Goal: Use online tool/utility: Utilize a website feature to perform a specific function

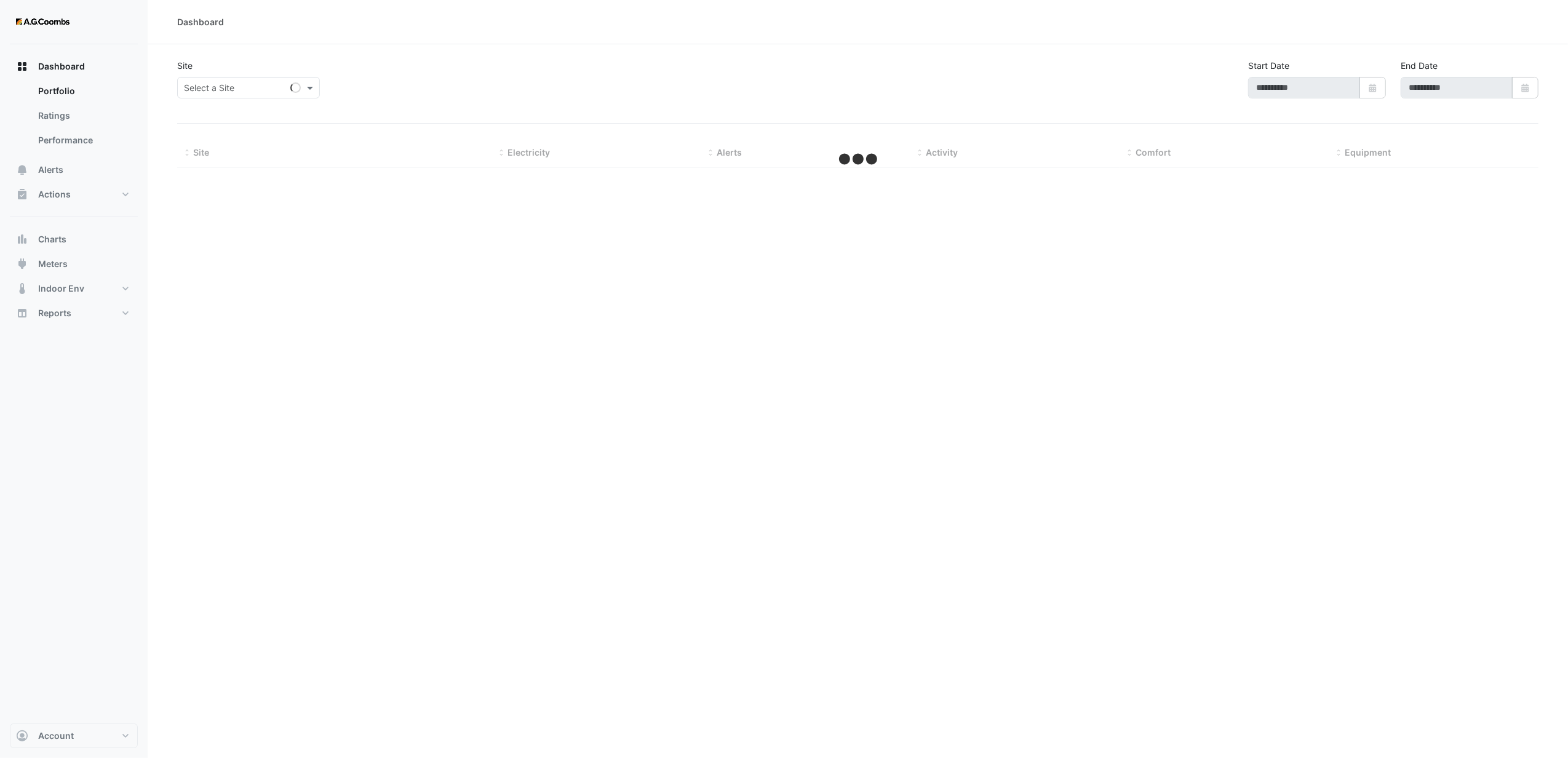
type input "**********"
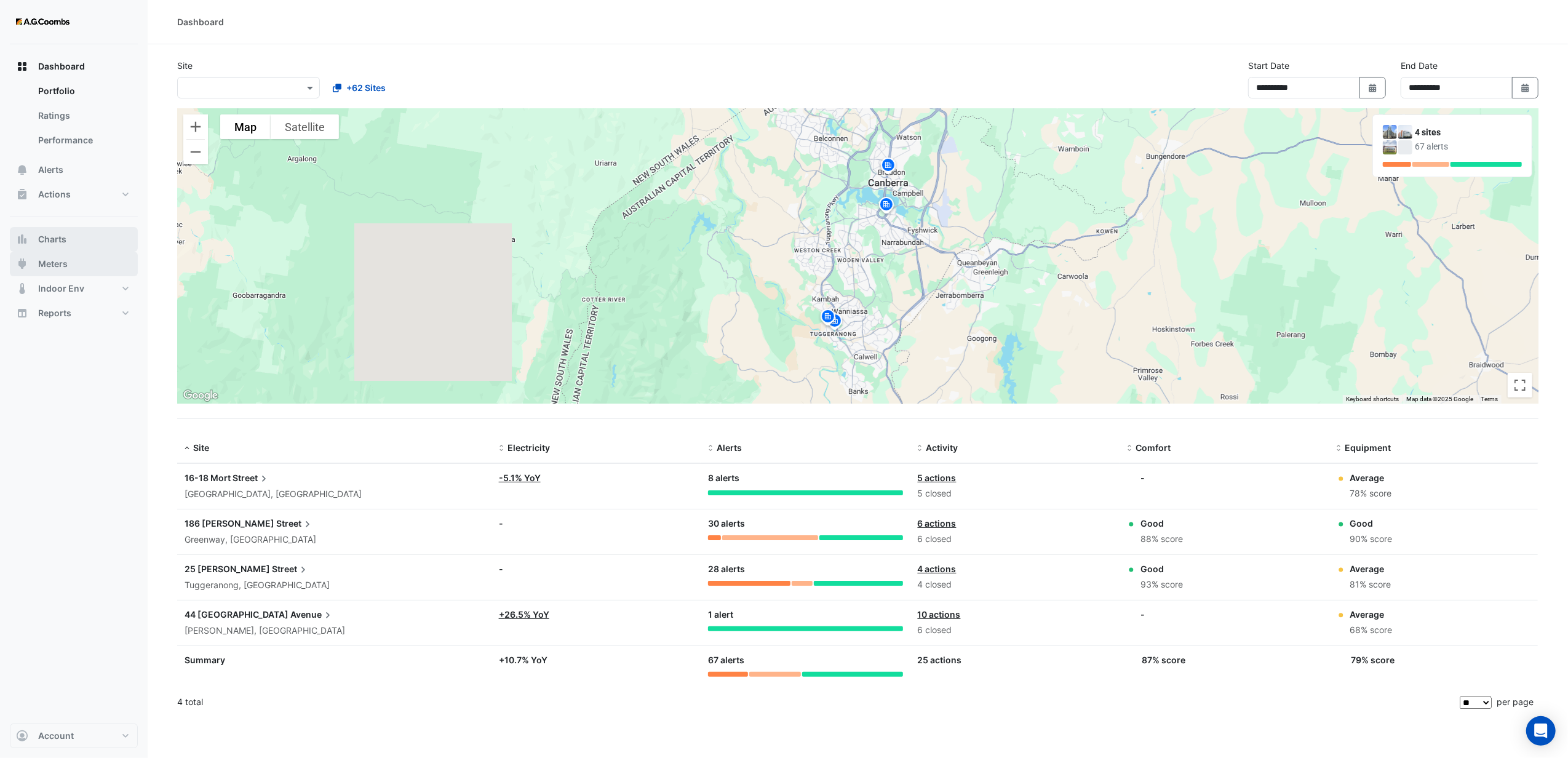
drag, startPoint x: 43, startPoint y: 233, endPoint x: 47, endPoint y: 228, distance: 6.4
click at [43, 234] on span "Charts" at bounding box center [52, 240] width 28 height 12
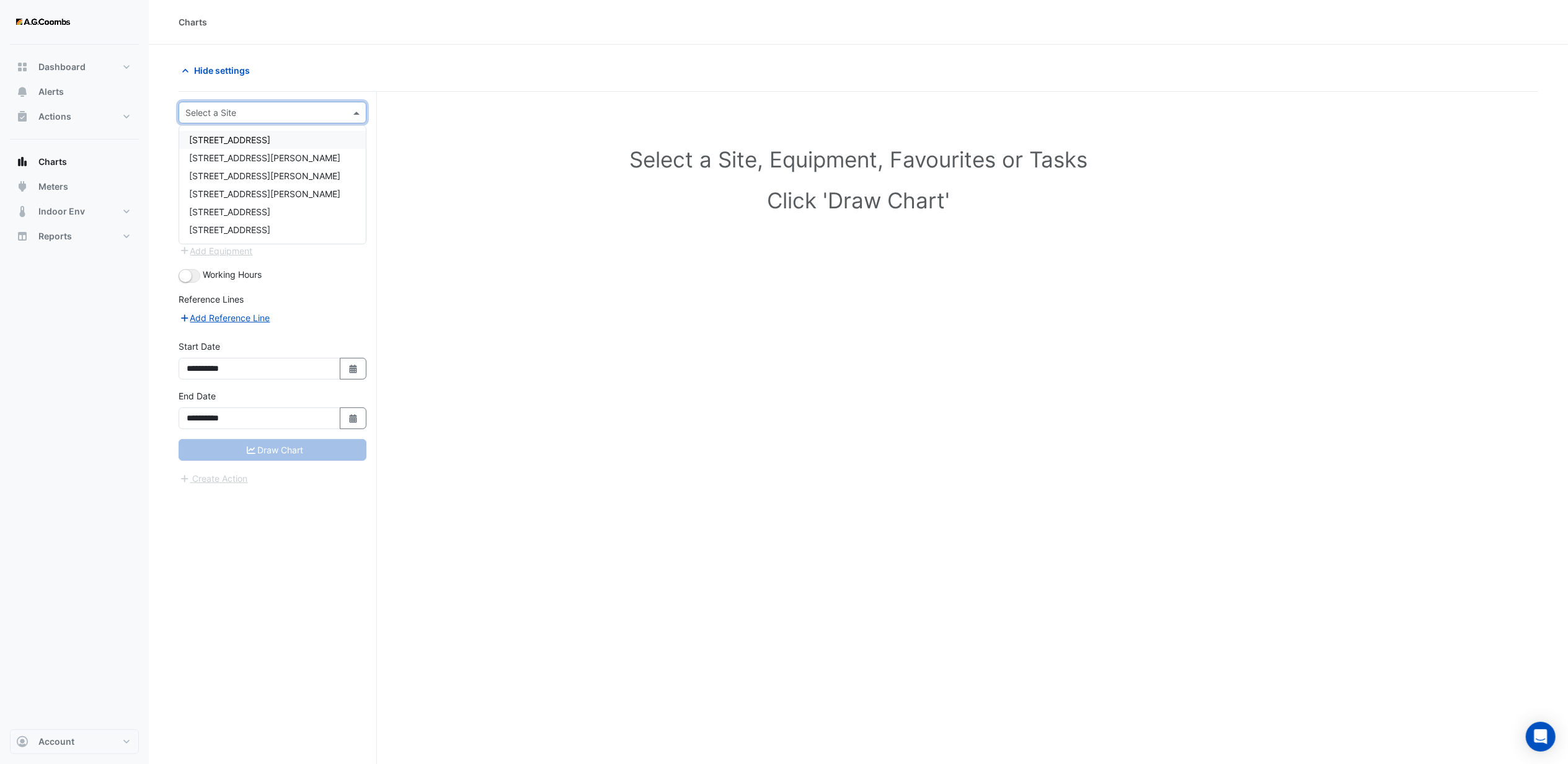
click at [224, 107] on input "text" at bounding box center [260, 113] width 149 height 13
click at [206, 225] on span "[STREET_ADDRESS]" at bounding box center [229, 230] width 81 height 11
click at [238, 149] on input "text" at bounding box center [260, 150] width 129 height 13
click at [229, 180] on span "HWB-01" at bounding box center [216, 181] width 33 height 11
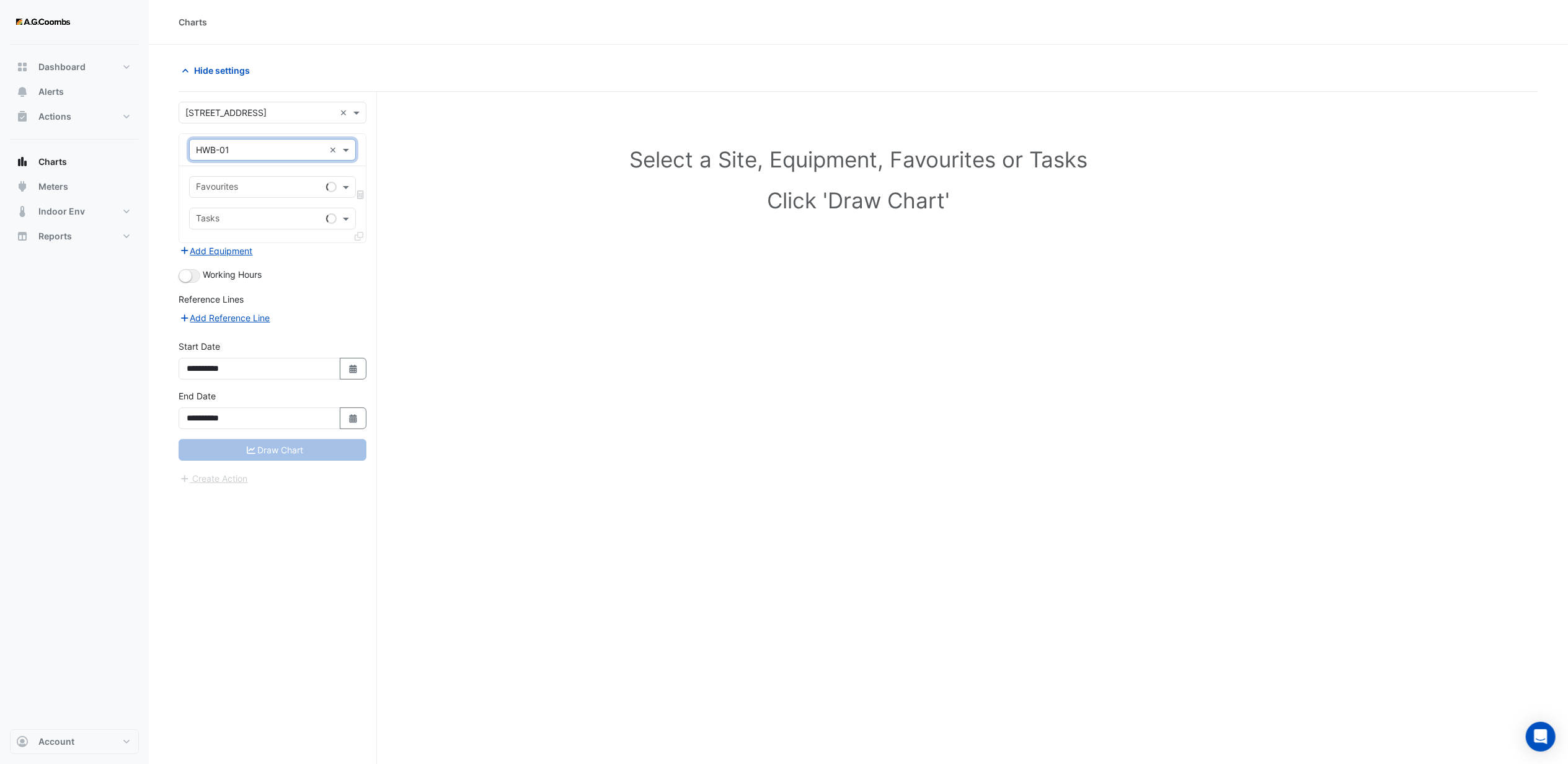
click at [226, 186] on input "text" at bounding box center [259, 188] width 125 height 13
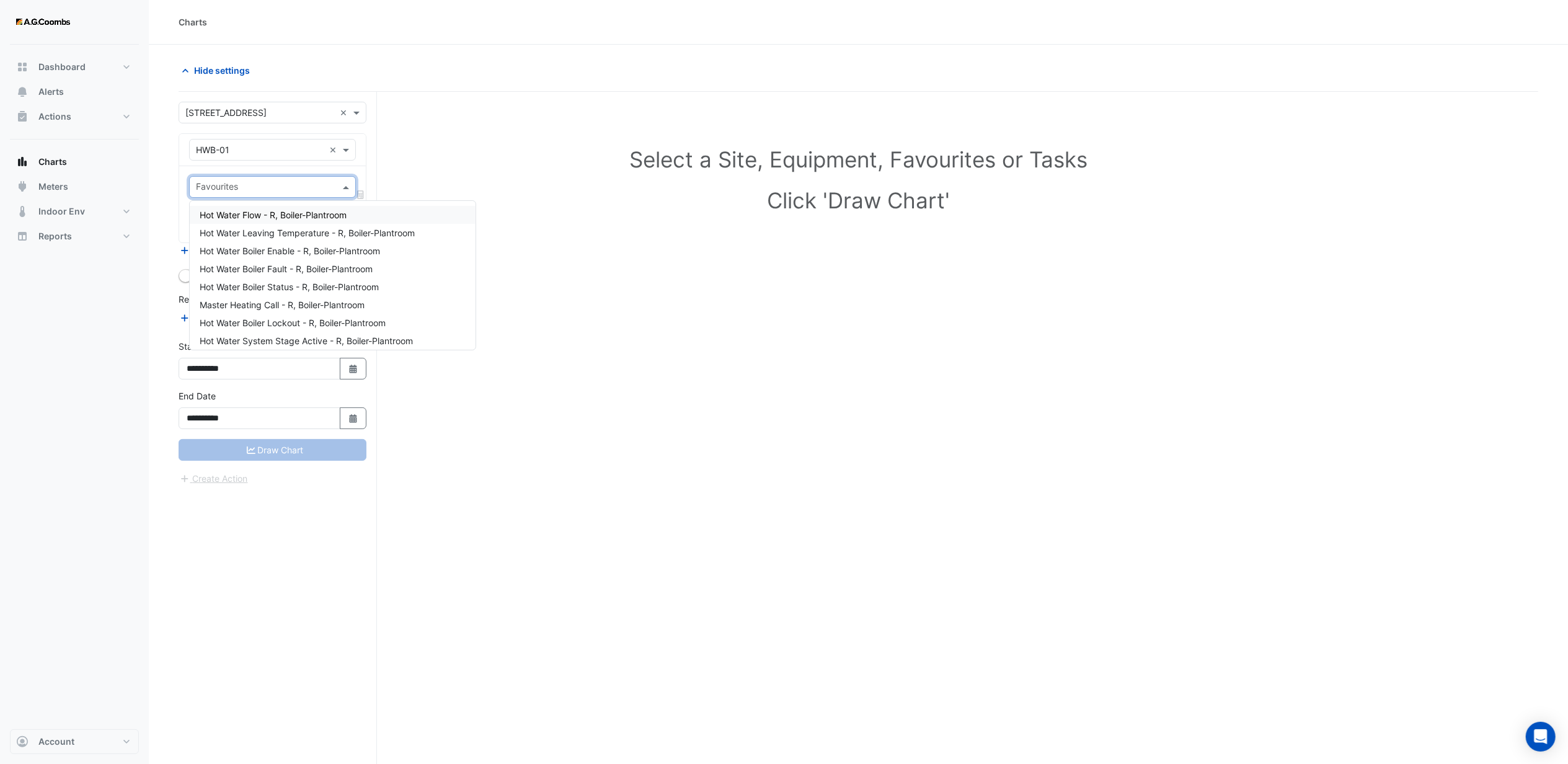
click at [239, 212] on span "Hot Water Flow - R, Boiler-Plantroom" at bounding box center [273, 215] width 147 height 11
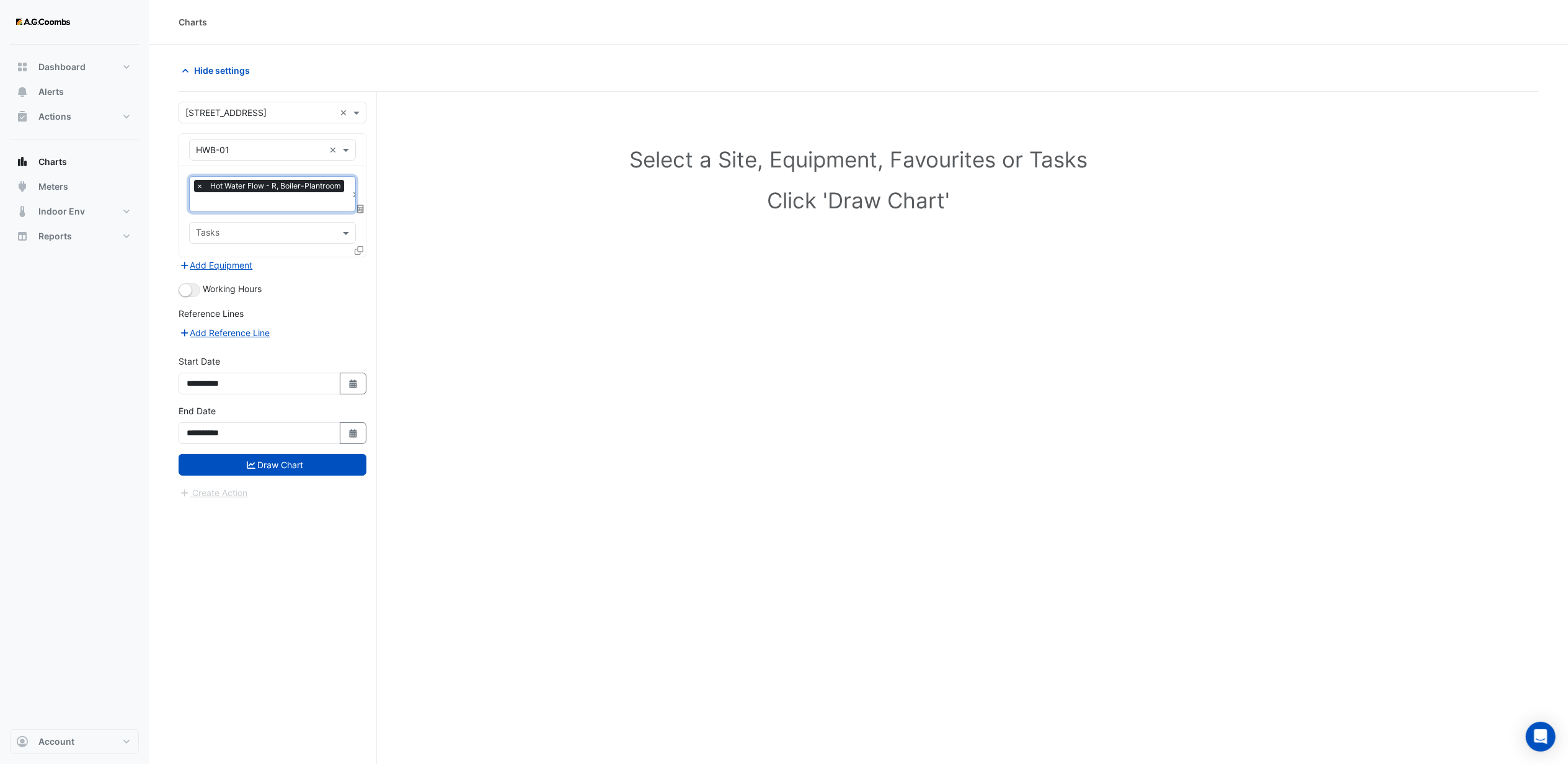
click at [236, 201] on input "text" at bounding box center [271, 203] width 151 height 13
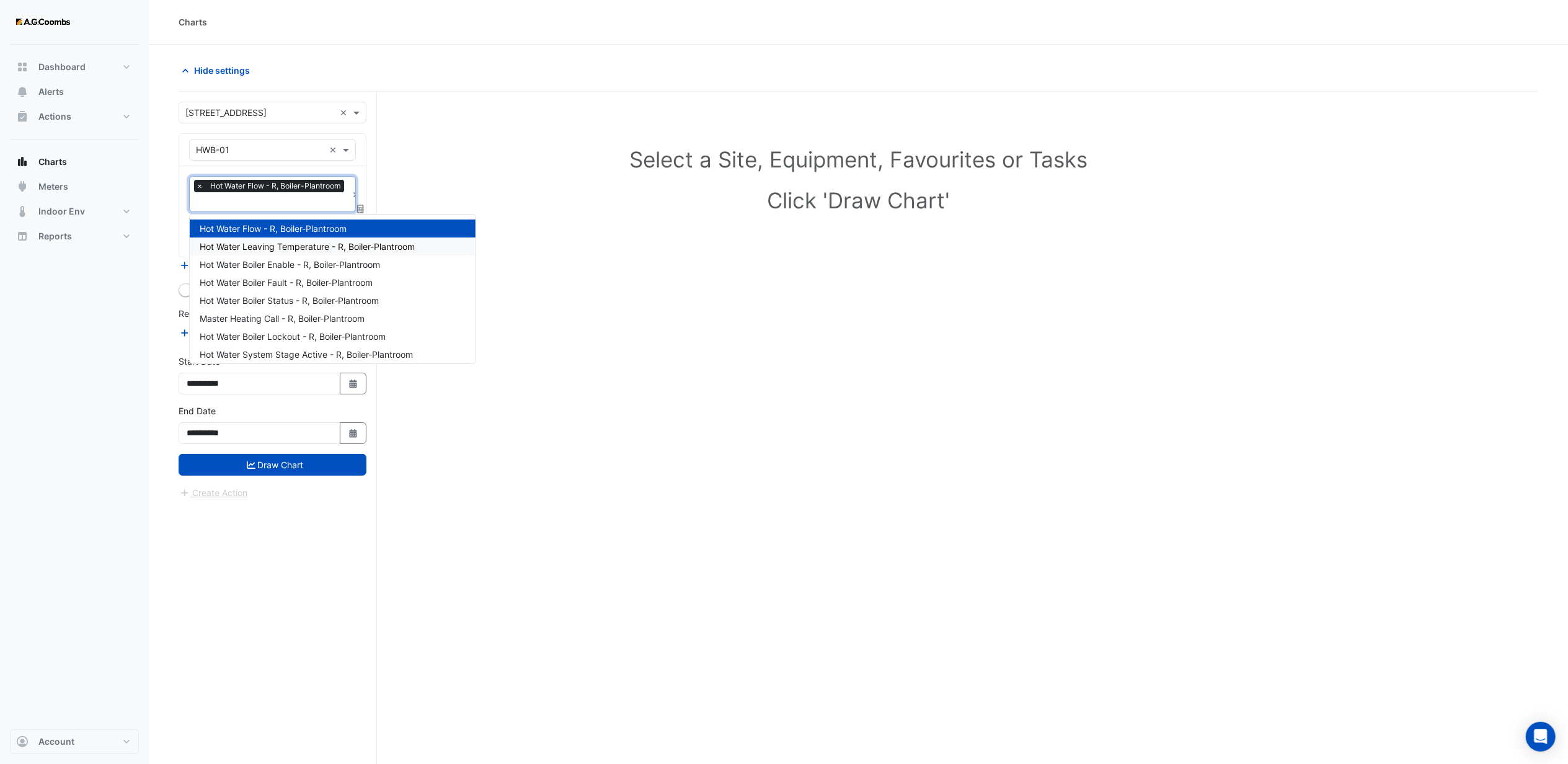
click at [243, 244] on span "Hot Water Leaving Temperature - R, Boiler-Plantroom" at bounding box center [307, 246] width 215 height 11
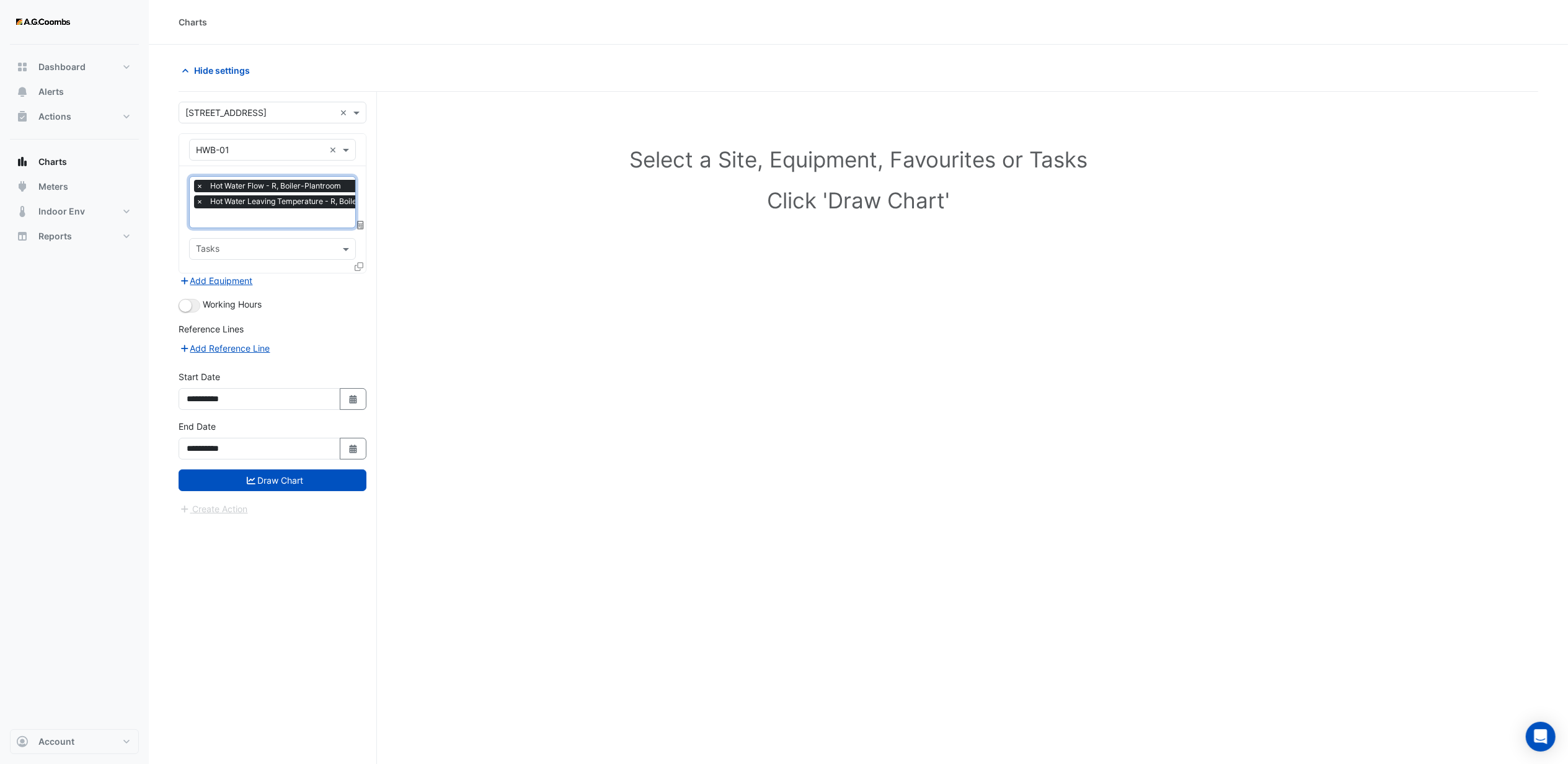
click at [238, 220] on input "text" at bounding box center [301, 219] width 210 height 13
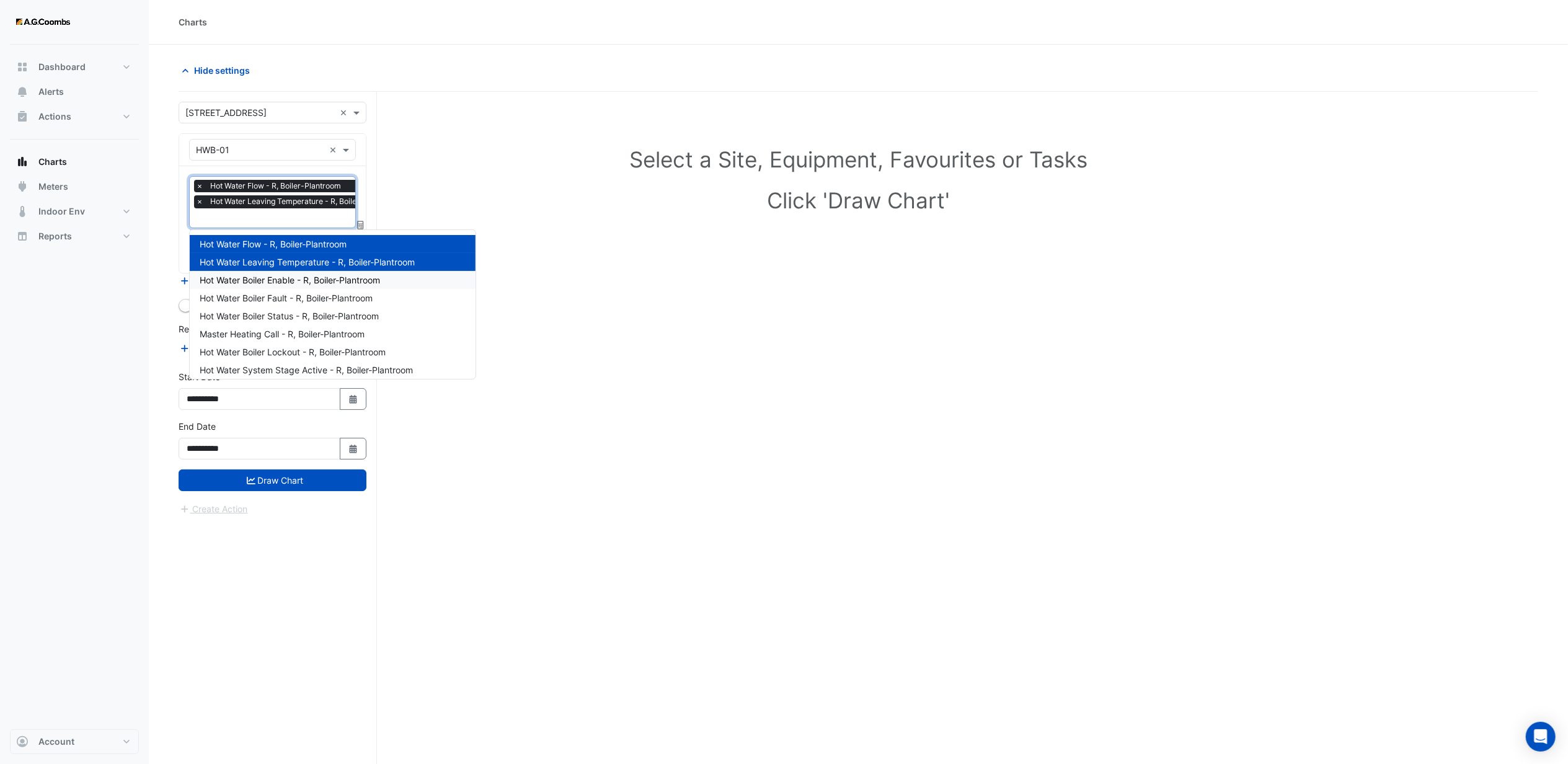
click at [253, 279] on span "Hot Water Boiler Enable - R, Boiler-Plantroom" at bounding box center [290, 280] width 181 height 11
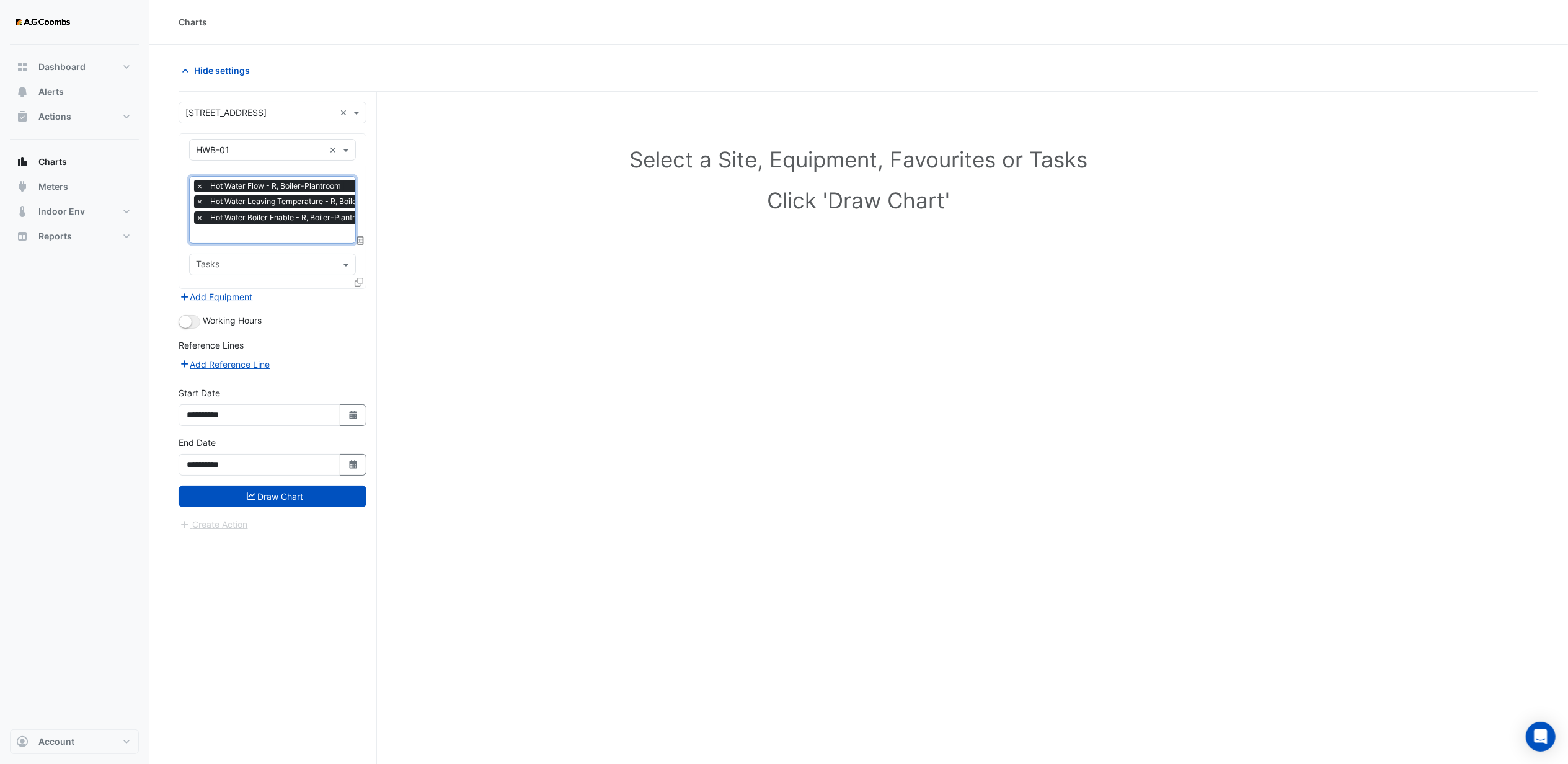
click at [252, 239] on input "text" at bounding box center [301, 235] width 210 height 13
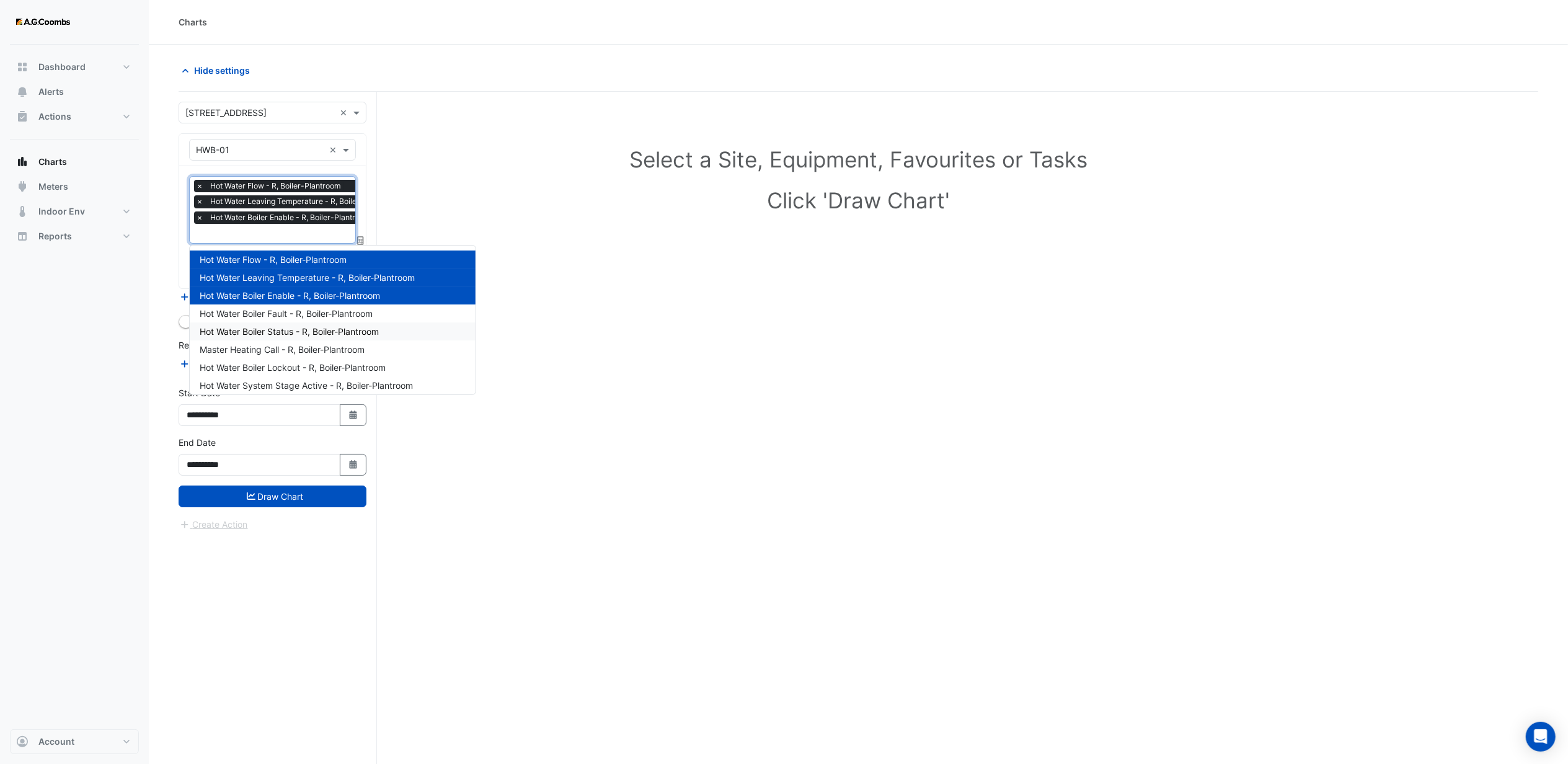
click at [260, 329] on span "Hot Water Boiler Status - R, Boiler-Plantroom" at bounding box center [289, 331] width 179 height 11
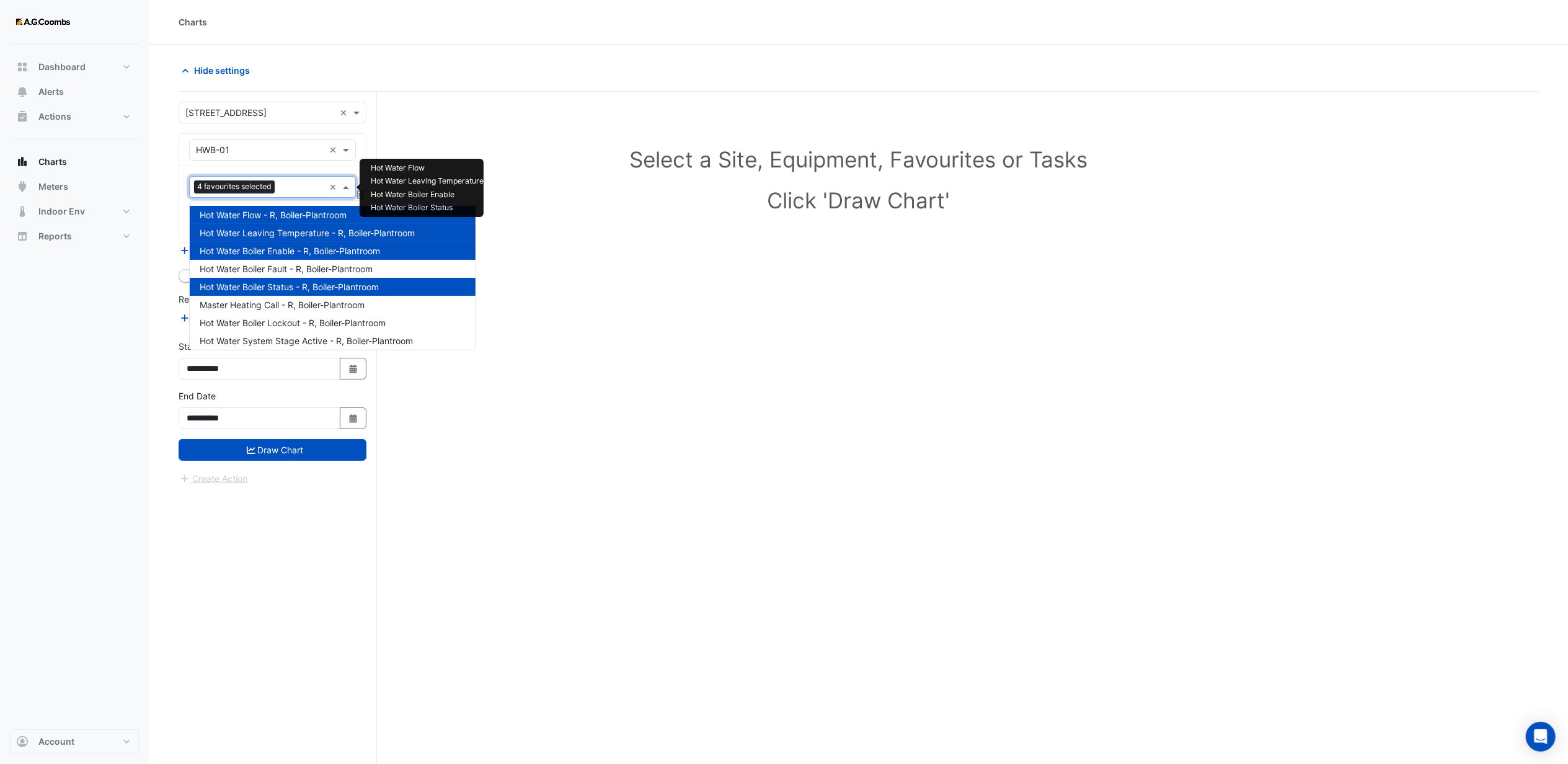
click at [295, 193] on input "text" at bounding box center [302, 188] width 45 height 13
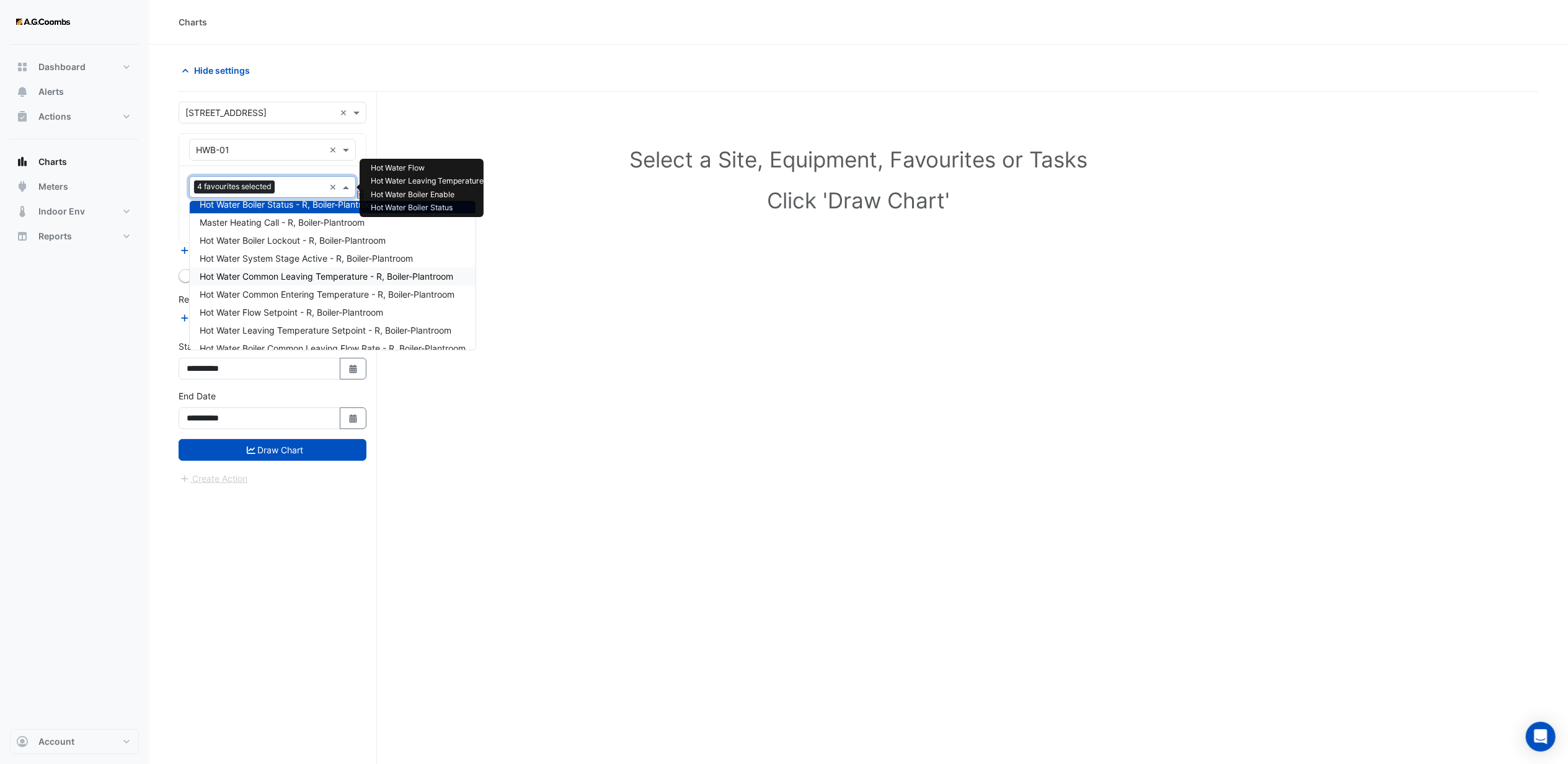
click at [279, 273] on span "Hot Water Common Leaving Temperature - R, Boiler-Plantroom" at bounding box center [326, 276] width 253 height 11
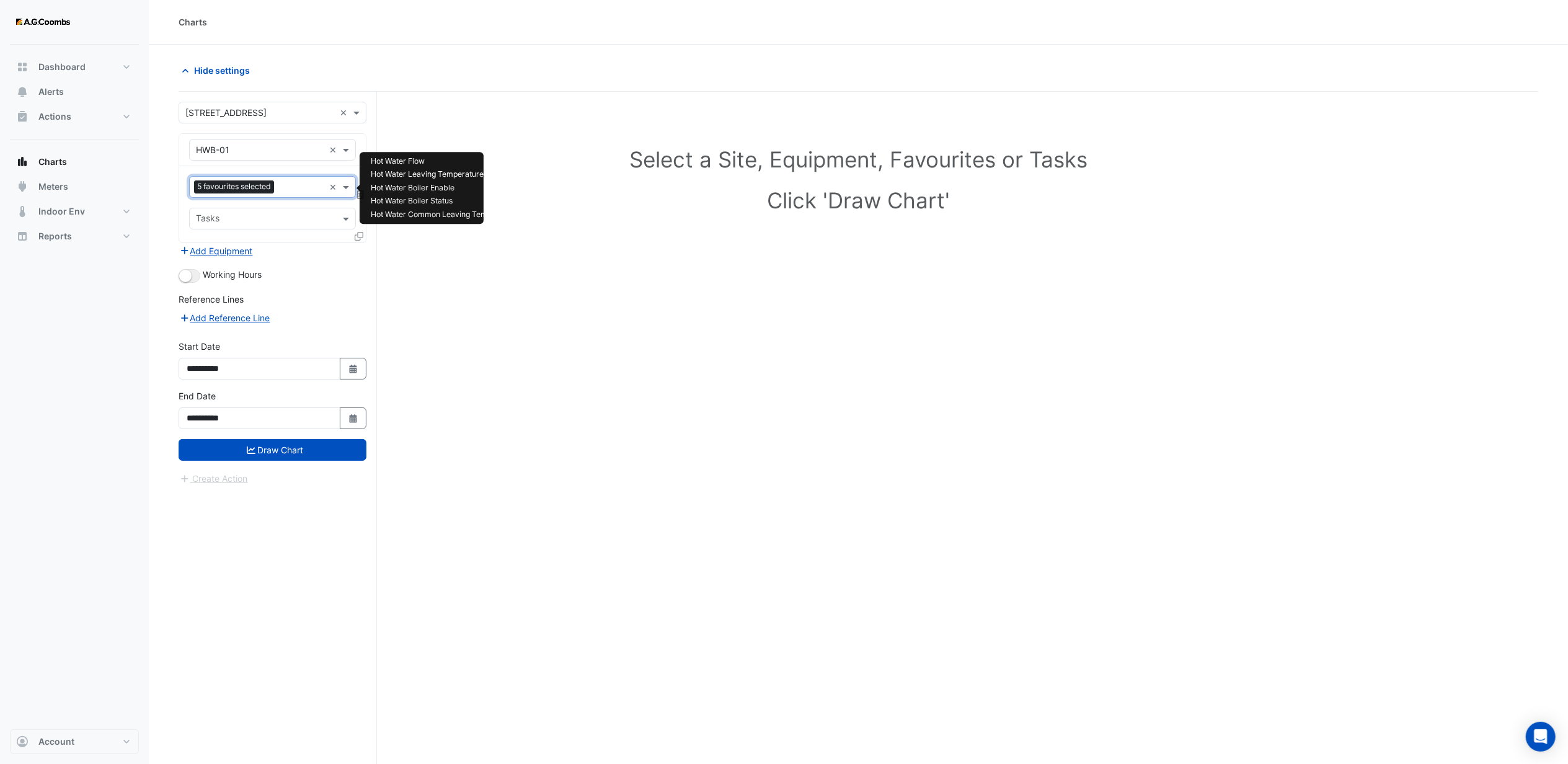
click at [298, 194] on input "text" at bounding box center [302, 188] width 45 height 13
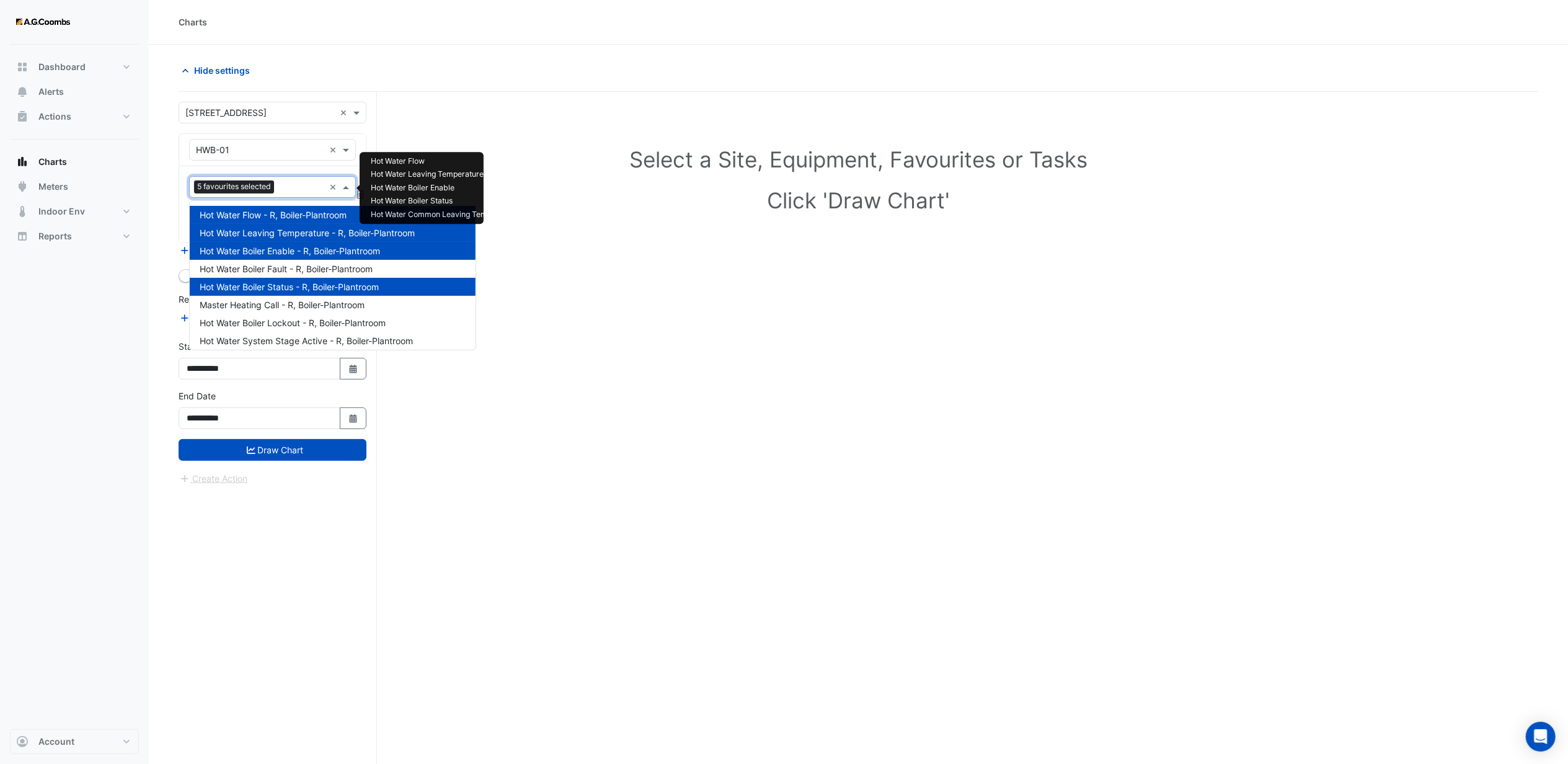
scroll to position [113, 0]
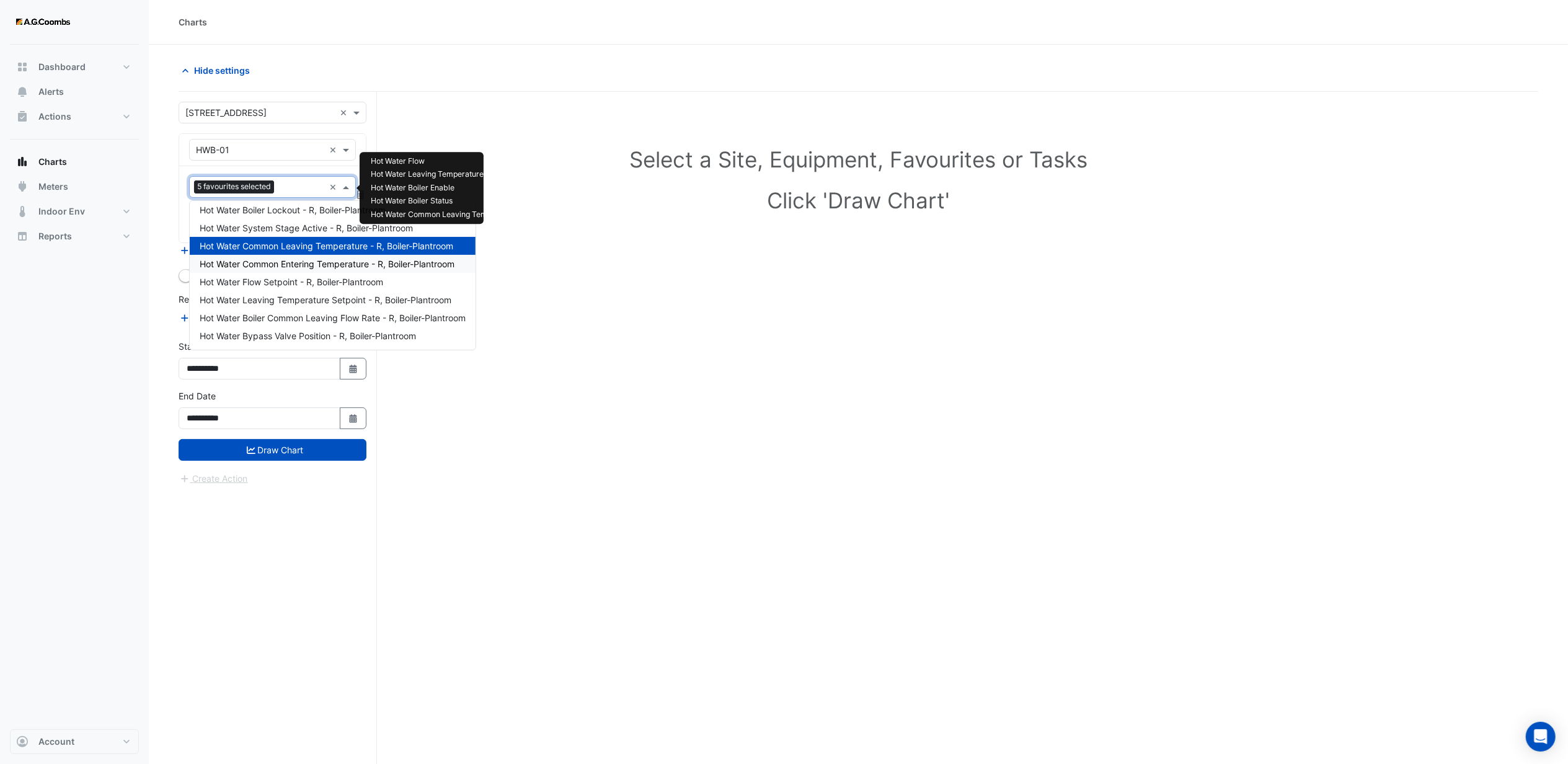
click at [300, 267] on span "Hot Water Common Entering Temperature - R, Boiler-Plantroom" at bounding box center [327, 264] width 255 height 11
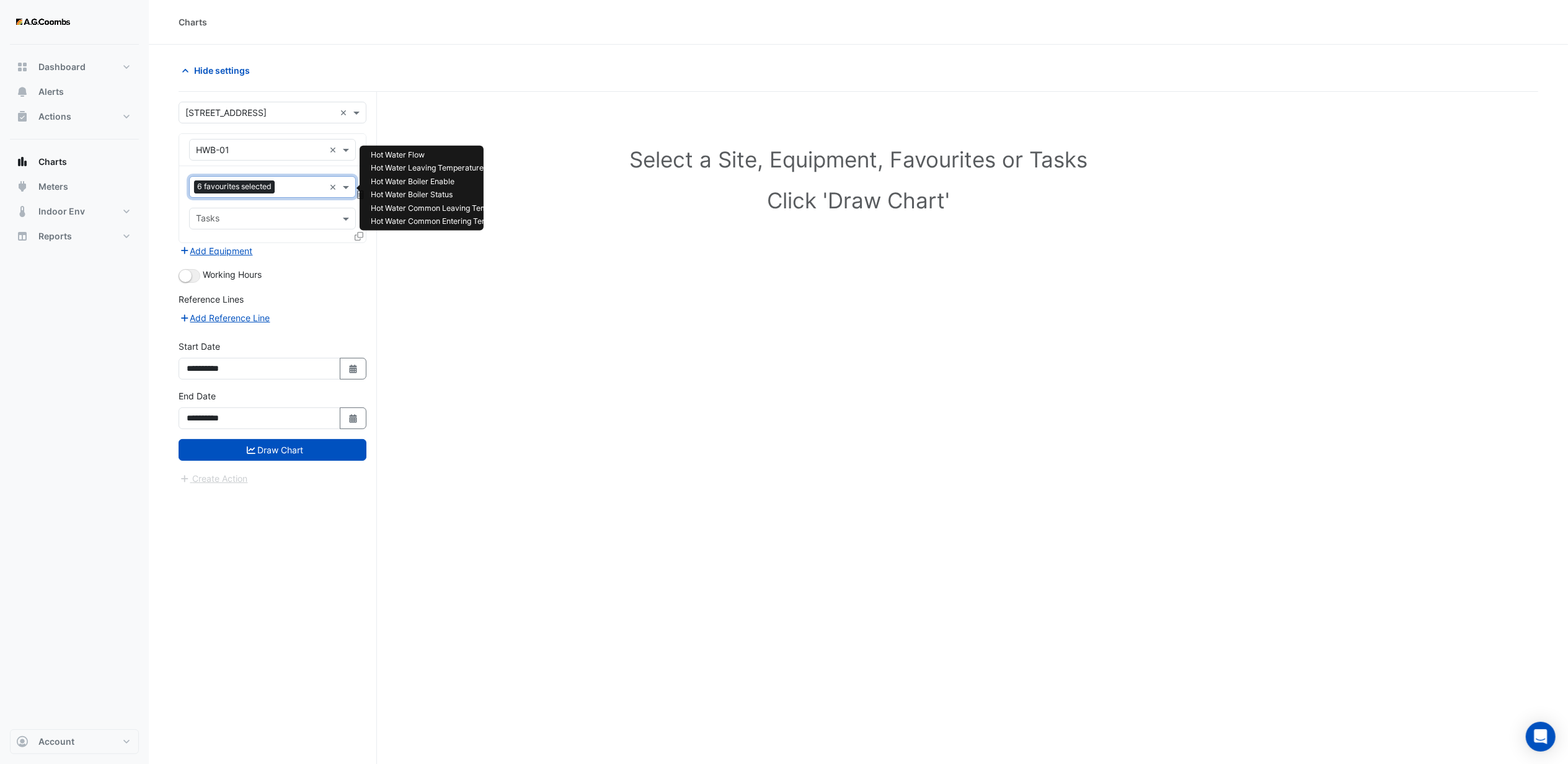
click at [293, 195] on div at bounding box center [301, 189] width 46 height 16
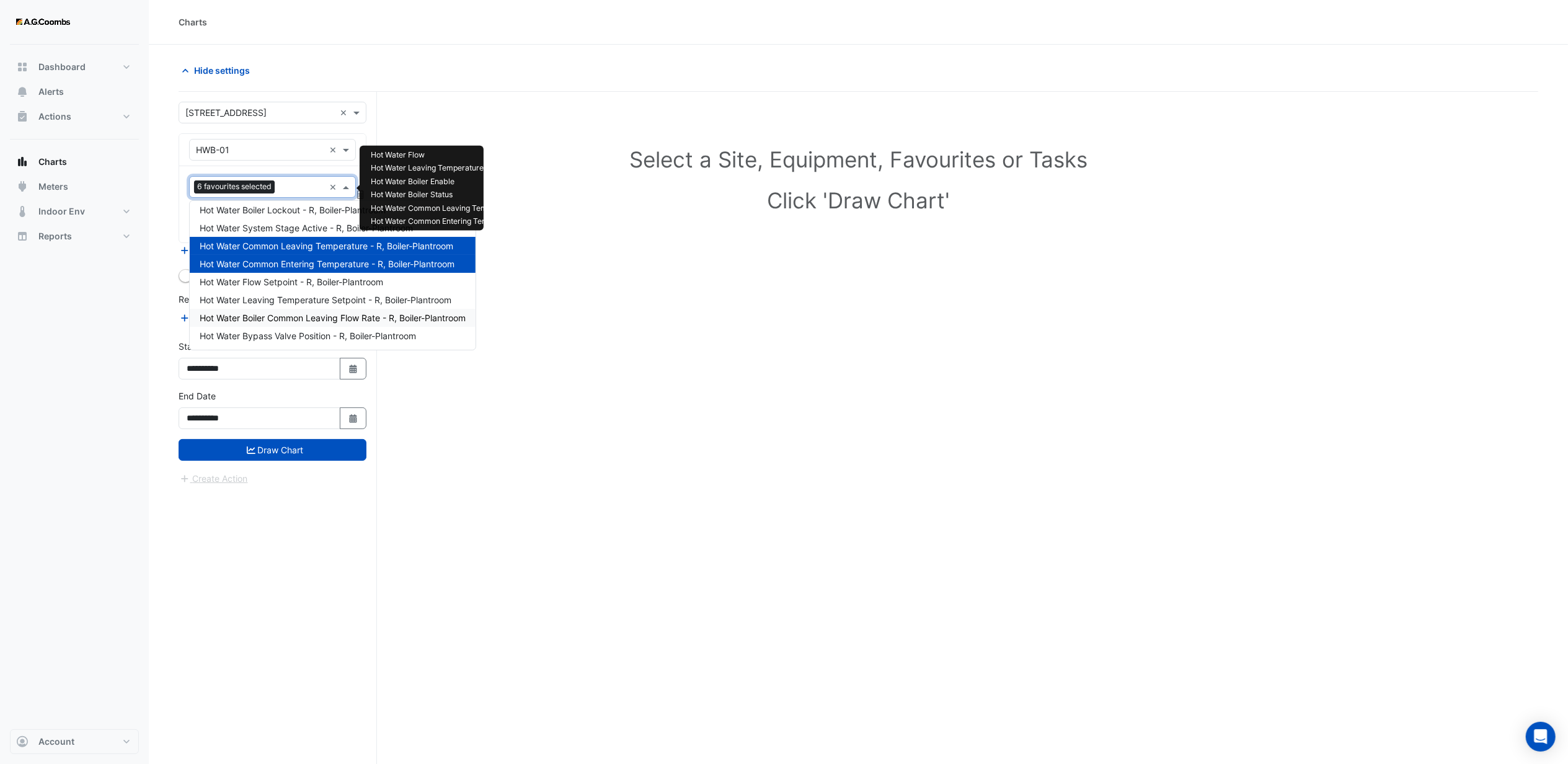
click at [280, 320] on span "Hot Water Boiler Common Leaving Flow Rate - R, Boiler-Plantroom" at bounding box center [333, 318] width 266 height 11
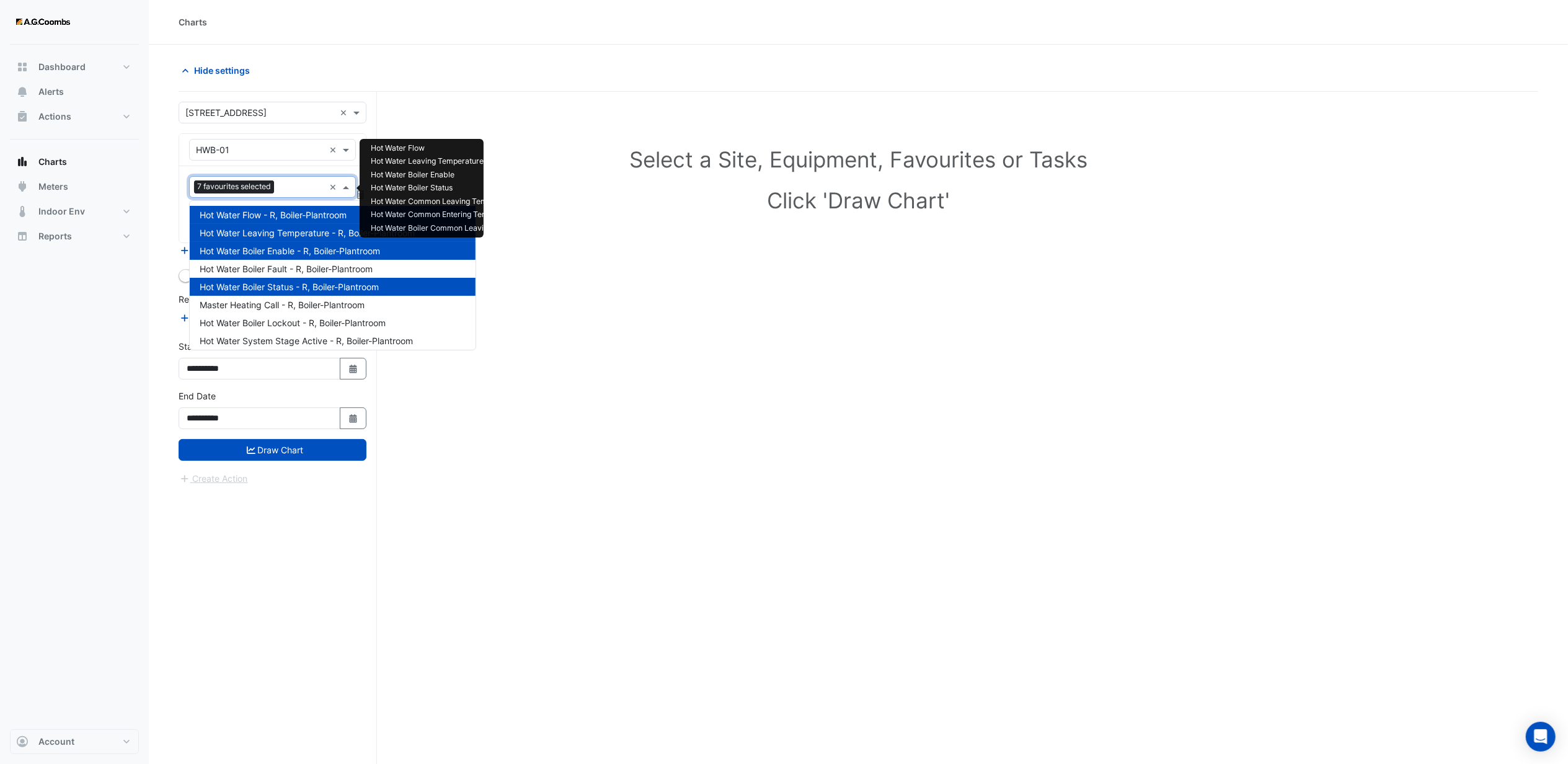
click at [303, 194] on input "text" at bounding box center [302, 188] width 45 height 13
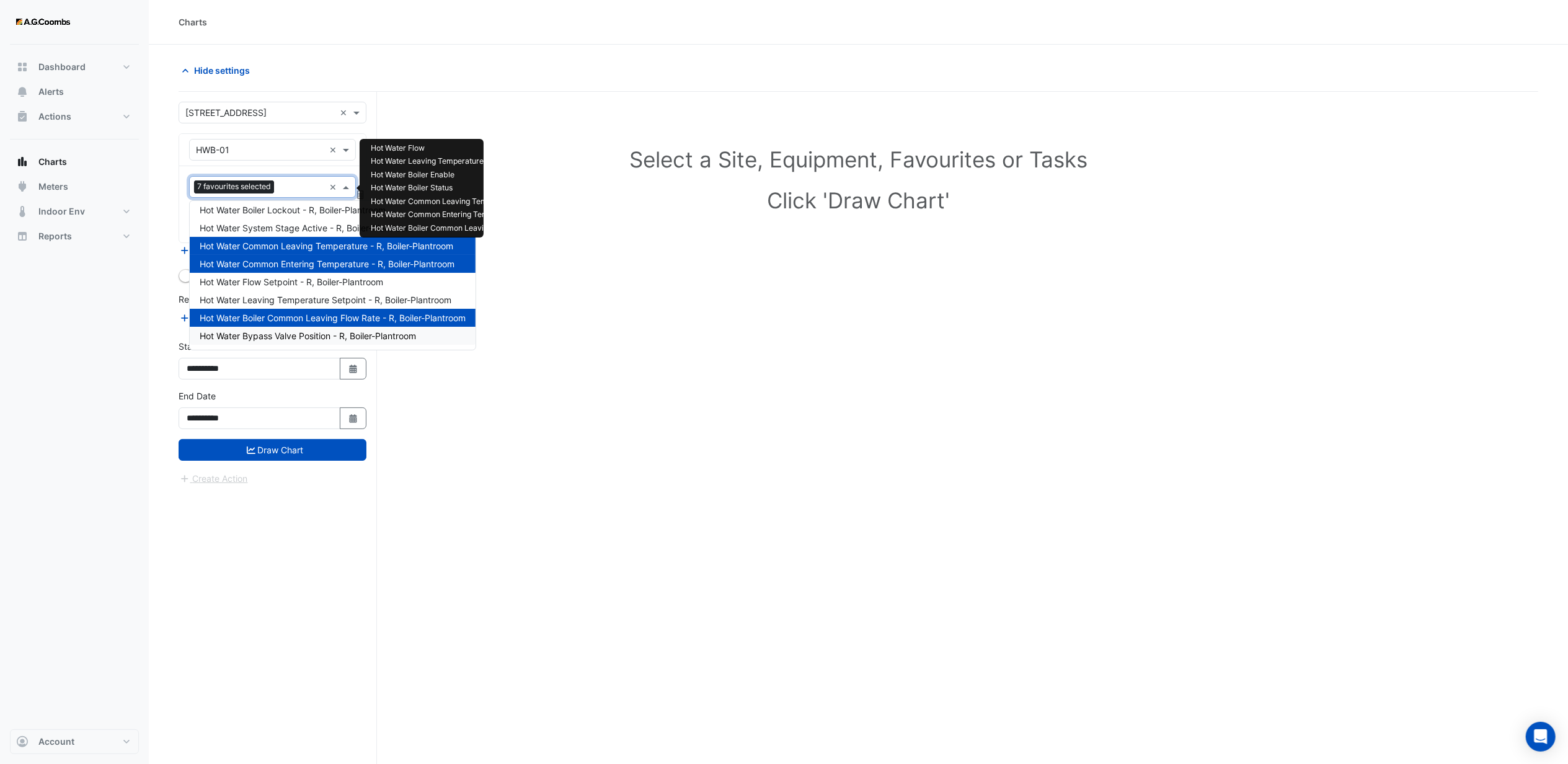
click at [291, 336] on span "Hot Water Bypass Valve Position - R, Boiler-Plantroom" at bounding box center [307, 336] width 216 height 11
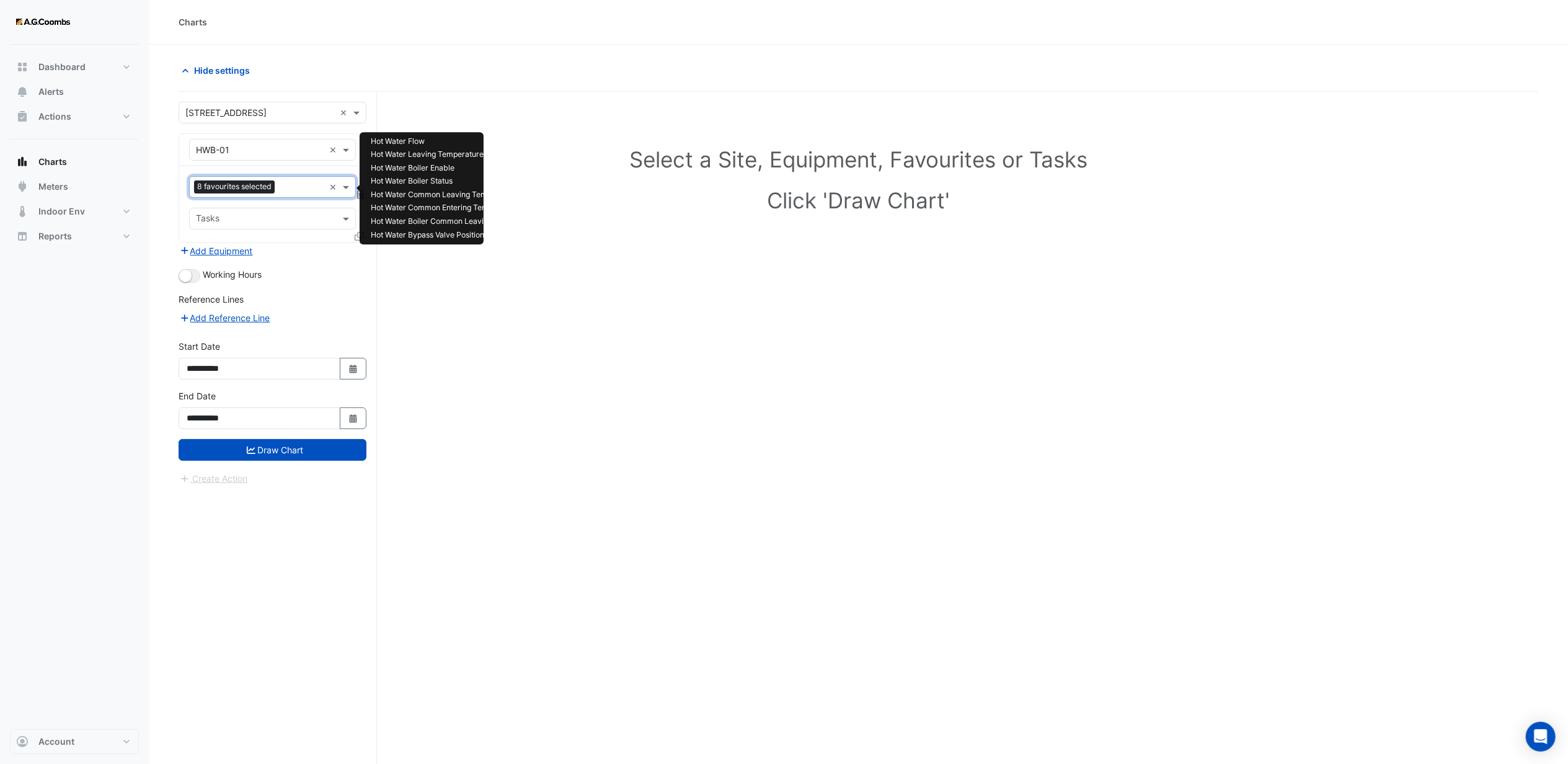
click at [294, 191] on input "text" at bounding box center [302, 188] width 45 height 13
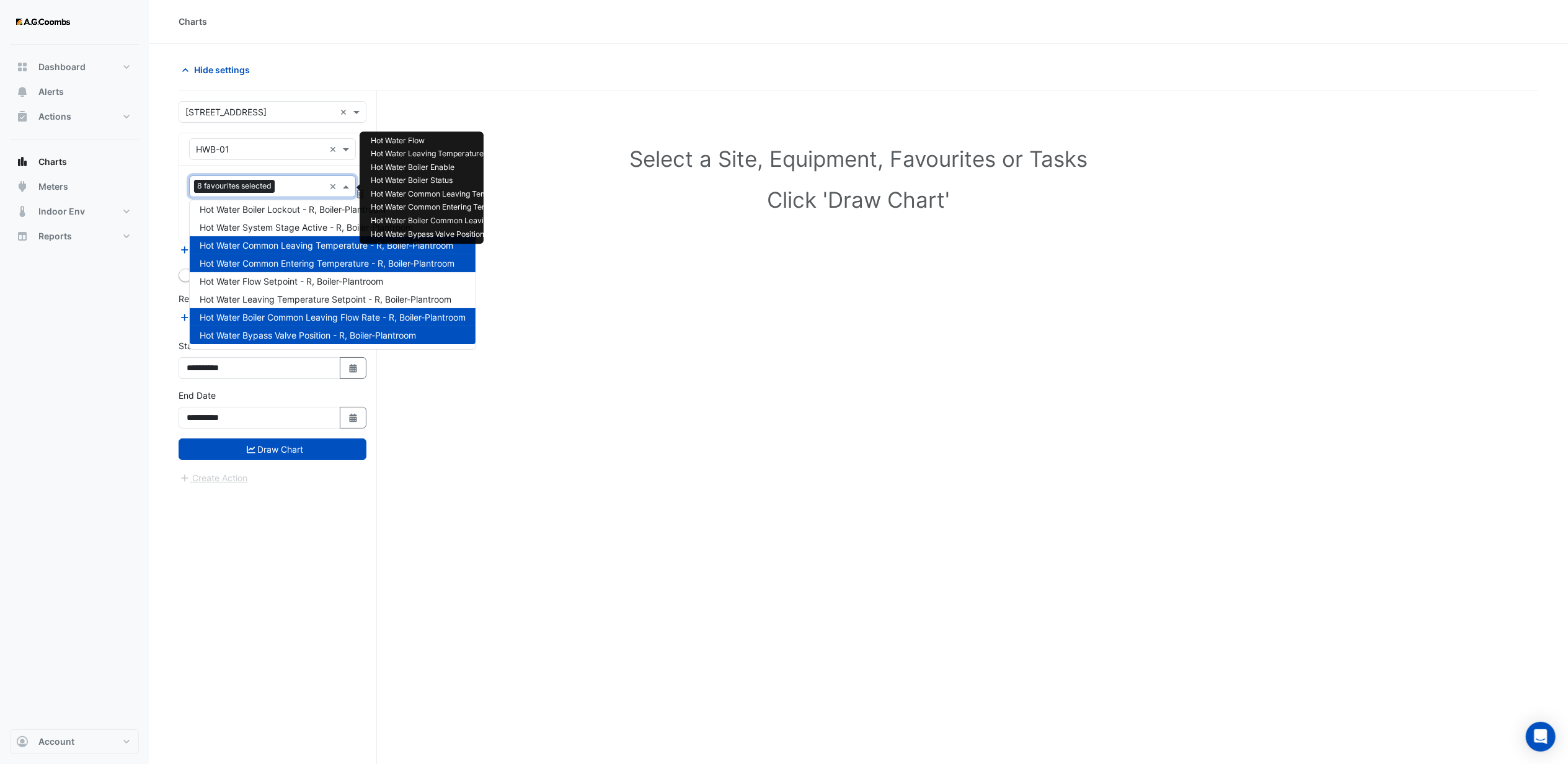
scroll to position [0, 0]
click at [119, 363] on div "Dashboard Portfolio Ratings Performance Alerts Actions Site Manager Charts" at bounding box center [75, 387] width 129 height 685
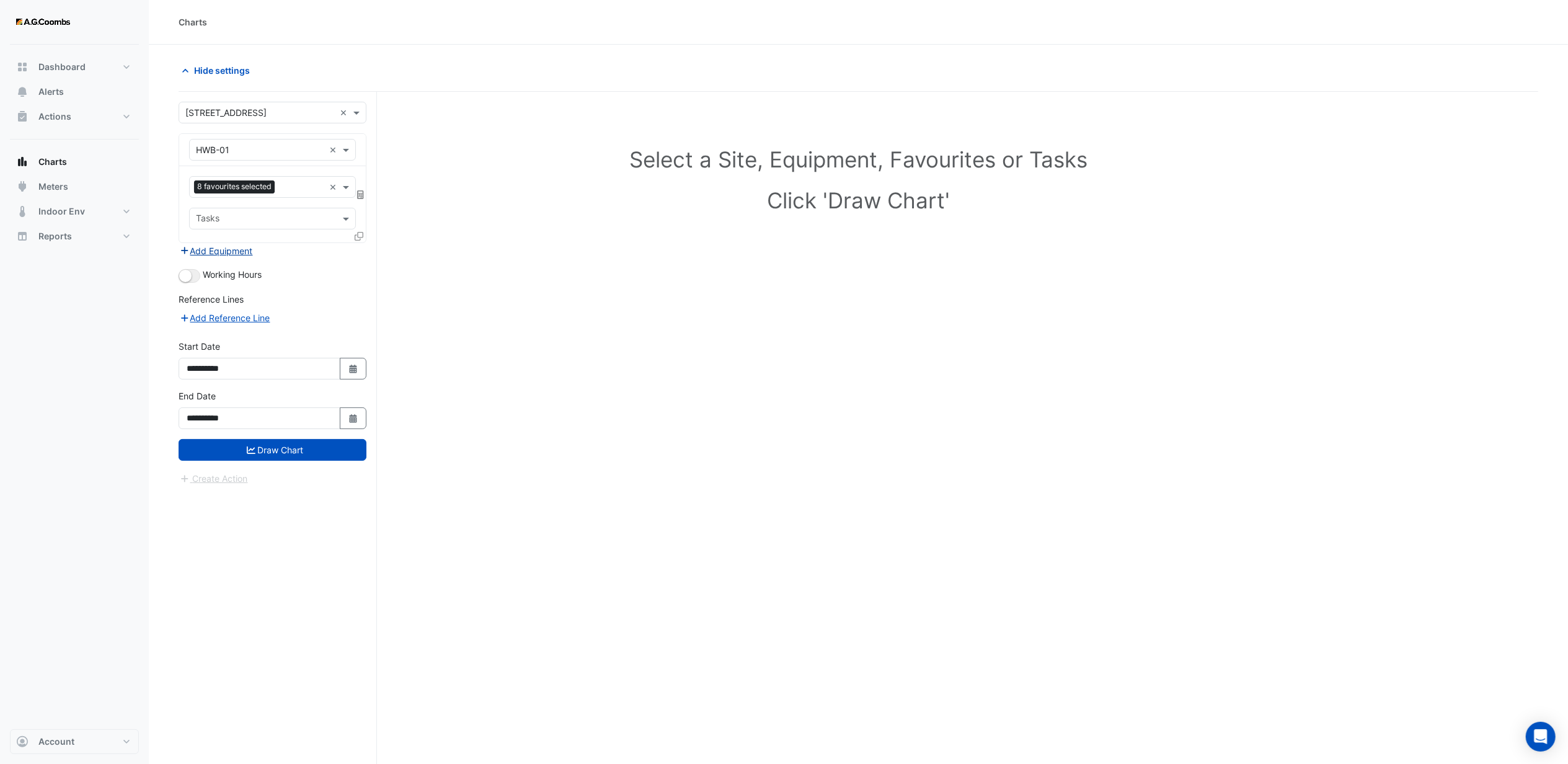
click at [231, 256] on button "Add Equipment" at bounding box center [216, 250] width 75 height 14
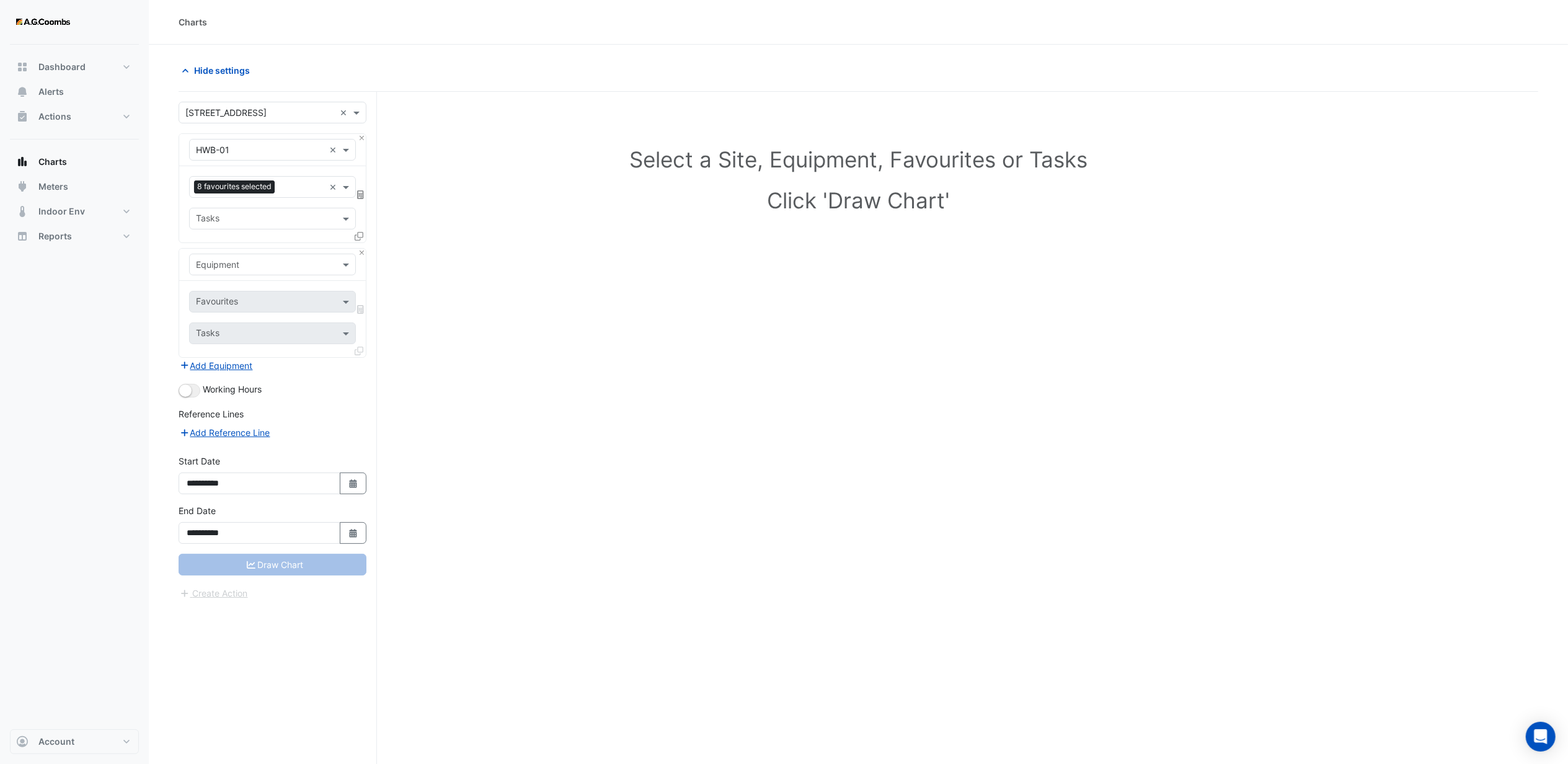
click at [242, 259] on input "text" at bounding box center [260, 265] width 129 height 13
click at [221, 395] on span "HWB-02" at bounding box center [216, 397] width 34 height 11
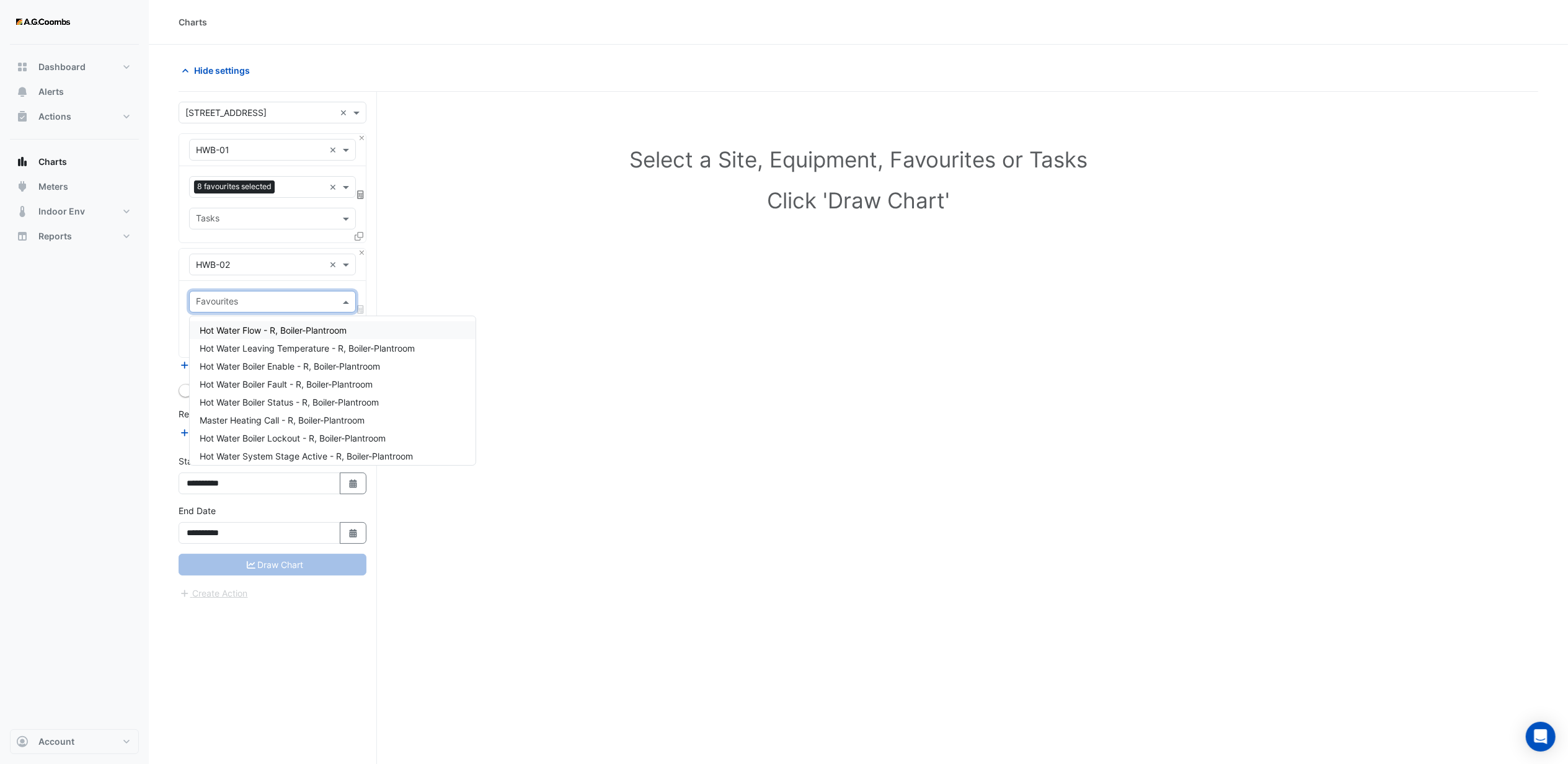
click at [237, 309] on input "text" at bounding box center [265, 303] width 139 height 13
click at [289, 348] on span "Hot Water Leaving Temperature - R, Boiler-Plantroom" at bounding box center [307, 348] width 215 height 11
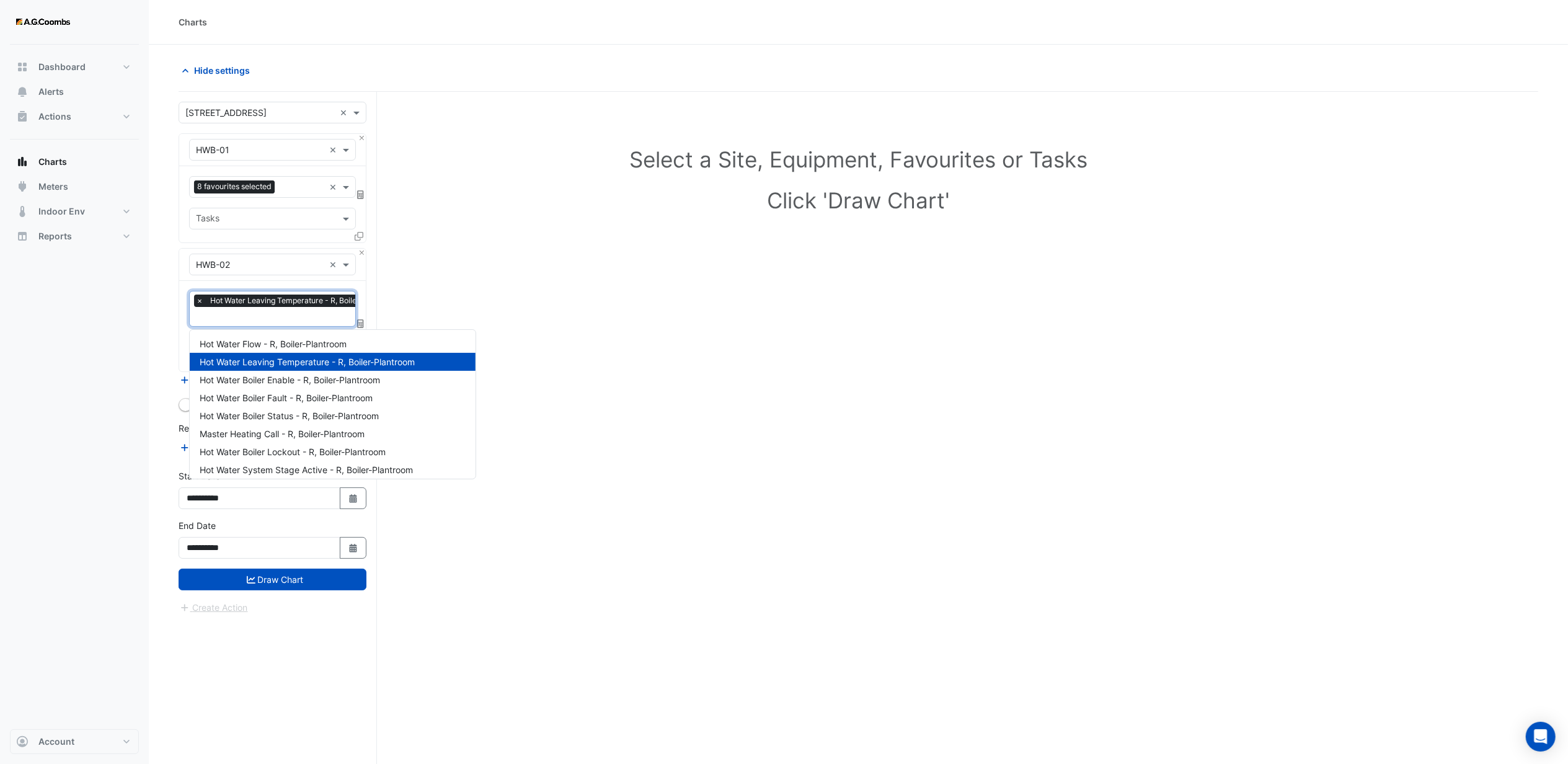
click at [272, 323] on input "text" at bounding box center [301, 318] width 210 height 13
click at [284, 381] on span "Hot Water Boiler Enable - R, Boiler-Plantroom" at bounding box center [290, 380] width 181 height 11
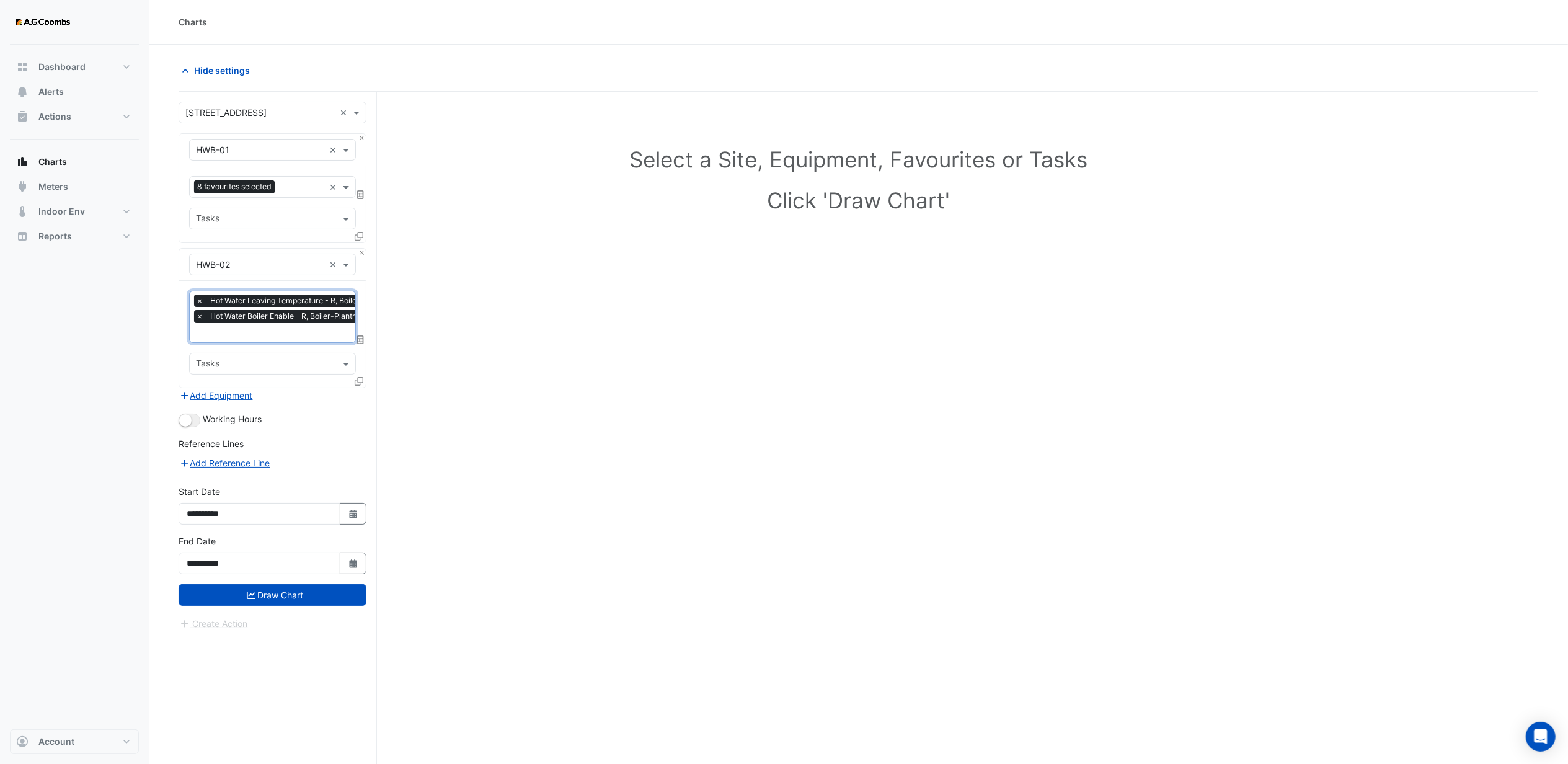
click at [264, 340] on input "text" at bounding box center [301, 334] width 210 height 13
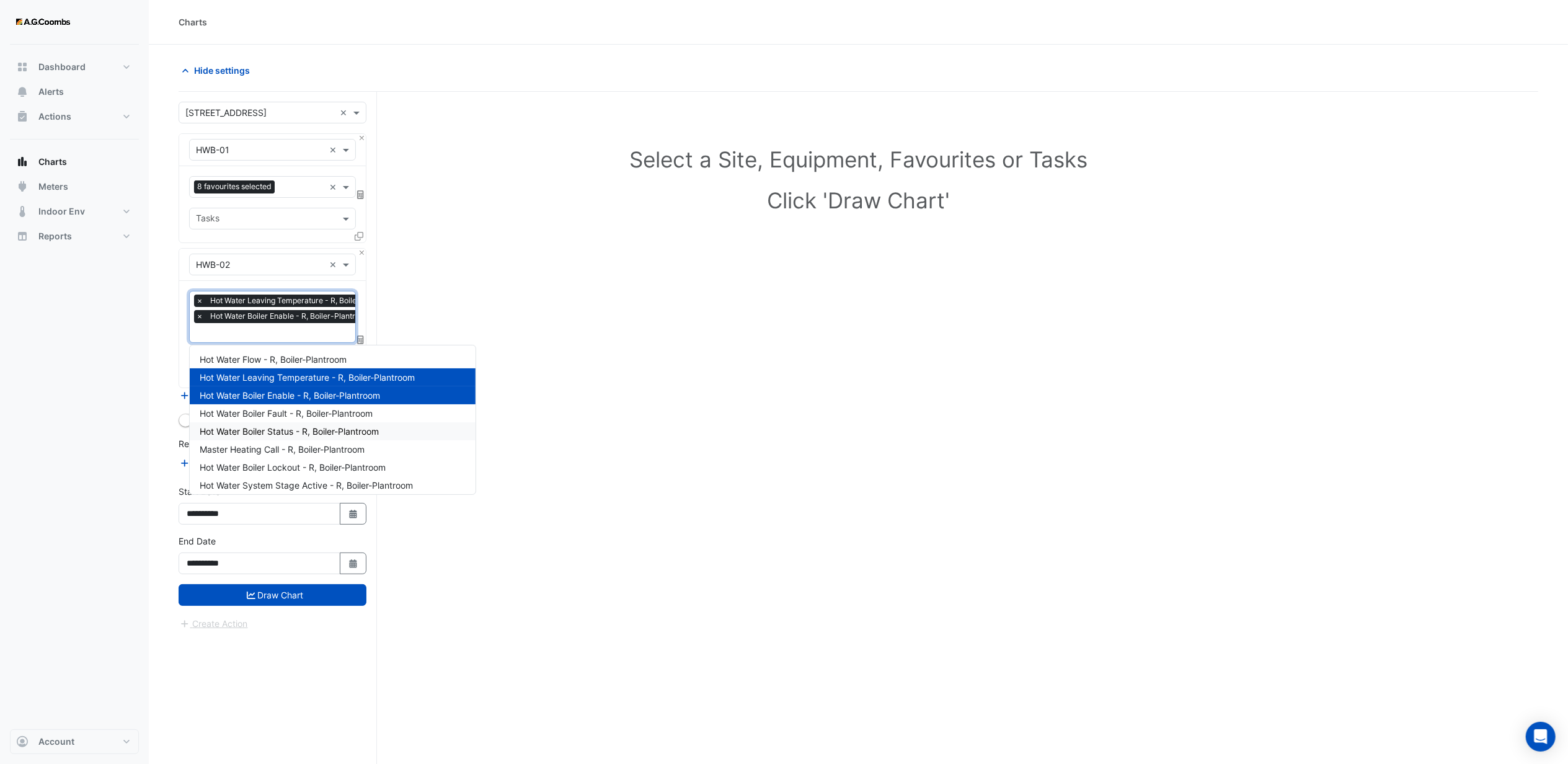
click at [276, 435] on span "Hot Water Boiler Status - R, Boiler-Plantroom" at bounding box center [289, 431] width 179 height 11
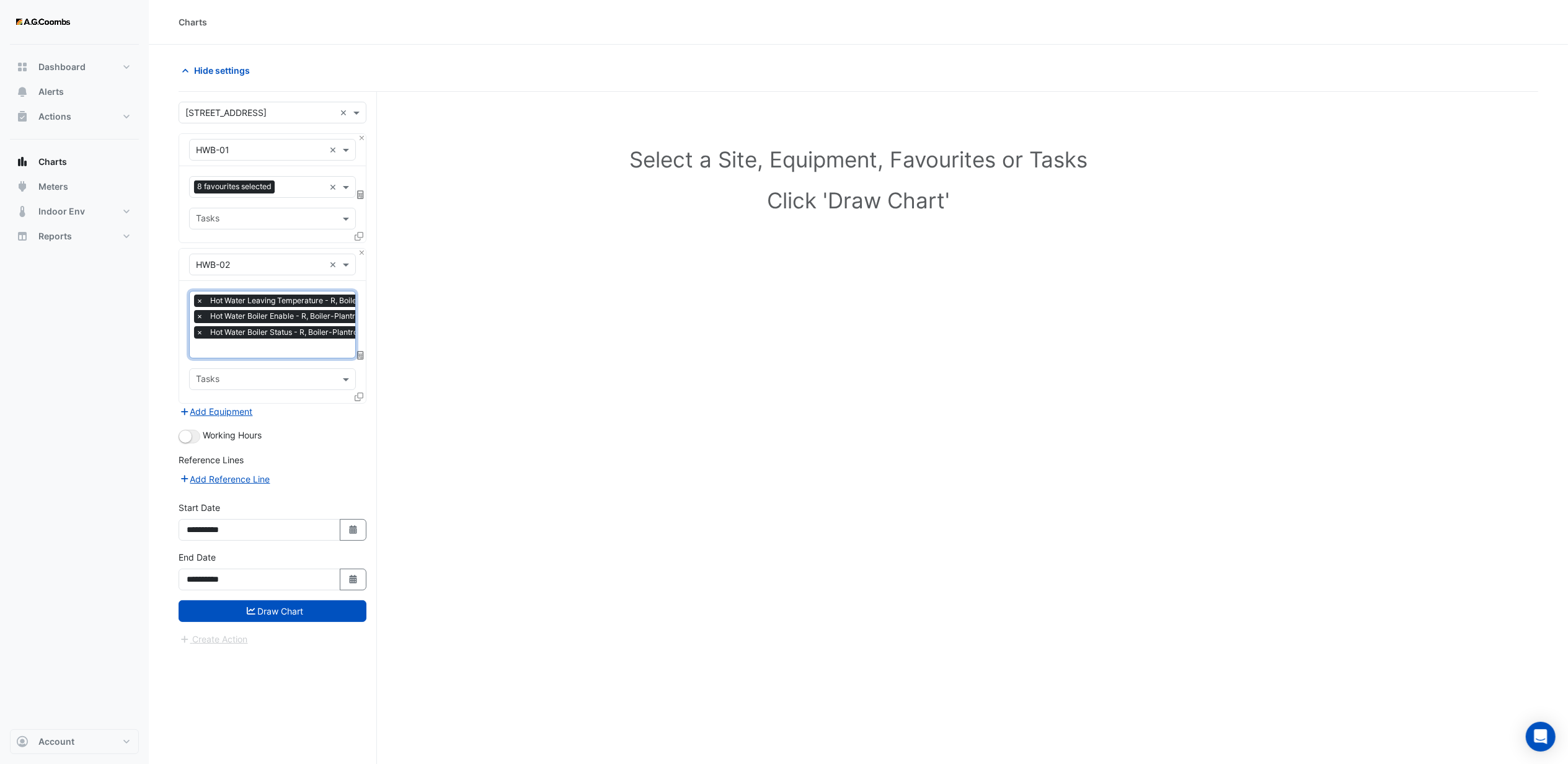
click at [270, 348] on input "text" at bounding box center [301, 349] width 210 height 13
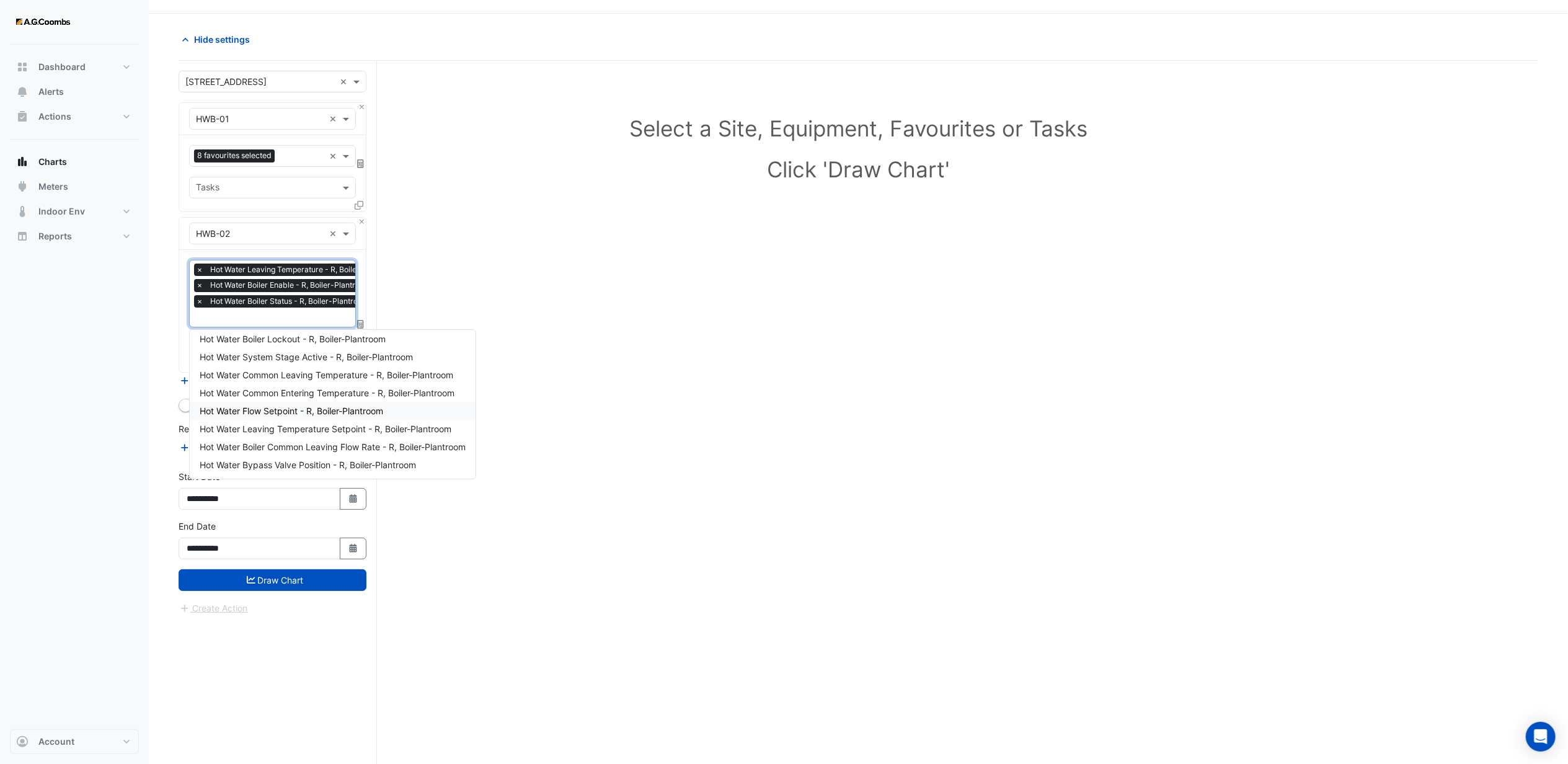
scroll to position [48, 0]
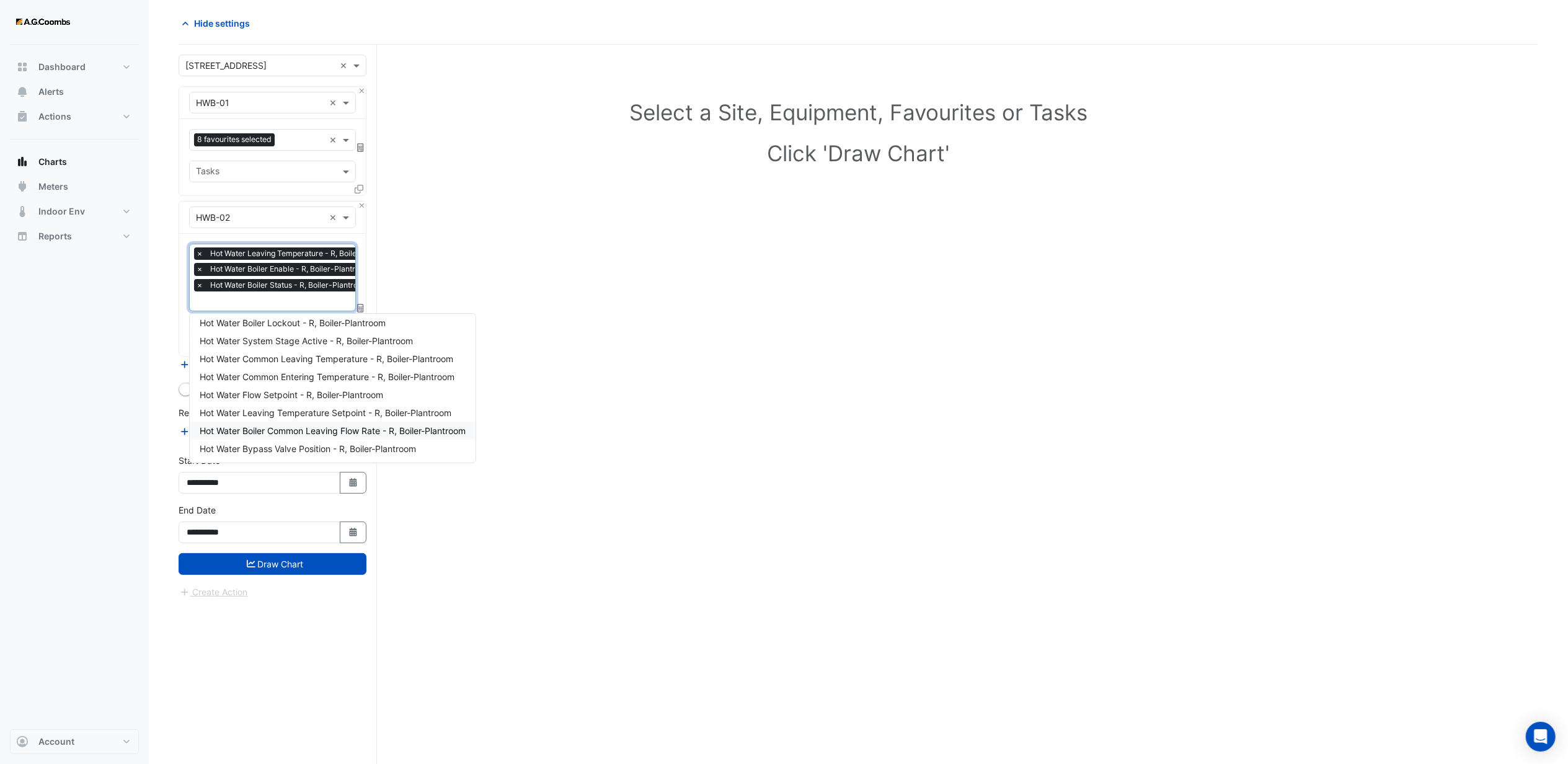
click at [282, 429] on span "Hot Water Boiler Common Leaving Flow Rate - R, Boiler-Plantroom" at bounding box center [333, 431] width 266 height 11
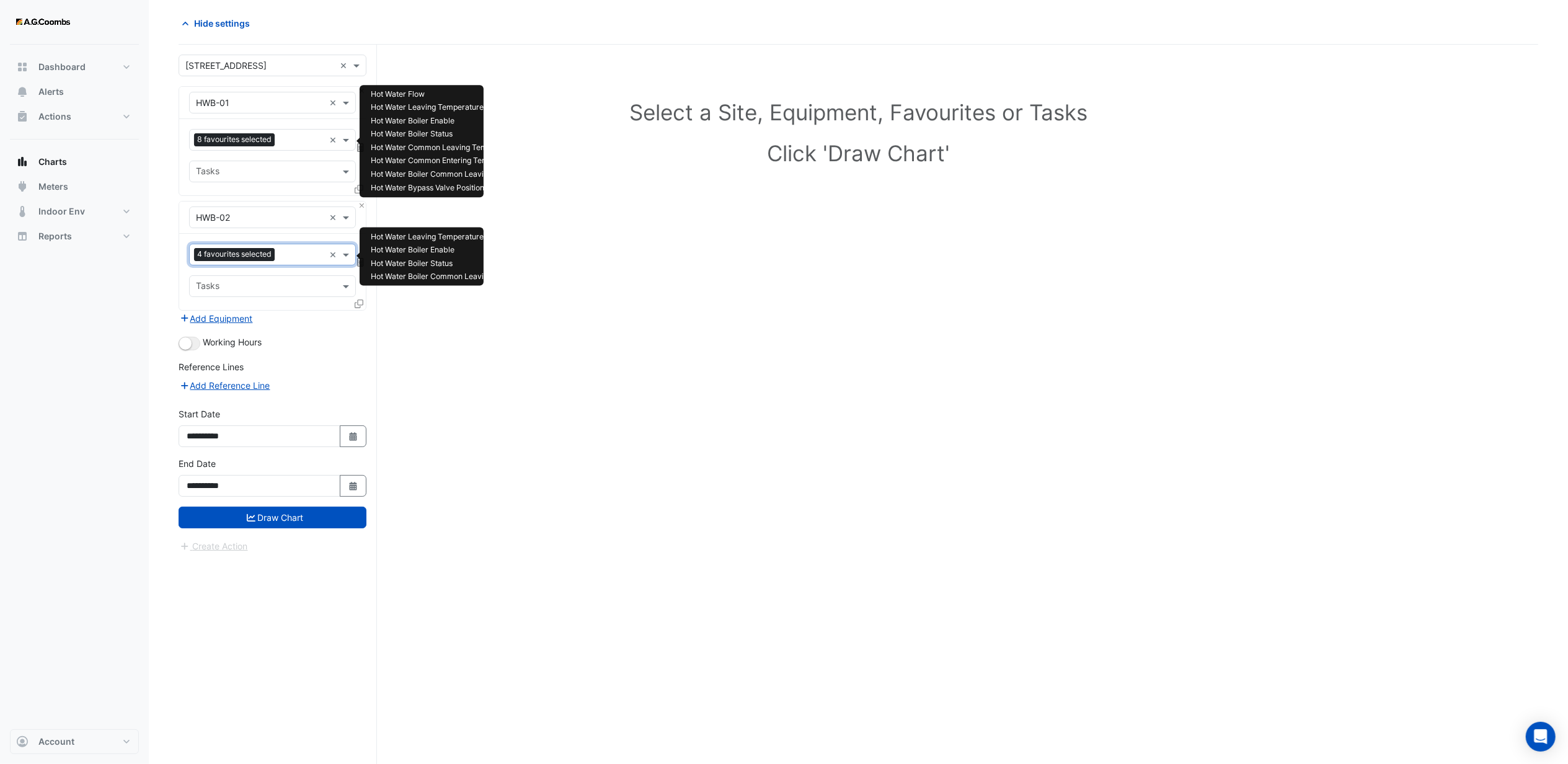
click at [301, 142] on input "text" at bounding box center [302, 141] width 45 height 13
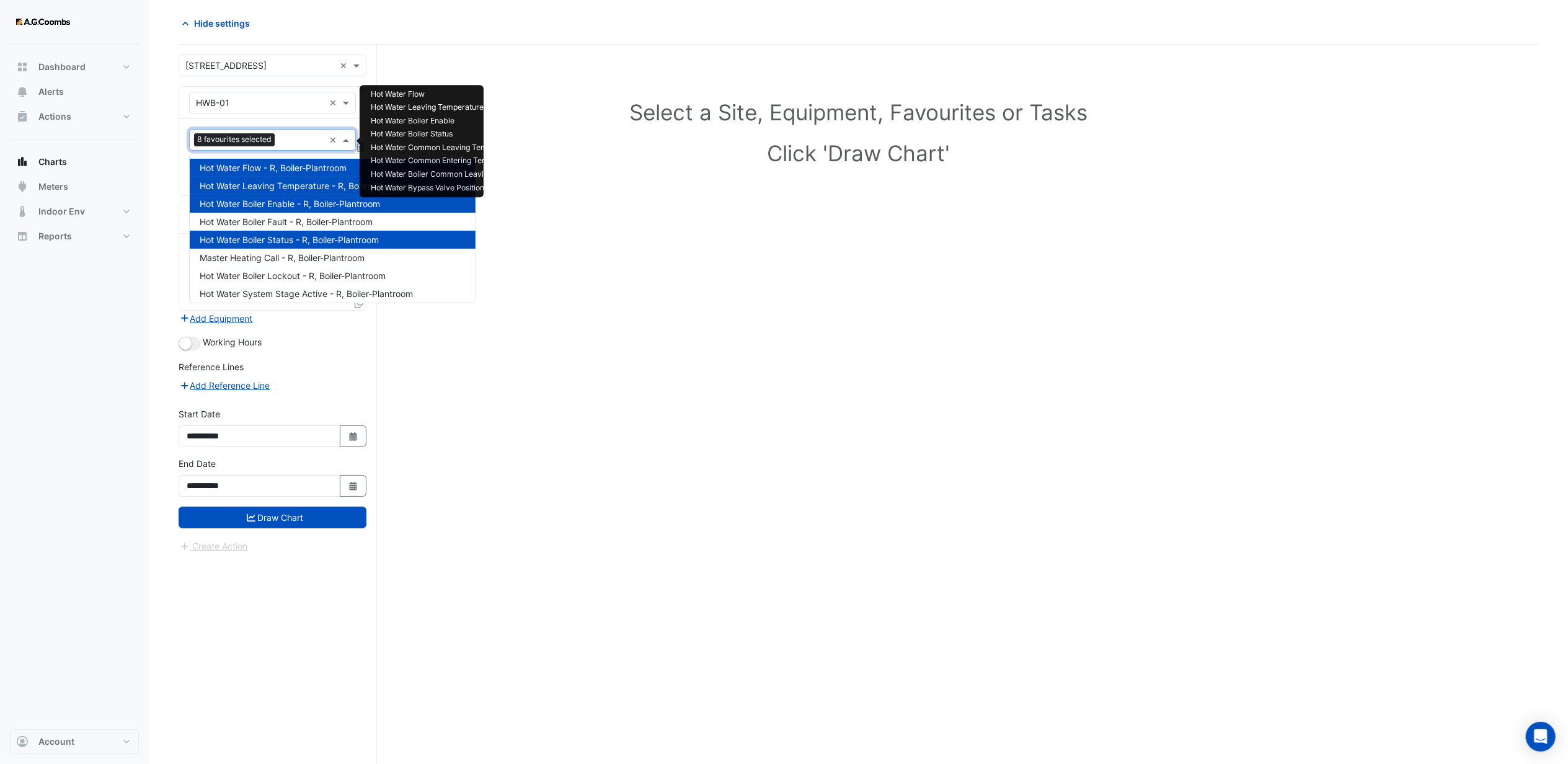
scroll to position [113, 0]
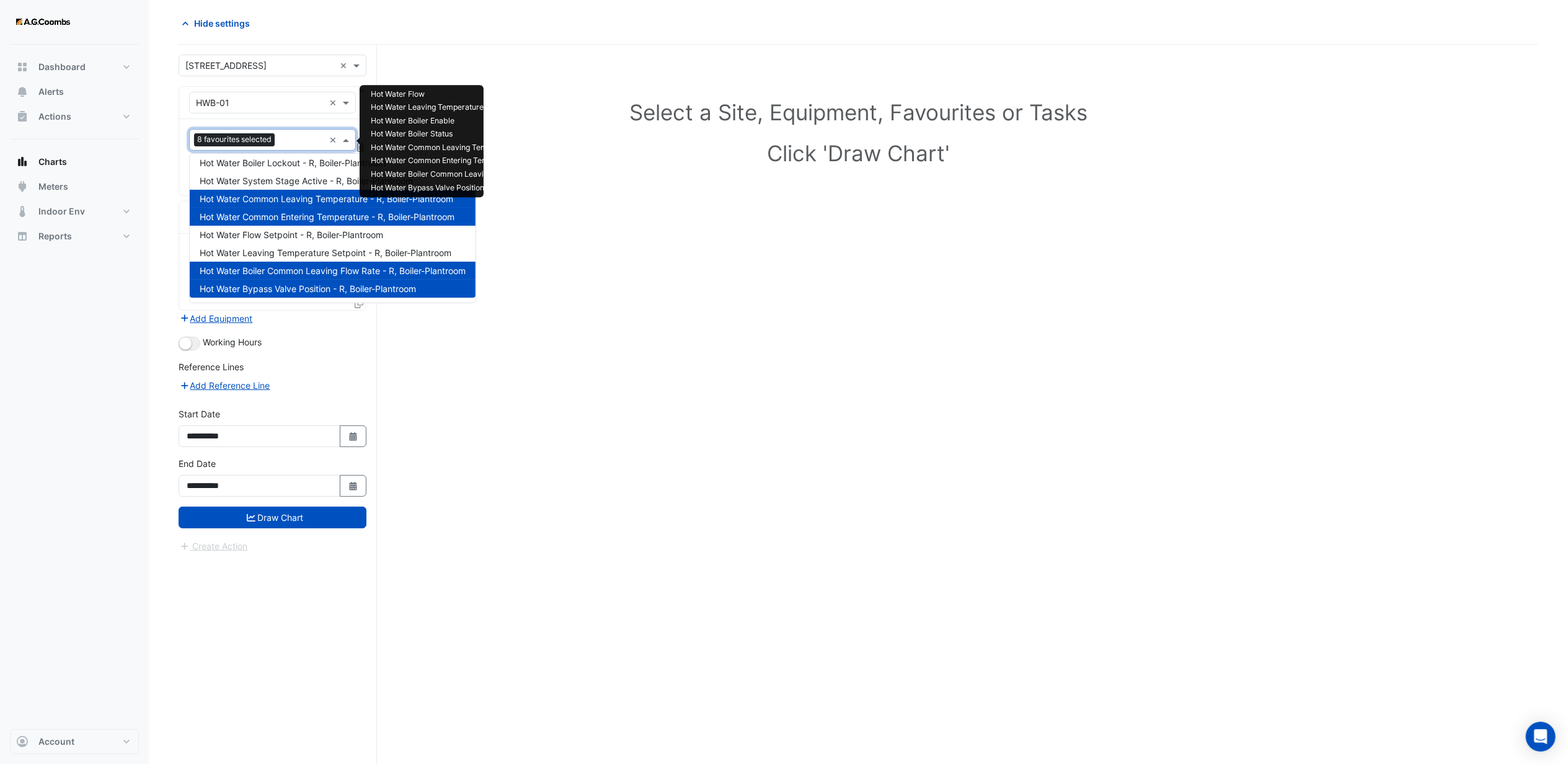
click at [107, 360] on div "Dashboard Portfolio Ratings Performance Alerts Actions Site Manager Charts" at bounding box center [75, 387] width 129 height 685
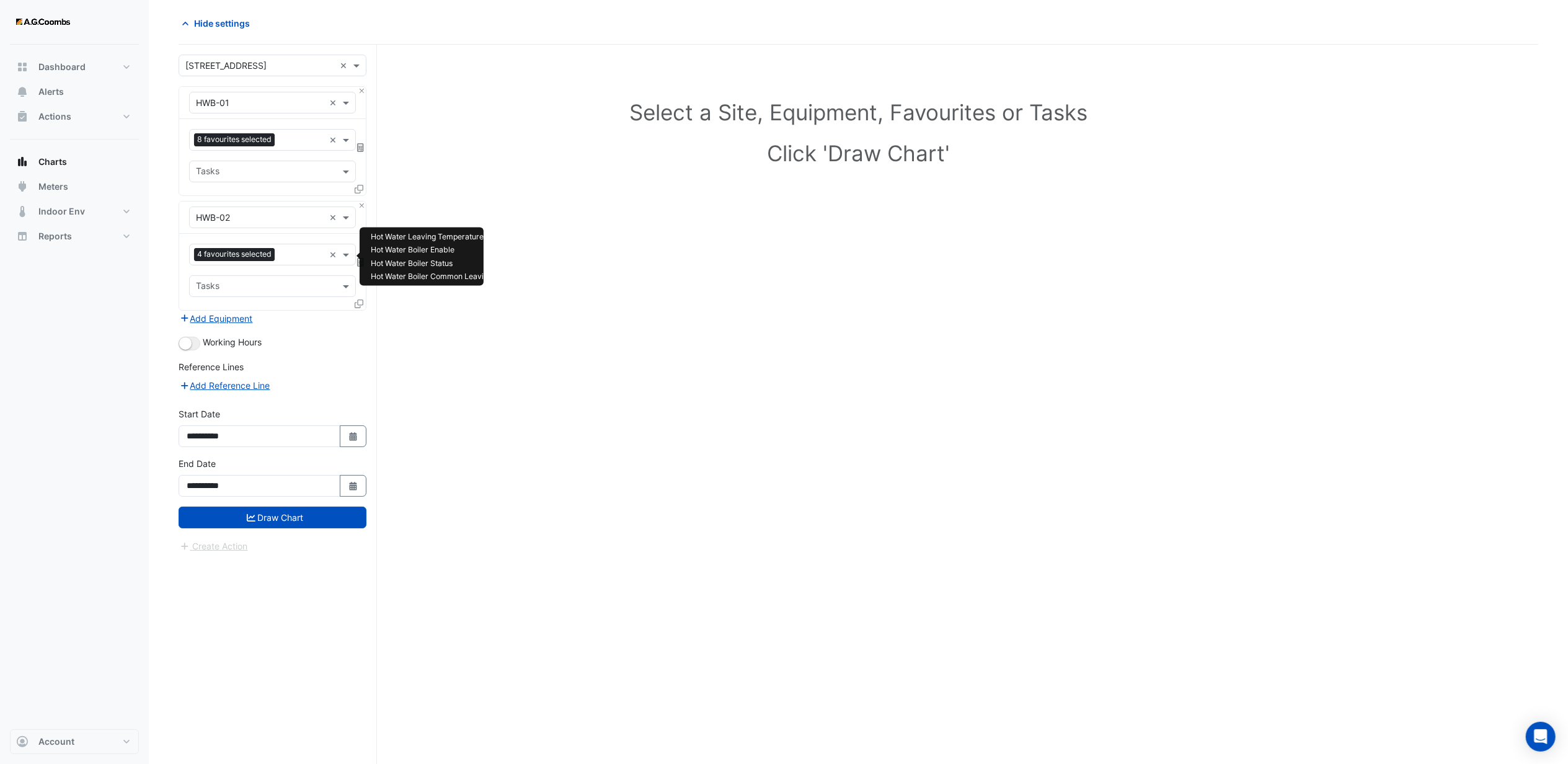
click at [291, 256] on input "text" at bounding box center [302, 256] width 45 height 13
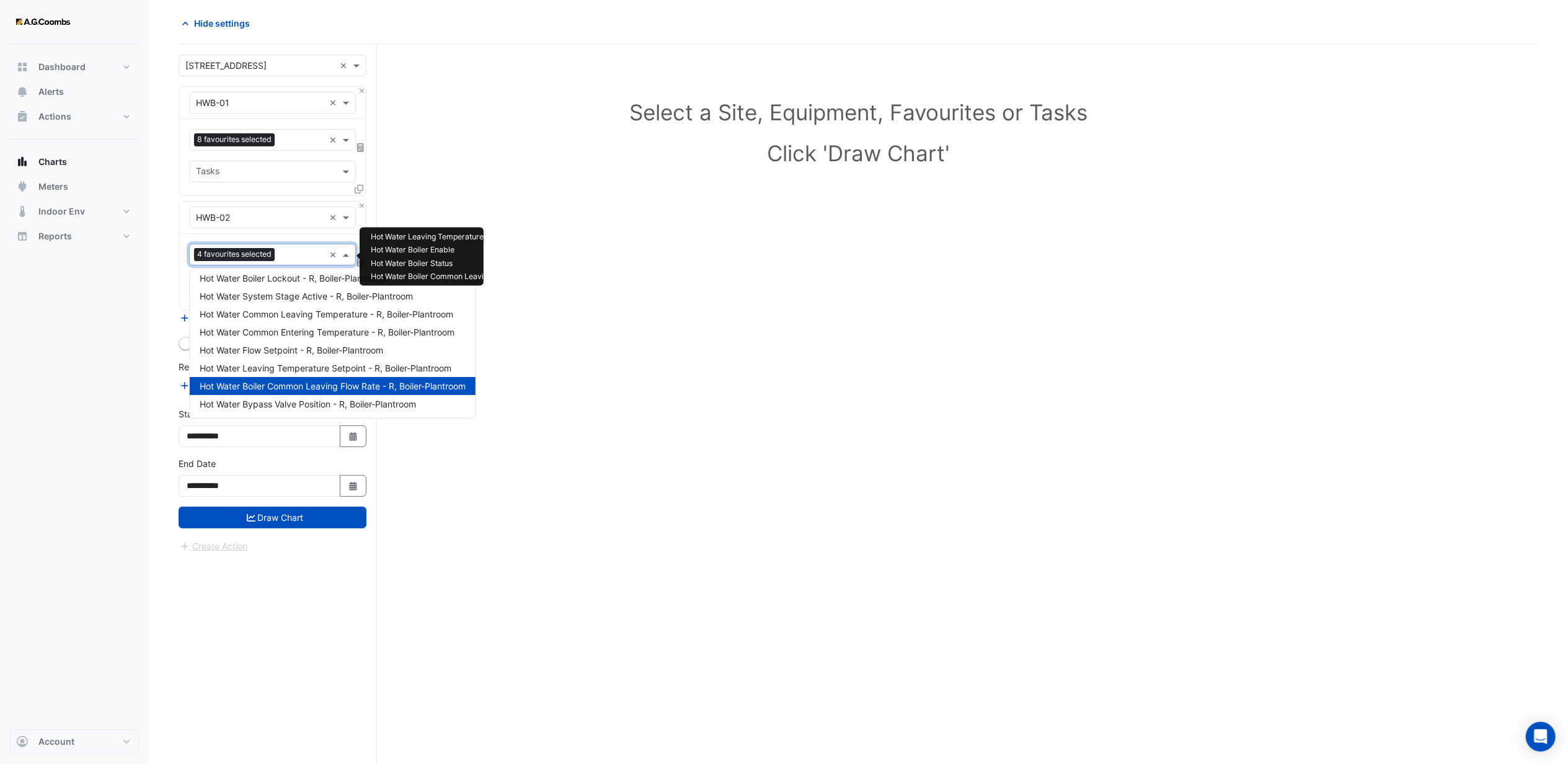
click at [296, 384] on span "Hot Water Boiler Common Leaving Flow Rate - R, Boiler-Plantroom" at bounding box center [333, 386] width 266 height 11
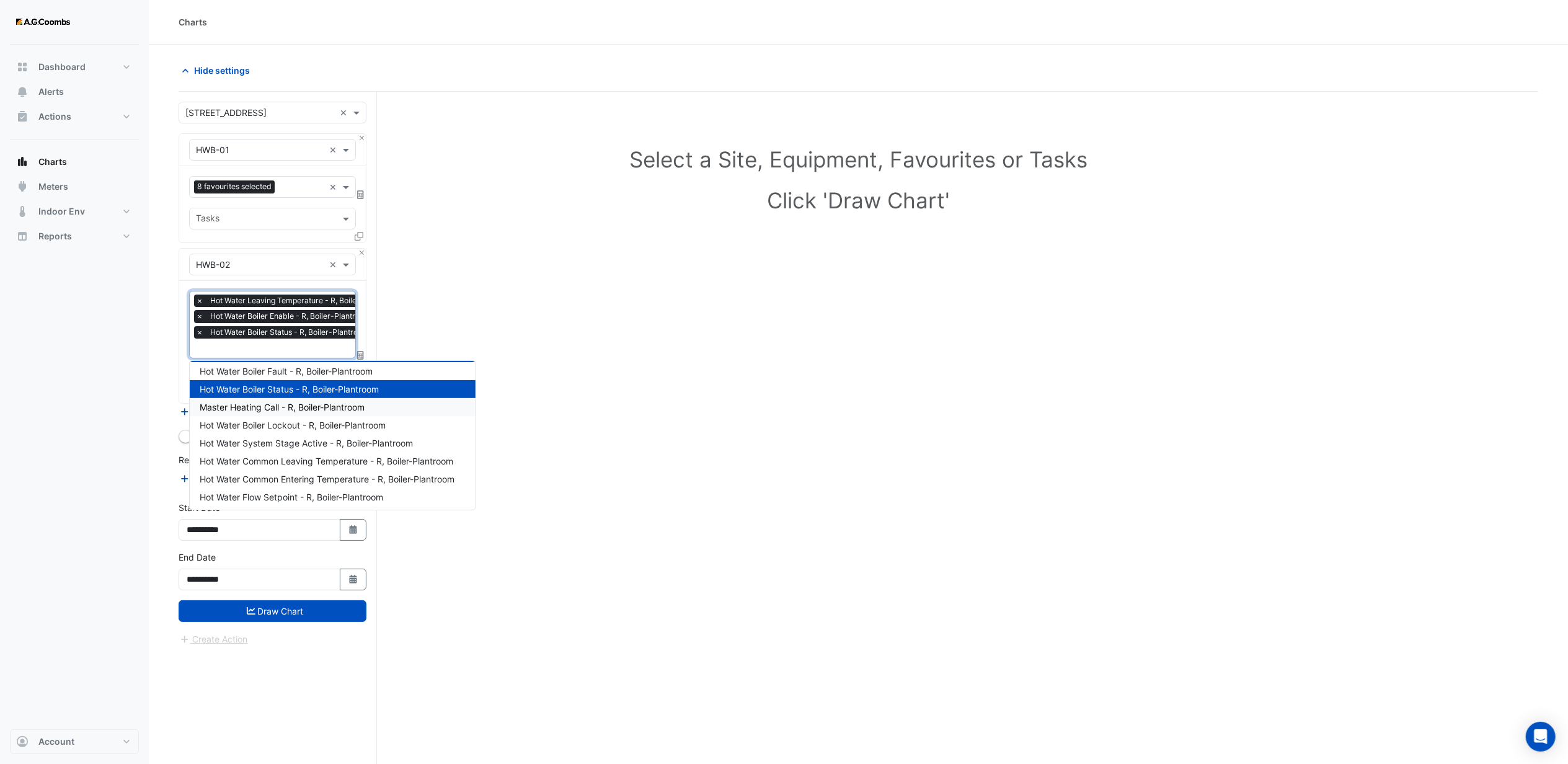
scroll to position [82, 0]
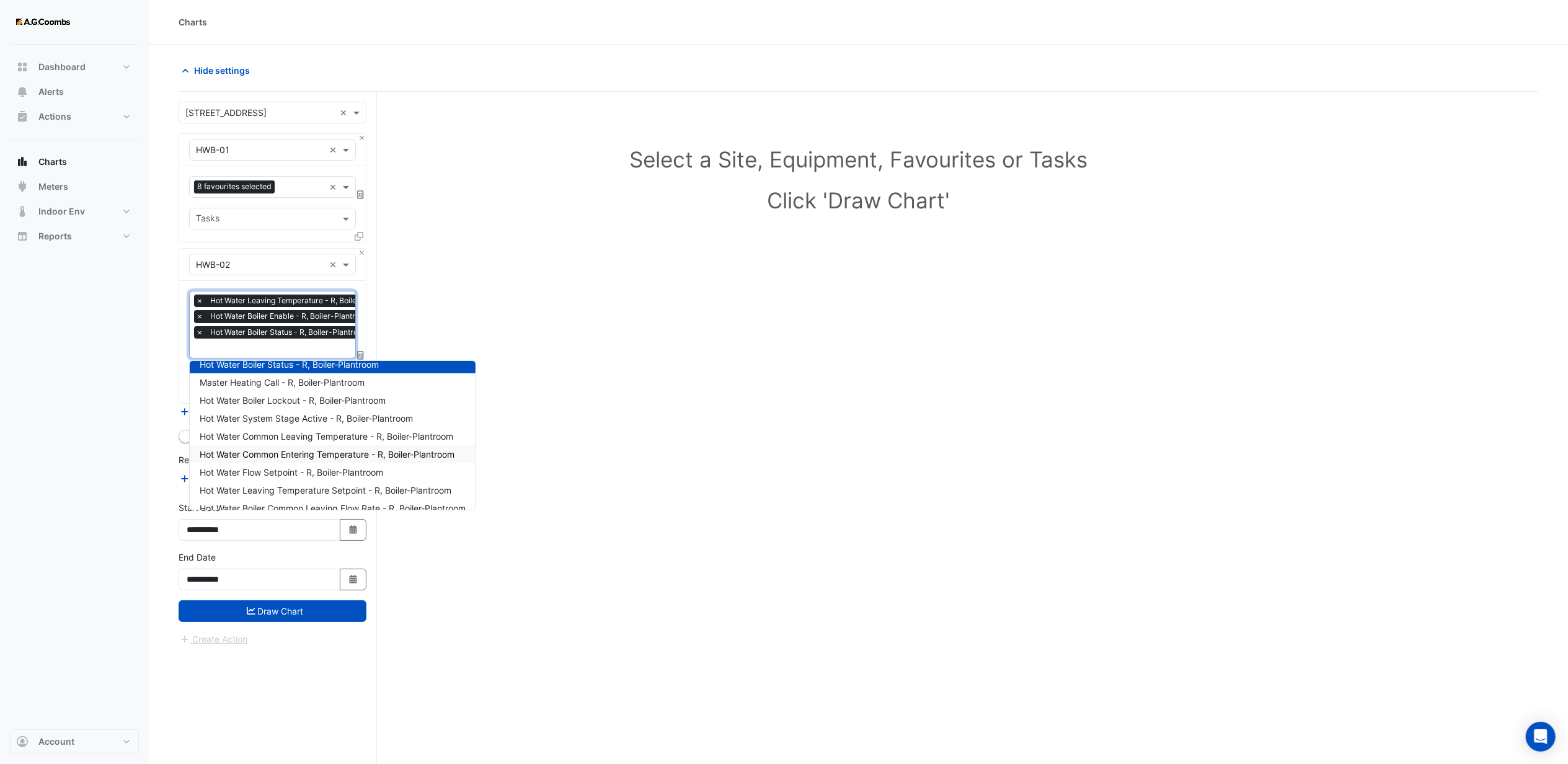
click at [18, 448] on div "Dashboard Portfolio Ratings Performance Alerts Actions Site Manager Charts" at bounding box center [75, 387] width 129 height 685
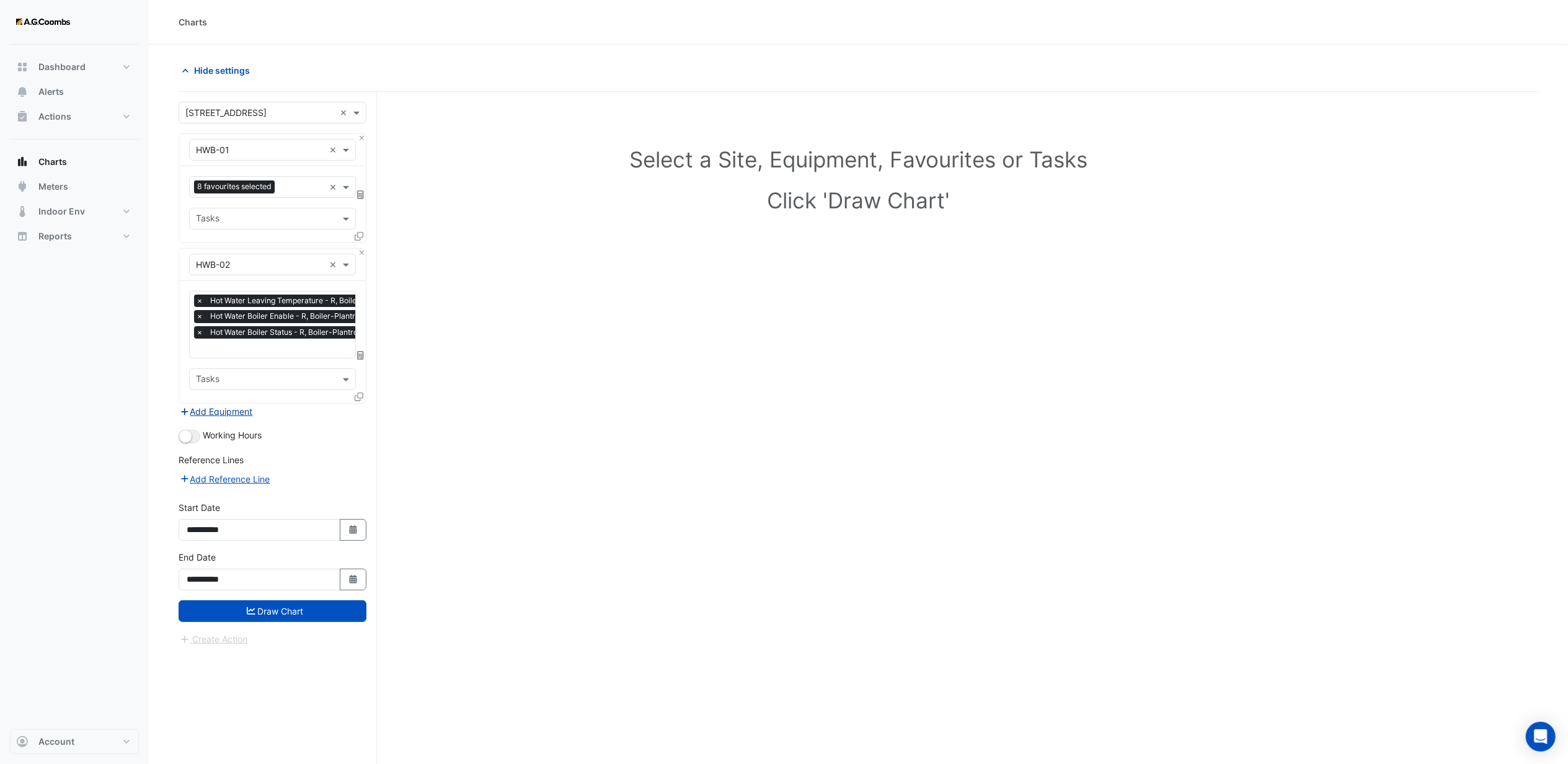
click at [236, 416] on button "Add Equipment" at bounding box center [216, 411] width 75 height 14
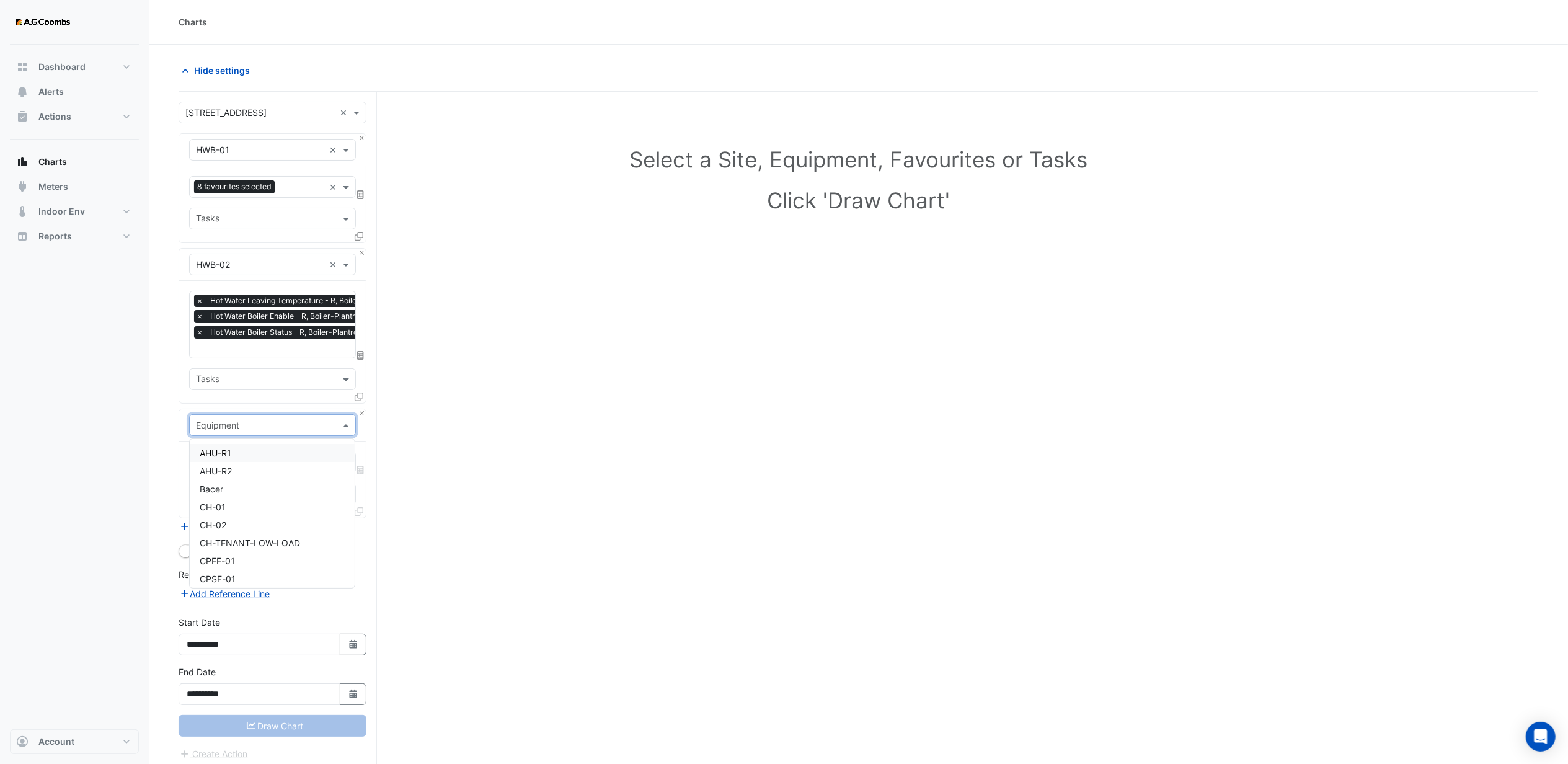
click at [254, 426] on input "text" at bounding box center [260, 426] width 129 height 13
click at [233, 454] on span "PHHWP-1" at bounding box center [219, 457] width 39 height 11
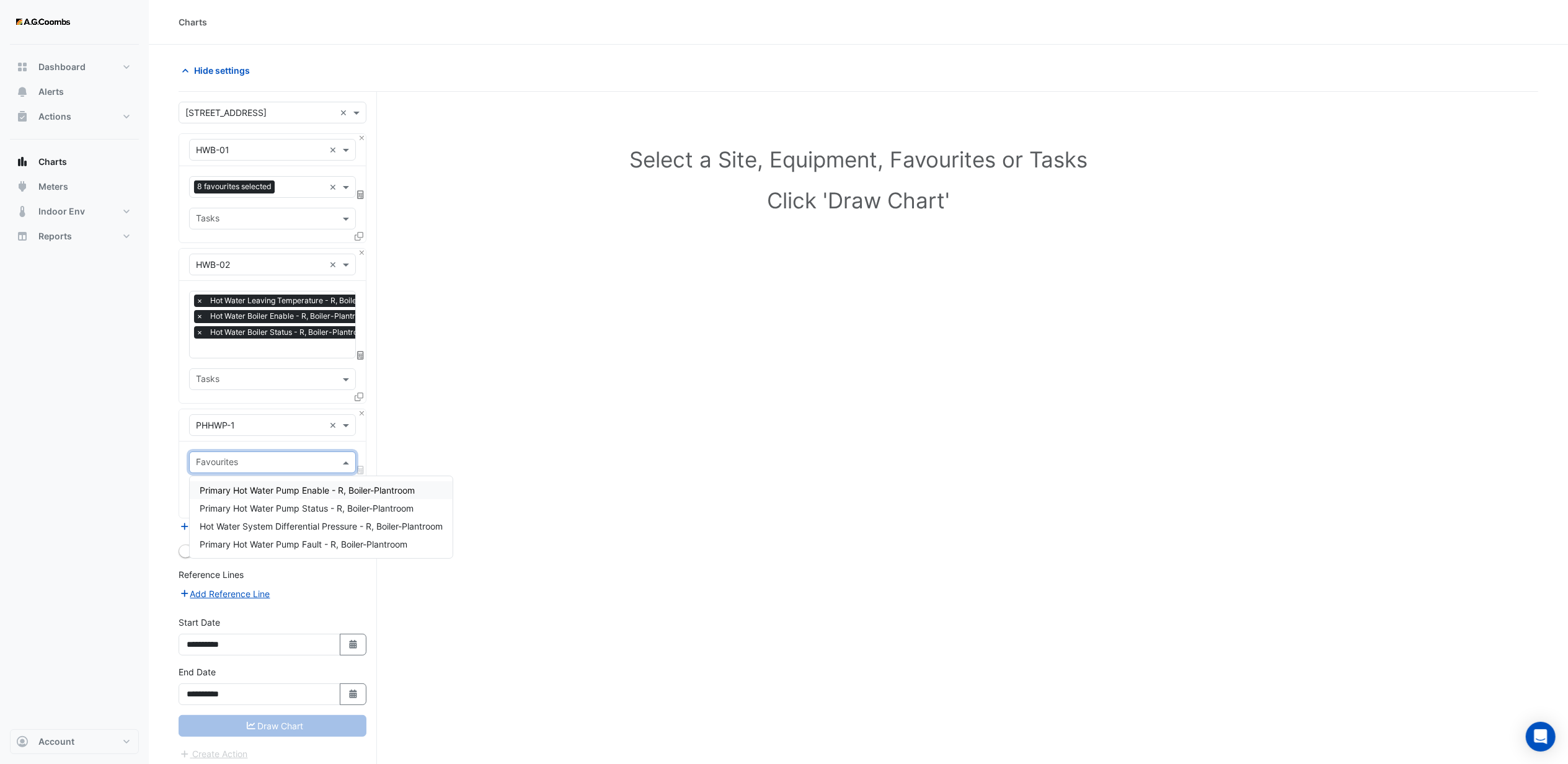
click at [229, 465] on input "text" at bounding box center [265, 463] width 139 height 13
click at [251, 490] on span "Primary Hot Water Pump Enable - R, Boiler-Plantroom" at bounding box center [307, 490] width 215 height 11
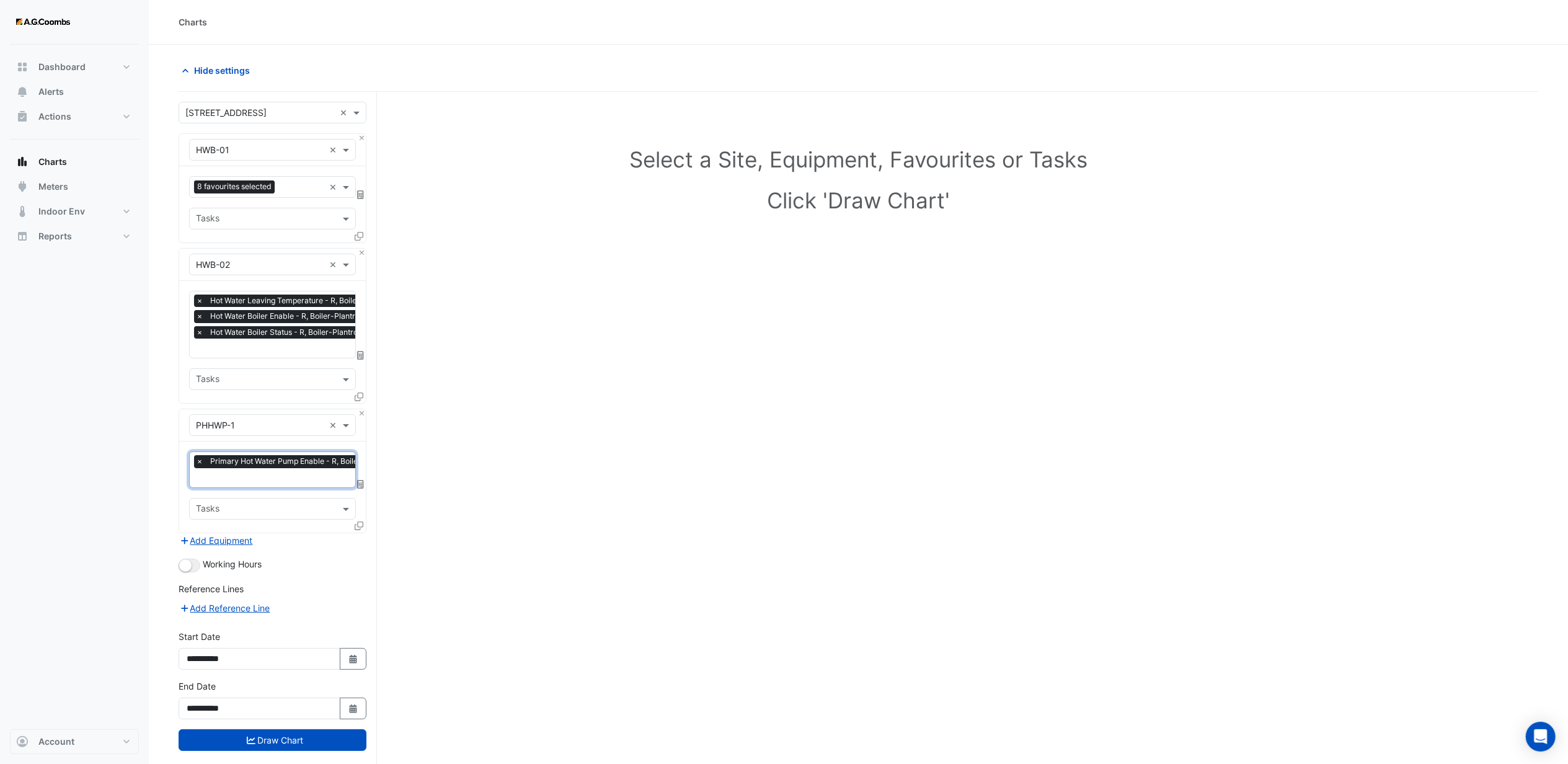
click at [246, 485] on input "text" at bounding box center [301, 479] width 211 height 13
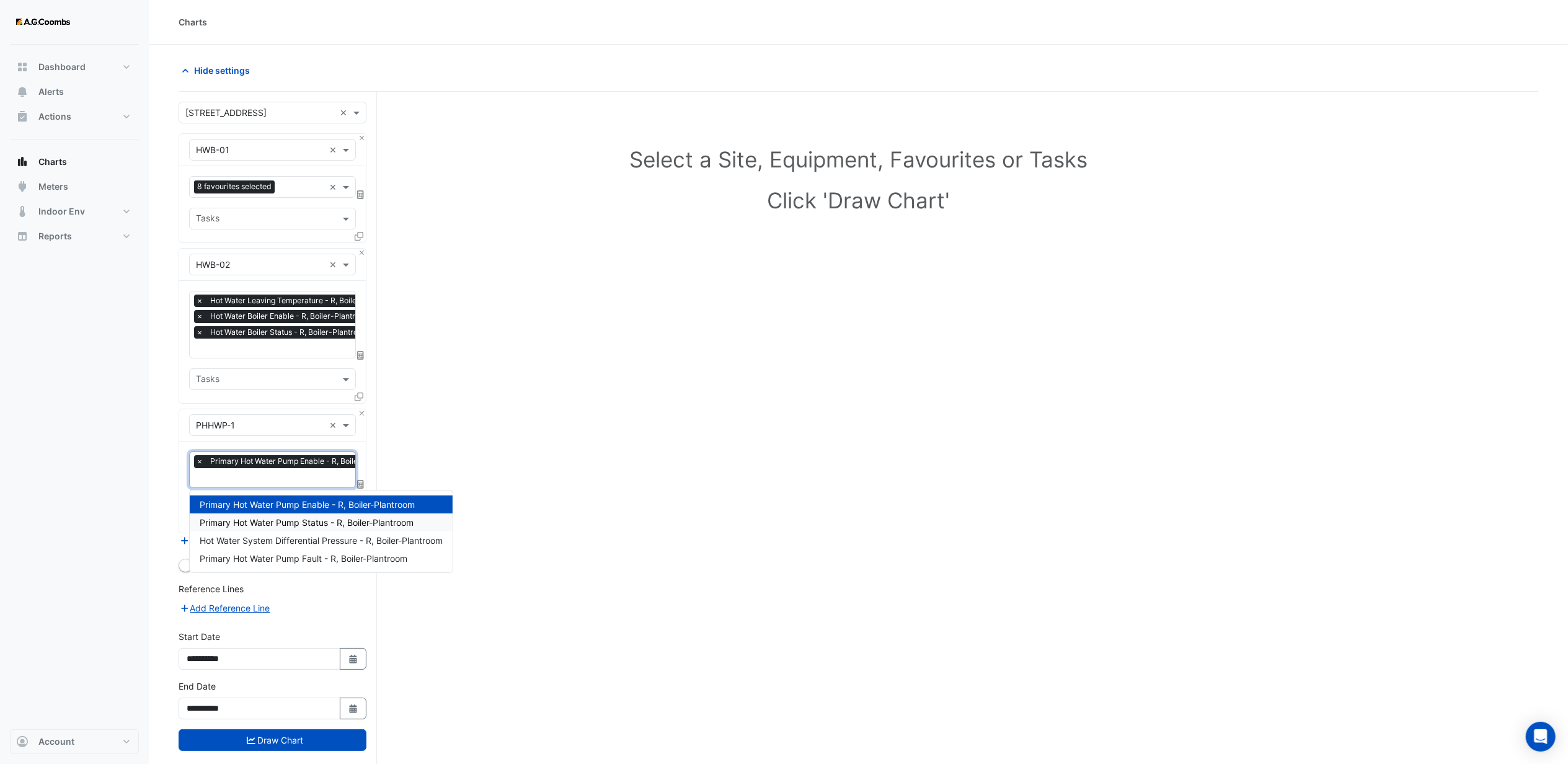
click at [277, 521] on span "Primary Hot Water Pump Status - R, Boiler-Plantroom" at bounding box center [306, 522] width 214 height 11
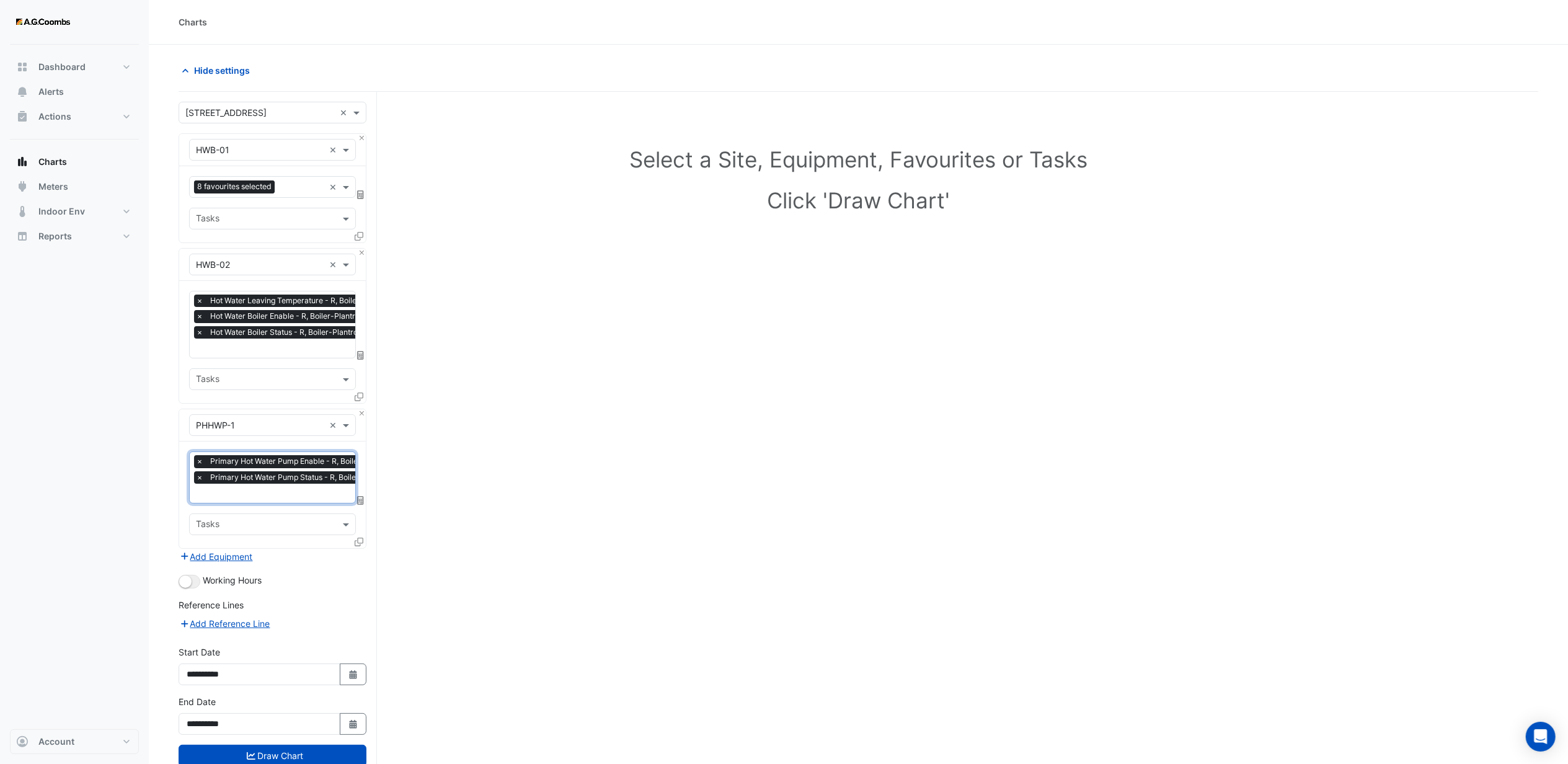
click at [243, 497] on input "text" at bounding box center [301, 495] width 211 height 13
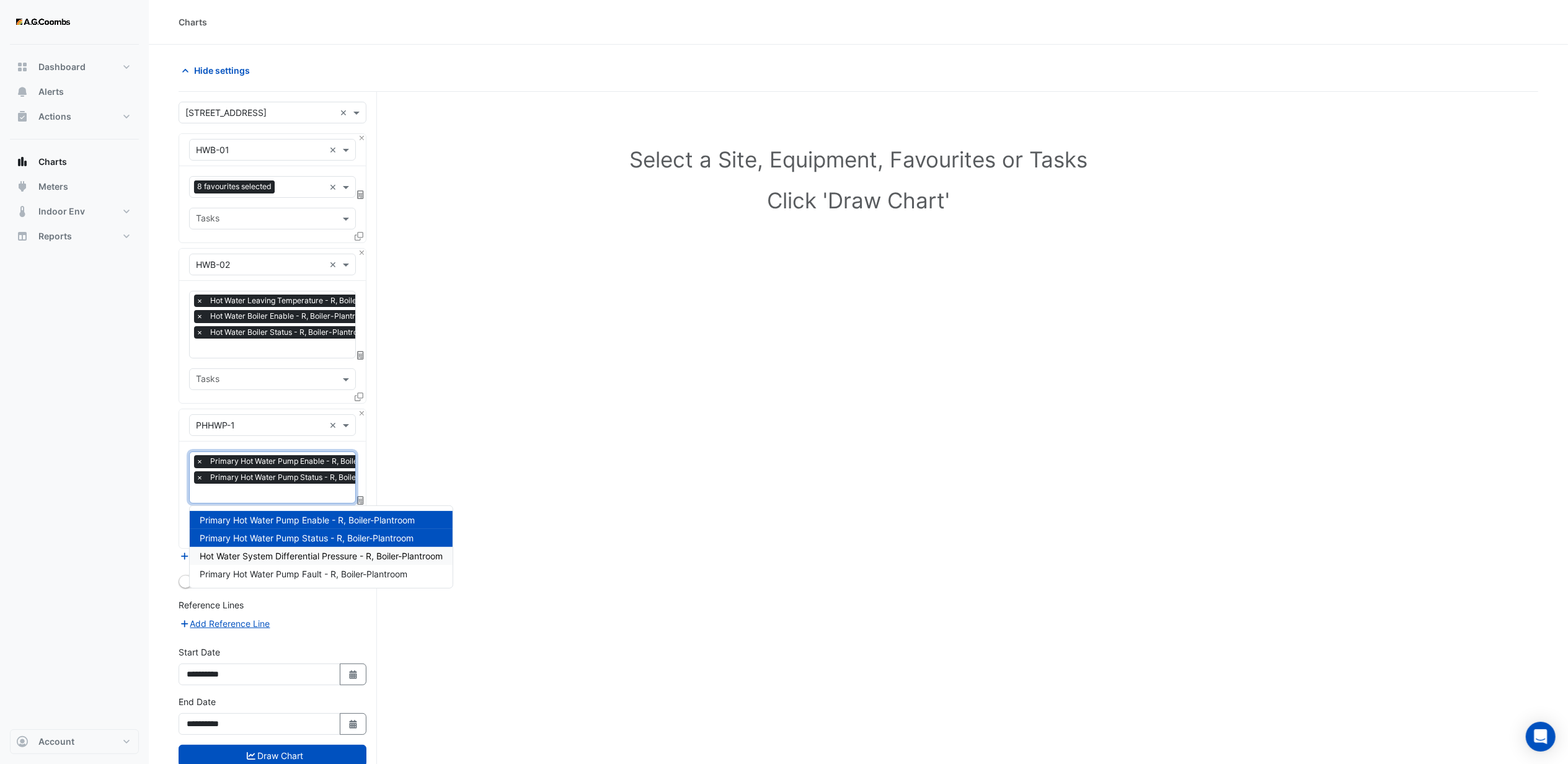
click at [266, 552] on span "Hot Water System Differential Pressure - R, Boiler-Plantroom" at bounding box center [321, 556] width 243 height 11
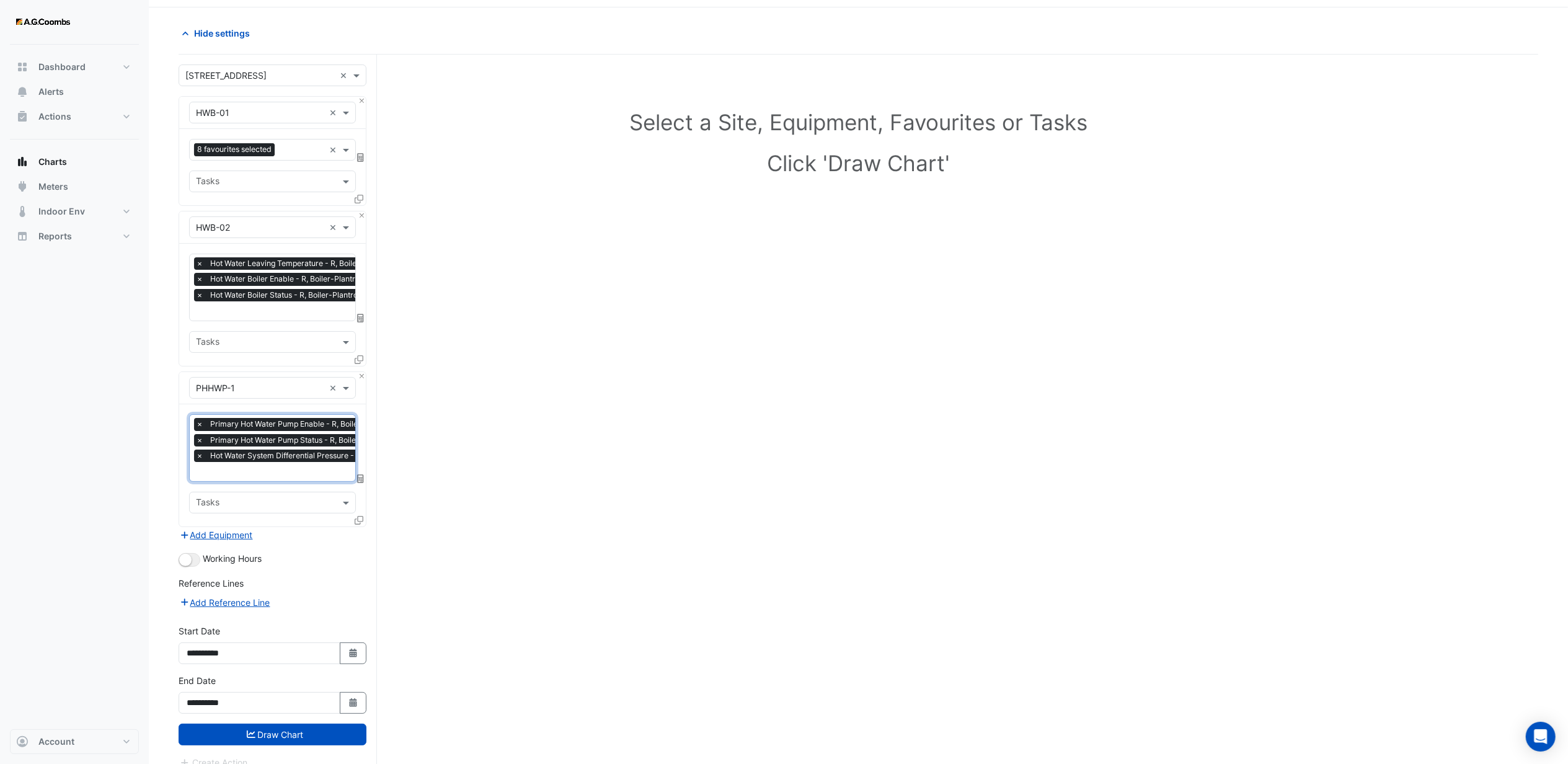
scroll to position [55, 0]
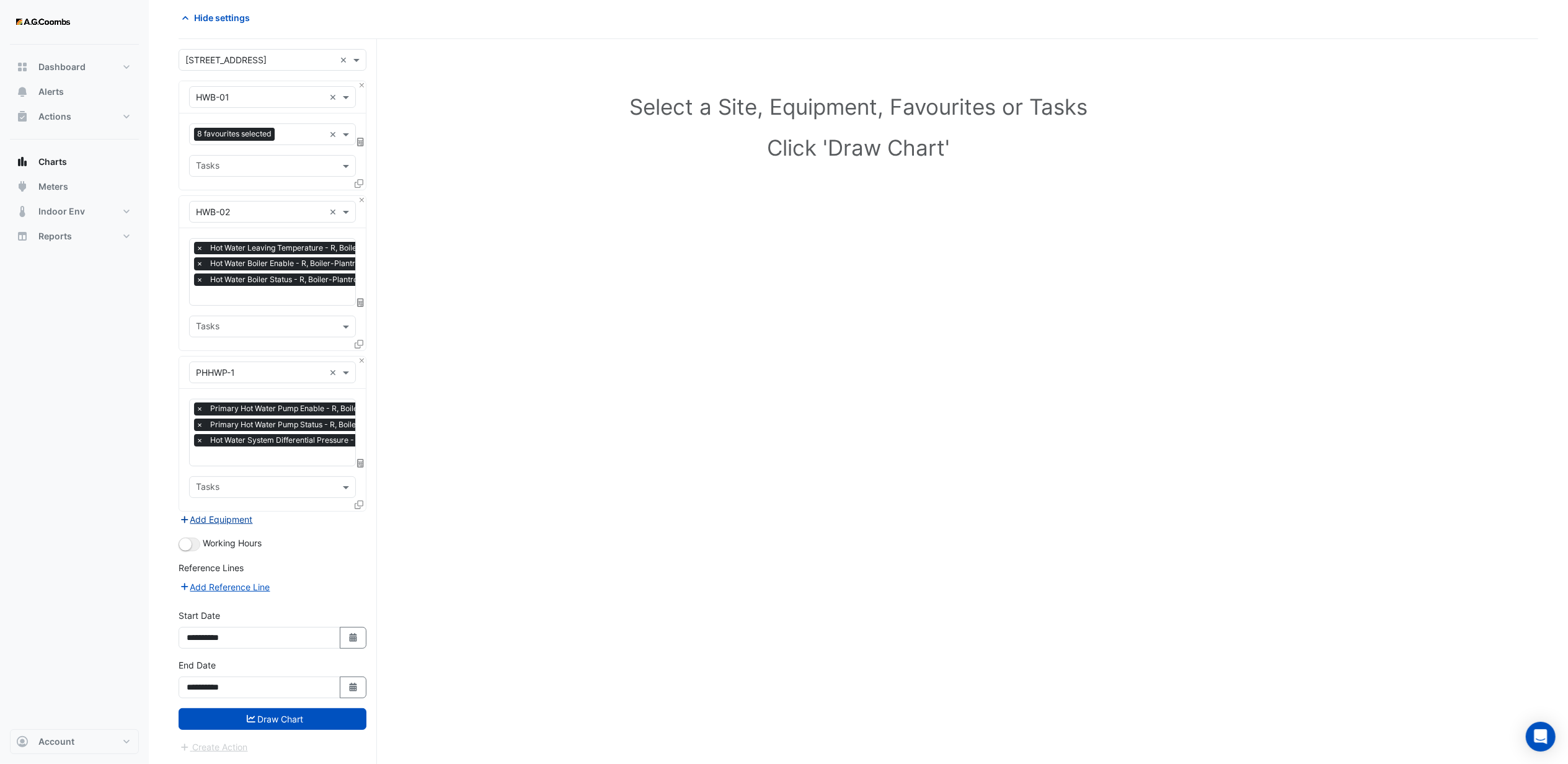
click at [236, 514] on button "Add Equipment" at bounding box center [216, 519] width 75 height 14
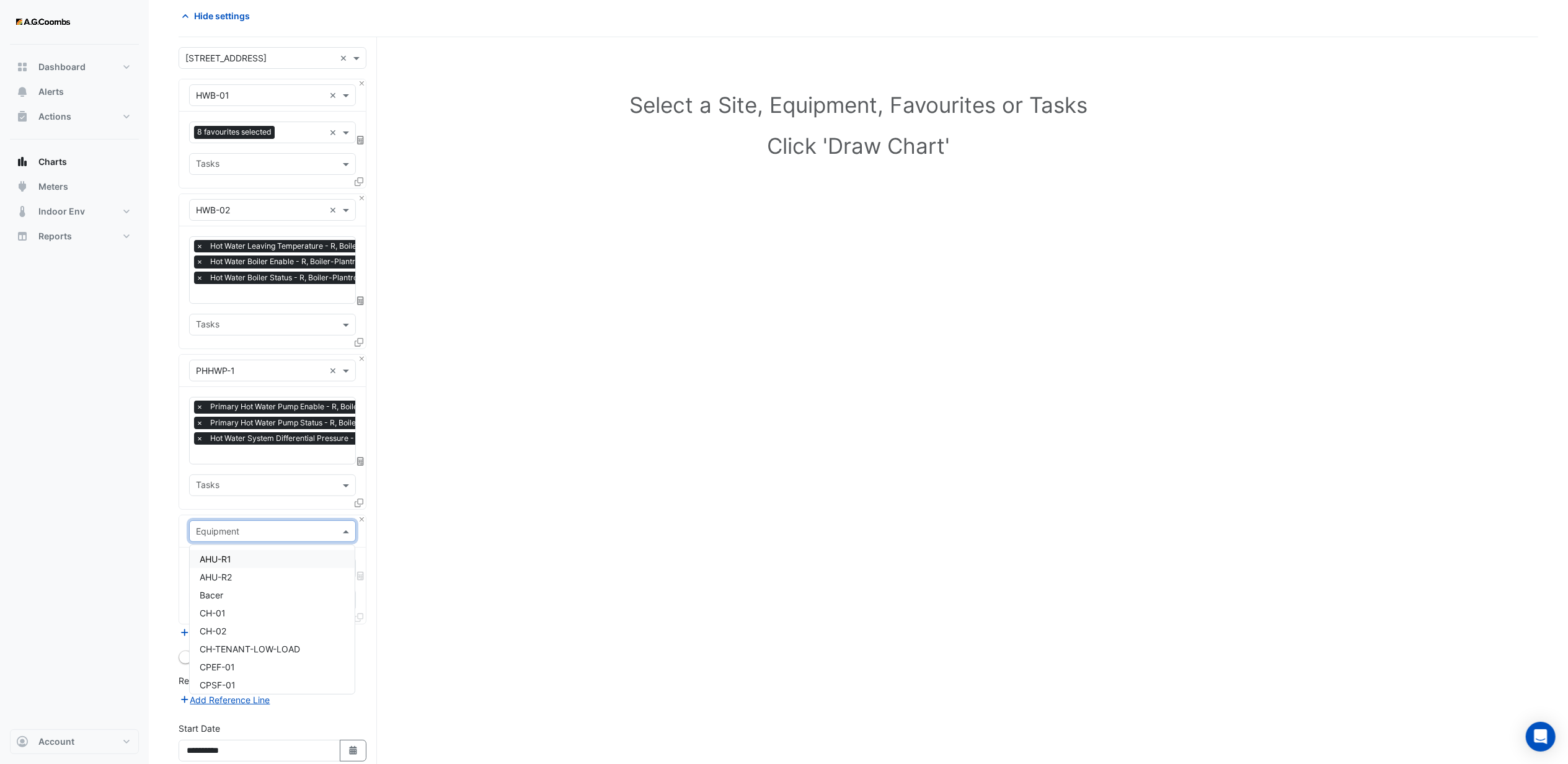
click at [238, 529] on input "text" at bounding box center [260, 532] width 129 height 13
click at [221, 664] on span "PHHWP-2" at bounding box center [219, 664] width 40 height 11
click at [234, 568] on input "text" at bounding box center [265, 569] width 139 height 13
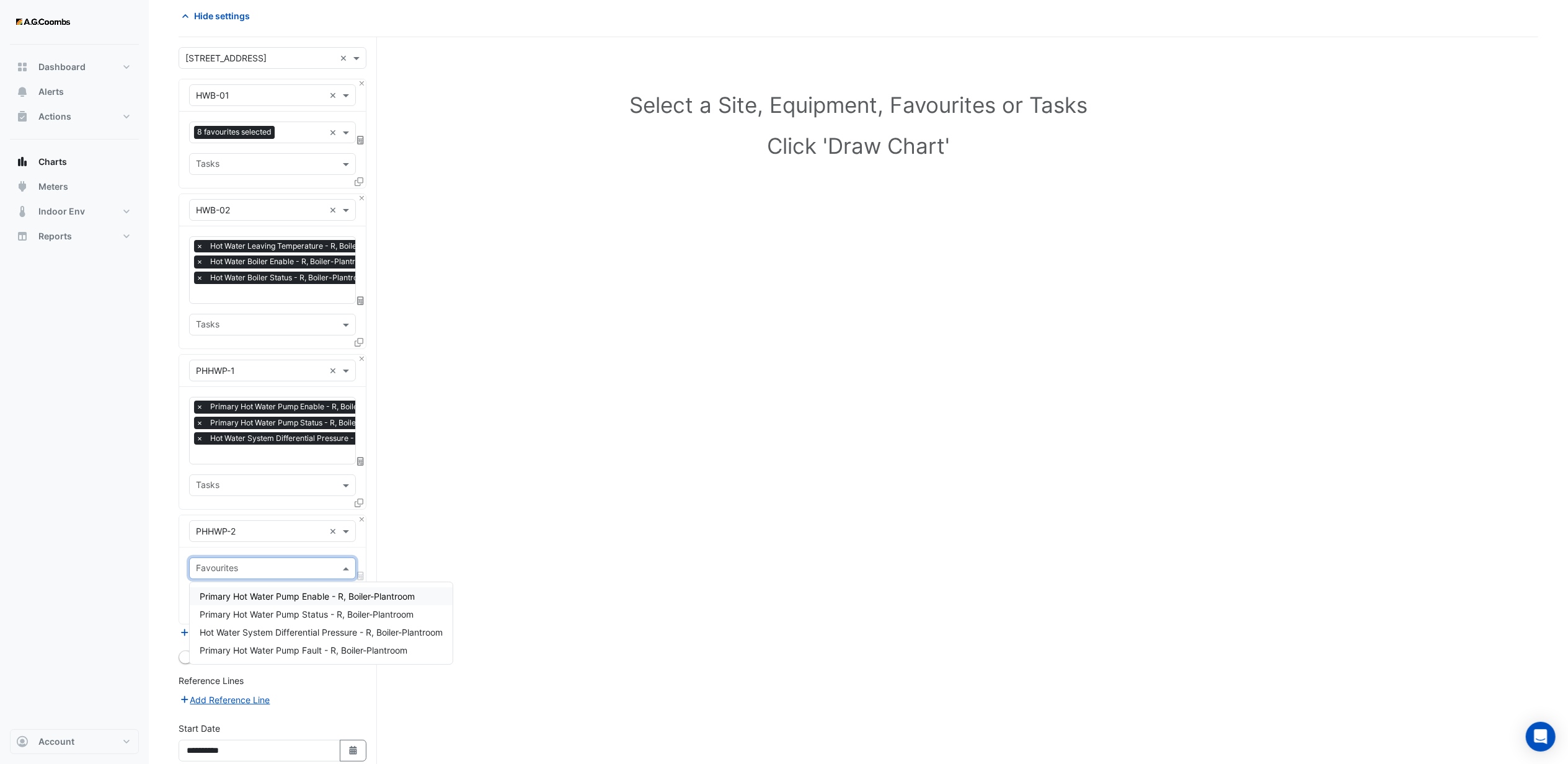
click at [243, 595] on span "Primary Hot Water Pump Enable - R, Boiler-Plantroom" at bounding box center [307, 596] width 215 height 11
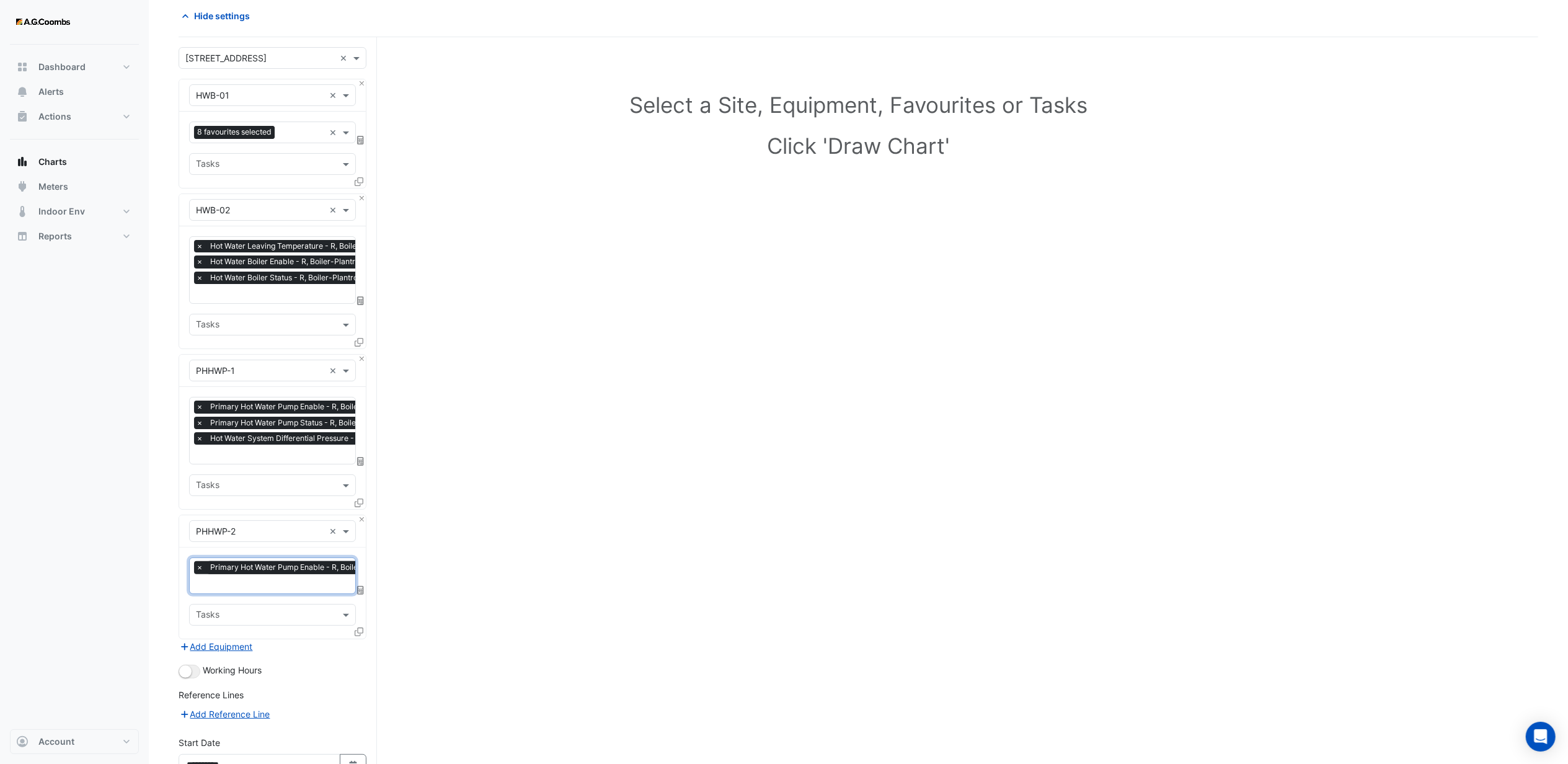
click at [239, 582] on input "text" at bounding box center [301, 585] width 211 height 13
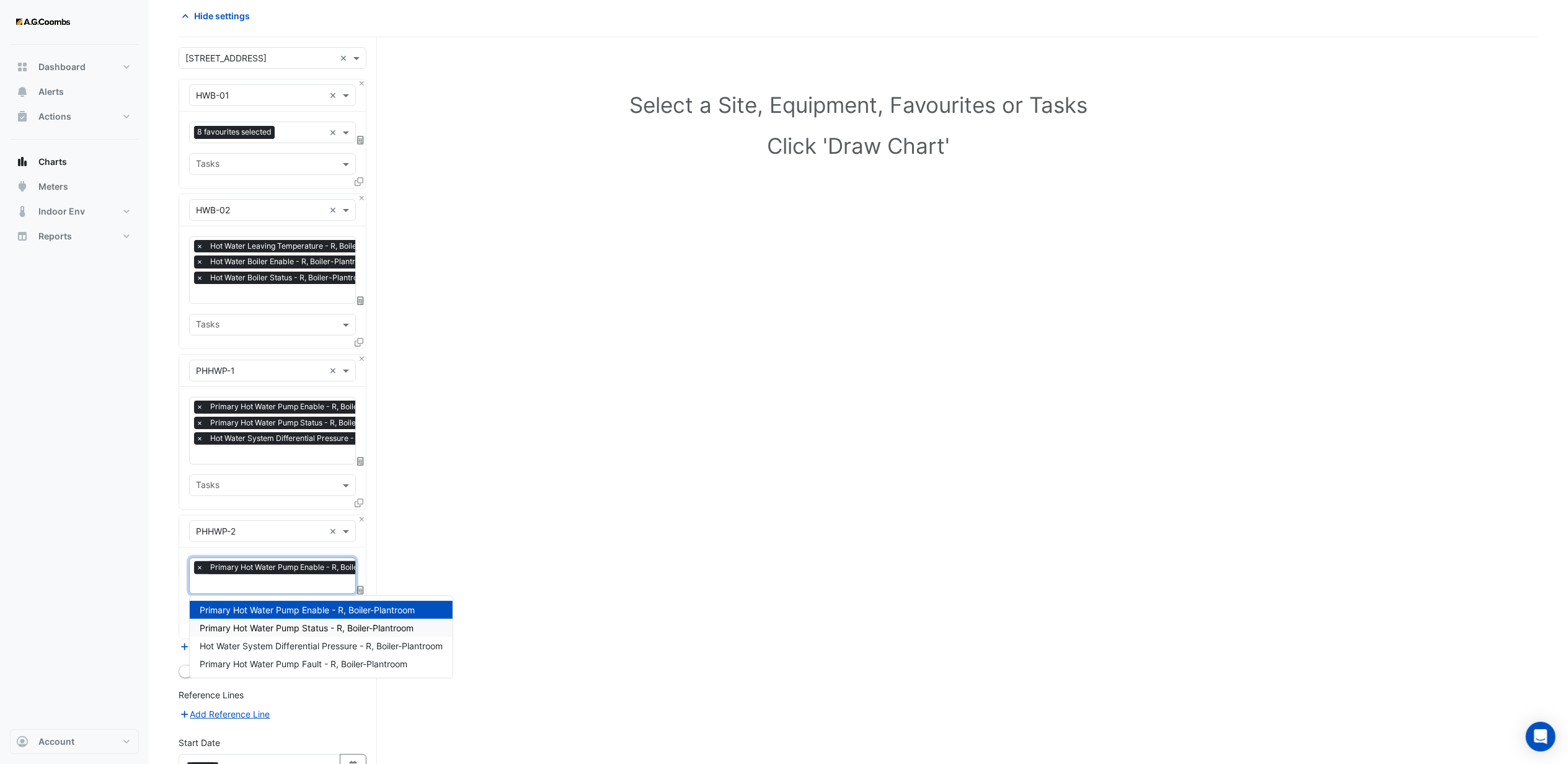
click at [257, 628] on span "Primary Hot Water Pump Status - R, Boiler-Plantroom" at bounding box center [306, 628] width 214 height 11
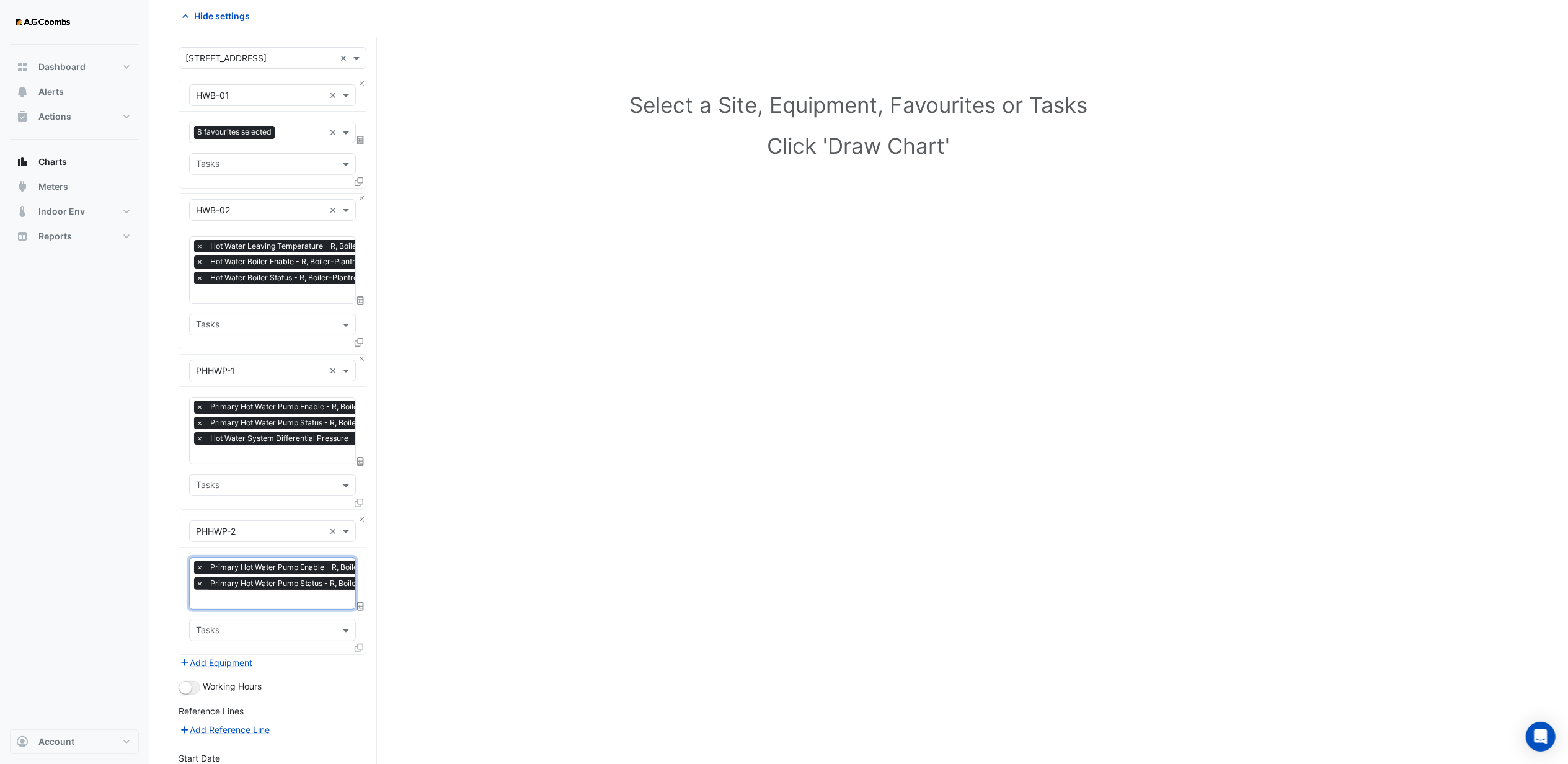
click at [264, 601] on input "text" at bounding box center [301, 601] width 211 height 13
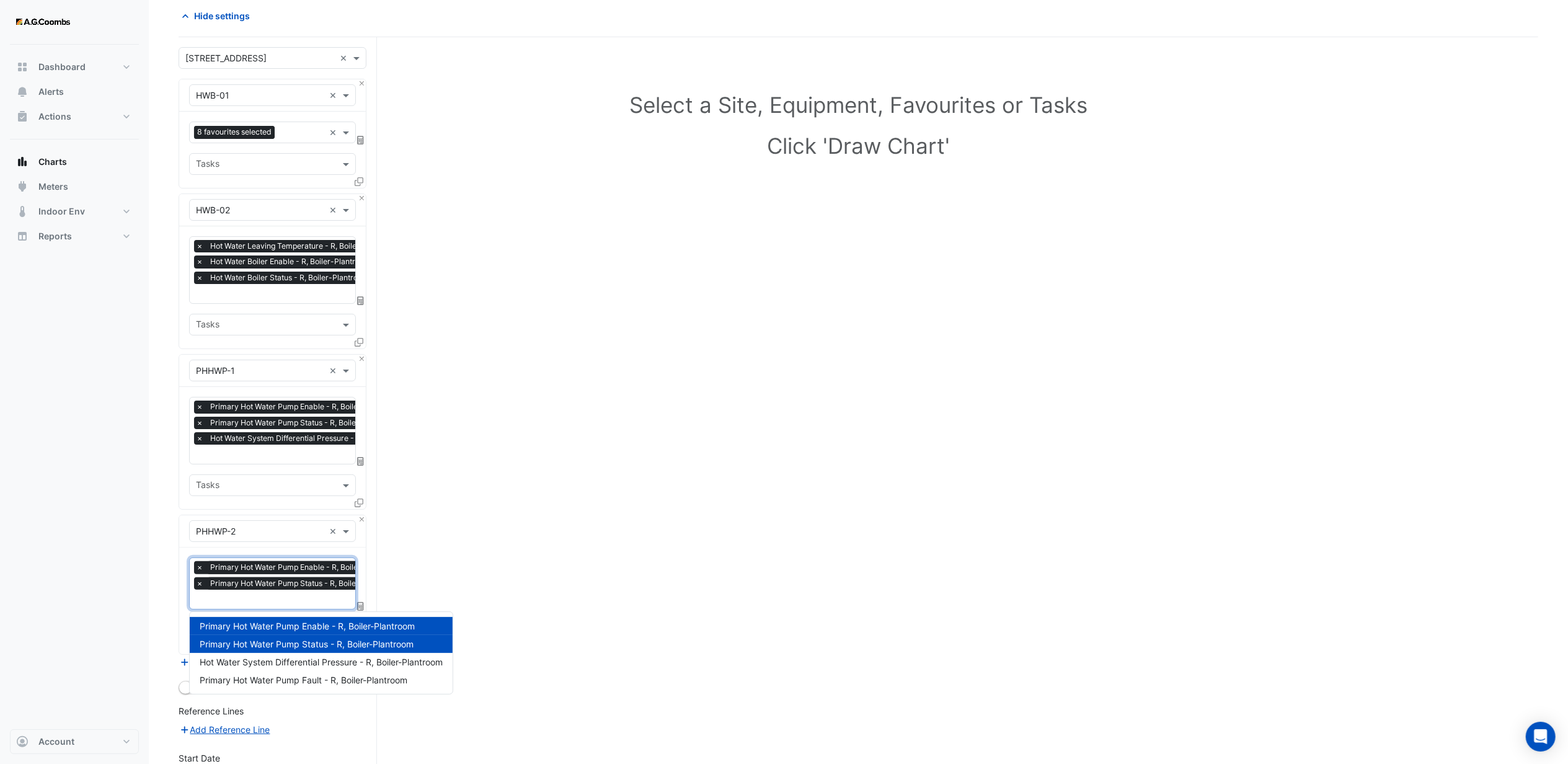
click at [109, 637] on div "Dashboard Portfolio Ratings Performance Alerts Actions Site Manager Charts" at bounding box center [75, 387] width 129 height 685
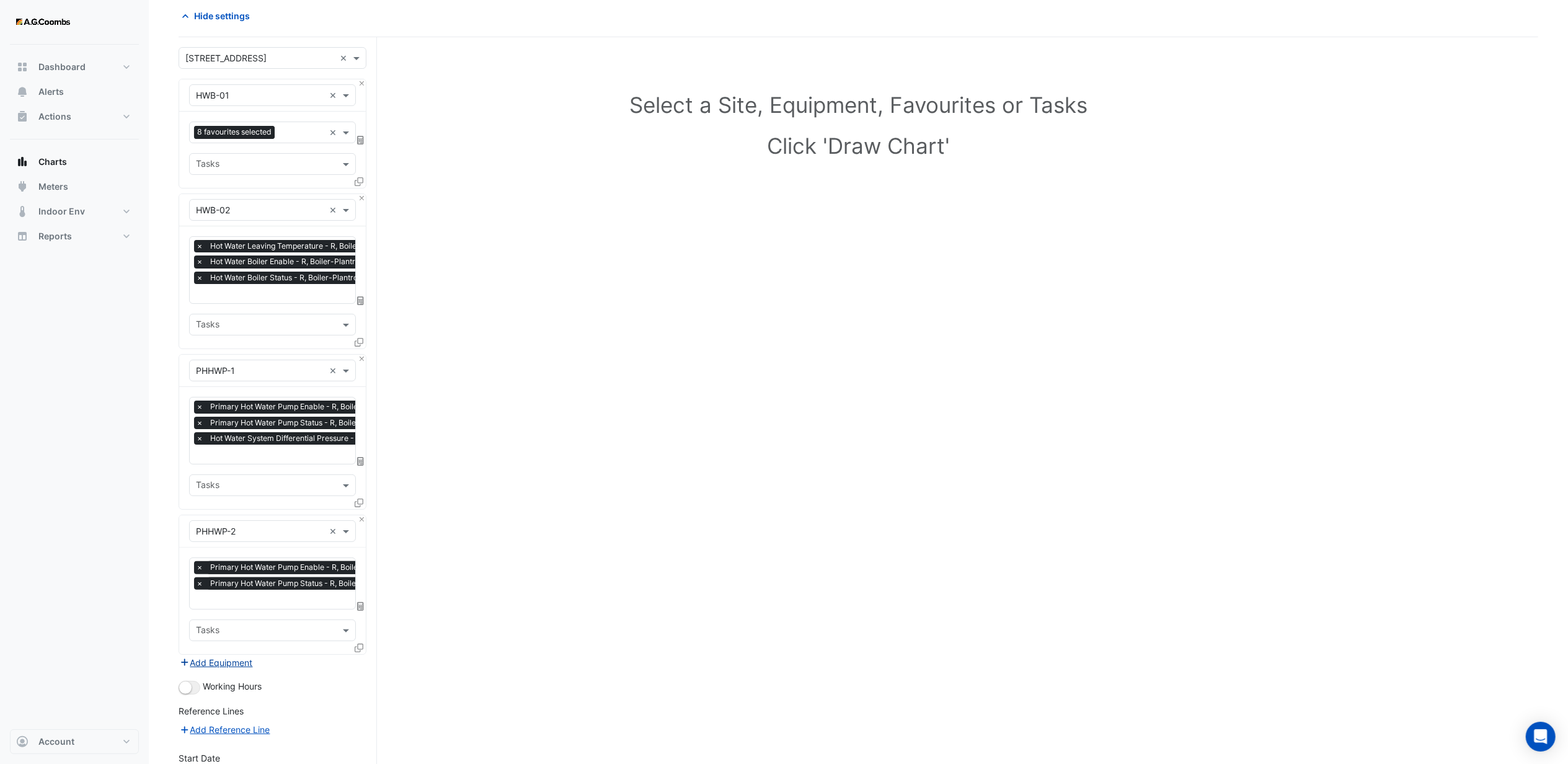
click at [232, 660] on button "Add Equipment" at bounding box center [216, 663] width 75 height 14
click at [240, 674] on input "text" at bounding box center [260, 677] width 129 height 13
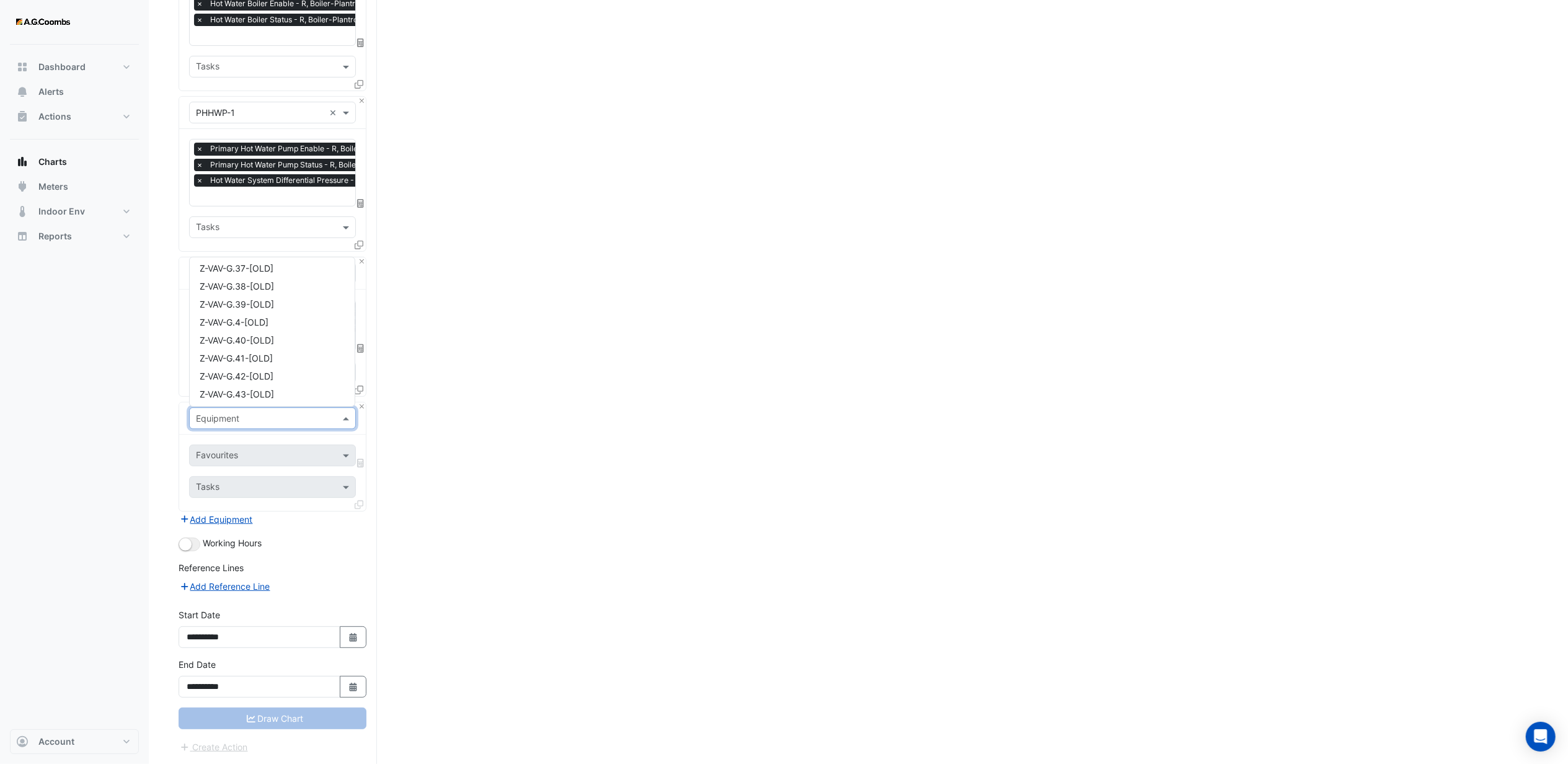
scroll to position [7993, 0]
click at [78, 442] on div "Dashboard Portfolio Ratings Performance Alerts Actions Site Manager Charts" at bounding box center [75, 387] width 129 height 685
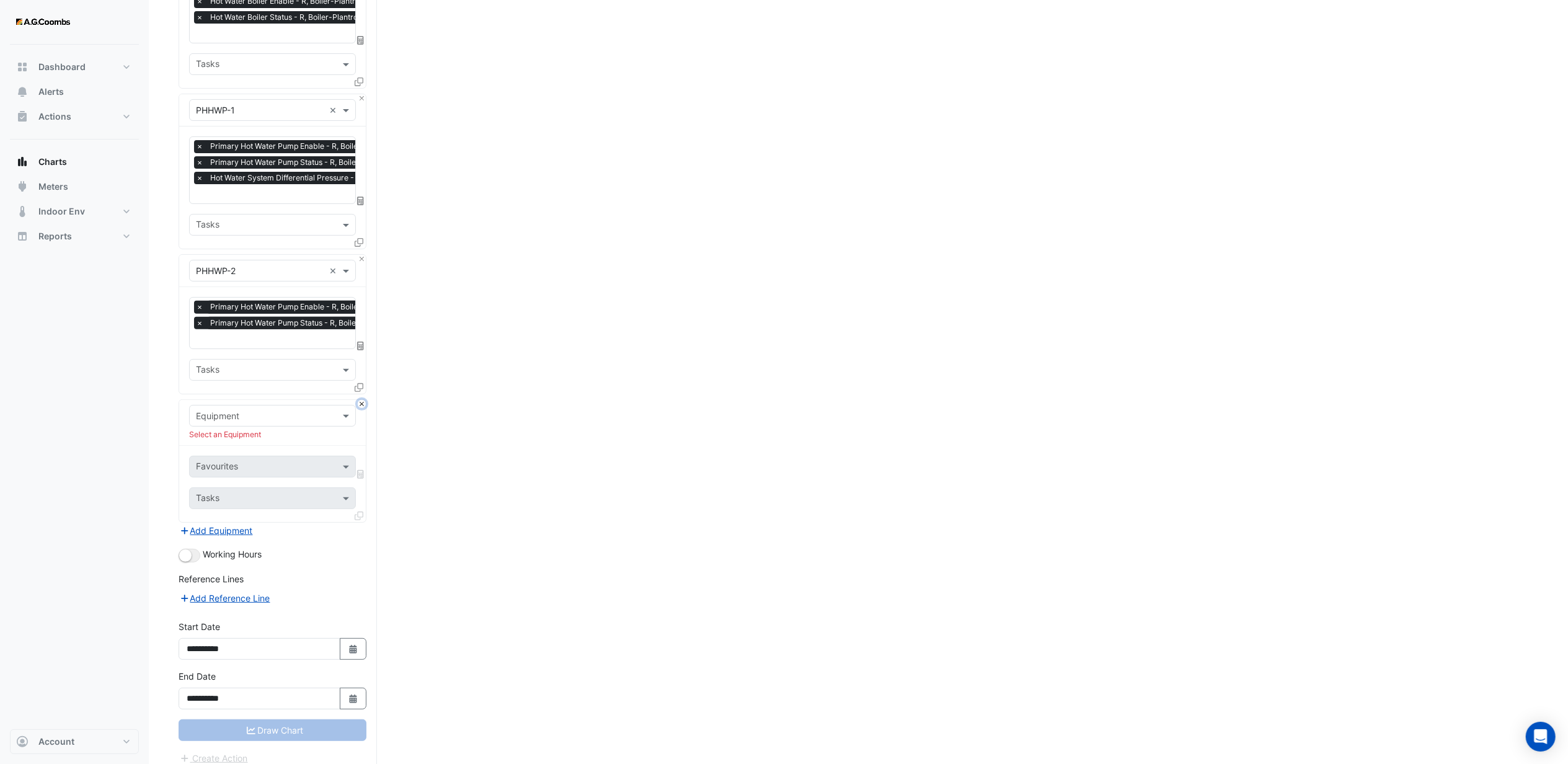
click at [358, 402] on button "Close" at bounding box center [361, 404] width 8 height 8
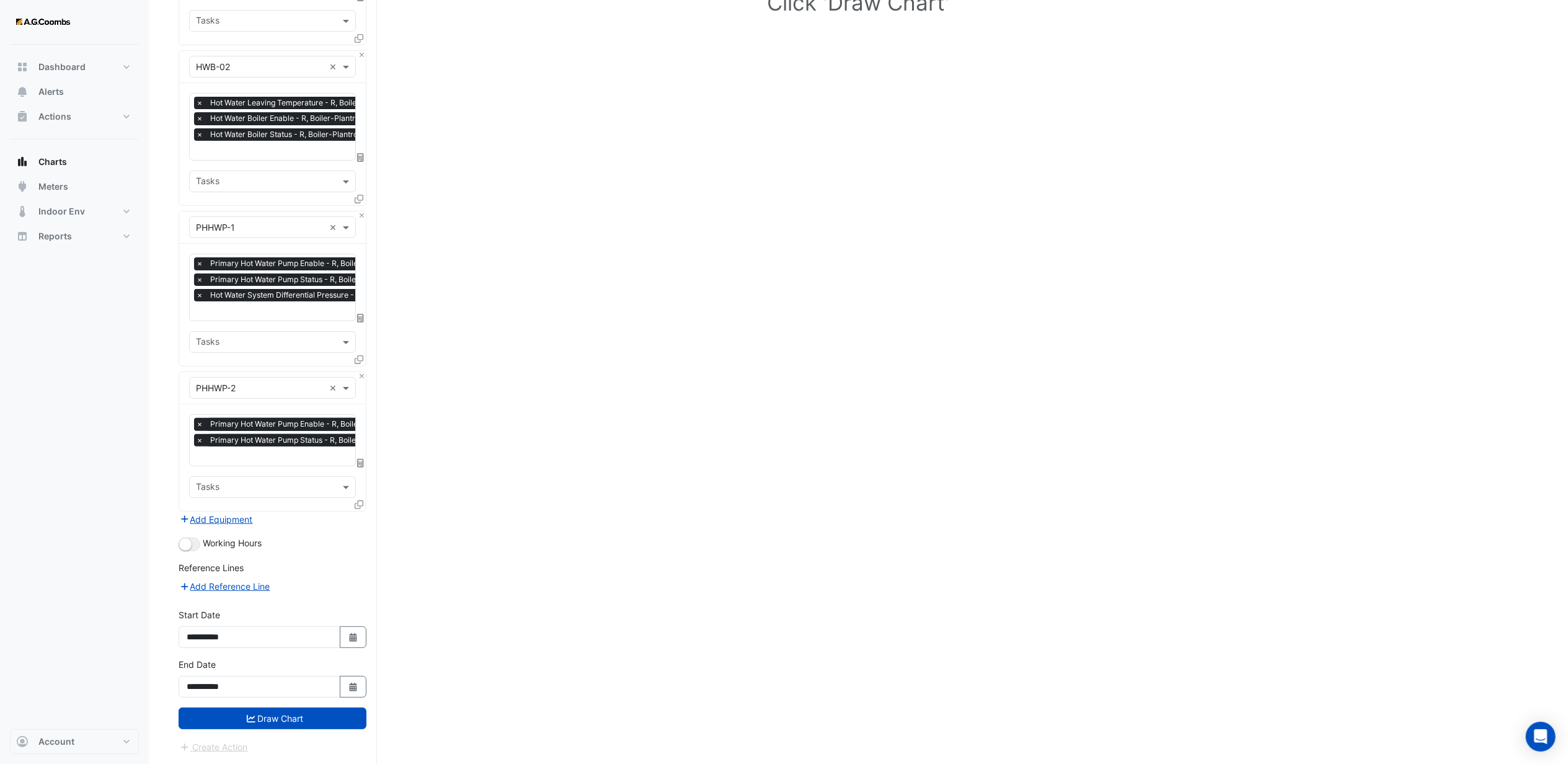
scroll to position [200, 0]
click at [358, 633] on button "Select Date" at bounding box center [353, 637] width 27 height 22
select select "*"
click at [294, 475] on select "**** **** **** **** **** **** **** **** **** **** ****" at bounding box center [282, 473] width 47 height 19
select select "****"
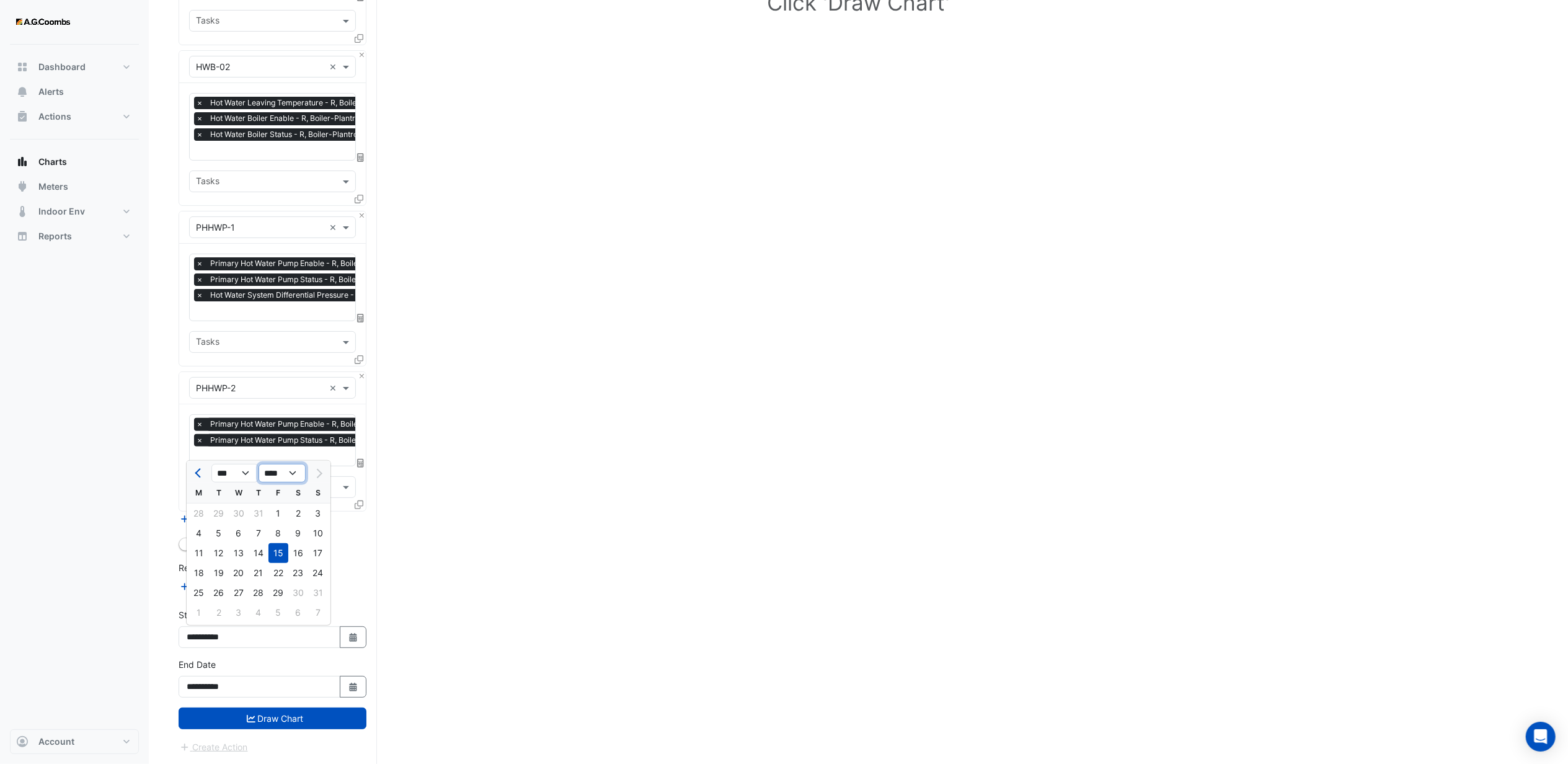
click at [259, 464] on select "**** **** **** **** **** **** **** **** **** **** ****" at bounding box center [282, 473] width 47 height 19
click at [261, 509] on div "1" at bounding box center [259, 514] width 20 height 20
type input "**********"
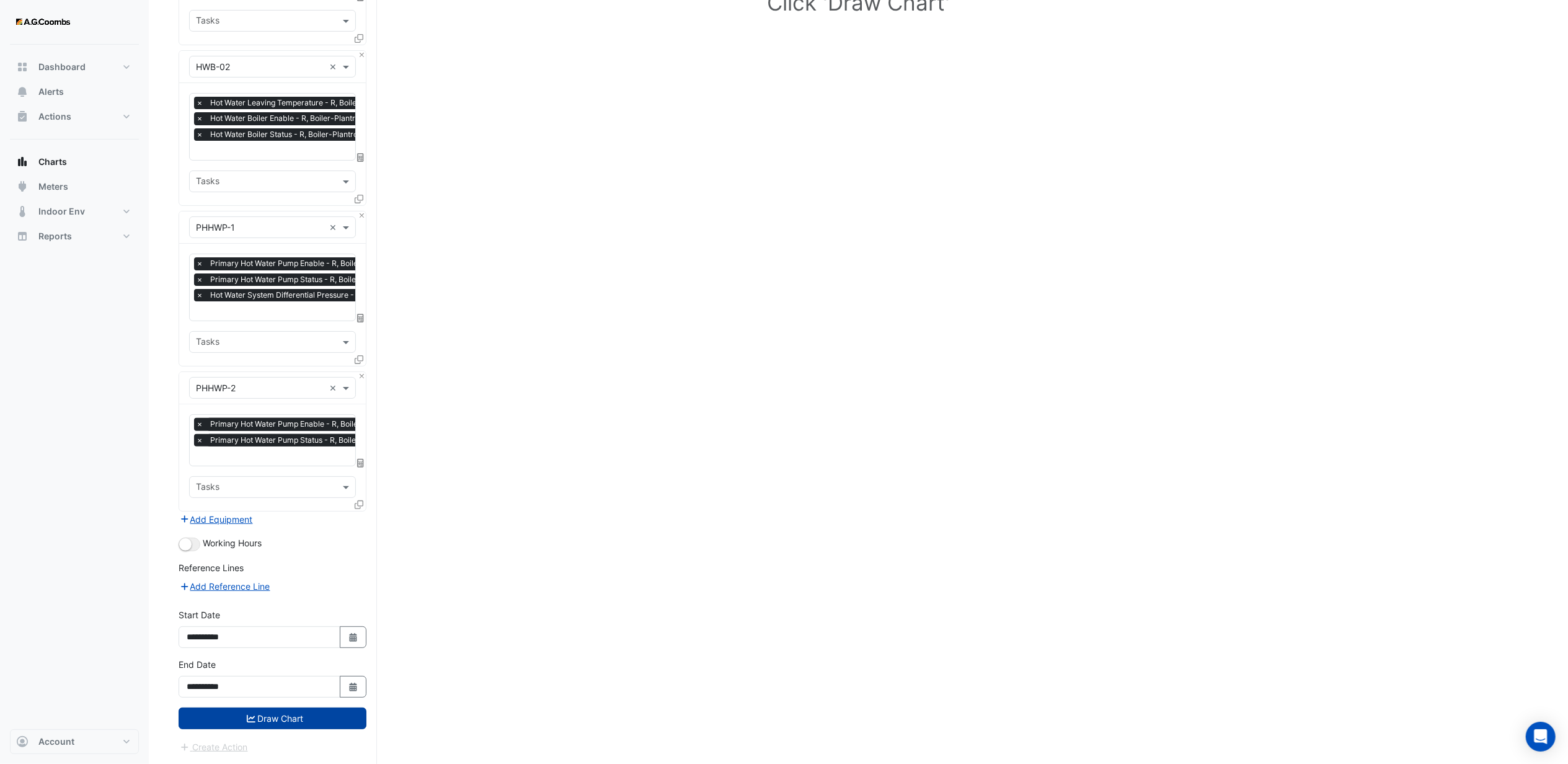
click at [254, 713] on button "Draw Chart" at bounding box center [272, 719] width 188 height 22
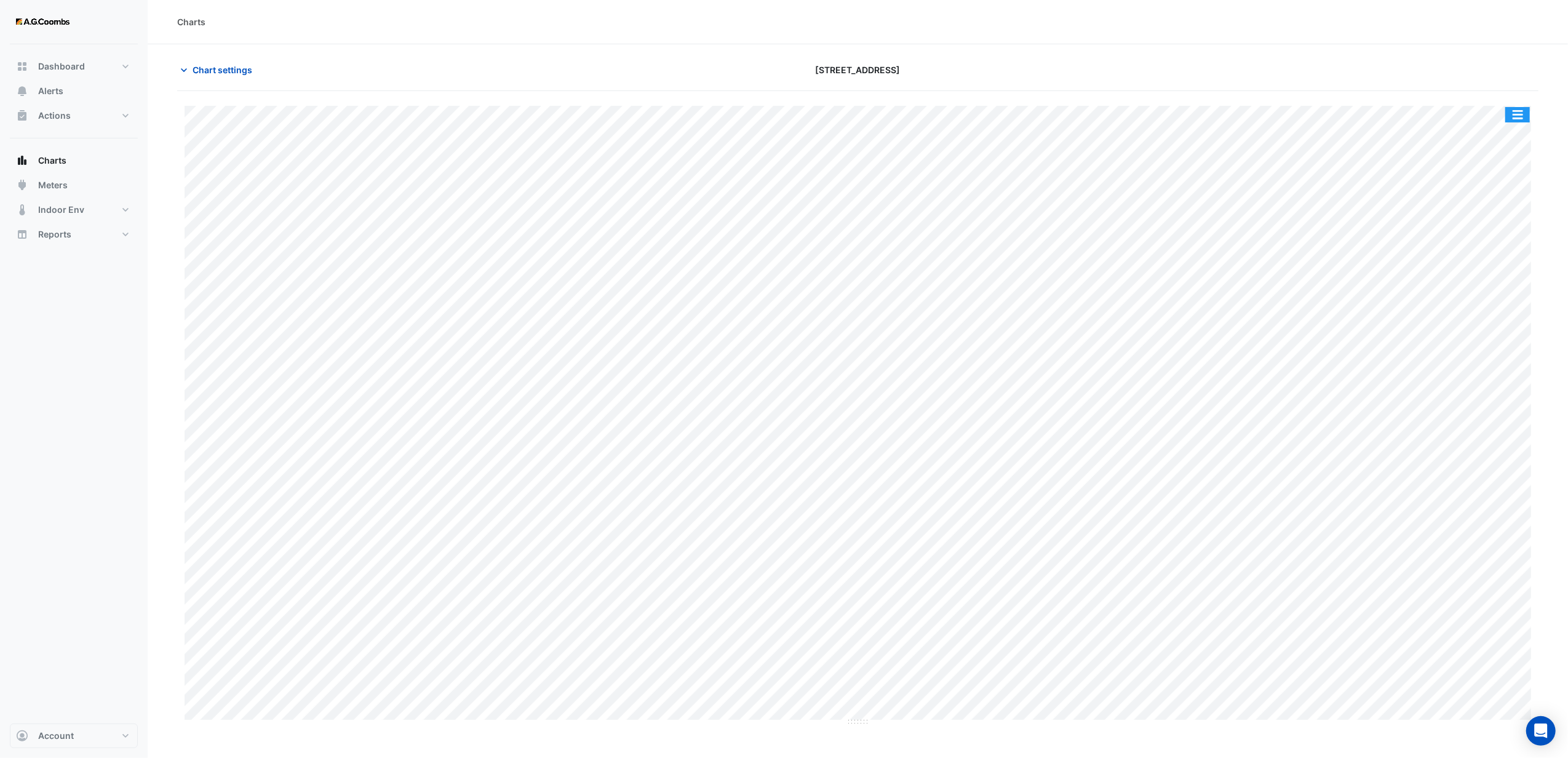
click at [1524, 112] on button "button" at bounding box center [1518, 115] width 25 height 16
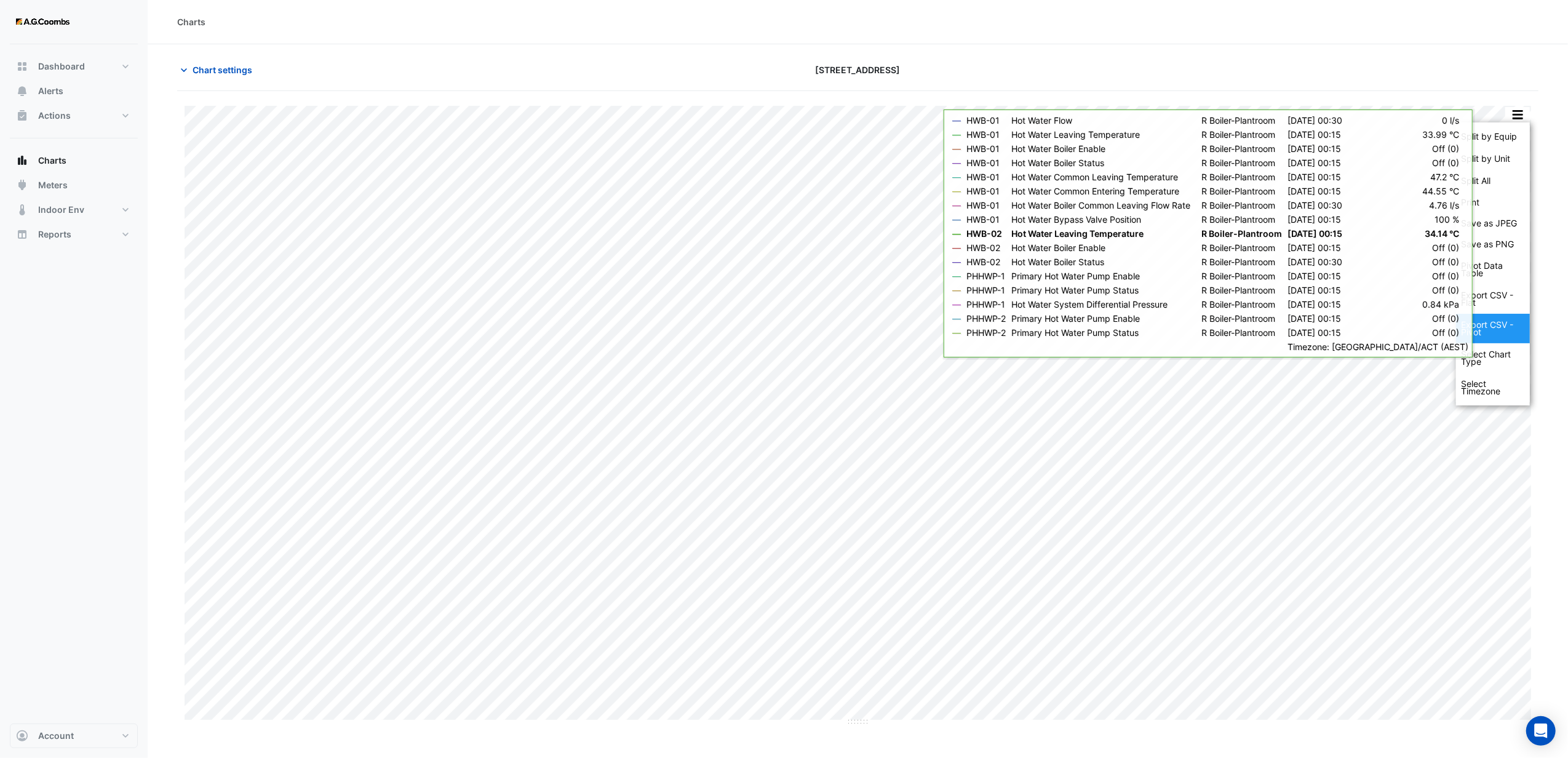
click at [1486, 326] on div "Export CSV - Pivot" at bounding box center [1493, 328] width 74 height 29
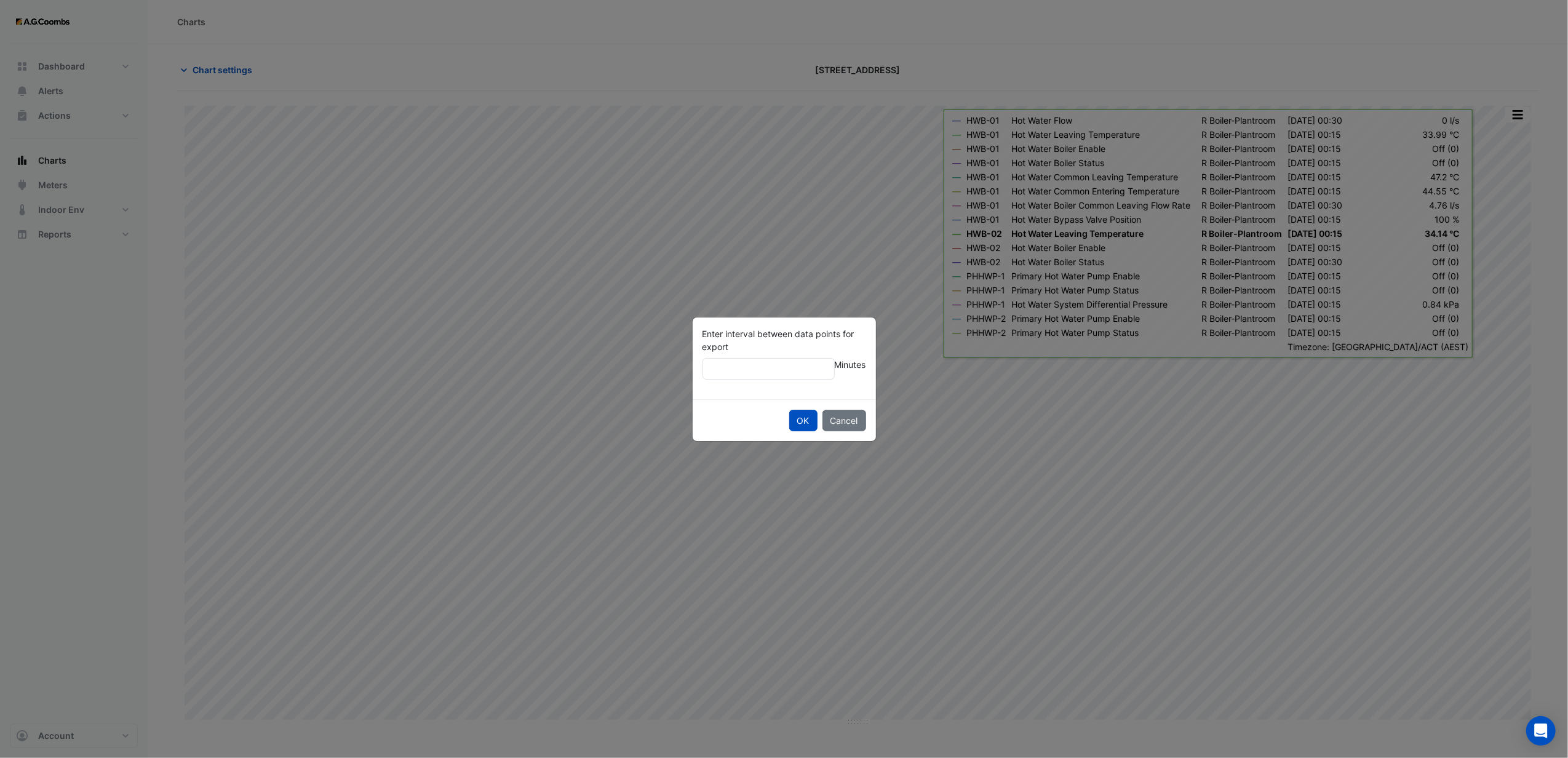
click at [763, 362] on input "Enter interval between data points for export" at bounding box center [769, 369] width 132 height 22
type input "**"
click at [796, 422] on button "OK" at bounding box center [803, 420] width 28 height 22
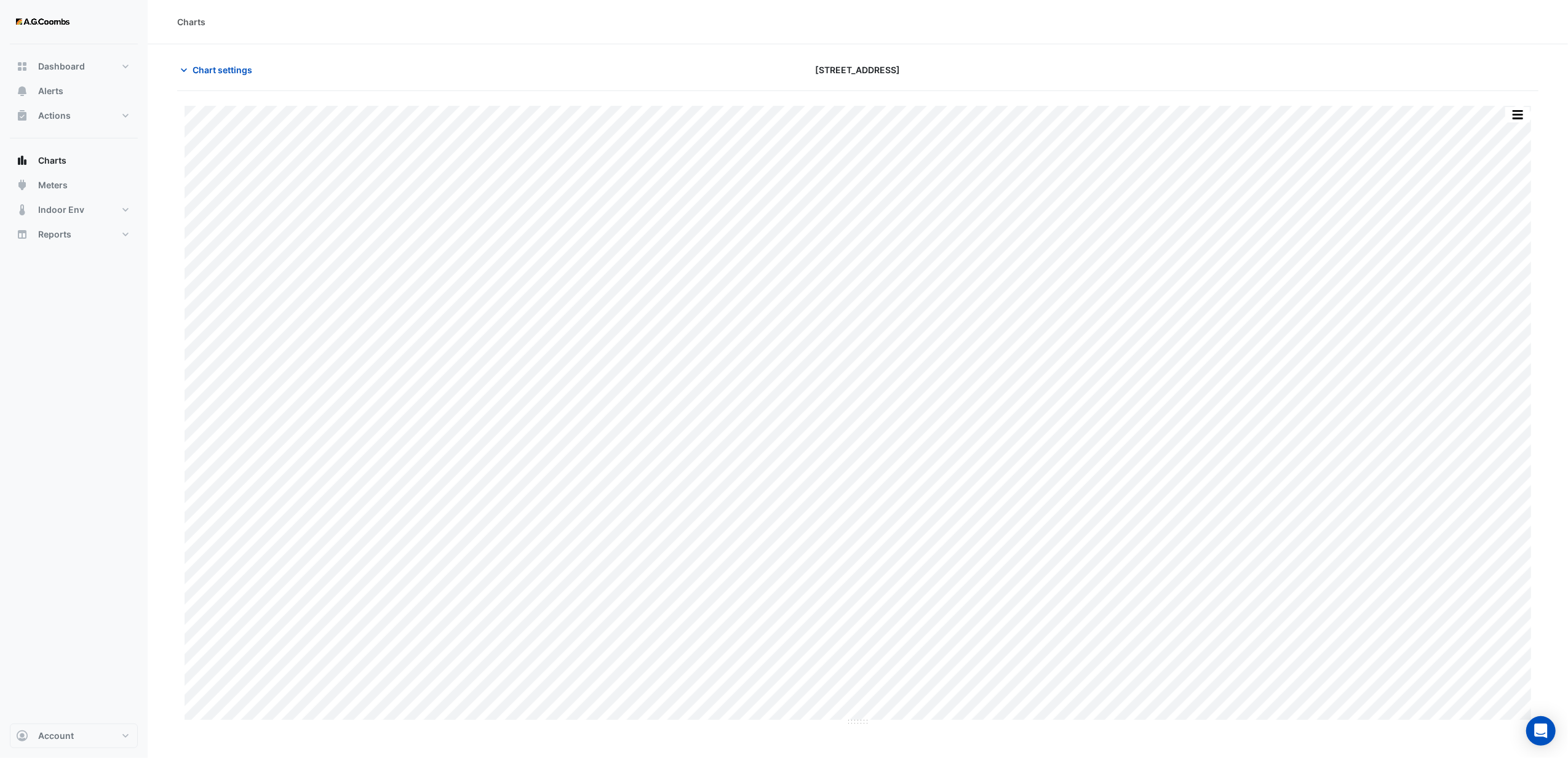
click at [1320, 81] on div "Chart settings [STREET_ADDRESS]" at bounding box center [858, 75] width 1361 height 32
click at [1518, 117] on button "button" at bounding box center [1518, 115] width 25 height 16
click at [1497, 324] on div "Export CSV - Pivot" at bounding box center [1493, 328] width 74 height 29
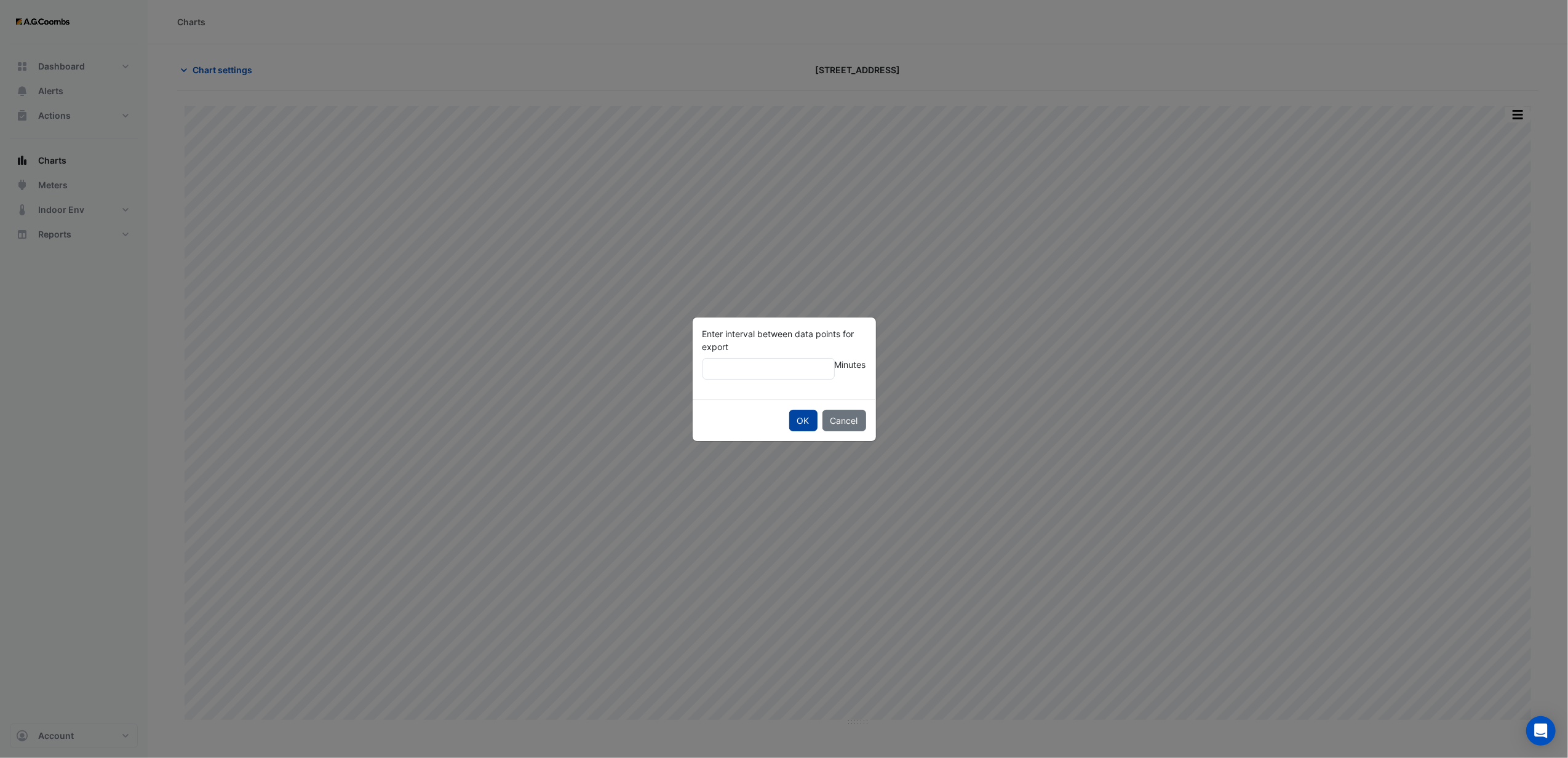
click at [806, 417] on button "OK" at bounding box center [803, 420] width 28 height 22
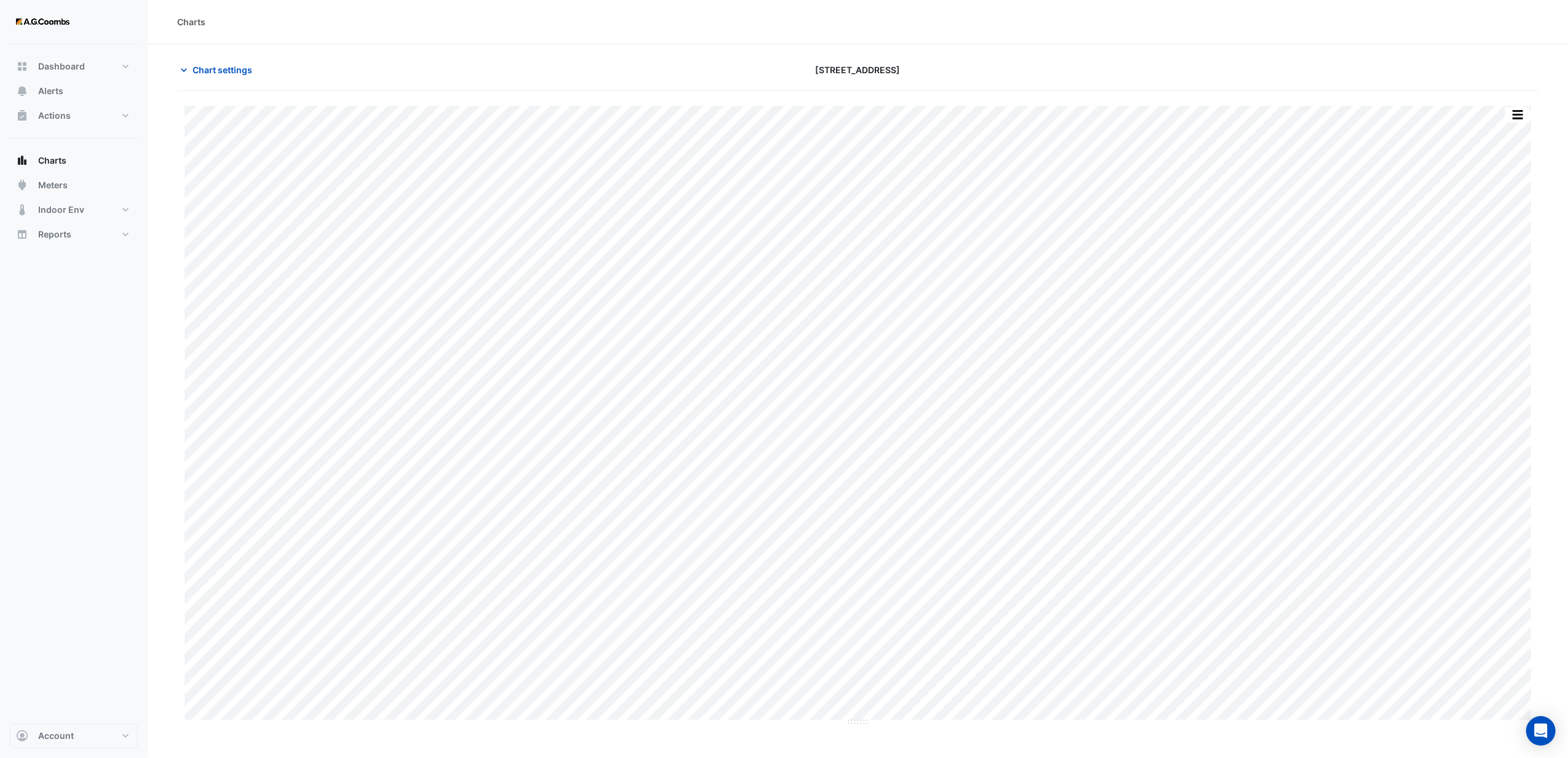
click at [1234, 74] on div at bounding box center [1316, 70] width 459 height 22
drag, startPoint x: 902, startPoint y: 70, endPoint x: 725, endPoint y: 68, distance: 177.0
click at [725, 68] on div "[STREET_ADDRESS]" at bounding box center [858, 70] width 459 height 22
drag, startPoint x: 725, startPoint y: 68, endPoint x: 998, endPoint y: 70, distance: 273.0
click at [998, 70] on div "[STREET_ADDRESS]" at bounding box center [858, 70] width 459 height 22
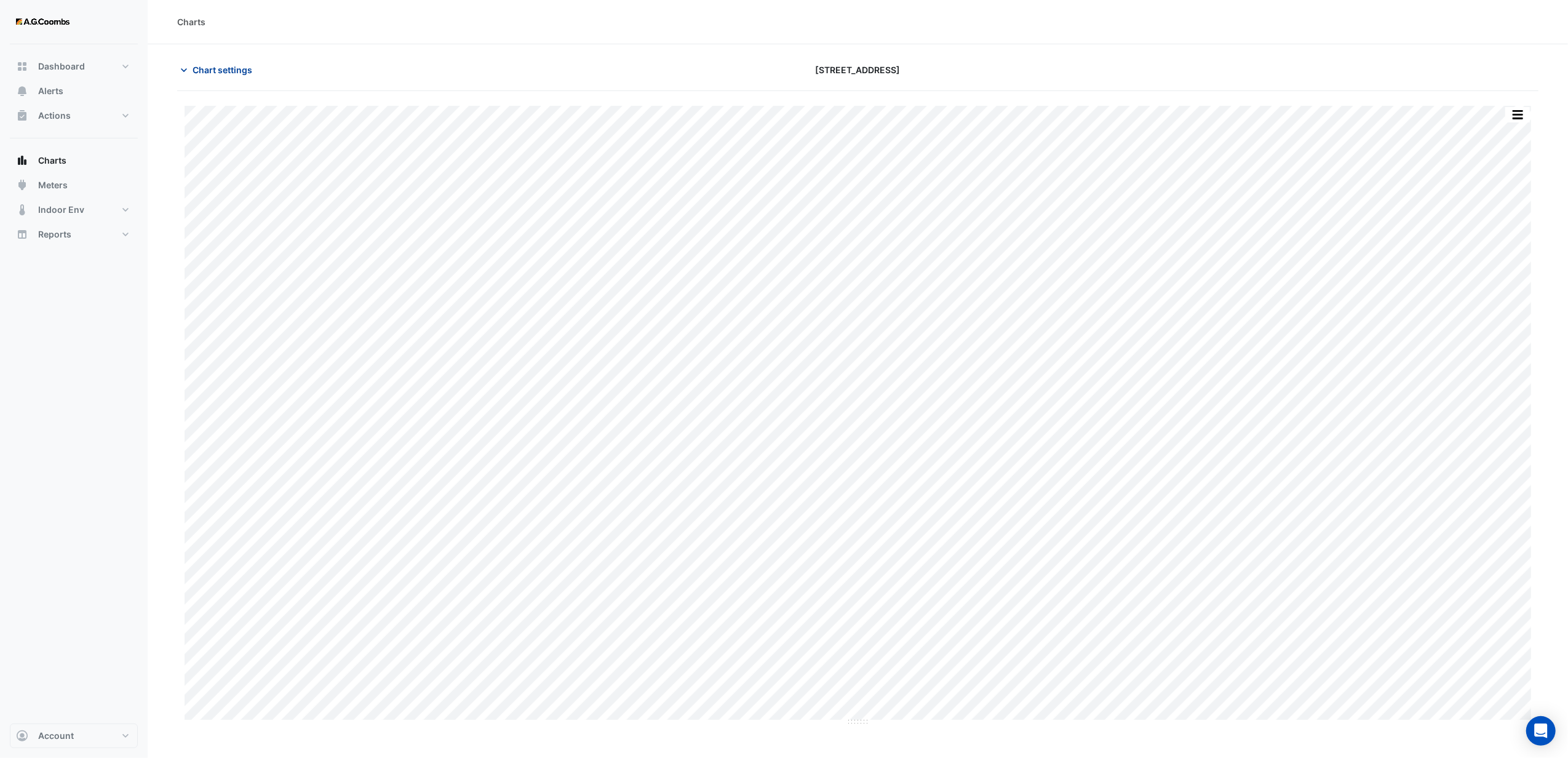
click at [182, 72] on icon "button" at bounding box center [184, 70] width 12 height 12
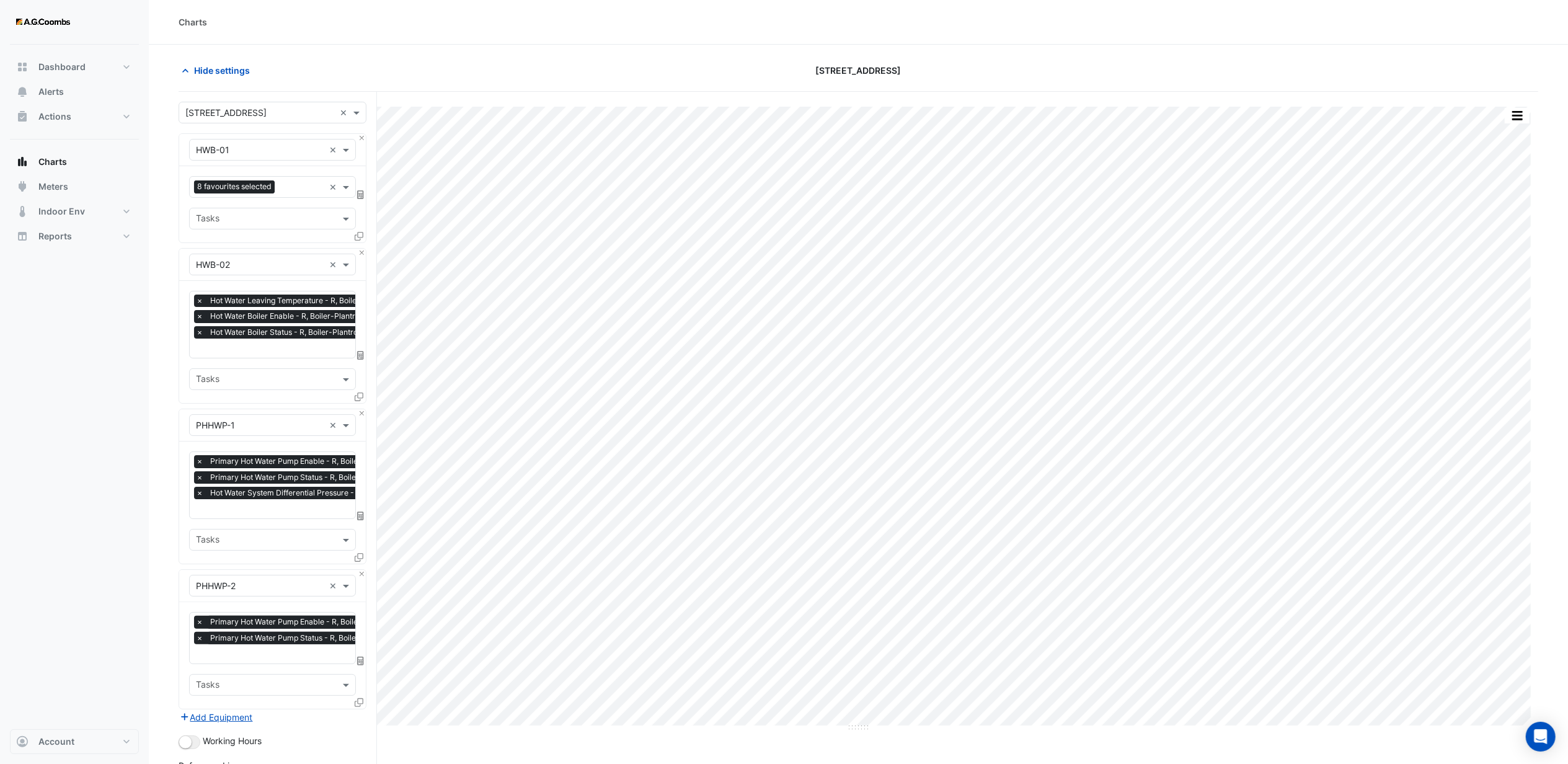
scroll to position [200, 0]
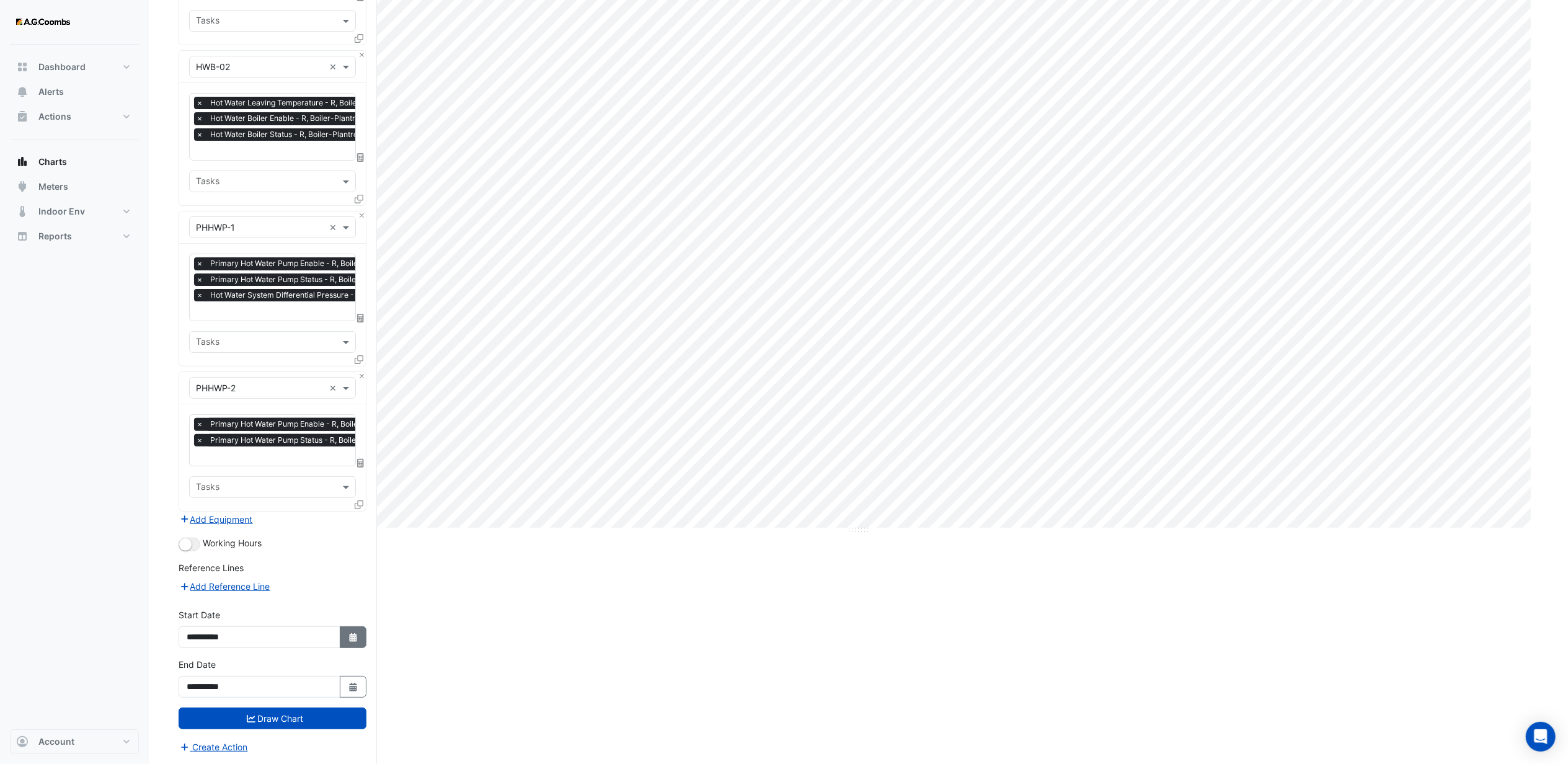
click at [346, 643] on button "Select Date" at bounding box center [353, 637] width 27 height 22
select select "*"
select select "****"
click at [240, 468] on select "*** *** *** *** *** *** *** *** *** *** *** ***" at bounding box center [235, 473] width 47 height 19
select select "**"
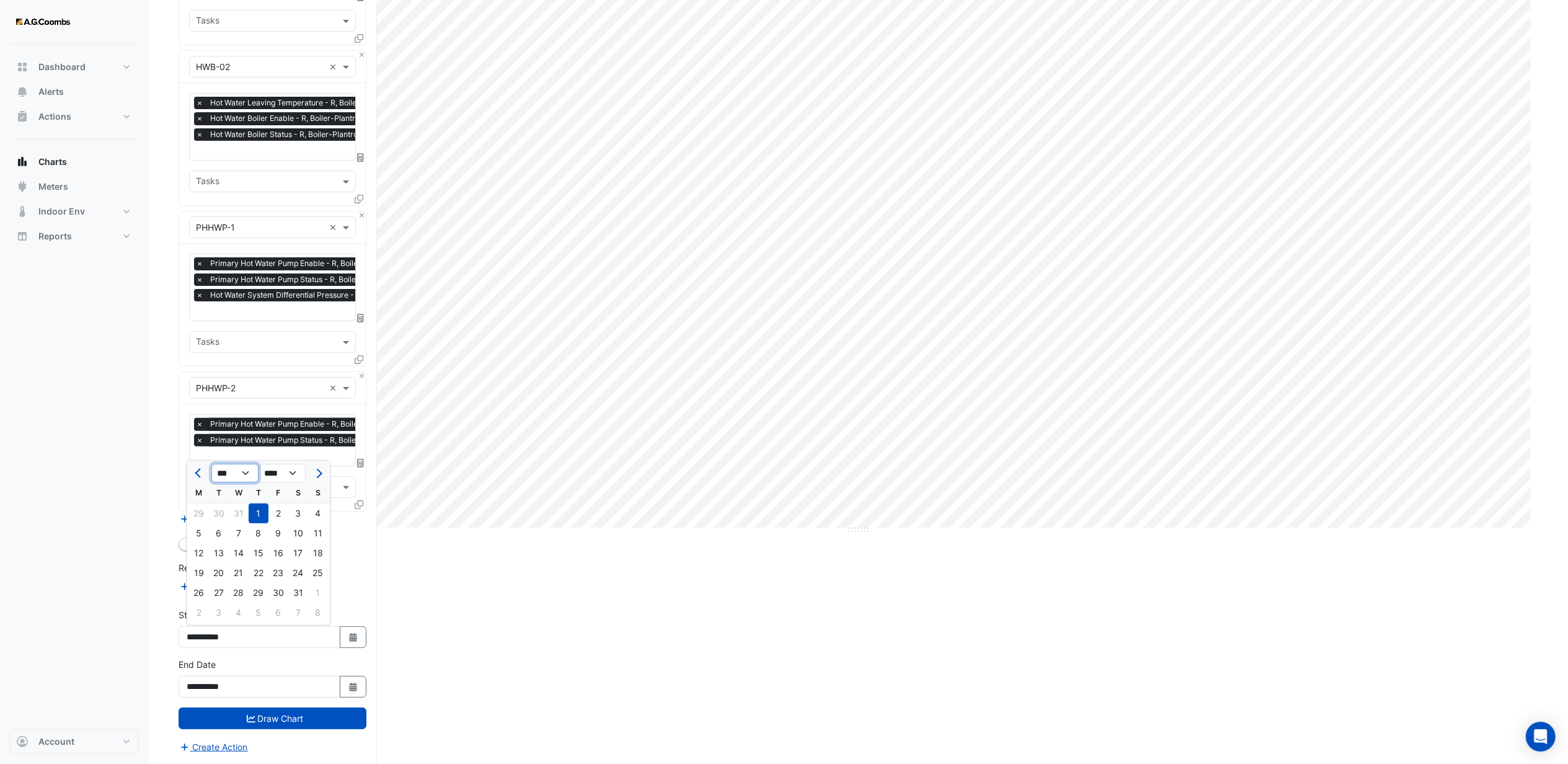
click at [211, 464] on select "*** *** *** *** *** *** *** *** *** *** *** ***" at bounding box center [235, 473] width 47 height 19
click at [221, 512] on div "1" at bounding box center [219, 514] width 20 height 20
type input "**********"
click at [60, 568] on div "Dashboard Portfolio Ratings Performance Alerts Actions Site Manager Charts" at bounding box center [75, 387] width 129 height 685
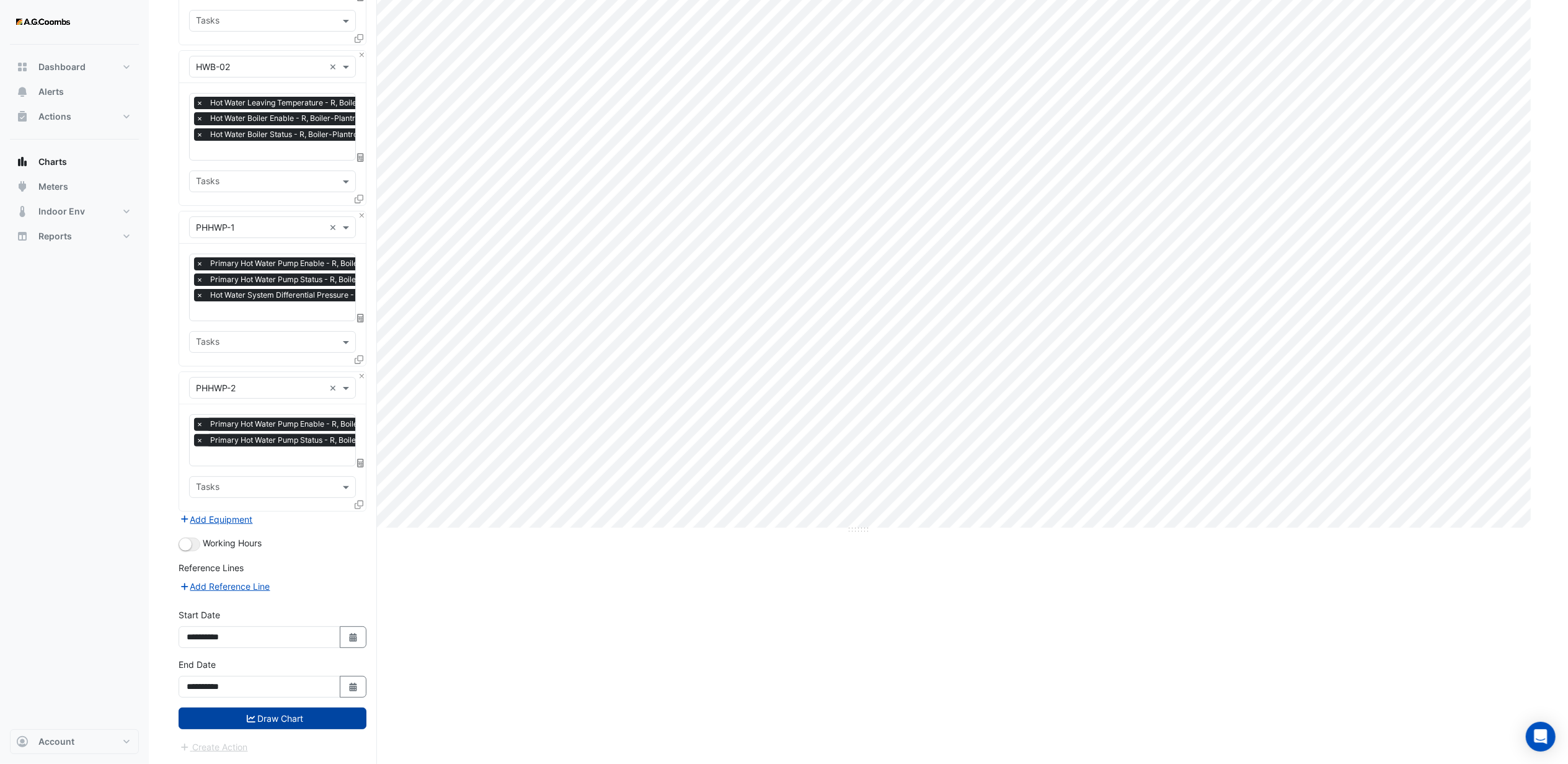
click at [245, 723] on button "Draw Chart" at bounding box center [272, 719] width 188 height 22
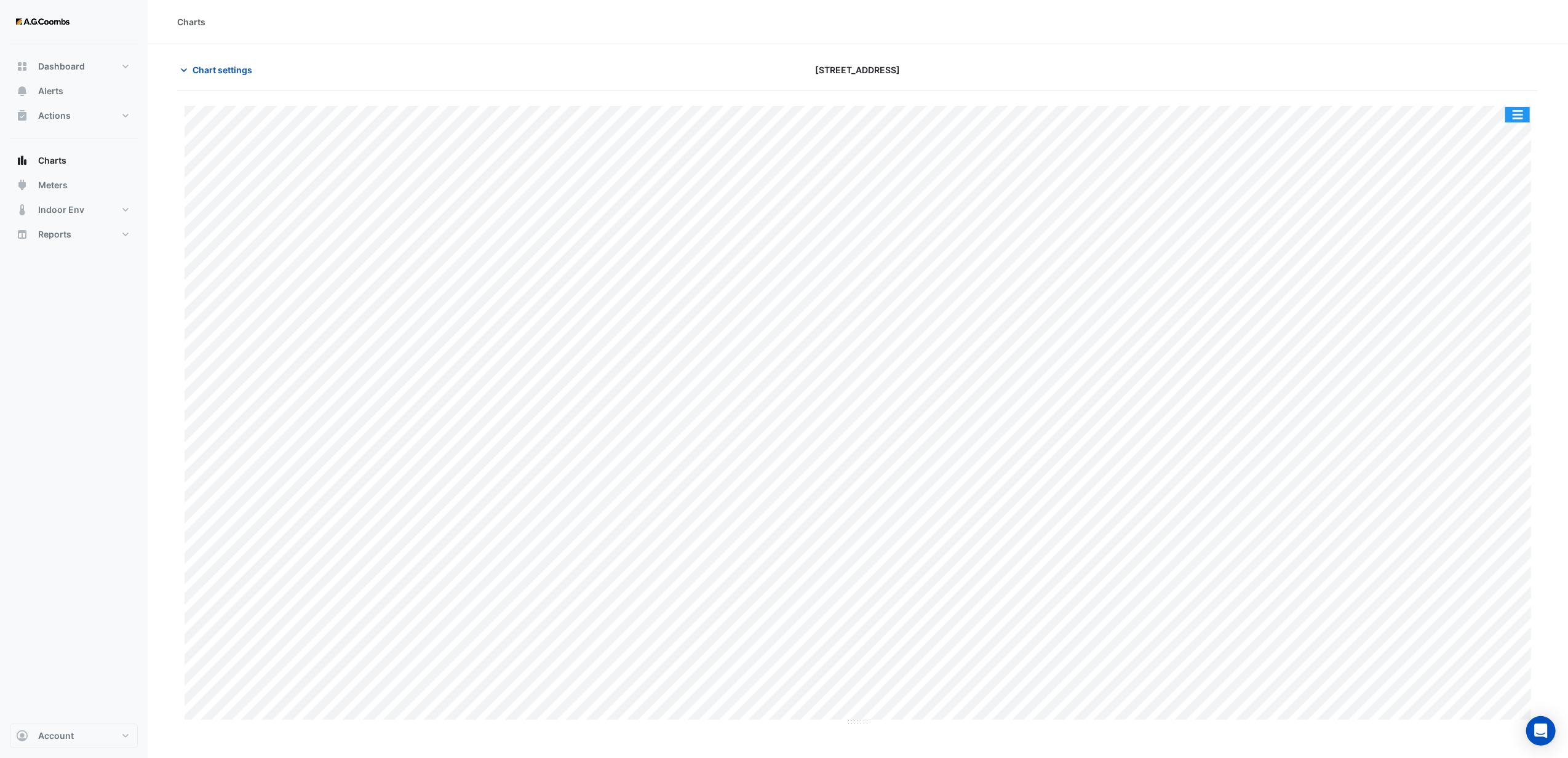
click at [1516, 120] on button "button" at bounding box center [1518, 115] width 25 height 16
click at [1486, 328] on div "Export CSV - Pivot" at bounding box center [1493, 328] width 74 height 29
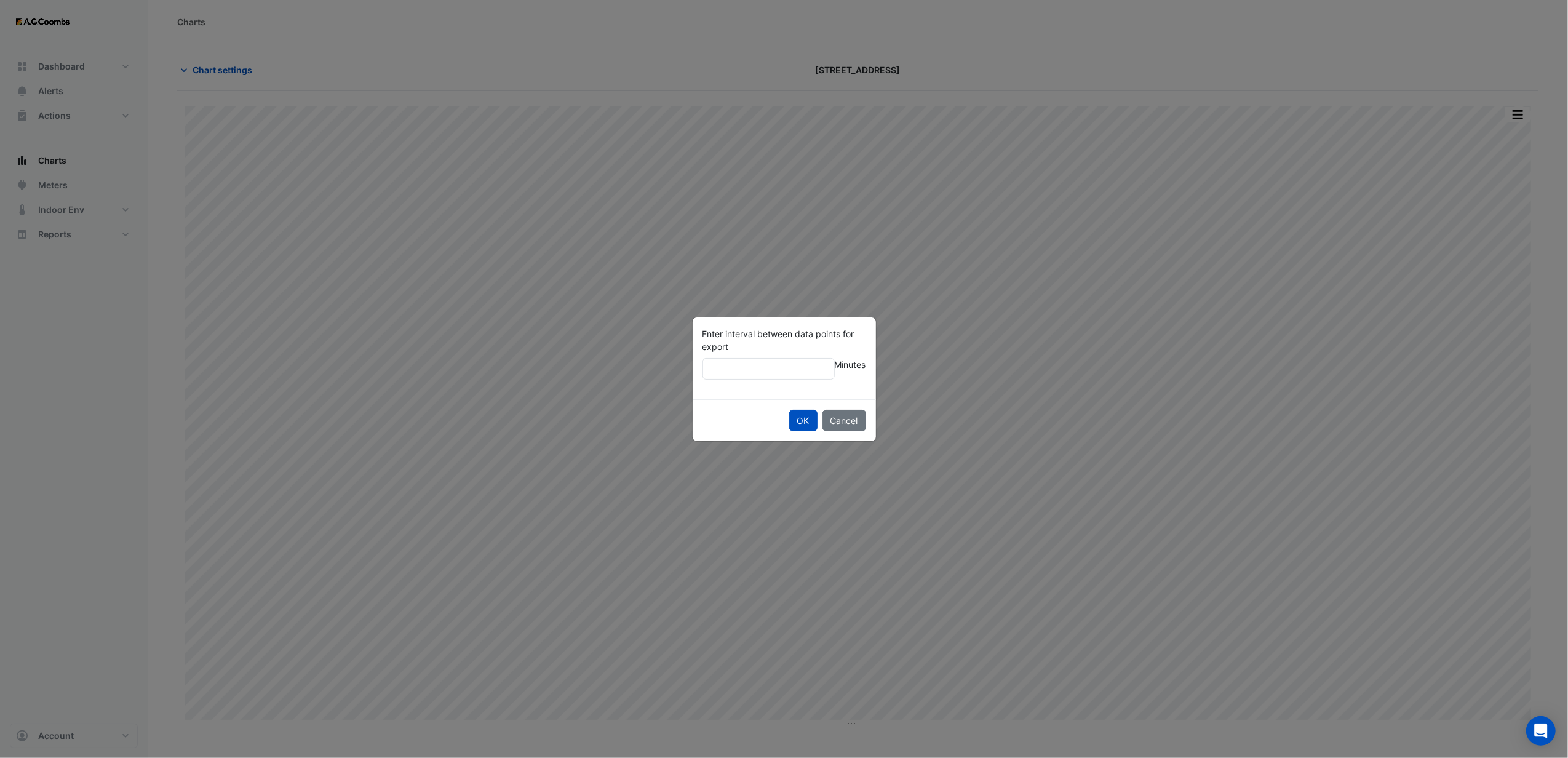
click at [791, 375] on input "Enter interval between data points for export" at bounding box center [769, 369] width 132 height 22
type input "**"
click at [789, 410] on button "OK" at bounding box center [803, 420] width 28 height 22
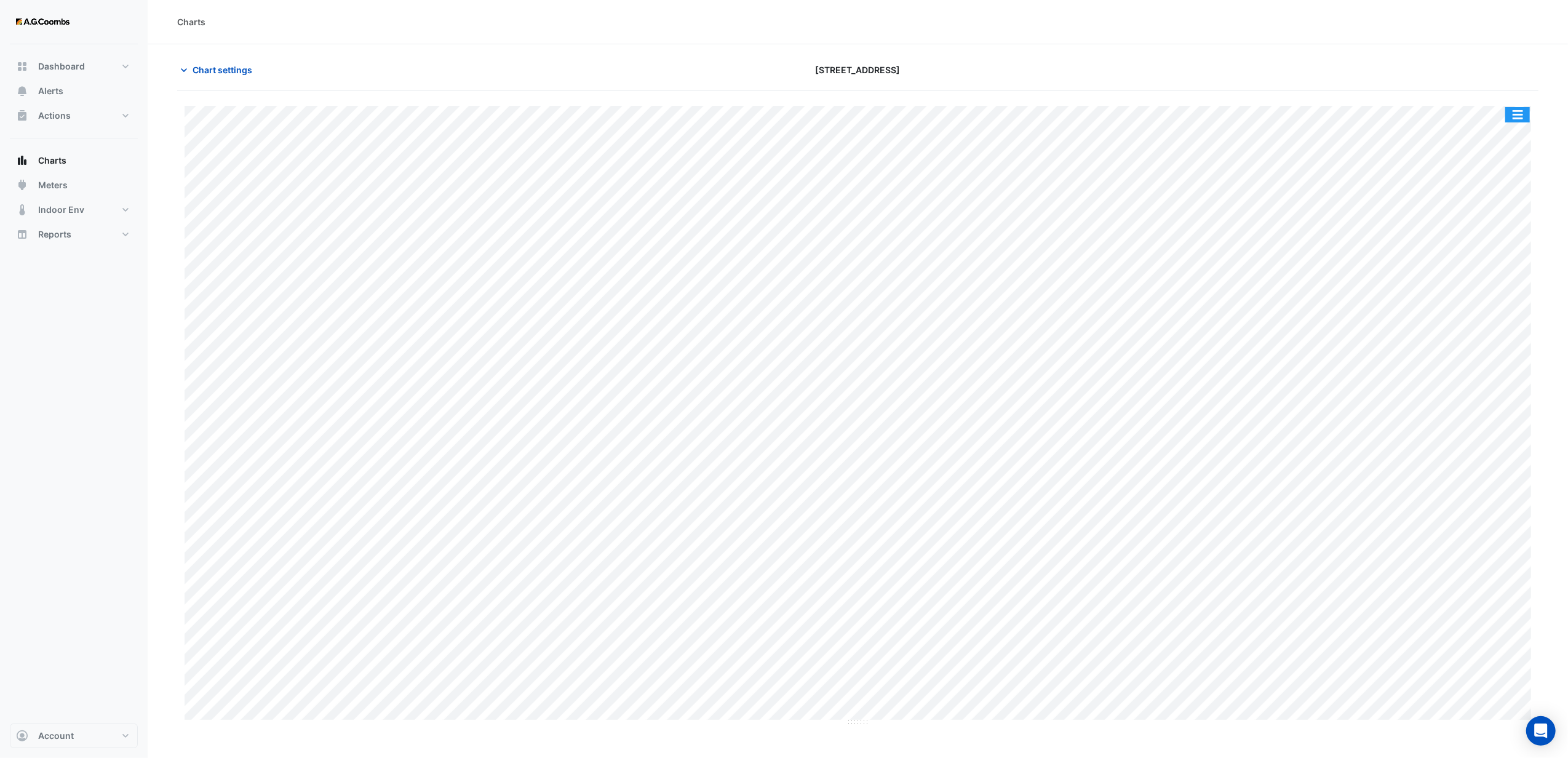
click at [1509, 111] on button "button" at bounding box center [1518, 115] width 25 height 16
click at [1229, 67] on div at bounding box center [1316, 70] width 459 height 22
click at [200, 72] on span "Chart settings" at bounding box center [222, 70] width 60 height 13
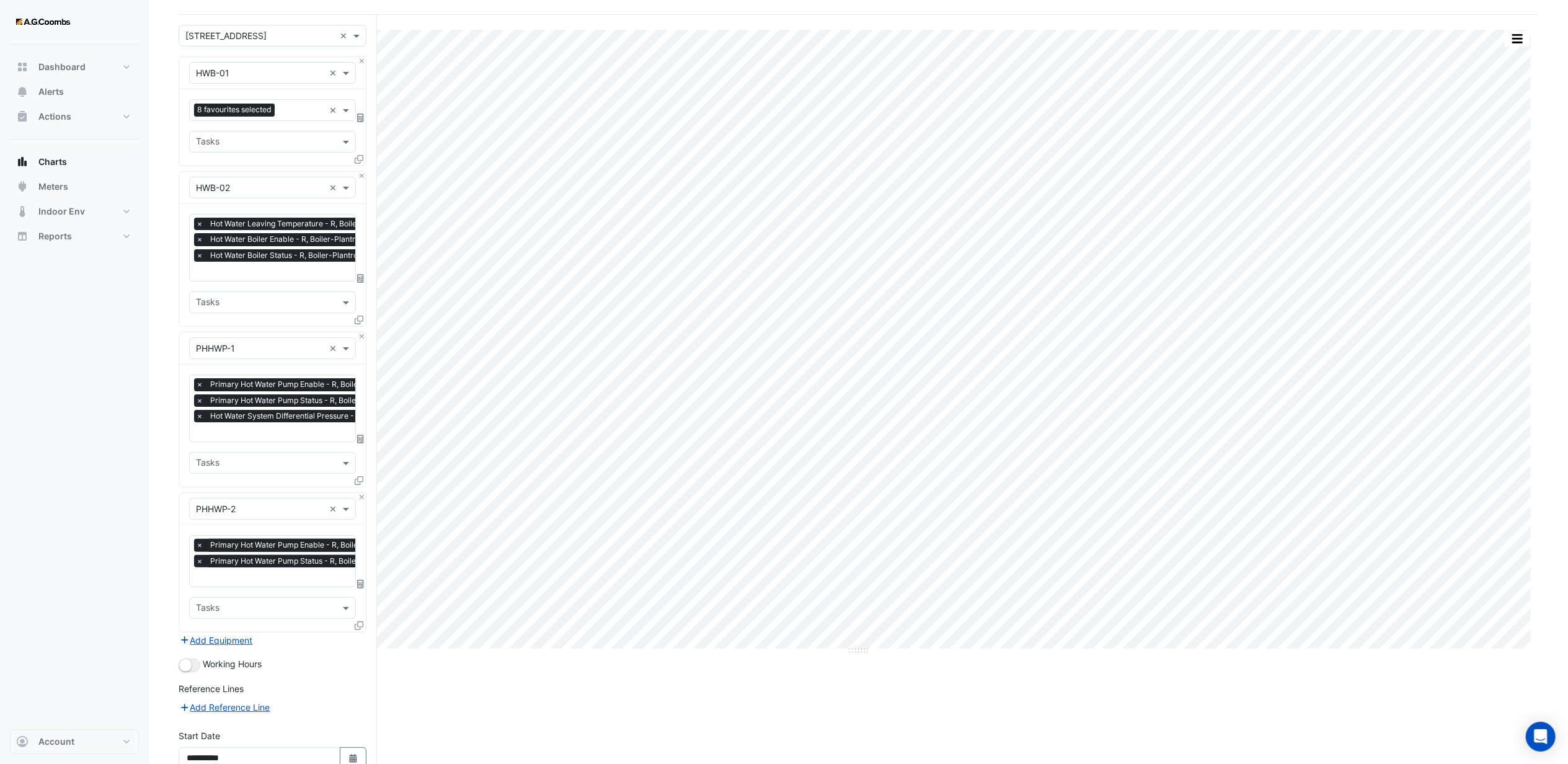
scroll to position [200, 0]
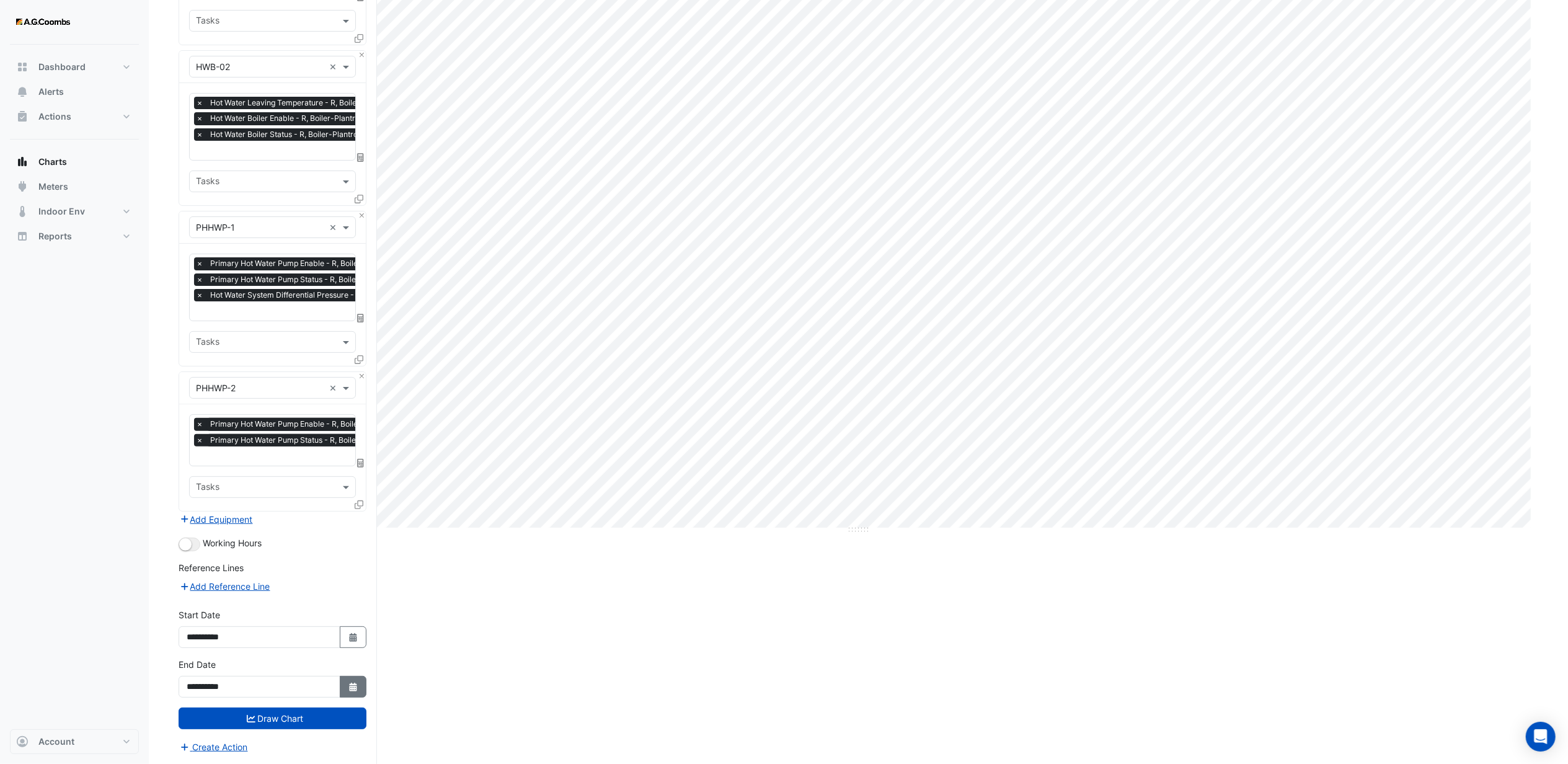
click at [349, 686] on icon "button" at bounding box center [353, 687] width 8 height 9
select select "*"
click at [289, 520] on select "**** **** **** **** **** **** **** **** **** **** **** ****" at bounding box center [282, 524] width 47 height 19
select select "****"
click at [259, 515] on select "**** **** **** **** **** **** **** **** **** **** **** ****" at bounding box center [282, 524] width 47 height 19
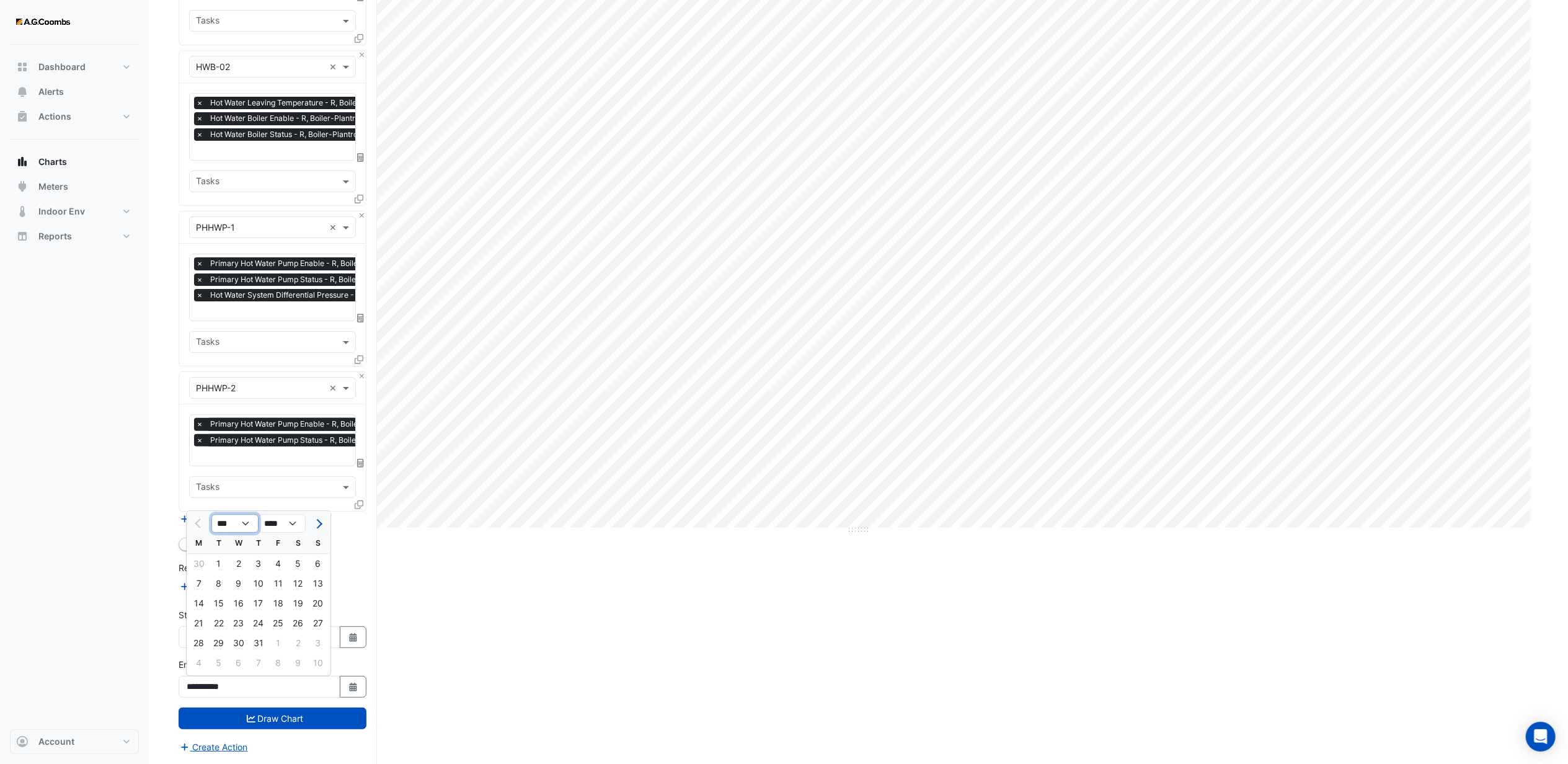
click at [246, 519] on select "*** *** ***" at bounding box center [235, 524] width 47 height 19
select select "**"
click at [211, 515] on select "*** *** ***" at bounding box center [235, 524] width 47 height 19
click at [212, 661] on div "31" at bounding box center [219, 664] width 20 height 20
type input "**********"
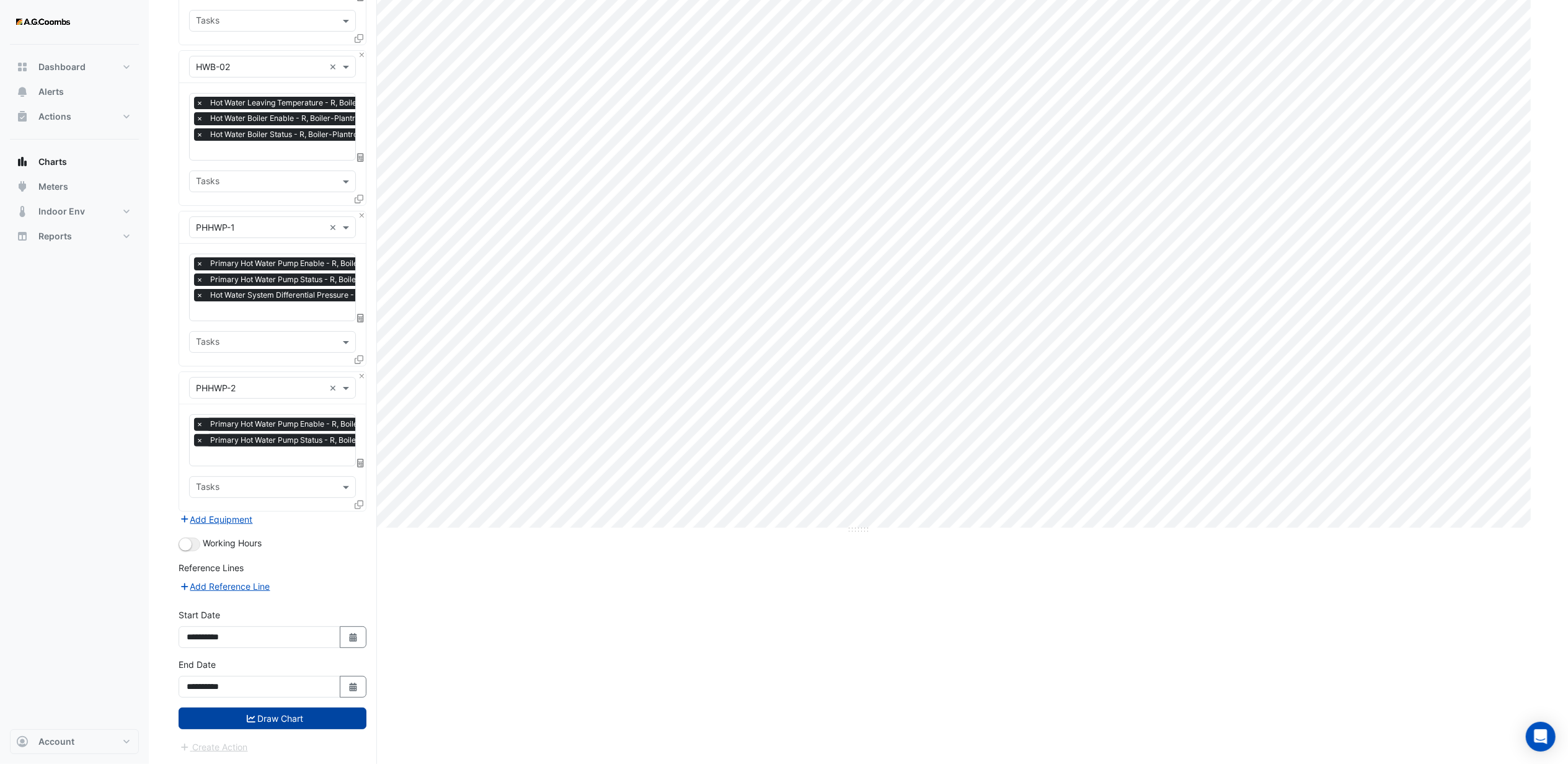
click at [289, 714] on button "Draw Chart" at bounding box center [272, 719] width 188 height 22
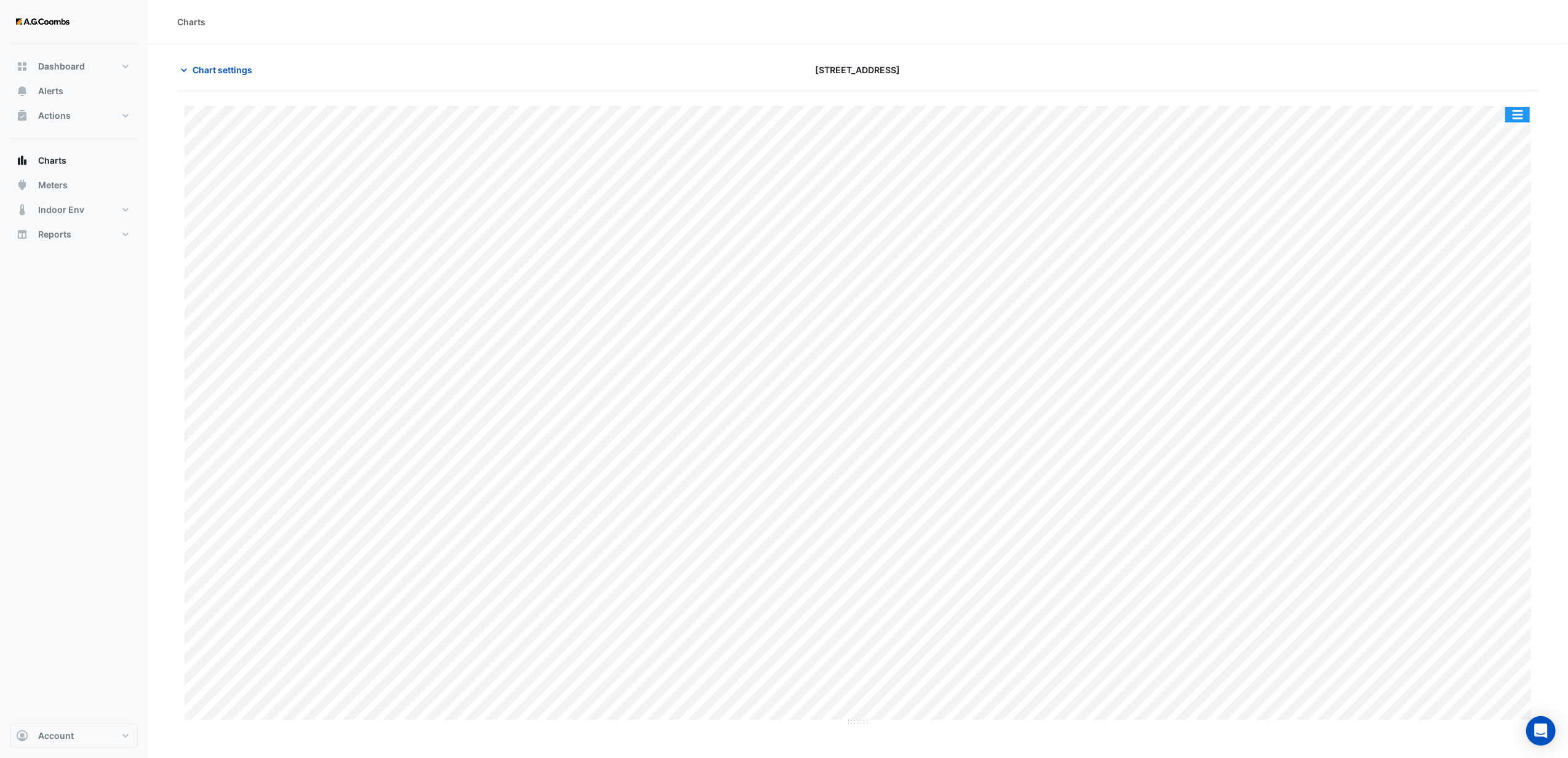
click at [1518, 116] on button "button" at bounding box center [1518, 115] width 25 height 16
click at [1496, 336] on div "Export CSV - Pivot" at bounding box center [1493, 328] width 74 height 29
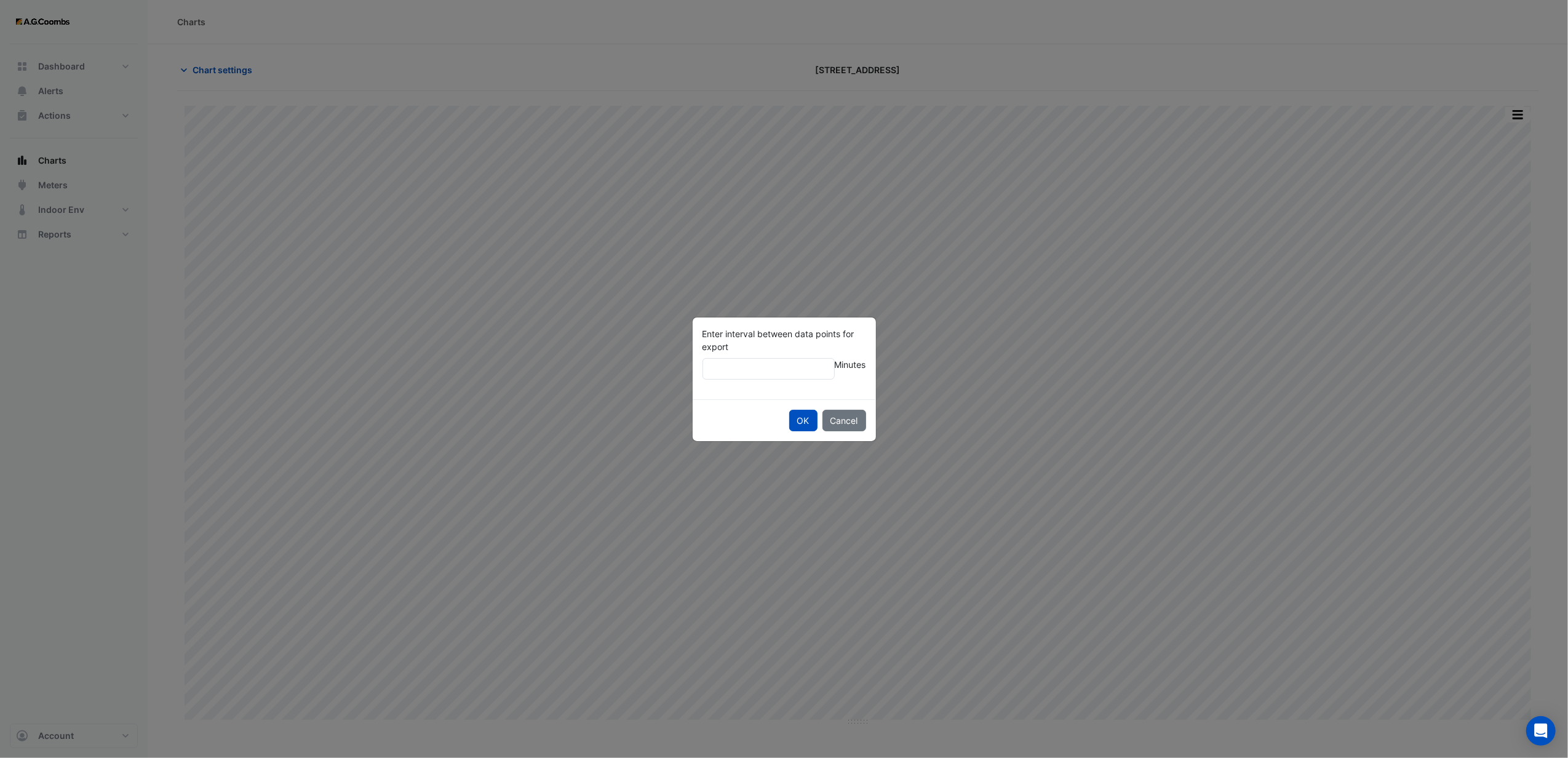
type input "**"
click at [789, 410] on button "OK" at bounding box center [803, 420] width 28 height 22
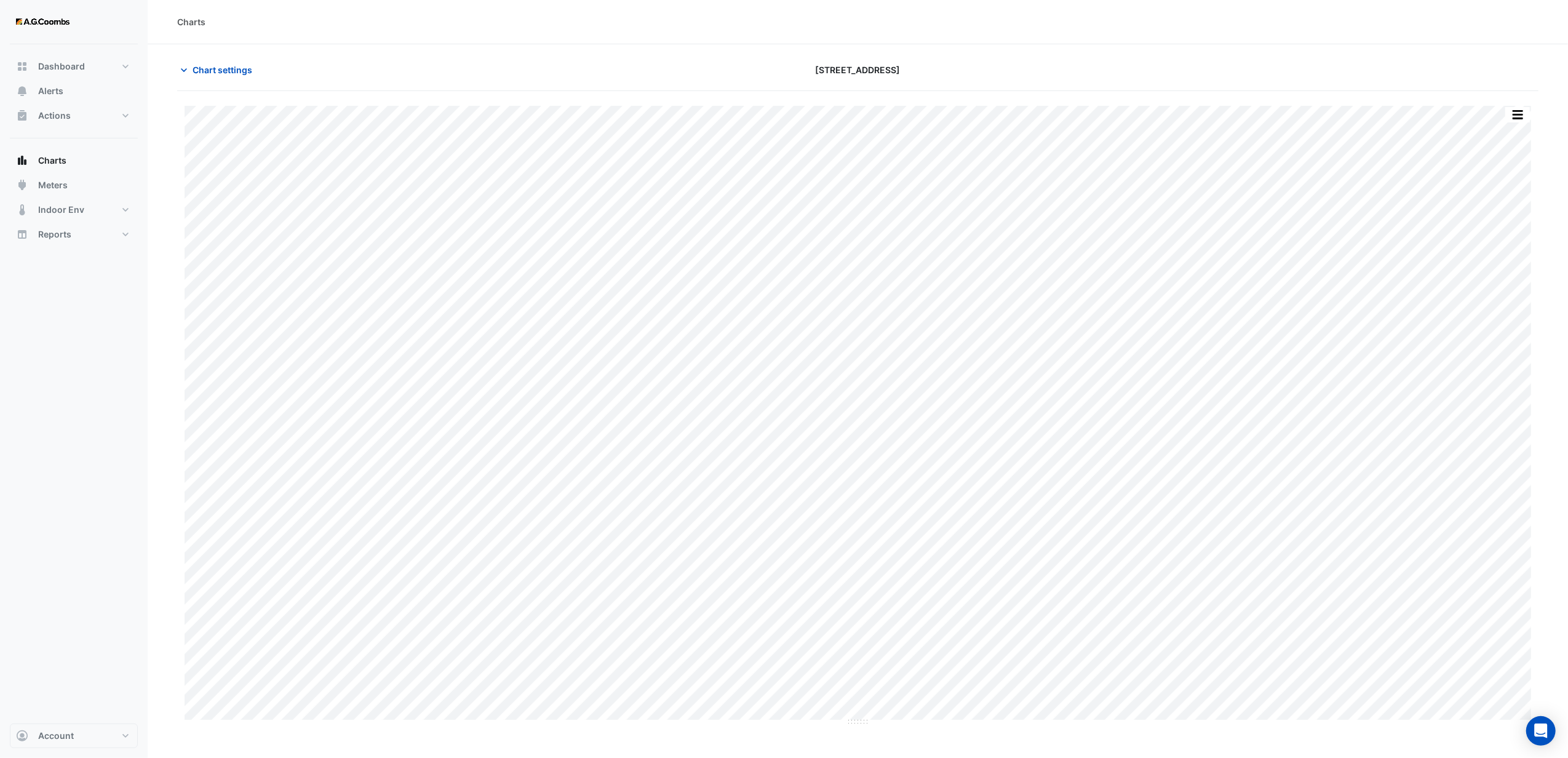
click at [926, 65] on div "[STREET_ADDRESS]" at bounding box center [858, 70] width 459 height 22
drag, startPoint x: 491, startPoint y: 65, endPoint x: 518, endPoint y: 65, distance: 27.0
click at [491, 65] on div "Chart settings" at bounding box center [399, 70] width 459 height 22
click at [202, 67] on span "Chart settings" at bounding box center [222, 70] width 60 height 13
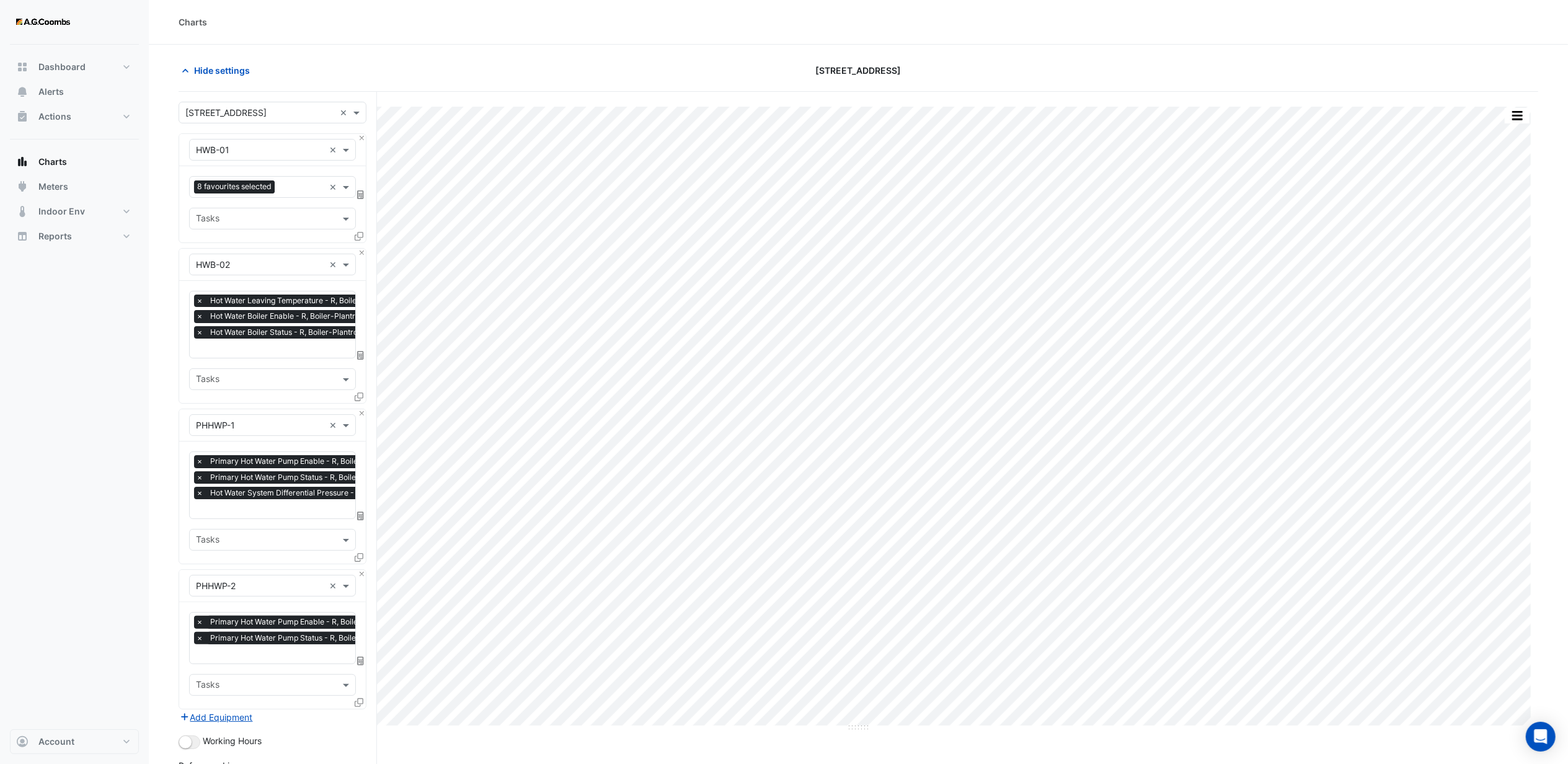
click at [285, 110] on input "text" at bounding box center [260, 113] width 149 height 13
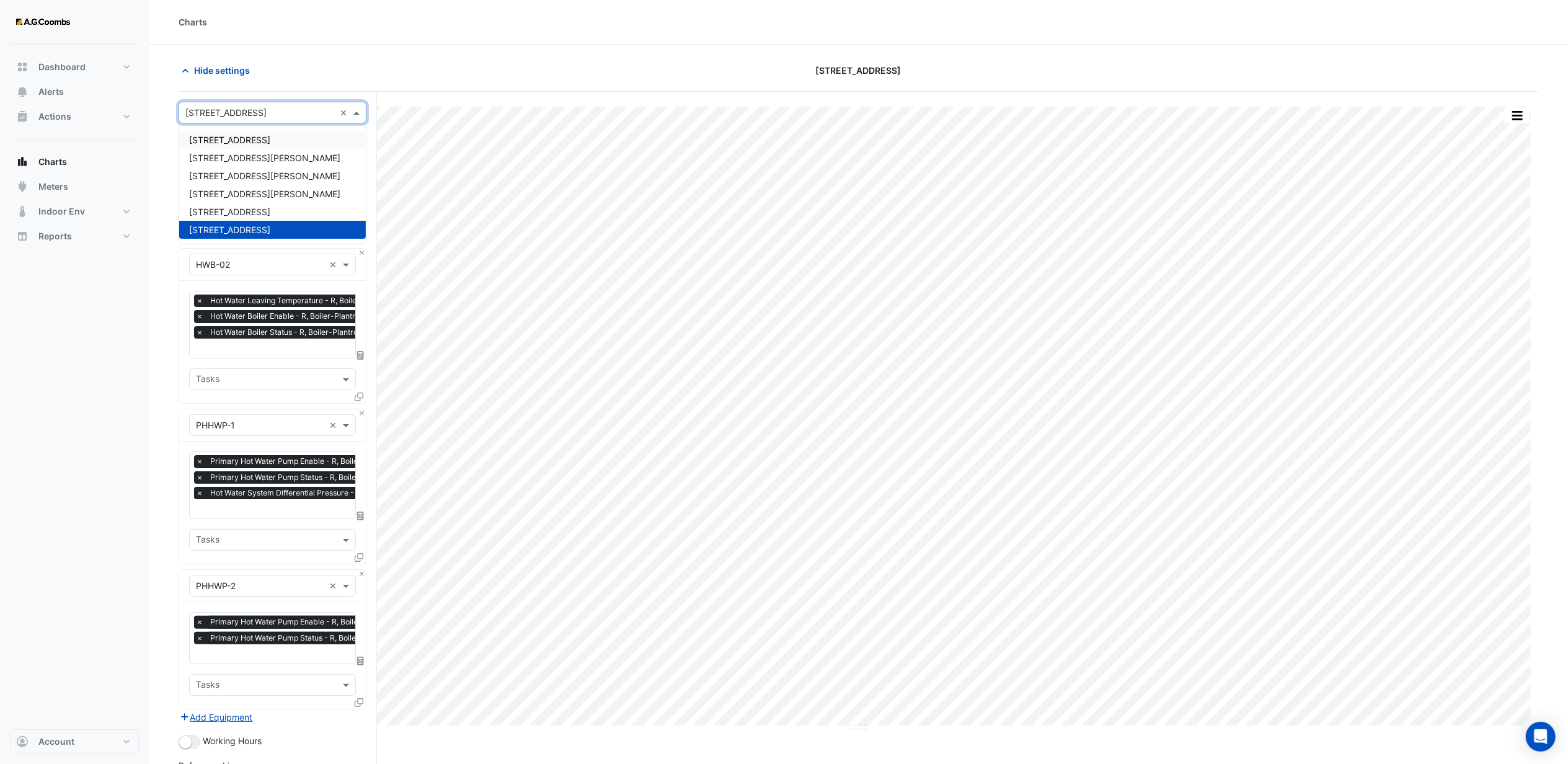
click at [306, 62] on div "Hide settings" at bounding box center [400, 70] width 458 height 22
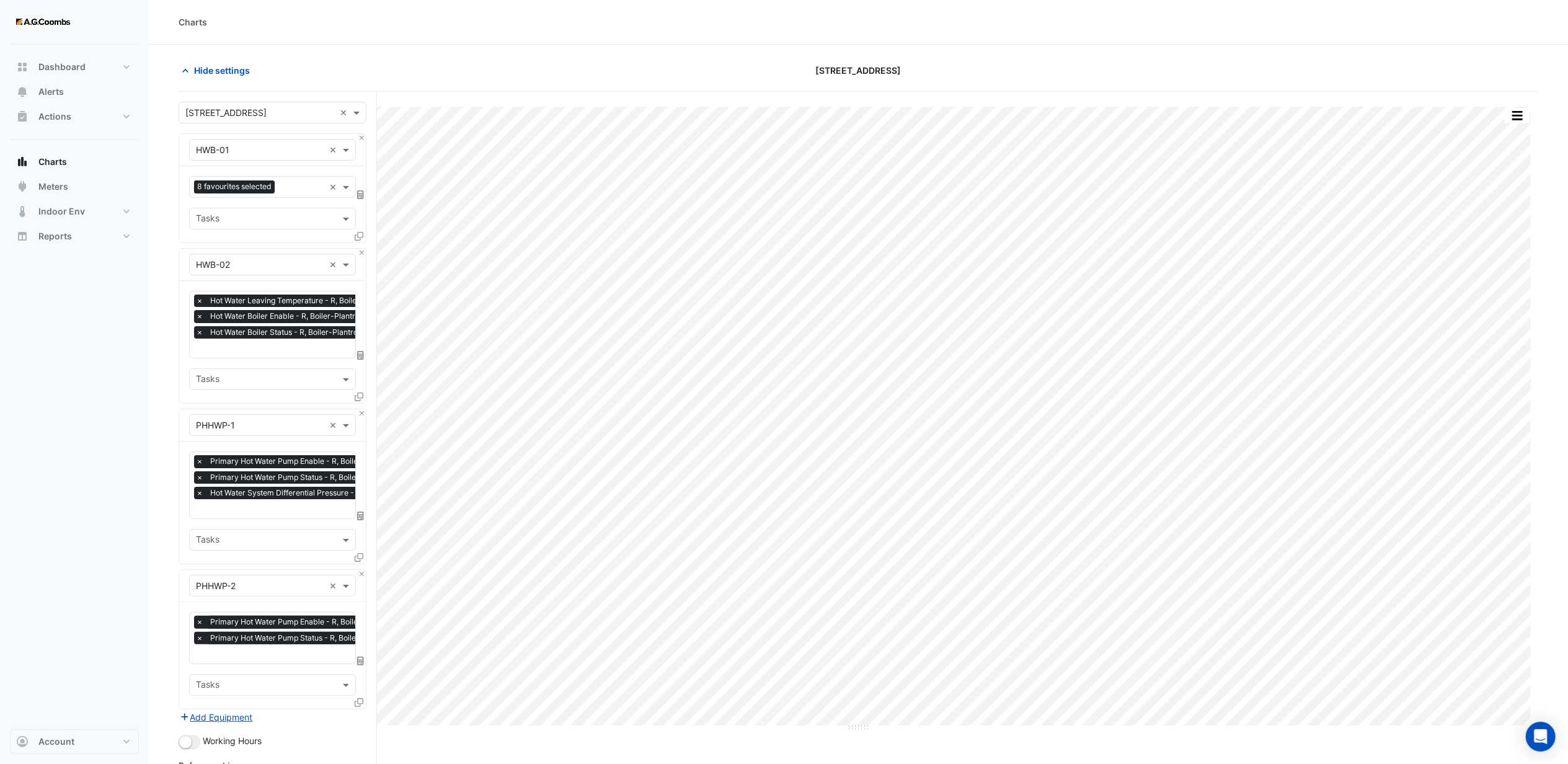
click at [983, 56] on section "Hide settings [STREET_ADDRESS] Split by Equip Split by Unit Split All Print Sav…" at bounding box center [858, 503] width 1419 height 918
click at [1290, 78] on div at bounding box center [1316, 70] width 458 height 22
click at [1091, 75] on div at bounding box center [1316, 70] width 458 height 22
click at [1110, 67] on div at bounding box center [1316, 70] width 458 height 22
click at [945, 79] on div "[STREET_ADDRESS]" at bounding box center [858, 70] width 458 height 22
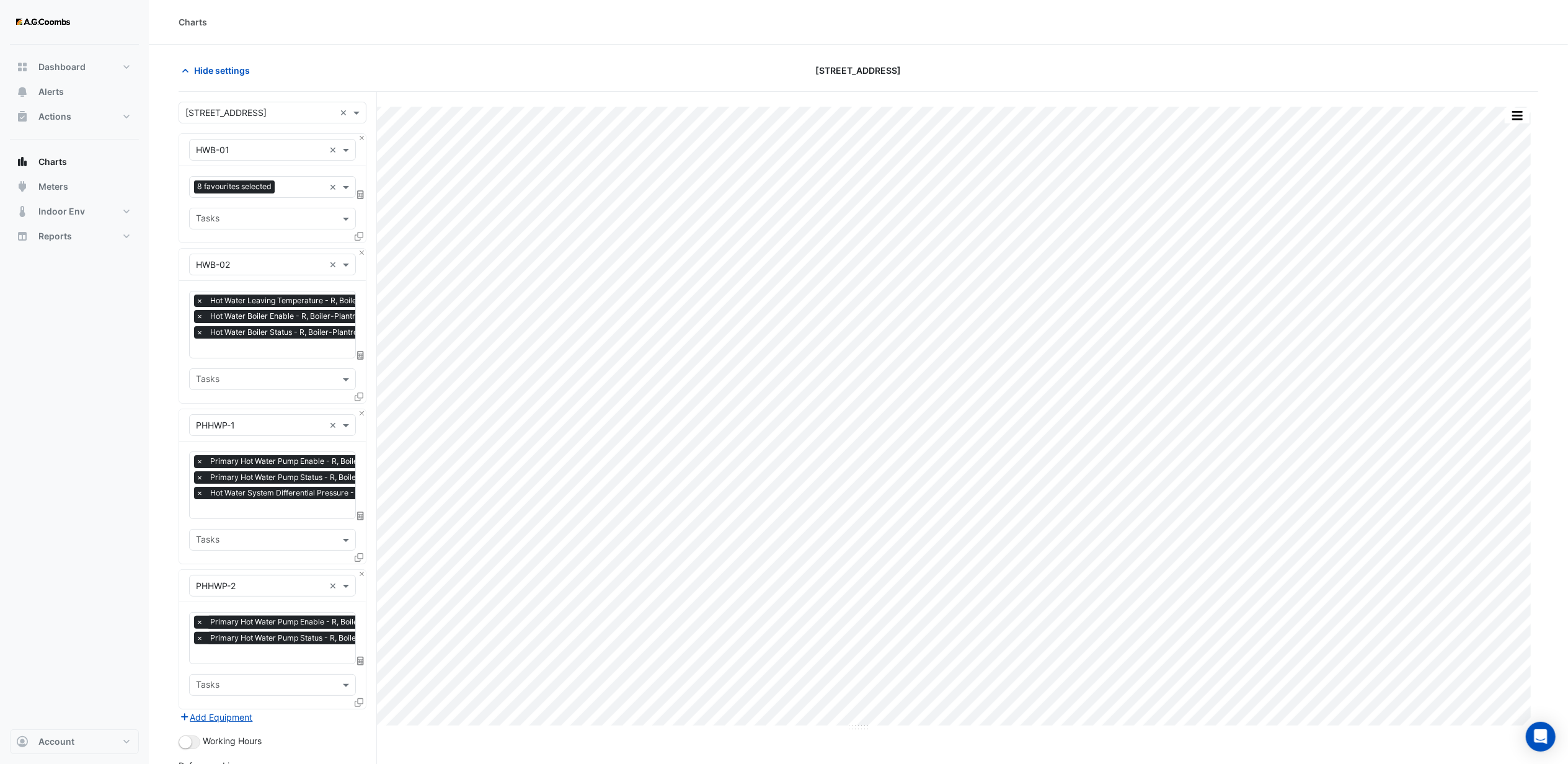
click at [380, 51] on section "Hide settings [STREET_ADDRESS] Split by Equip Split by Unit Split All Print Sav…" at bounding box center [858, 503] width 1419 height 918
click at [1047, 53] on section "Hide settings [STREET_ADDRESS] Split by Equip Split by Unit Split All Print Sav…" at bounding box center [858, 503] width 1419 height 918
click at [1129, 66] on div at bounding box center [1316, 70] width 458 height 22
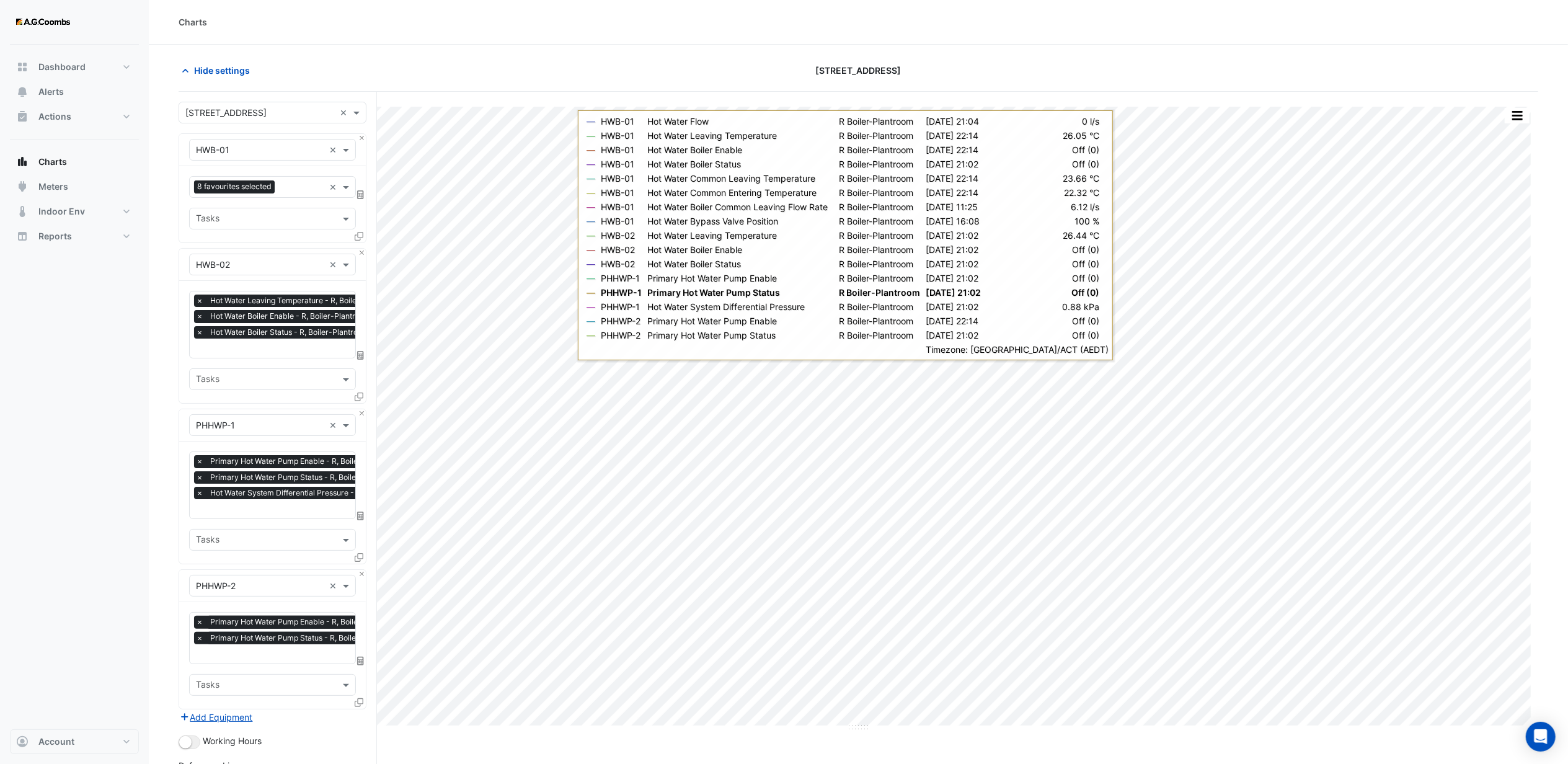
click at [333, 57] on section "Hide settings [STREET_ADDRESS] Split by Equip Split by Unit Split All Print Sav…" at bounding box center [858, 503] width 1419 height 918
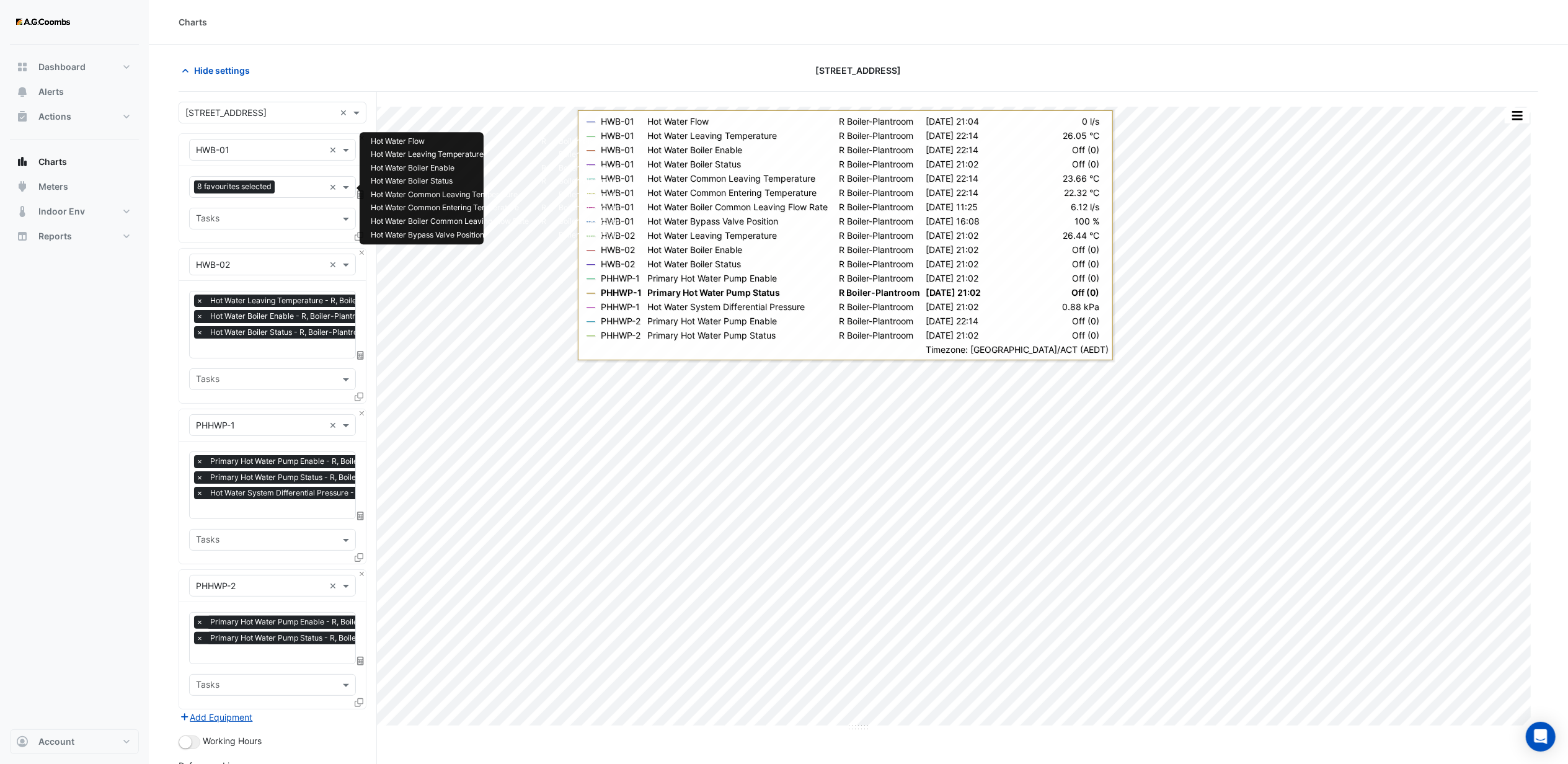
click at [286, 186] on input "text" at bounding box center [302, 188] width 45 height 13
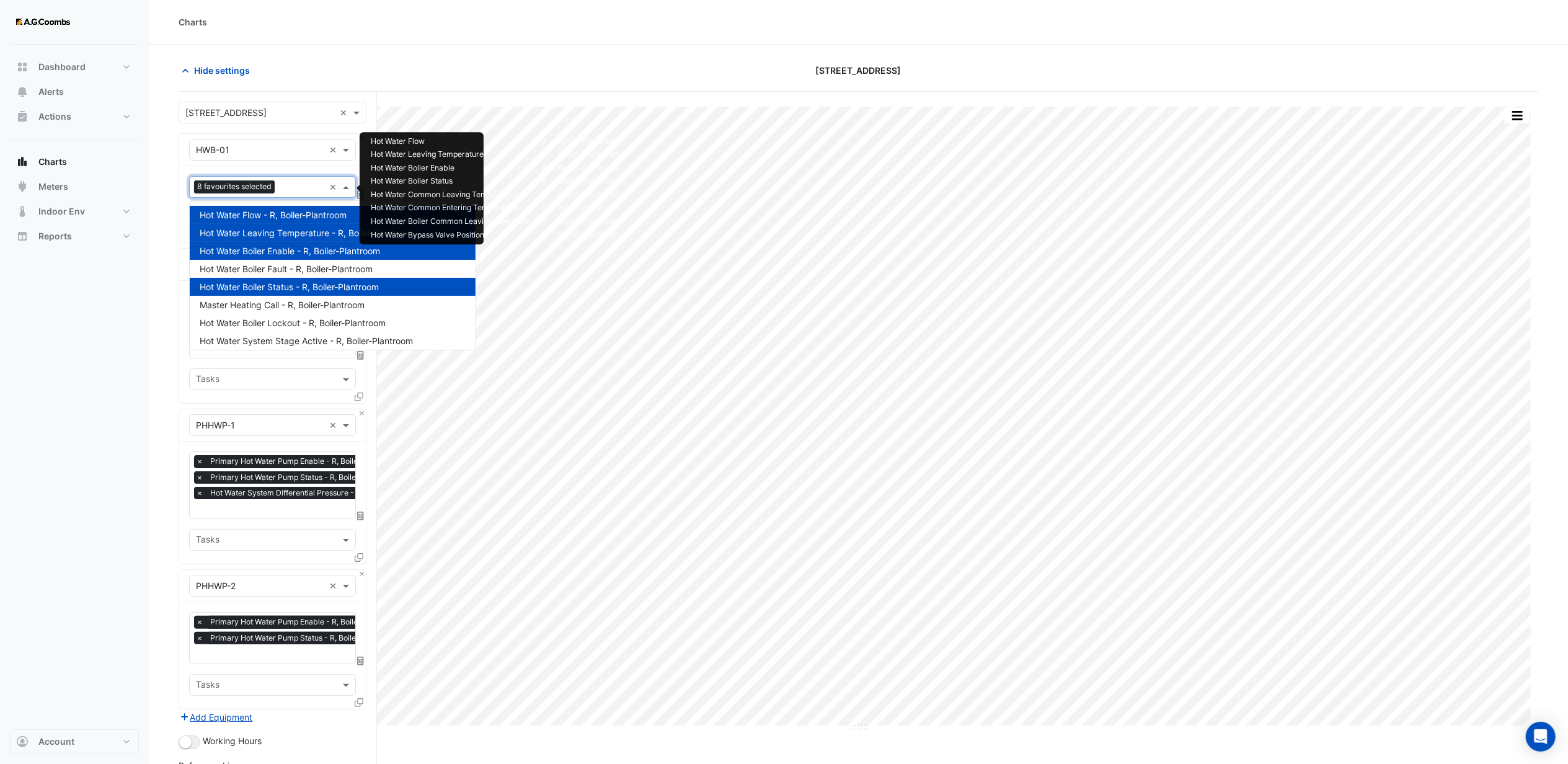
click at [701, 43] on div "Charts" at bounding box center [858, 22] width 1419 height 45
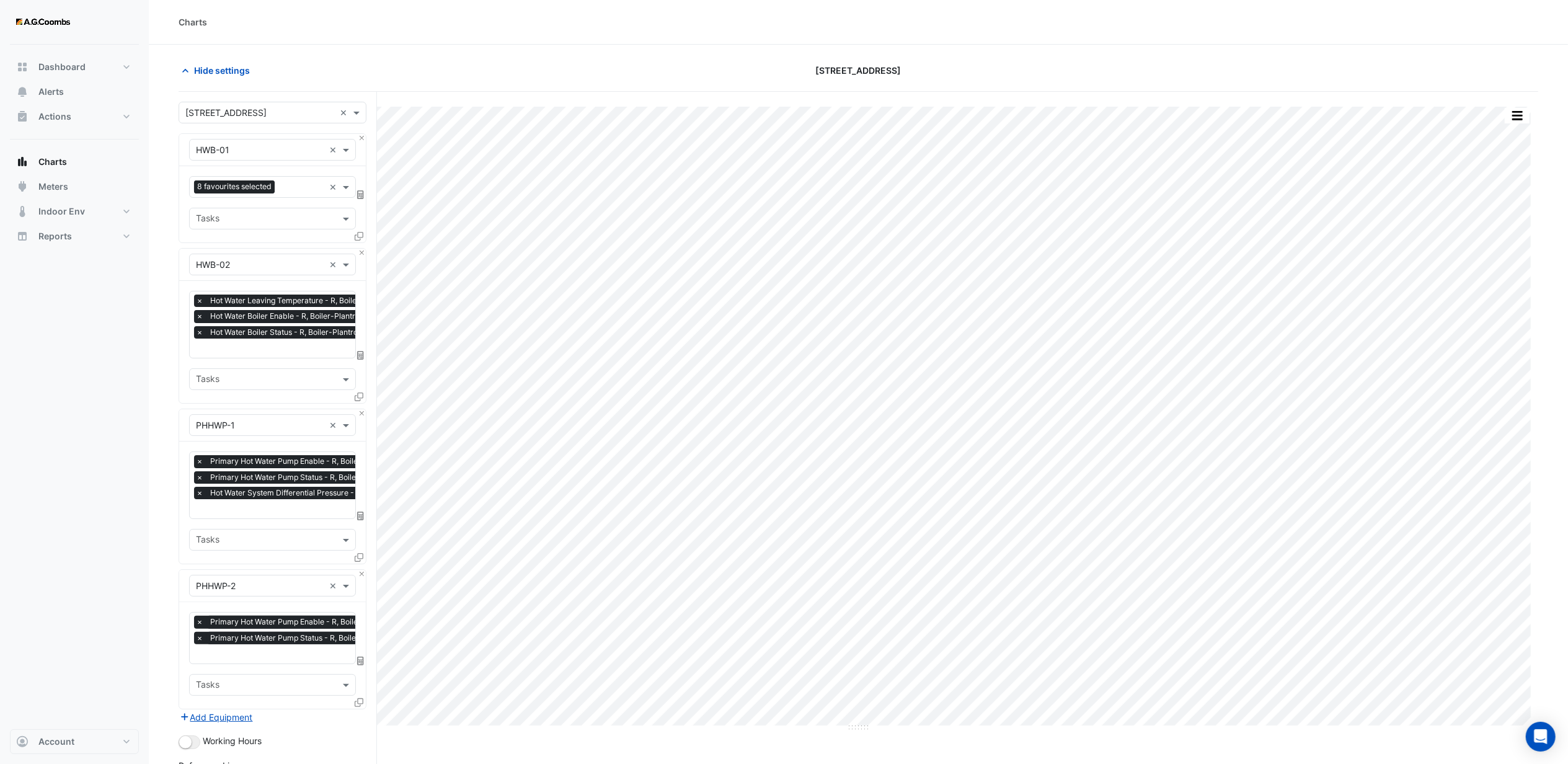
click at [1214, 57] on section "Hide settings [STREET_ADDRESS] Split by Equip Split by Unit Split All Print Sav…" at bounding box center [858, 503] width 1419 height 918
click at [1517, 116] on button "button" at bounding box center [1517, 116] width 25 height 16
click at [1479, 335] on div "Export CSV - Pivot" at bounding box center [1492, 331] width 75 height 30
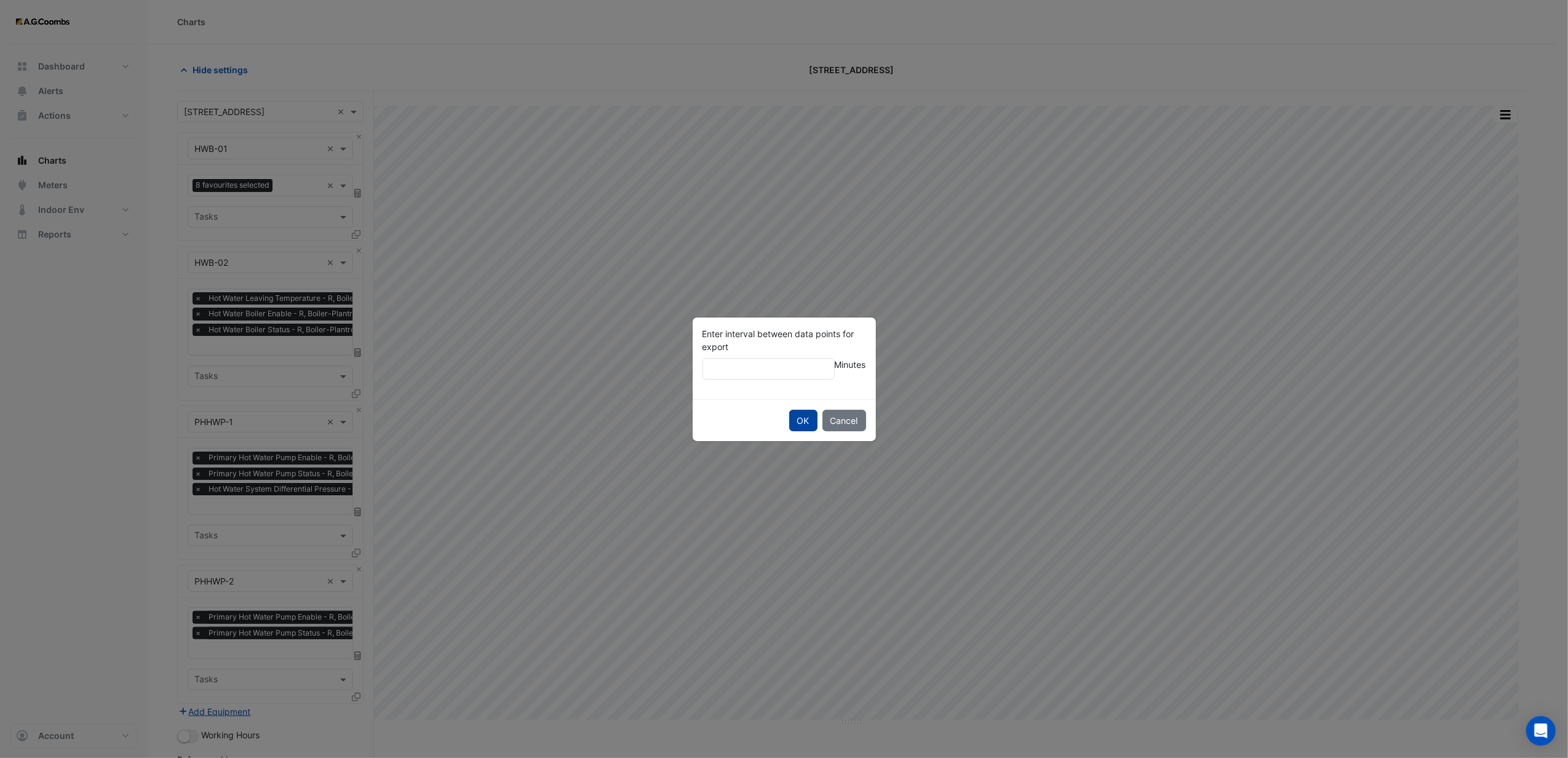
click at [796, 416] on button "OK" at bounding box center [803, 420] width 28 height 22
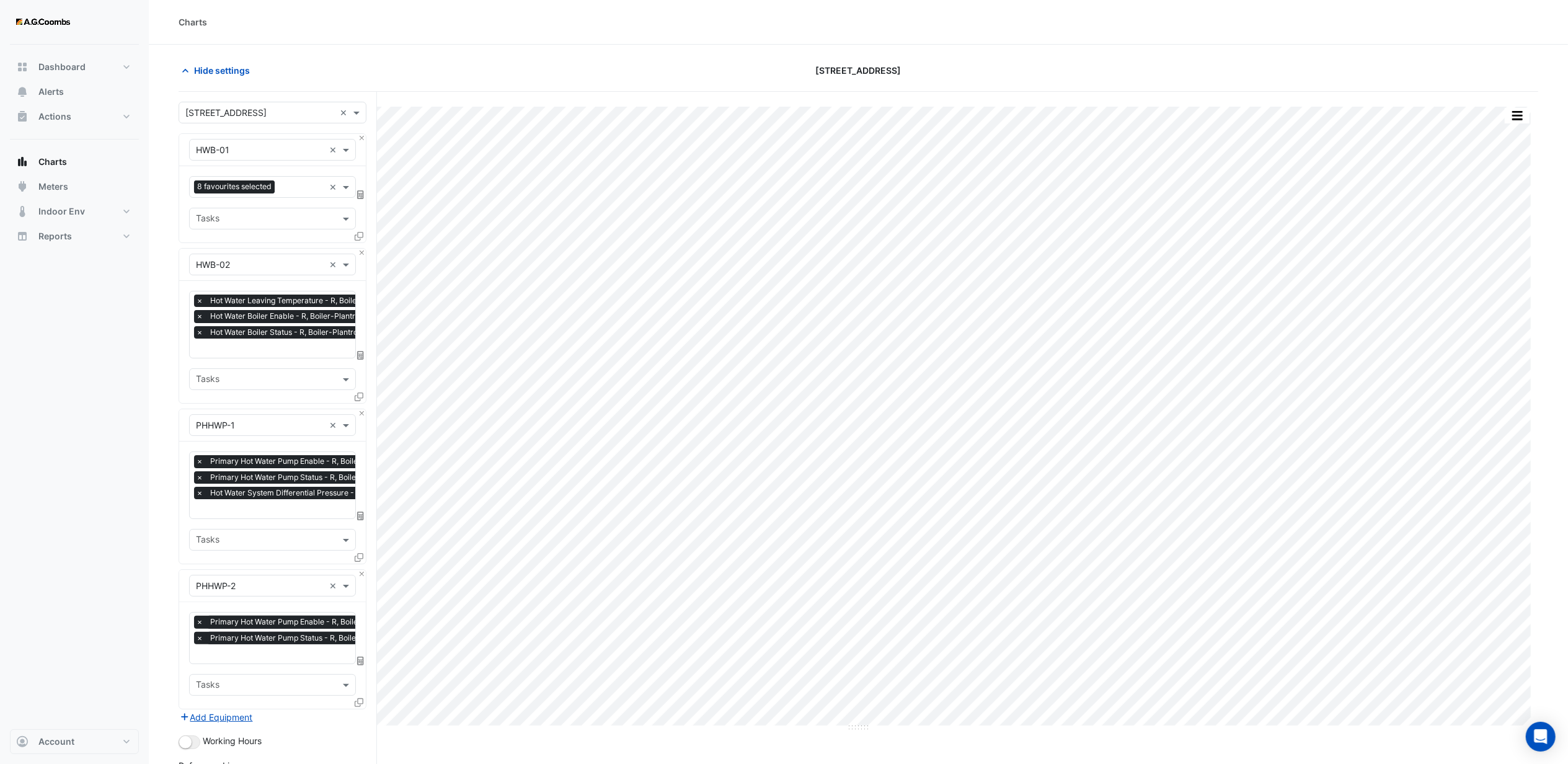
click at [1005, 58] on section "Hide settings [STREET_ADDRESS] Split by Equip Split by Unit Split All Print Sav…" at bounding box center [858, 503] width 1419 height 918
click at [968, 72] on div "[STREET_ADDRESS]" at bounding box center [858, 70] width 458 height 22
click at [1522, 119] on button "button" at bounding box center [1517, 116] width 25 height 16
click at [1491, 390] on div "Select Timezone" at bounding box center [1492, 390] width 75 height 30
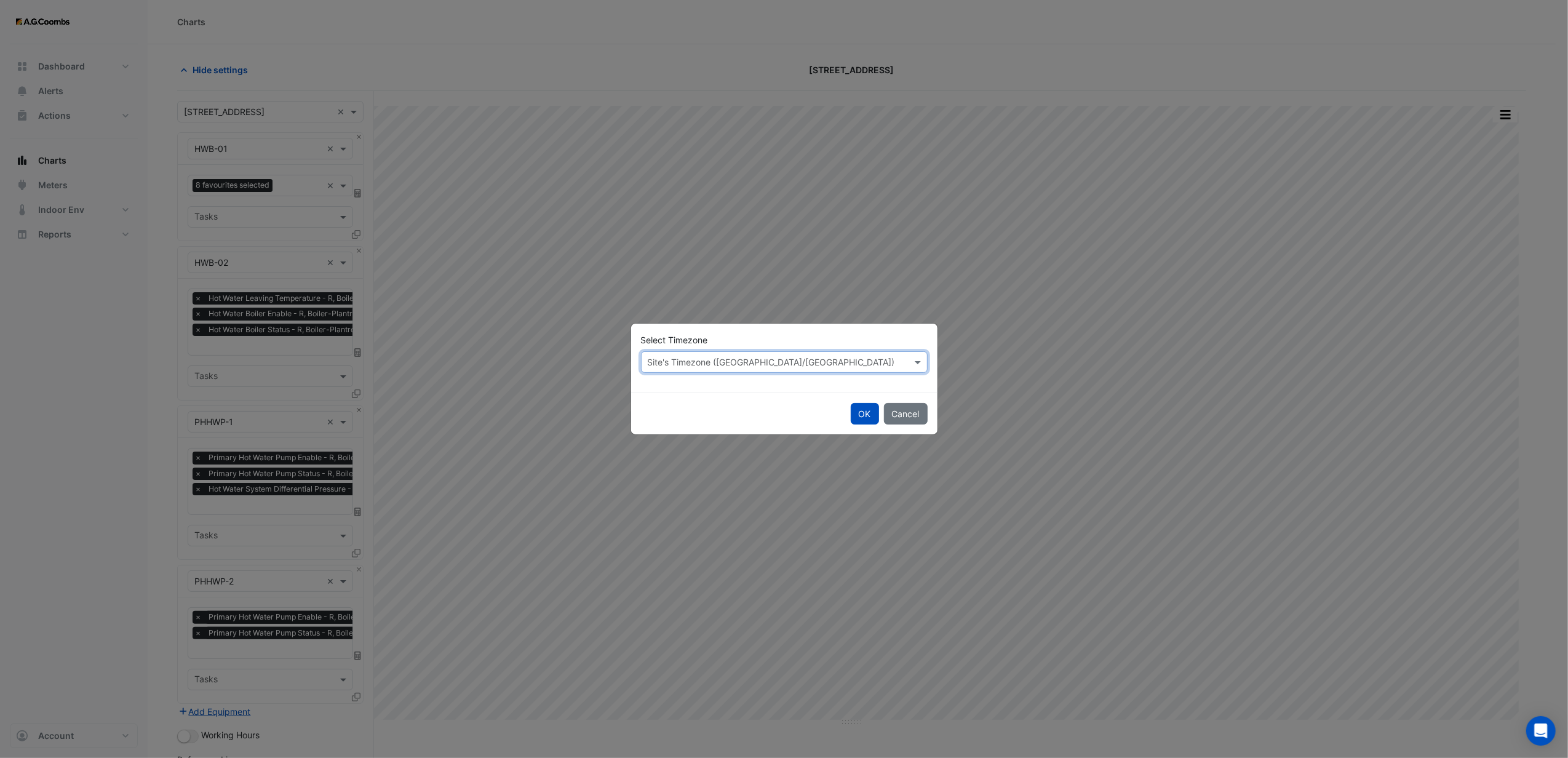
click at [845, 366] on input "text" at bounding box center [772, 362] width 248 height 13
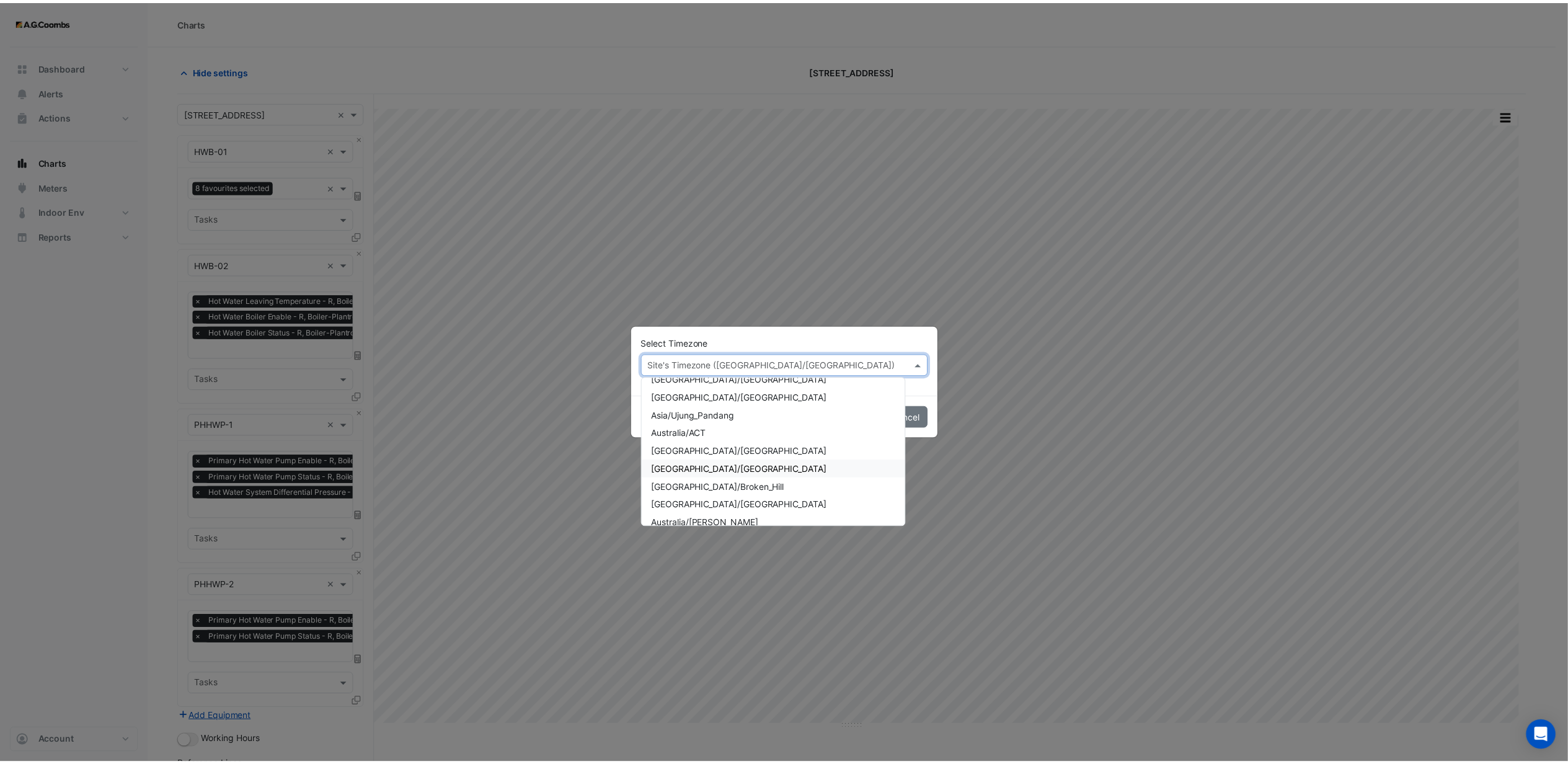
scroll to position [579, 0]
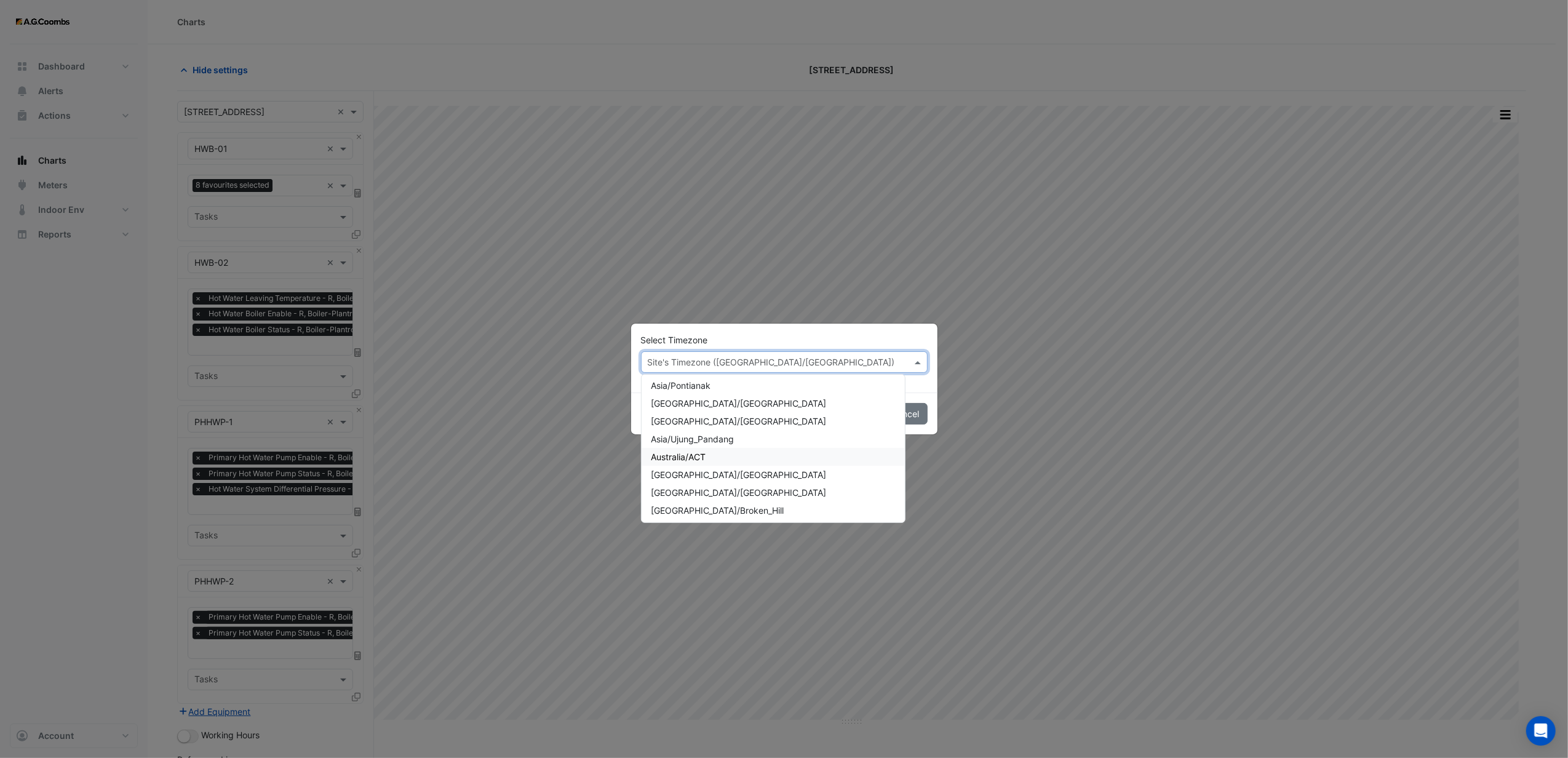
click at [703, 452] on span "Australia/ACT" at bounding box center [678, 457] width 55 height 11
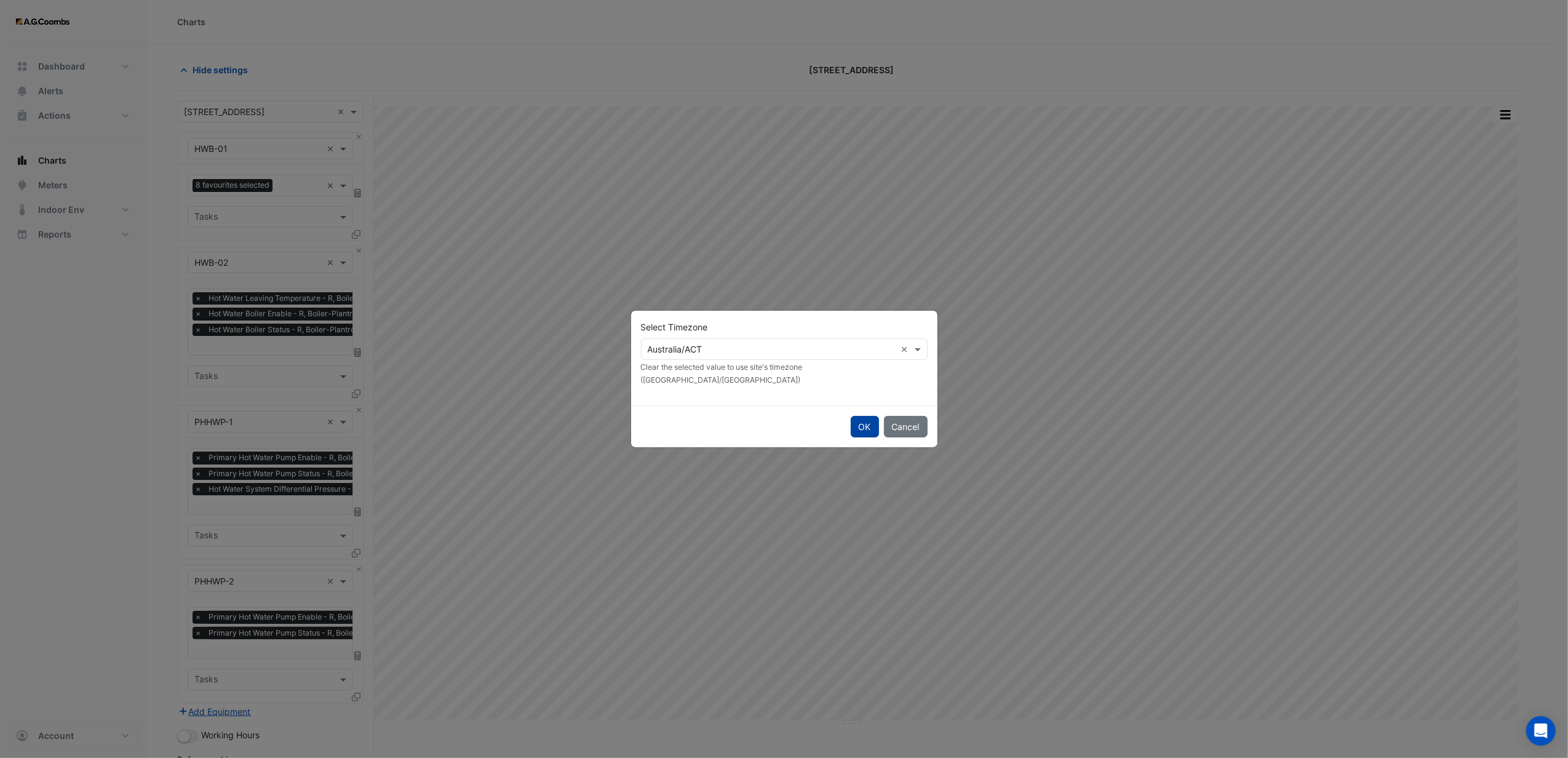
click at [859, 420] on button "OK" at bounding box center [865, 427] width 28 height 22
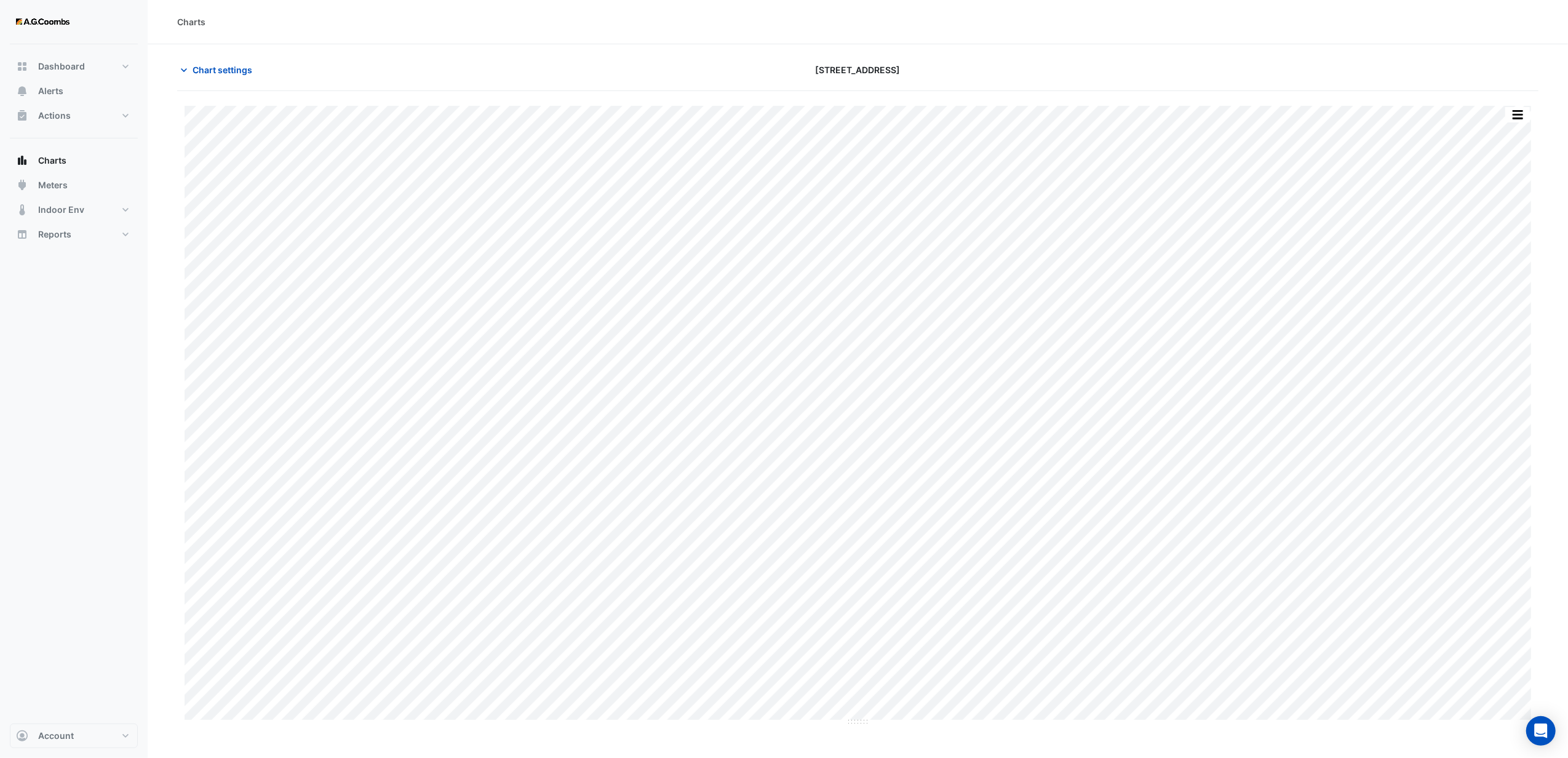
click at [1521, 116] on button "button" at bounding box center [1518, 115] width 25 height 16
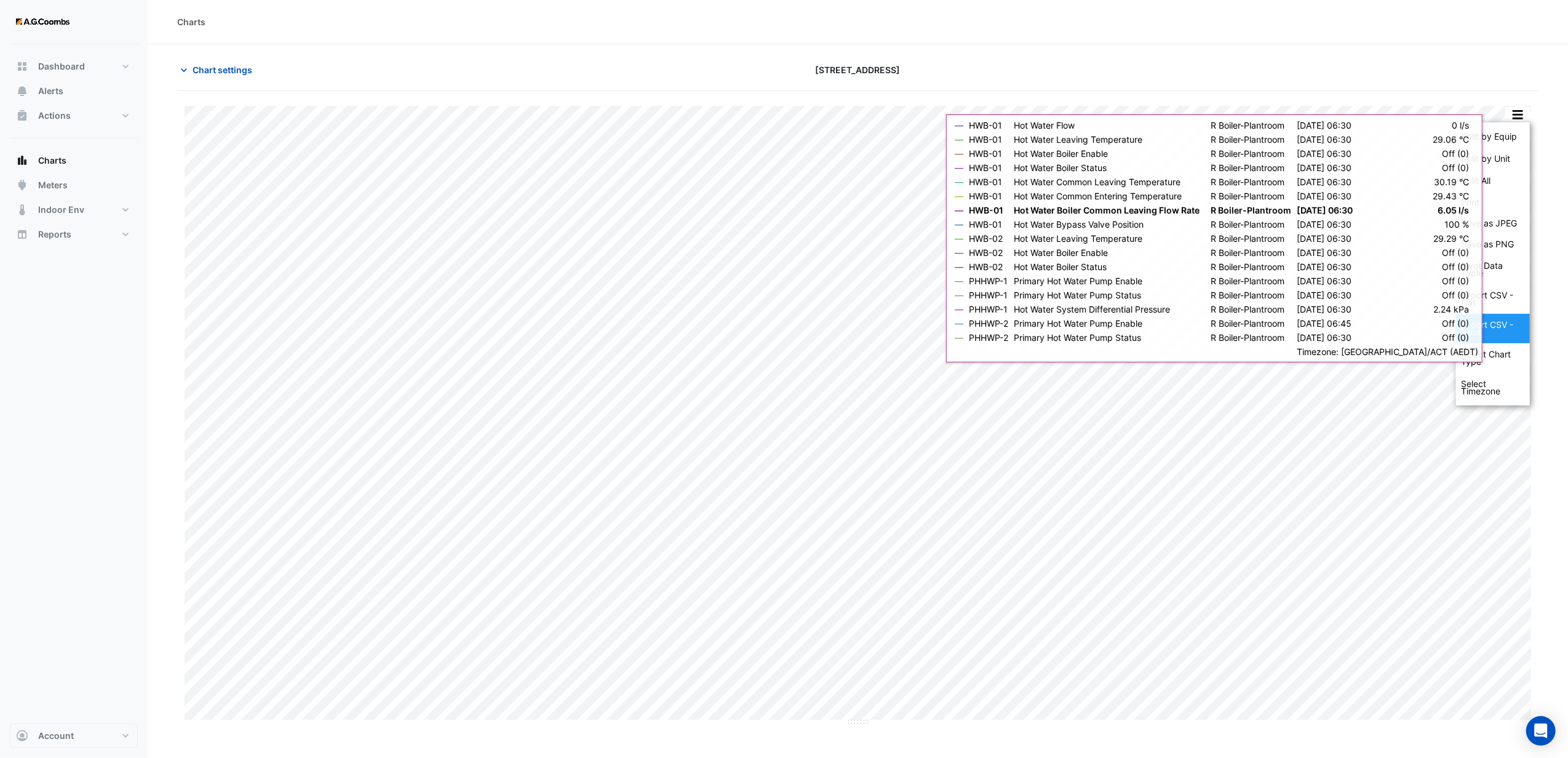
click at [1481, 334] on div "Export CSV - Pivot" at bounding box center [1493, 328] width 74 height 29
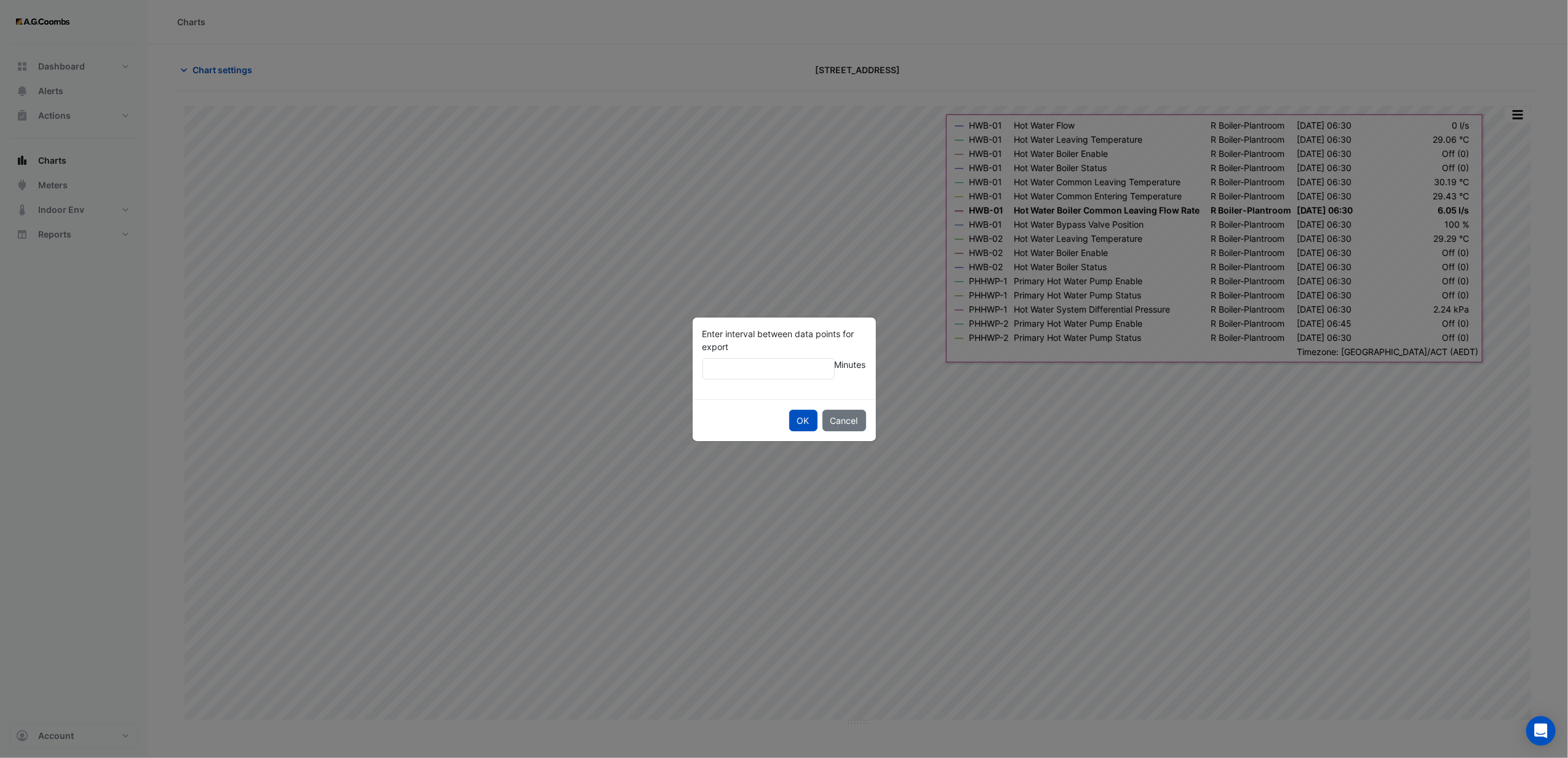
type input "**"
click at [789, 410] on button "OK" at bounding box center [803, 420] width 28 height 22
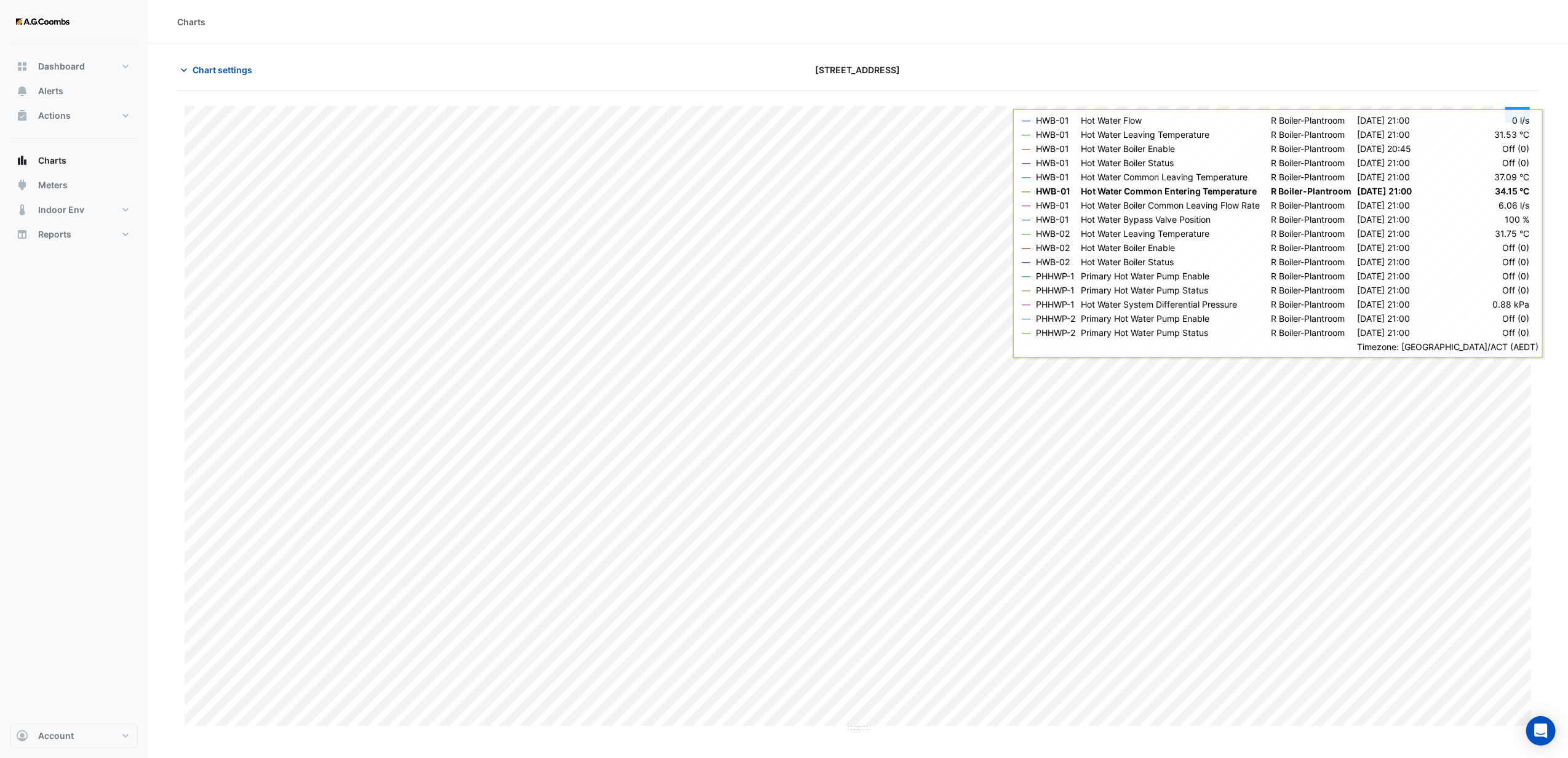
click at [1519, 112] on button "button" at bounding box center [1518, 115] width 25 height 16
click at [1371, 52] on section "Chart settings [STREET_ADDRESS] Full Size Split by Equip Split by Unit Split Al…" at bounding box center [858, 388] width 1420 height 688
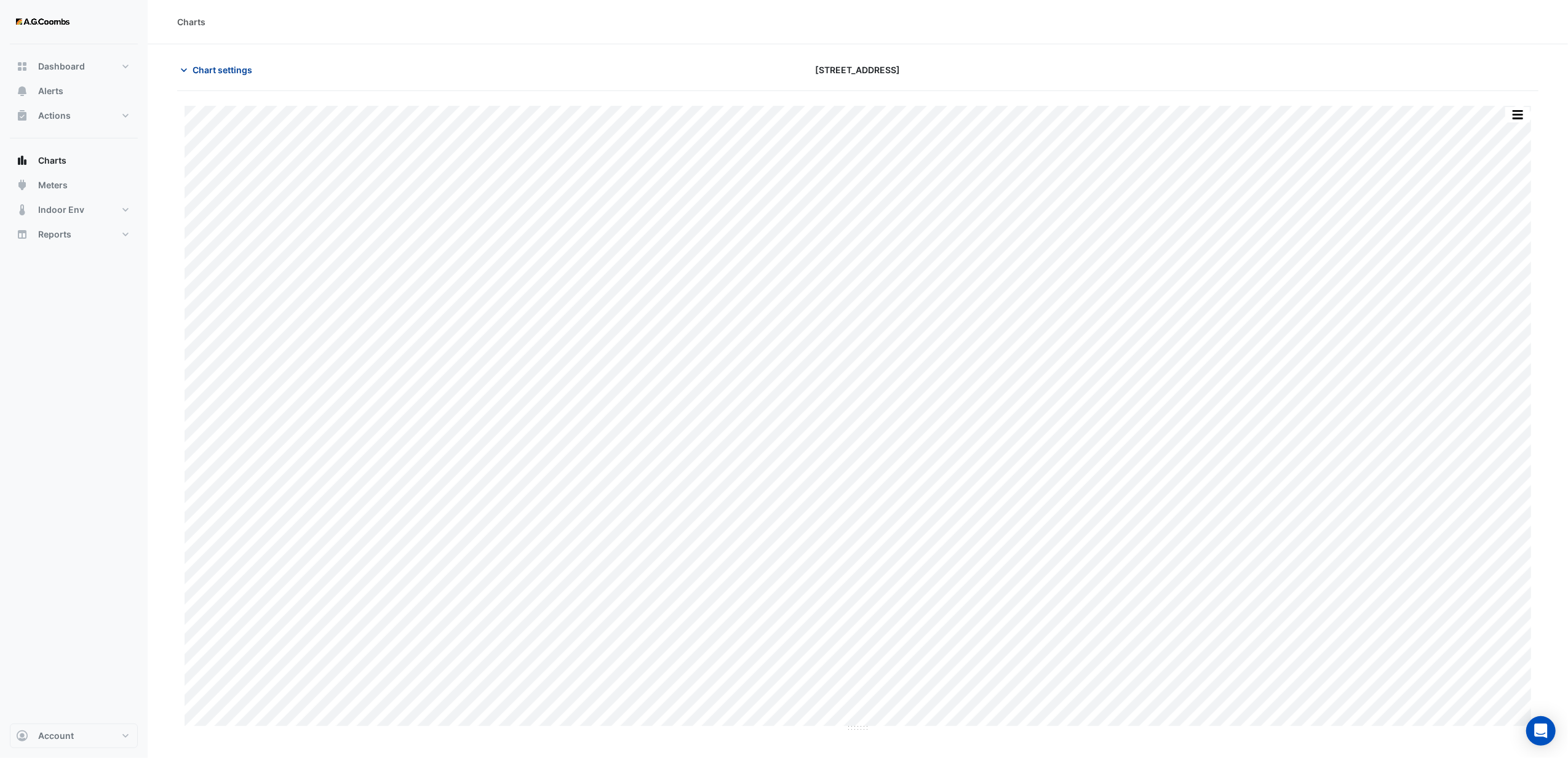
click at [210, 73] on span "Chart settings" at bounding box center [222, 70] width 60 height 13
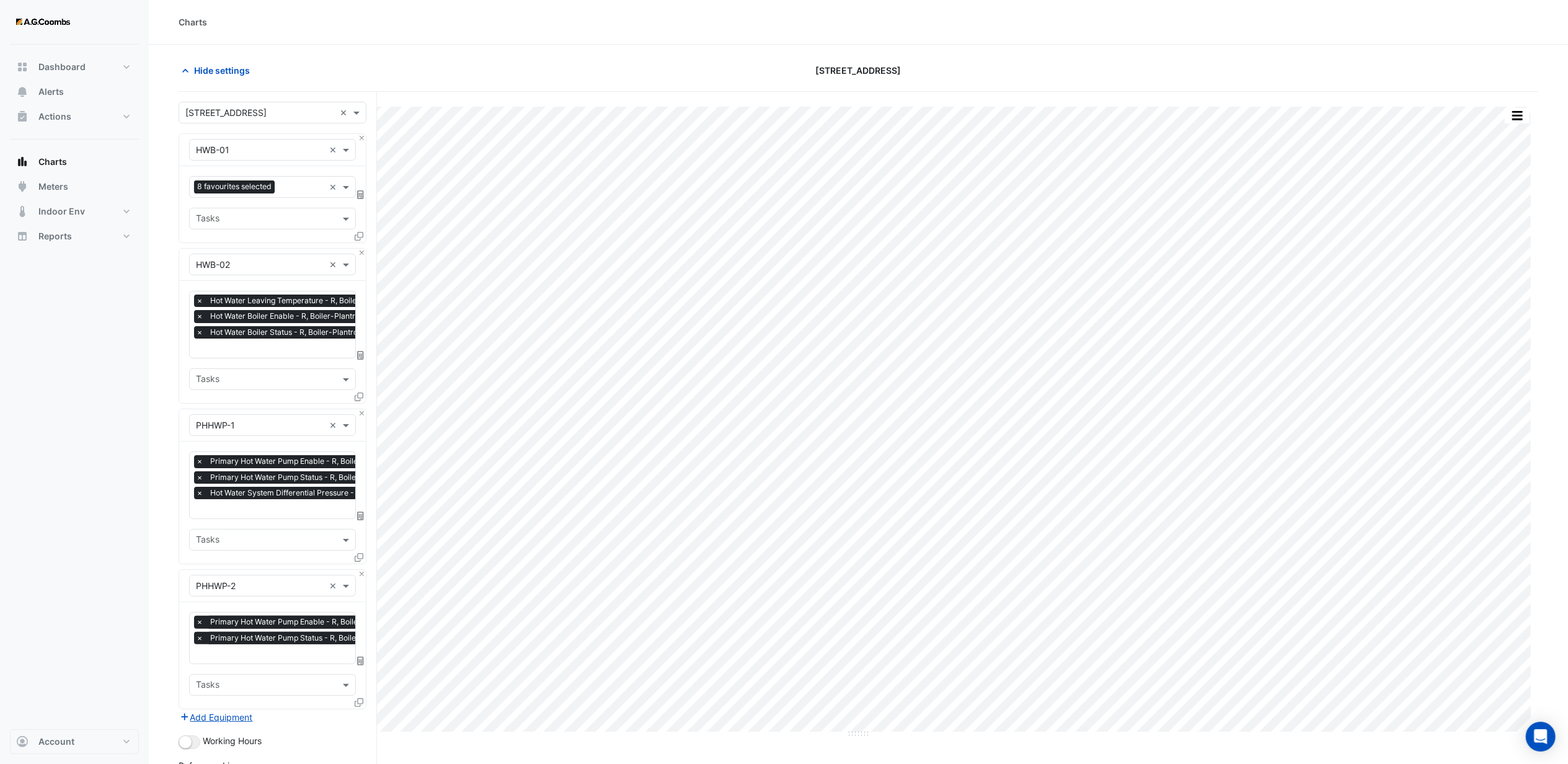
scroll to position [200, 0]
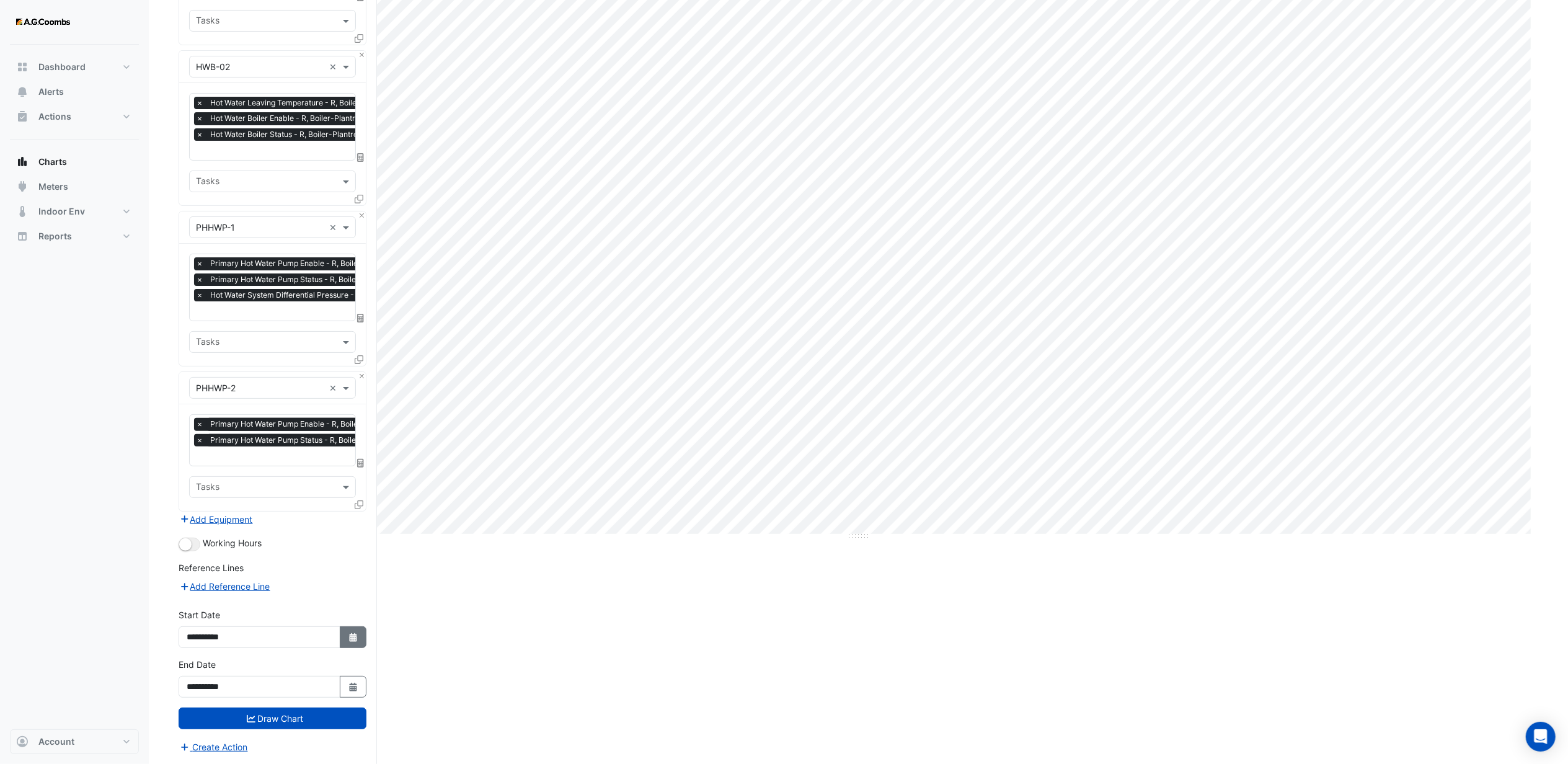
click at [349, 638] on icon "button" at bounding box center [353, 638] width 8 height 9
select select "**"
select select "****"
click at [246, 470] on select "*** *** *** *** *** *** *** *** *** *** *** ***" at bounding box center [235, 473] width 47 height 19
select select "**"
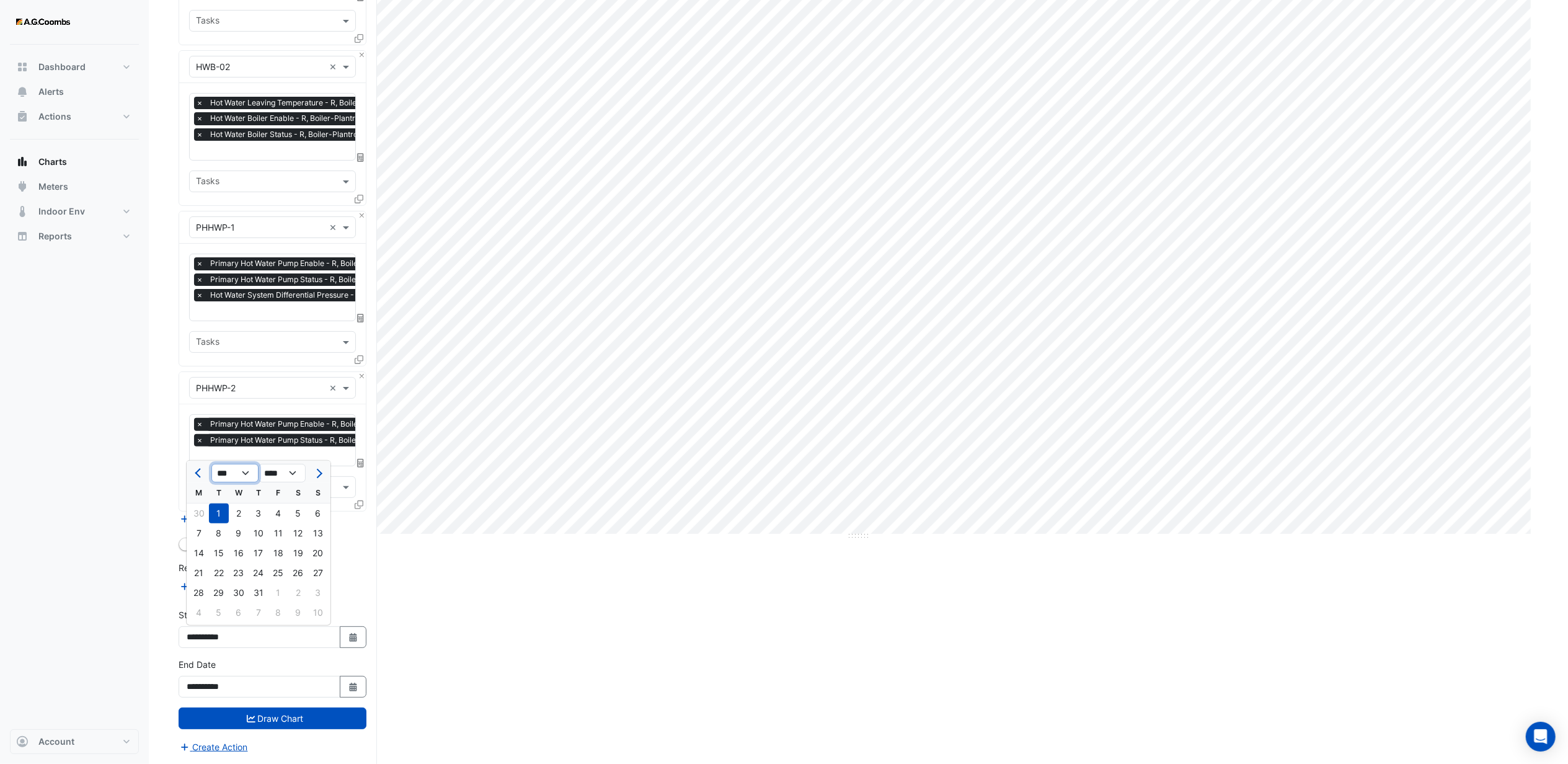
click at [211, 464] on select "*** *** *** *** *** *** *** *** *** *** *** ***" at bounding box center [235, 473] width 47 height 19
click at [296, 591] on div "30" at bounding box center [299, 593] width 20 height 20
type input "**********"
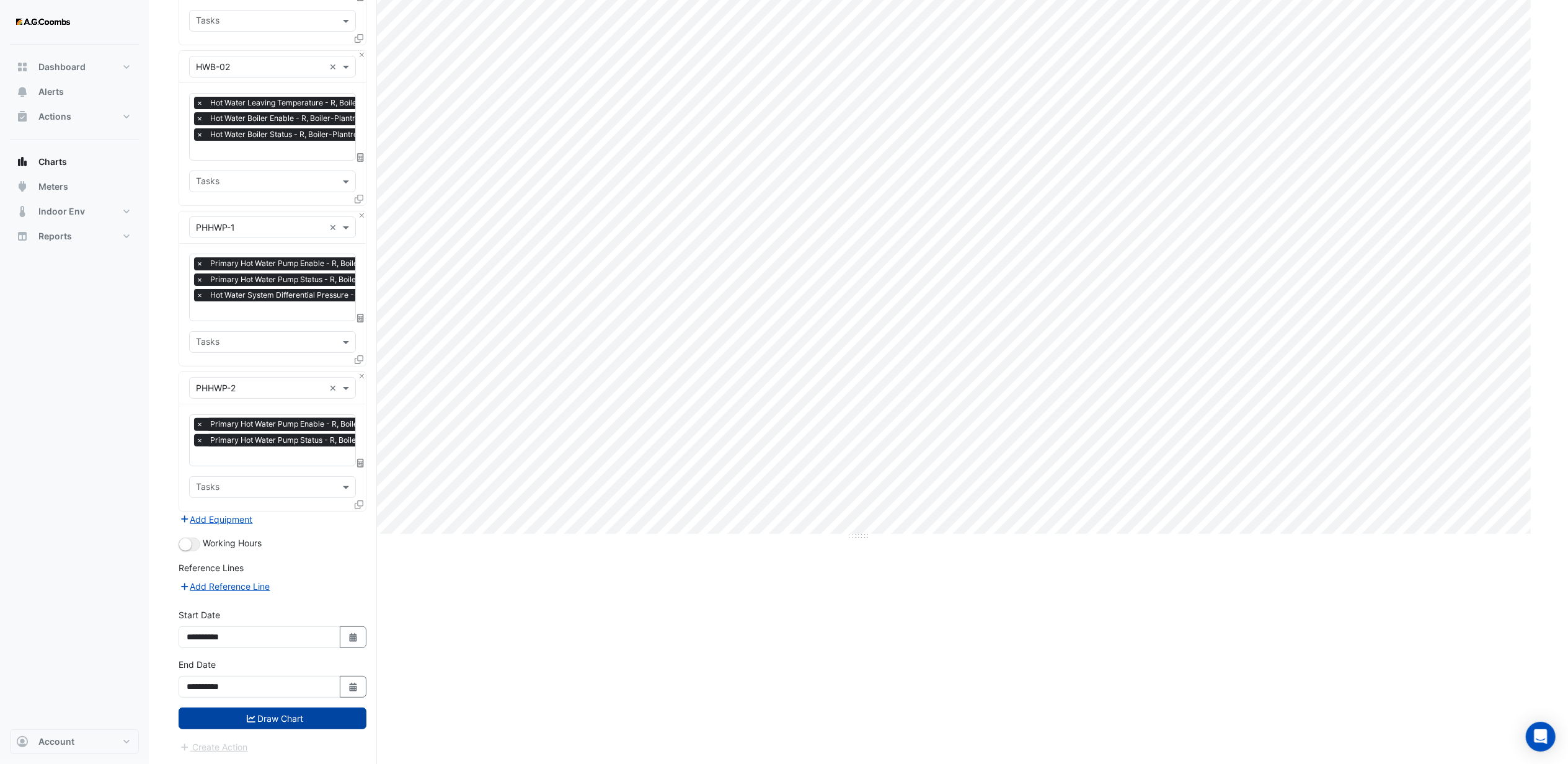
click at [259, 717] on button "Draw Chart" at bounding box center [272, 719] width 188 height 22
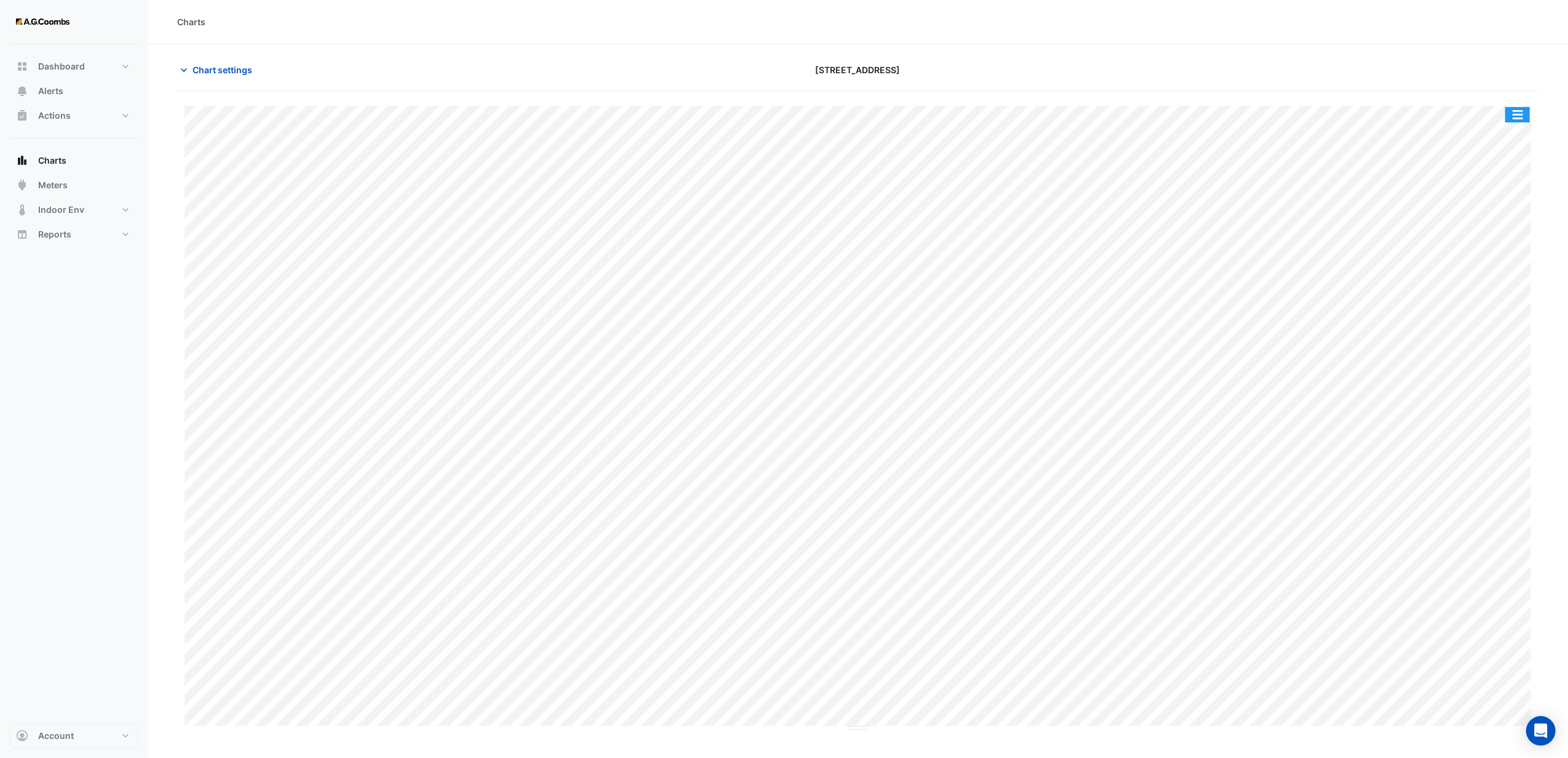
click at [1516, 116] on button "button" at bounding box center [1518, 115] width 25 height 16
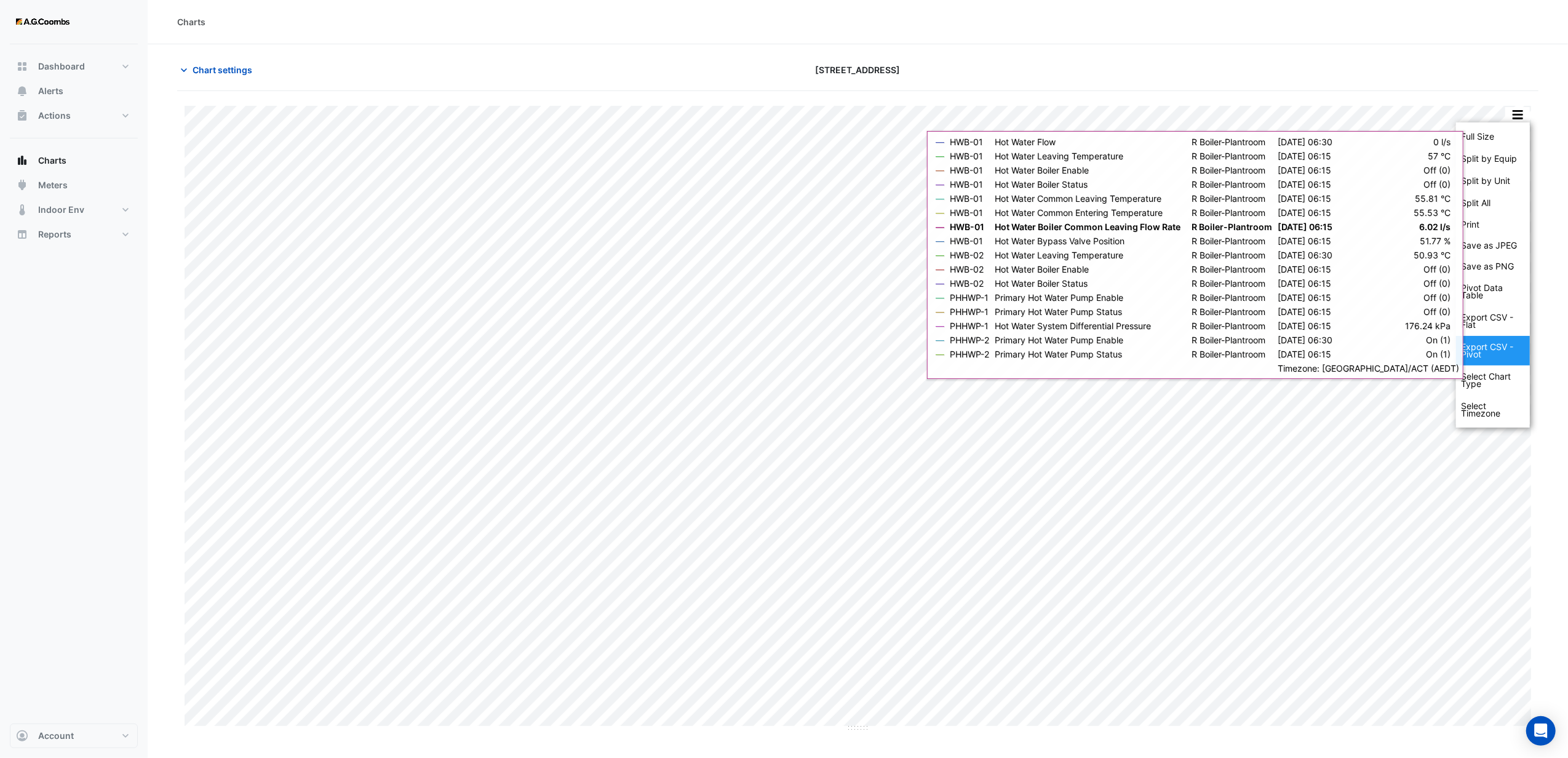
click at [1485, 353] on div "Export CSV - Pivot" at bounding box center [1493, 351] width 74 height 29
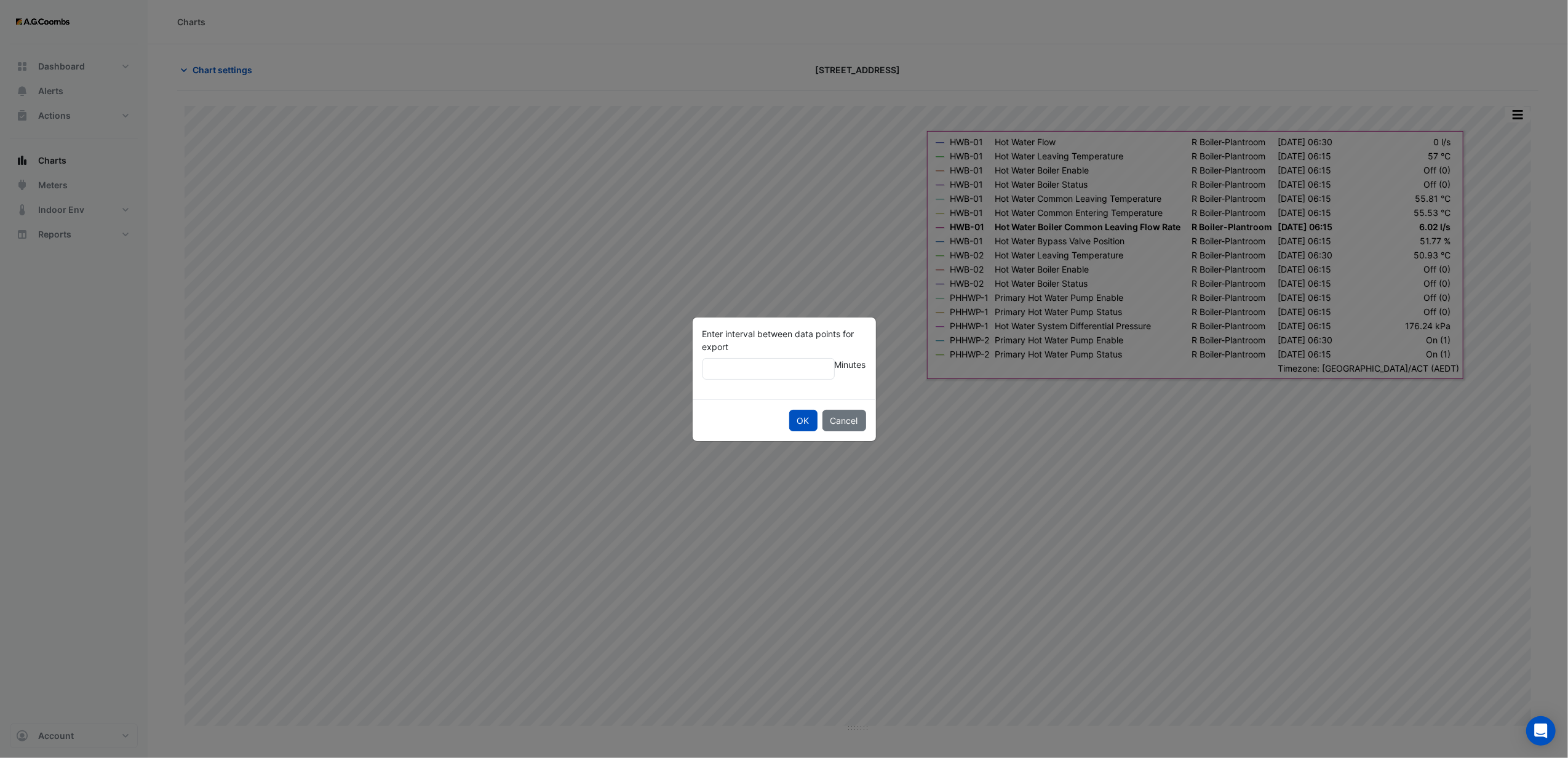
type input "**"
click at [789, 410] on button "OK" at bounding box center [803, 420] width 28 height 22
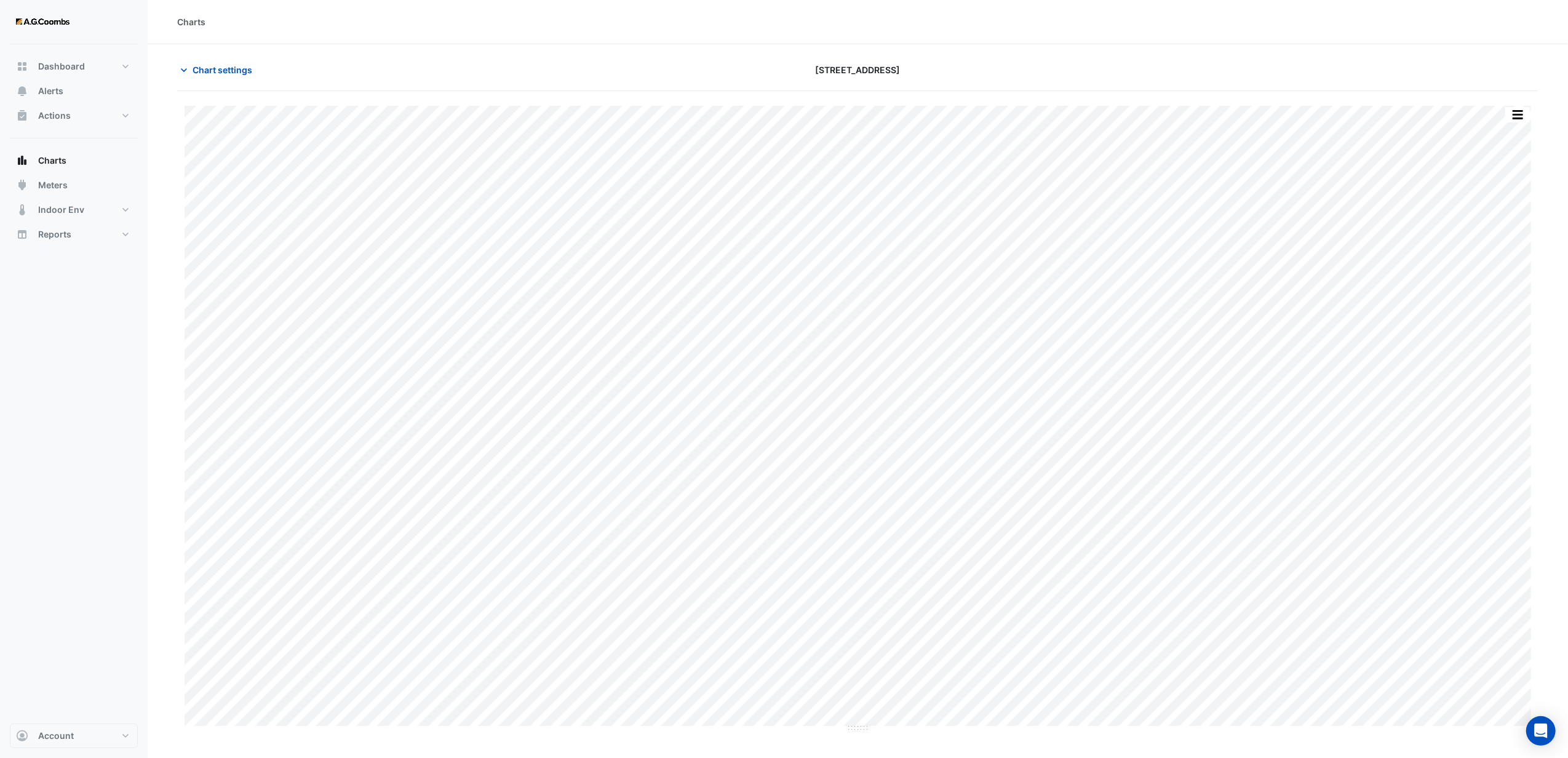
click at [995, 42] on div "Charts" at bounding box center [858, 22] width 1420 height 44
click at [1275, 45] on section "Chart settings [STREET_ADDRESS] Full Size Split by Equip Split by Unit Split Al…" at bounding box center [858, 388] width 1420 height 688
click at [809, 72] on div "[STREET_ADDRESS]" at bounding box center [858, 70] width 459 height 22
click at [964, 72] on div "[STREET_ADDRESS]" at bounding box center [858, 70] width 459 height 22
click at [245, 70] on span "Chart settings" at bounding box center [222, 70] width 60 height 13
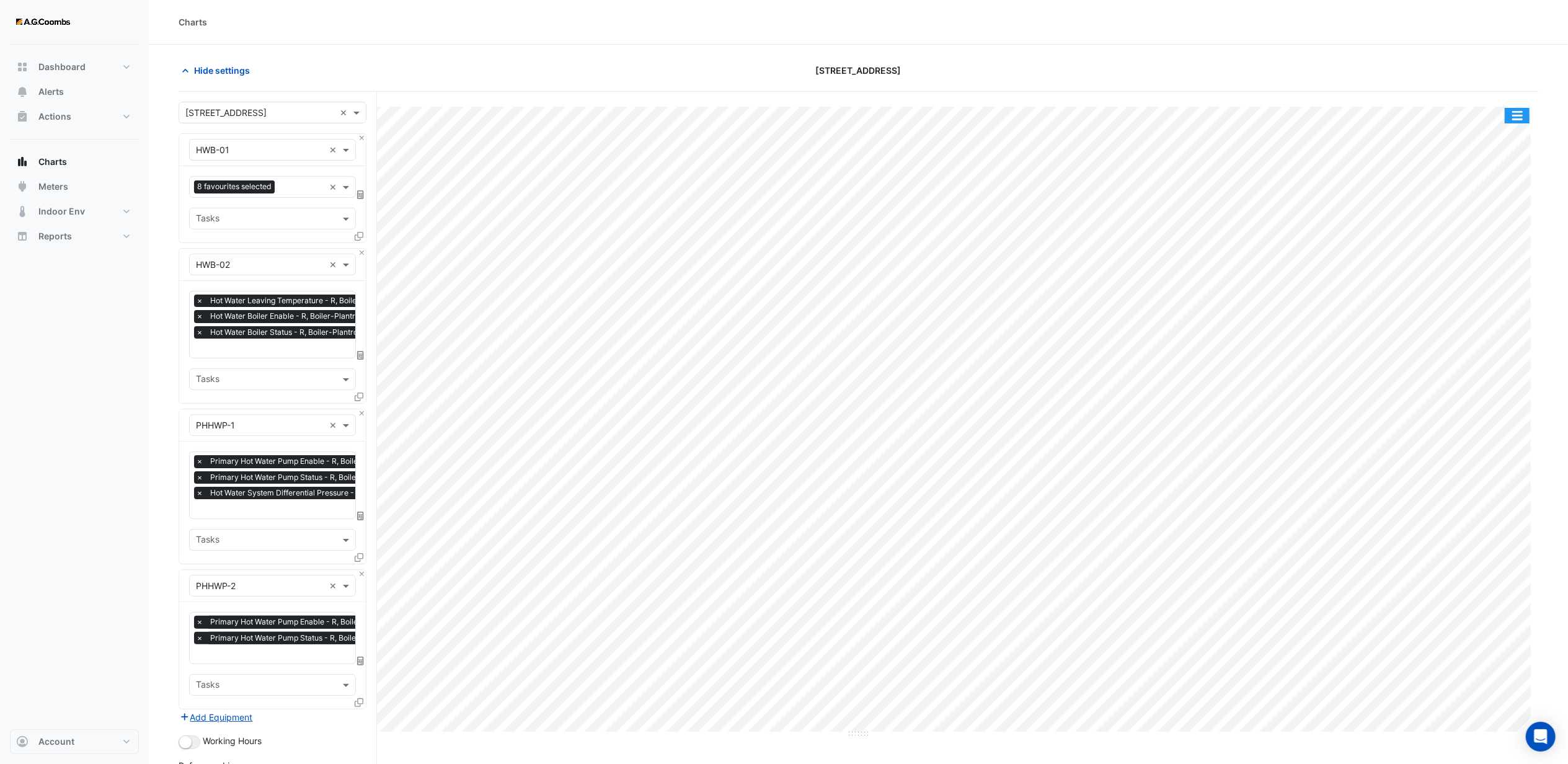
click at [1518, 113] on button "button" at bounding box center [1517, 116] width 25 height 16
click at [1484, 293] on div "Pivot Data Table" at bounding box center [1492, 294] width 75 height 30
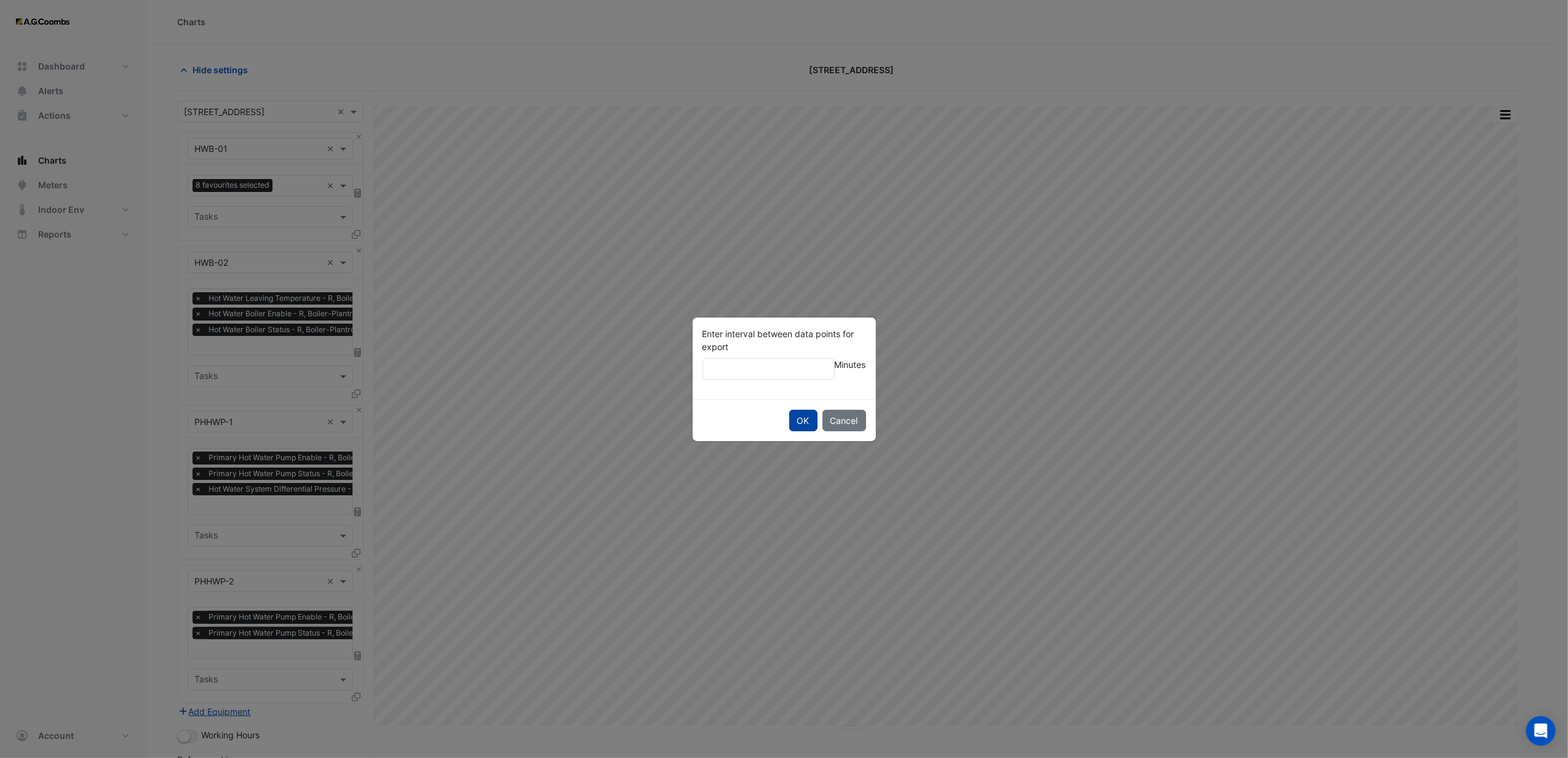
click at [805, 422] on button "OK" at bounding box center [803, 420] width 28 height 22
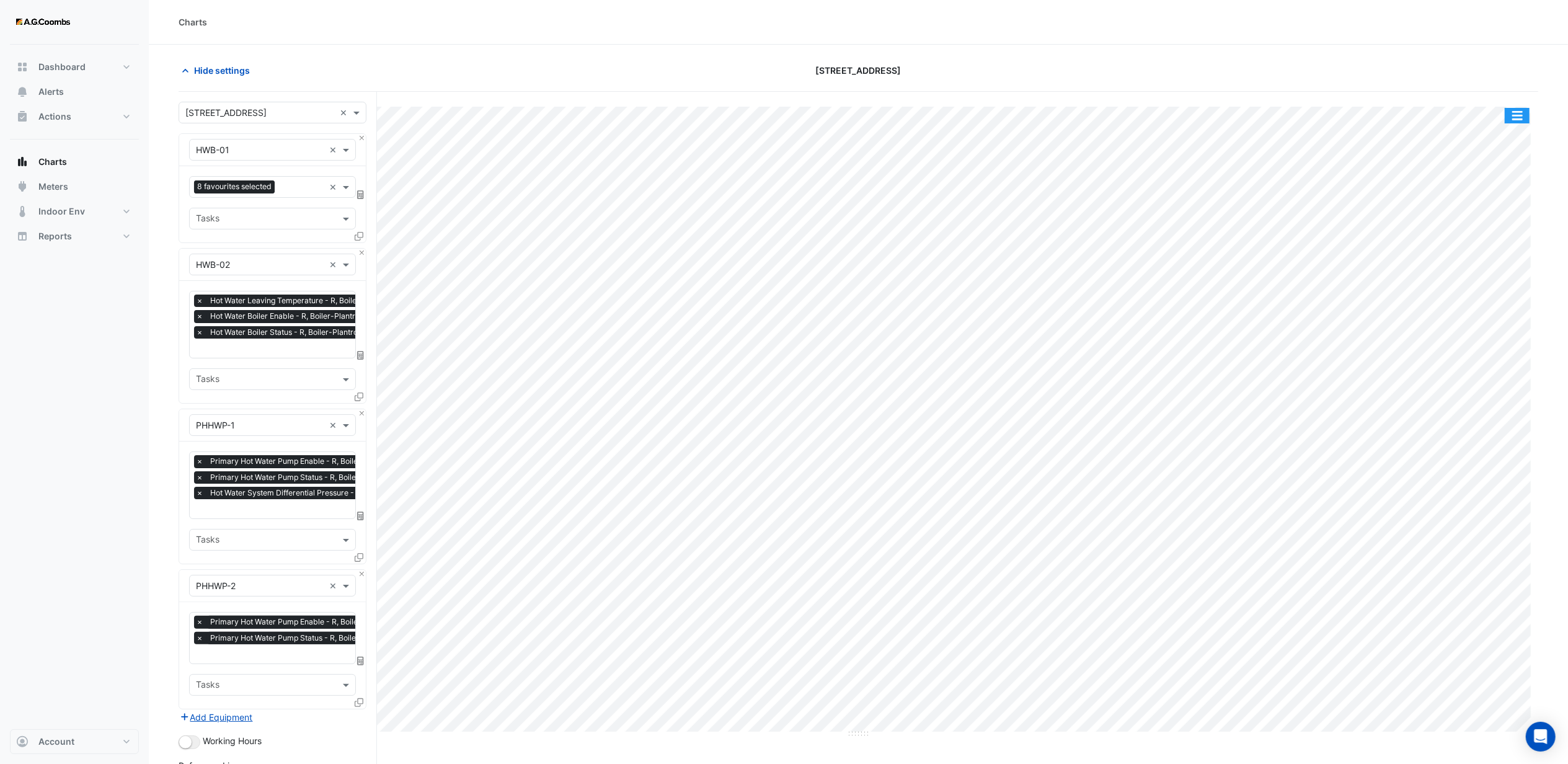
click at [1521, 117] on button "button" at bounding box center [1517, 116] width 25 height 16
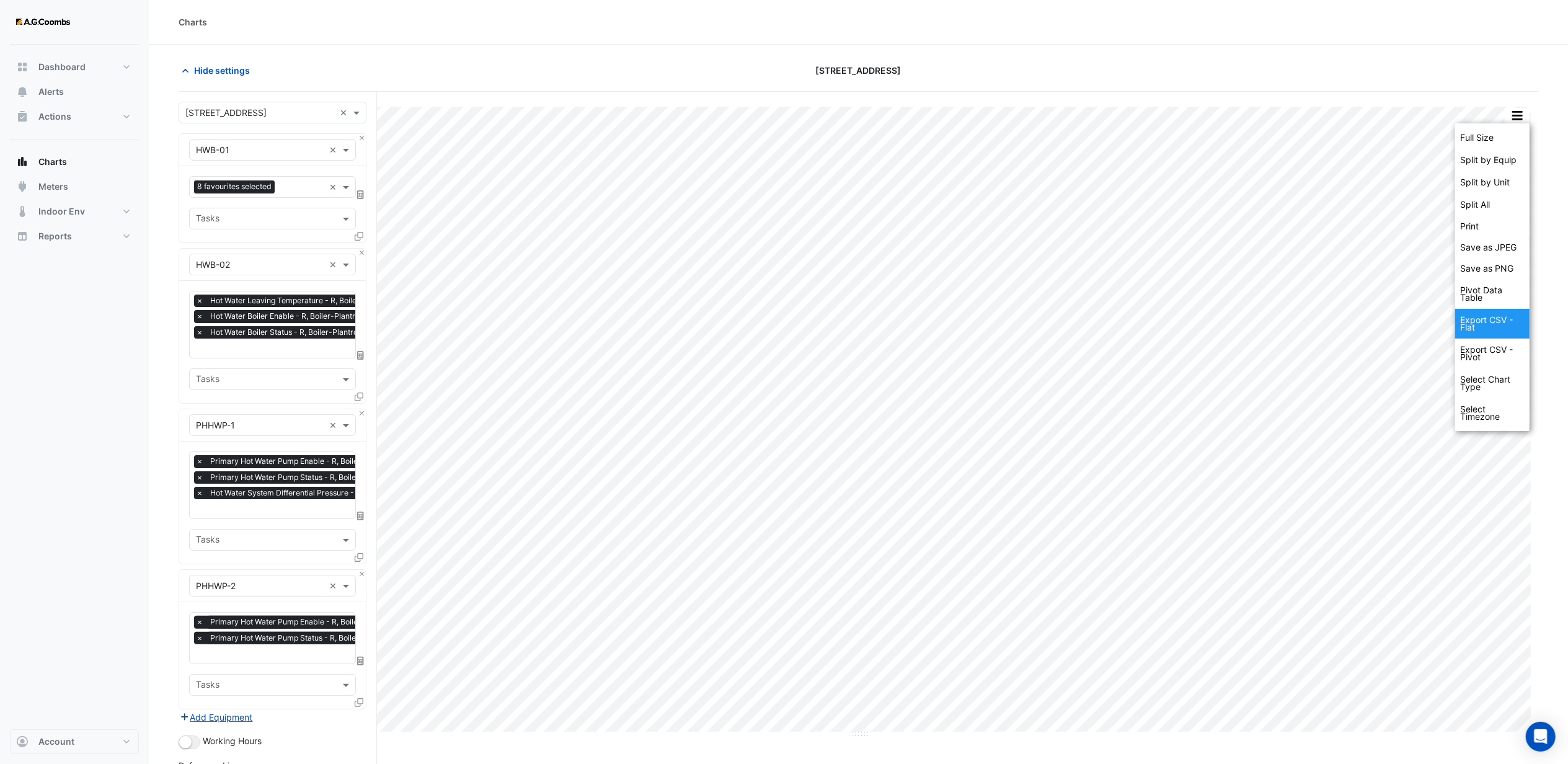
click at [1491, 321] on div "Export CSV - Flat" at bounding box center [1492, 323] width 75 height 30
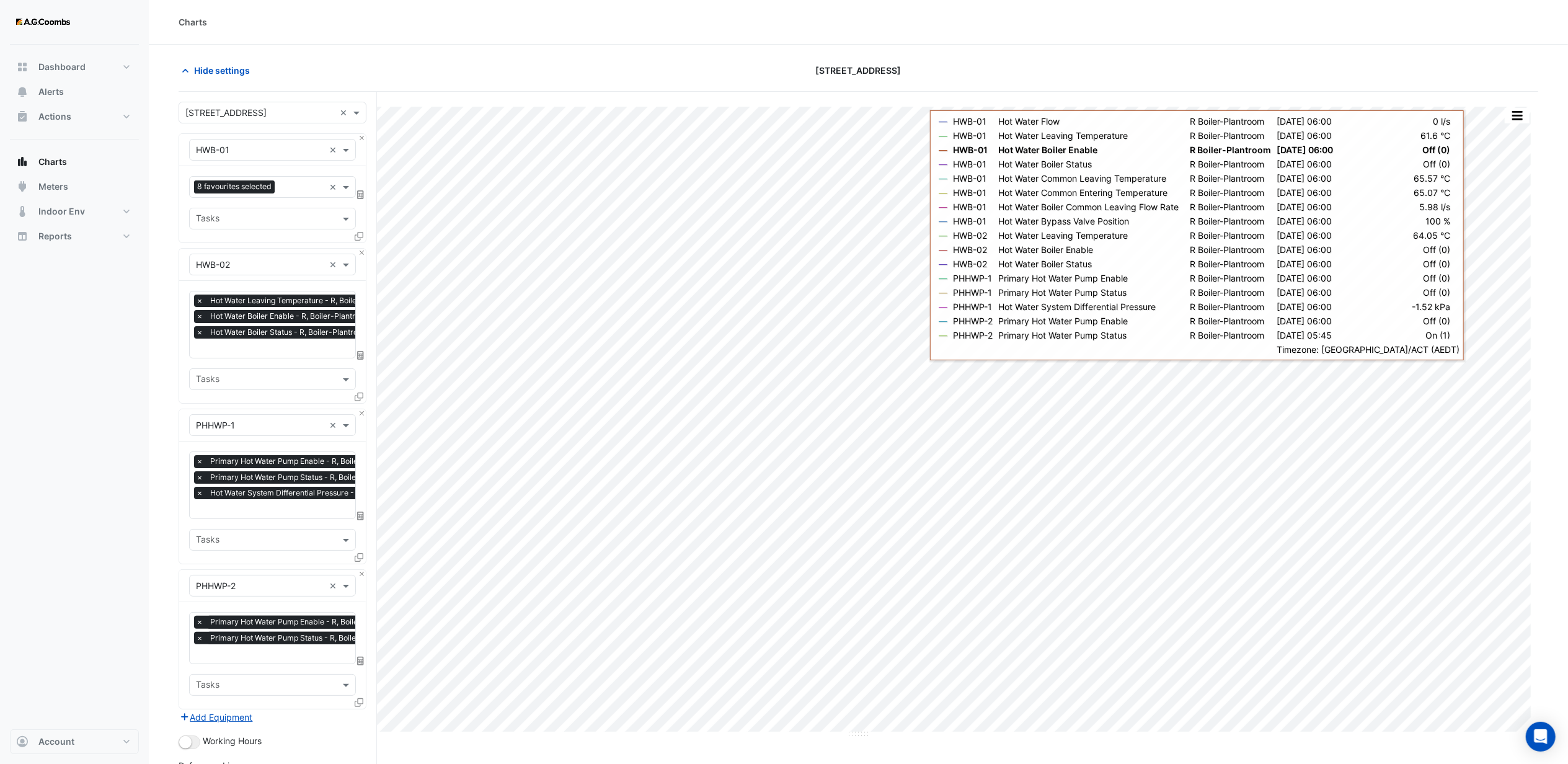
click at [1294, 38] on div "Charts" at bounding box center [858, 22] width 1419 height 45
click at [1230, 58] on section "Hide settings [STREET_ADDRESS] Full Size Split by Equip Split by Unit Split All…" at bounding box center [858, 503] width 1419 height 918
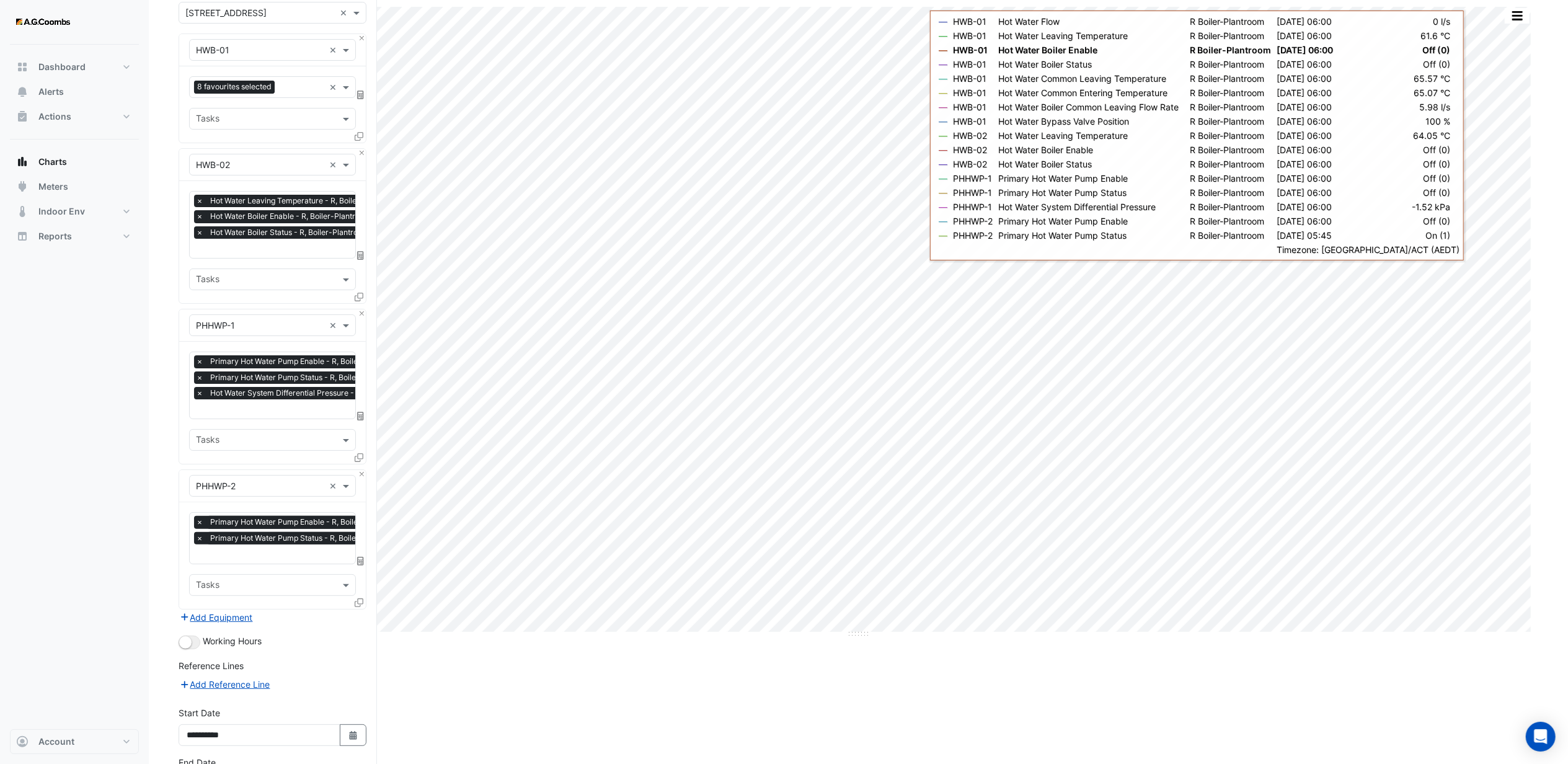
scroll to position [200, 0]
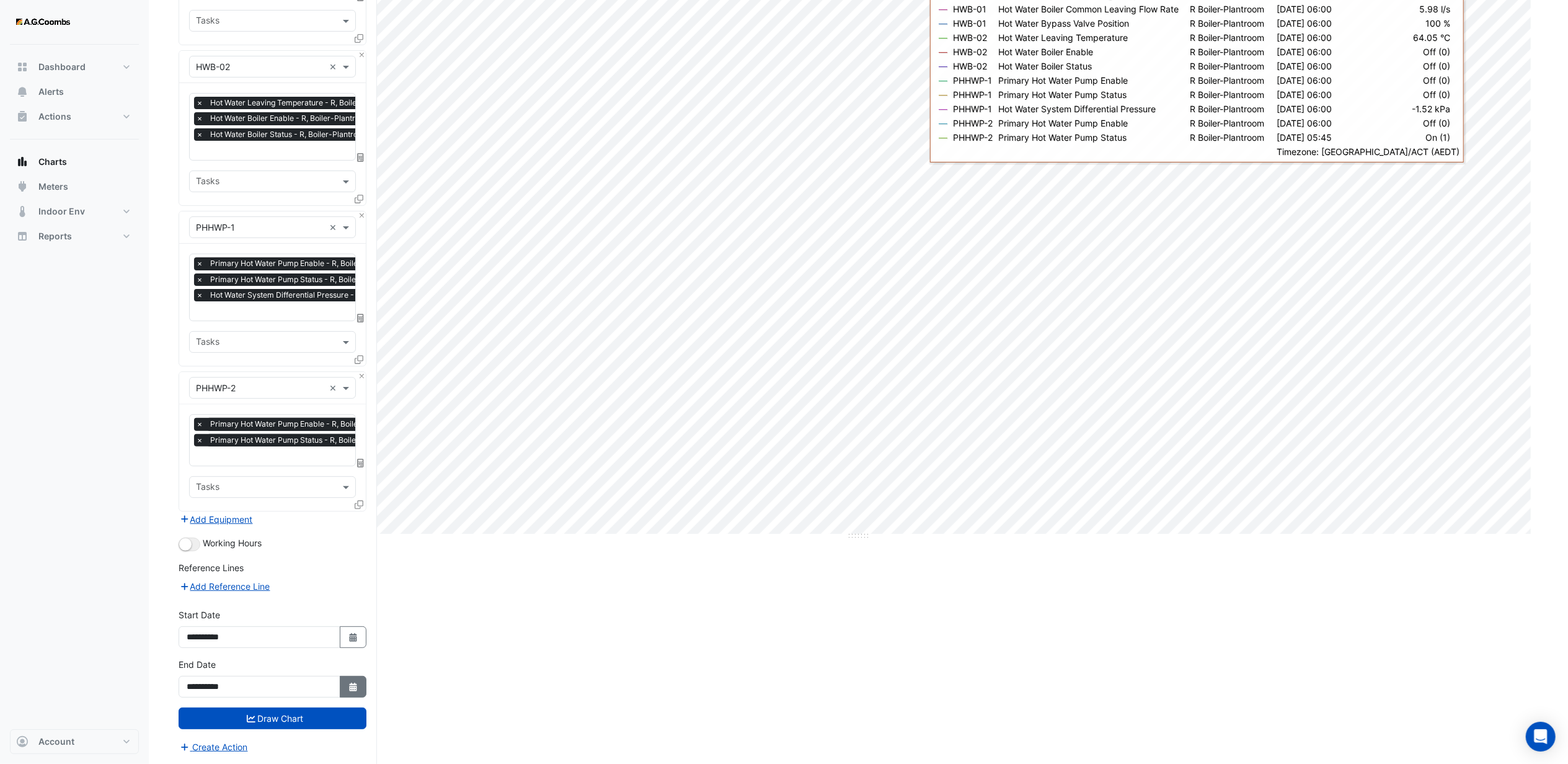
click at [350, 680] on button "Select Date" at bounding box center [353, 687] width 27 height 22
select select "**"
click at [291, 517] on select "**** **** **** **** **** **** **** **** **** **** ****" at bounding box center [282, 524] width 47 height 19
select select "****"
click at [259, 515] on select "**** **** **** **** **** **** **** **** **** **** ****" at bounding box center [282, 524] width 47 height 19
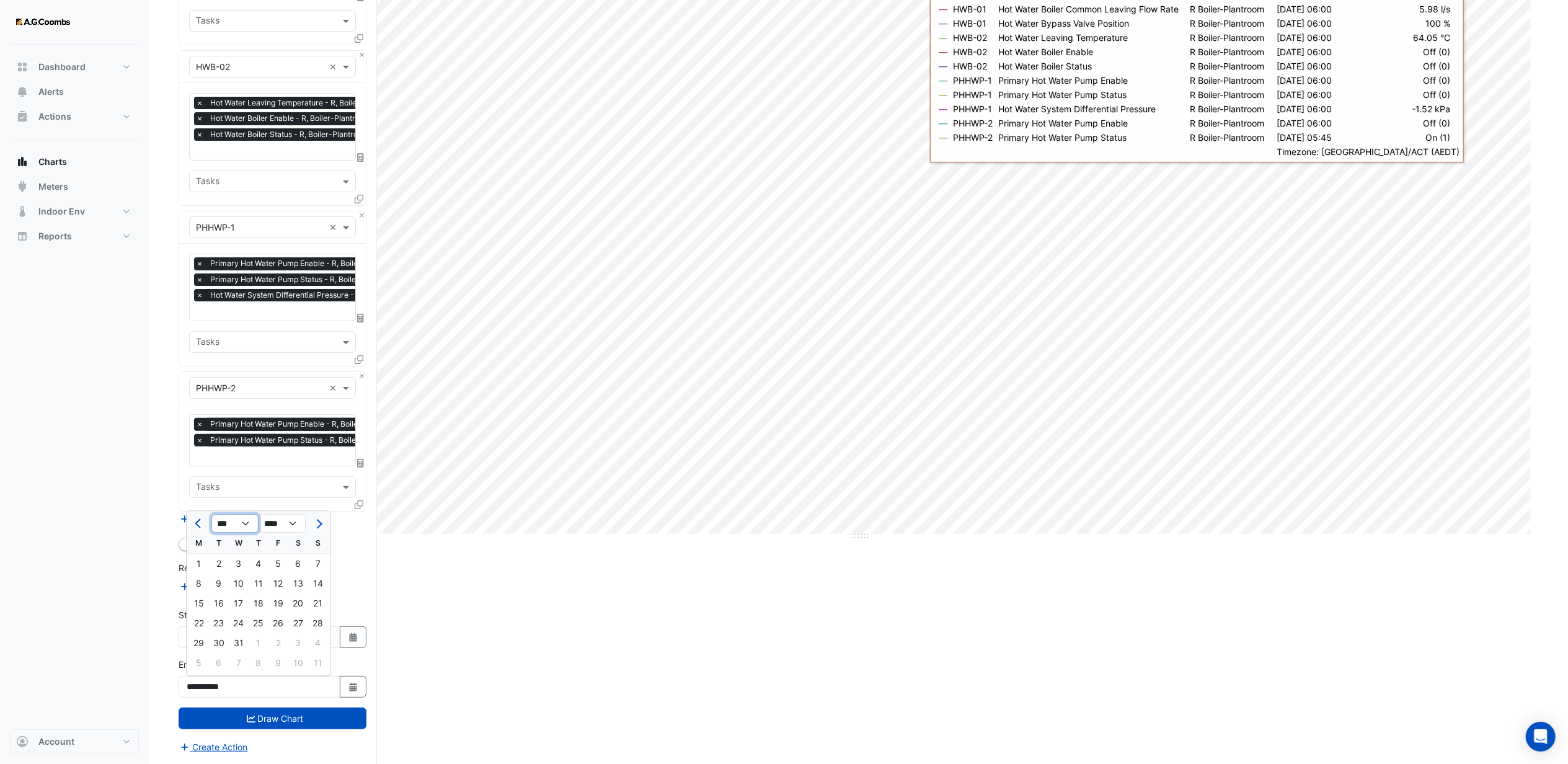
click at [239, 521] on select "*** *** *** *** *** *** *** *** *** *** *** ***" at bounding box center [235, 524] width 47 height 19
select select "*"
click at [211, 515] on select "*** *** *** *** *** *** *** *** *** *** *** ***" at bounding box center [235, 524] width 47 height 19
click at [282, 640] on div "29" at bounding box center [279, 643] width 20 height 20
type input "**********"
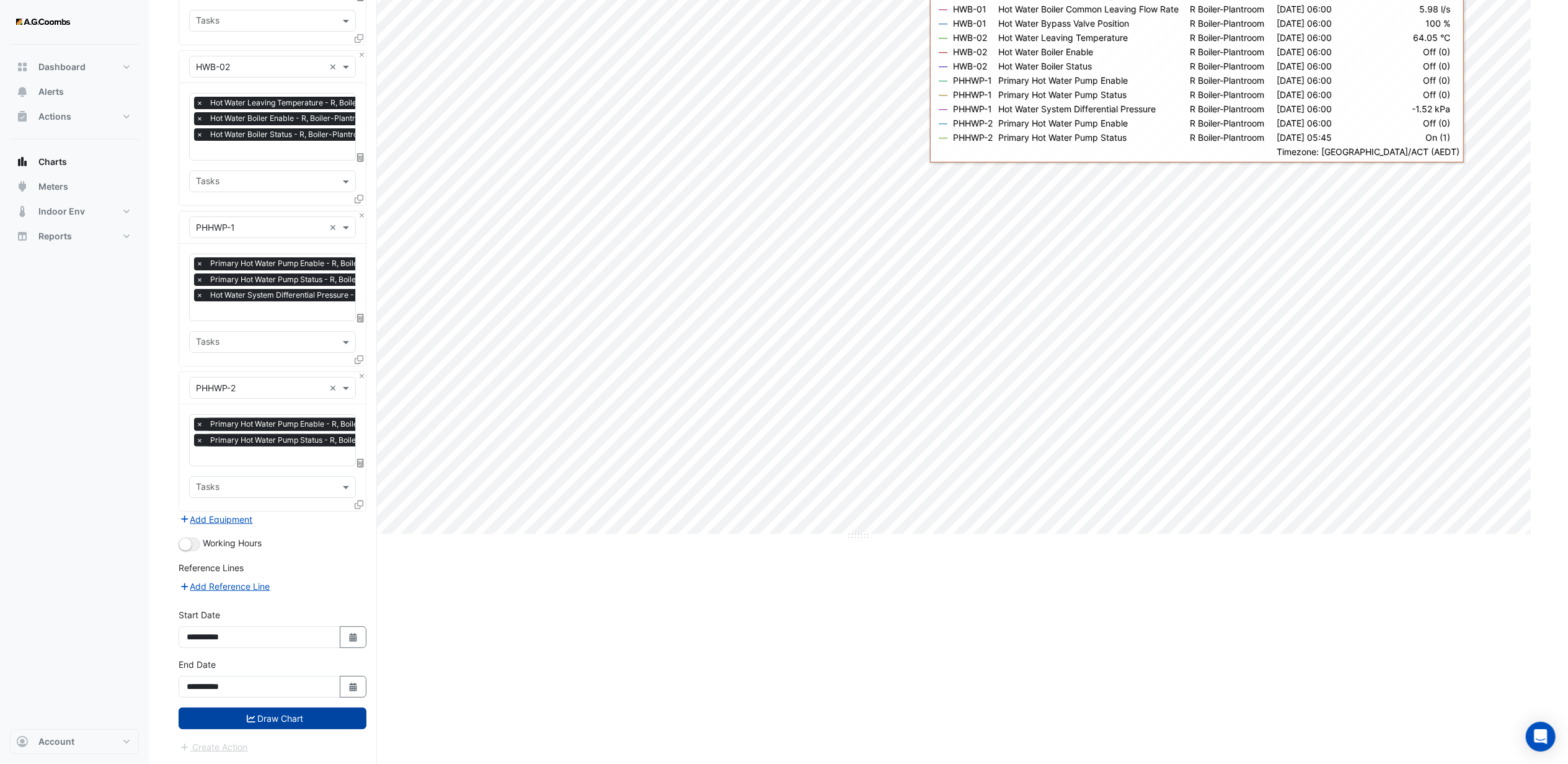
click at [279, 713] on button "Draw Chart" at bounding box center [272, 719] width 188 height 22
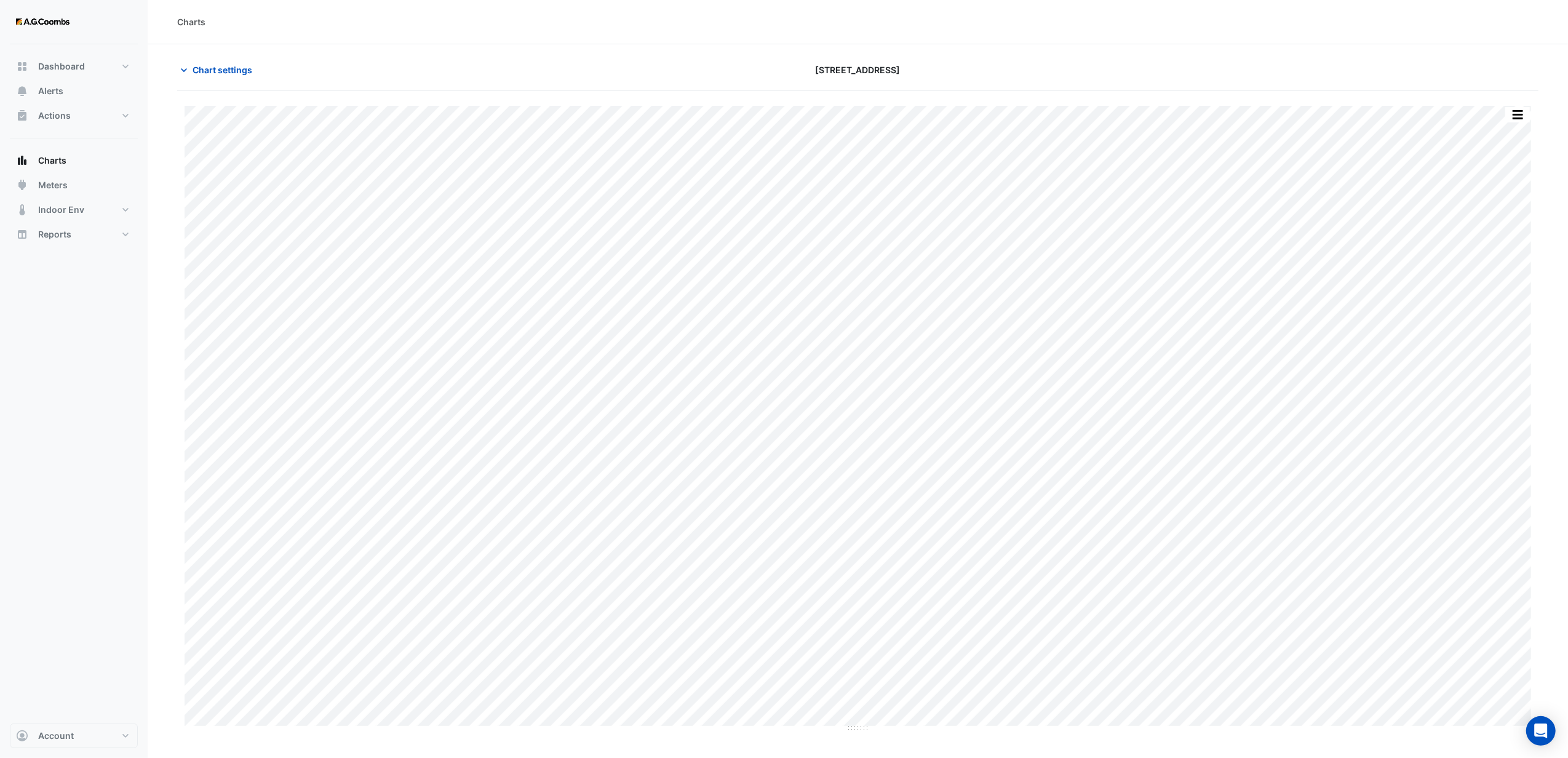
click at [1406, 77] on div at bounding box center [1316, 70] width 459 height 22
drag, startPoint x: 1043, startPoint y: 55, endPoint x: 1332, endPoint y: 72, distance: 289.5
click at [1044, 55] on section "Chart settings [STREET_ADDRESS] Full Size Split by Equip Split by Unit Split Al…" at bounding box center [858, 388] width 1420 height 688
click at [1516, 113] on button "button" at bounding box center [1518, 115] width 25 height 16
click at [1484, 351] on div "Export CSV - Pivot" at bounding box center [1493, 351] width 74 height 29
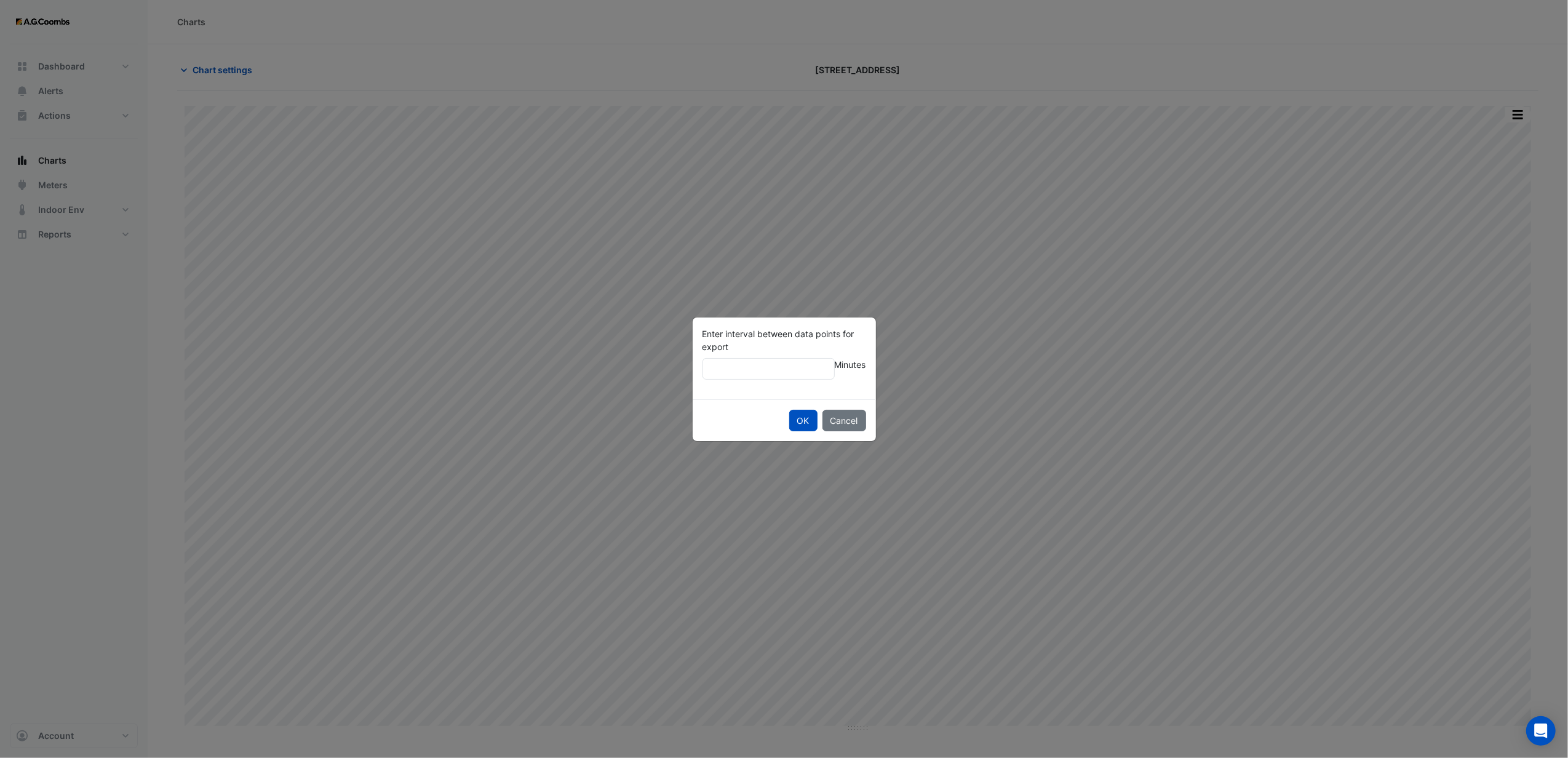
type input "**"
click at [789, 410] on button "OK" at bounding box center [803, 420] width 28 height 22
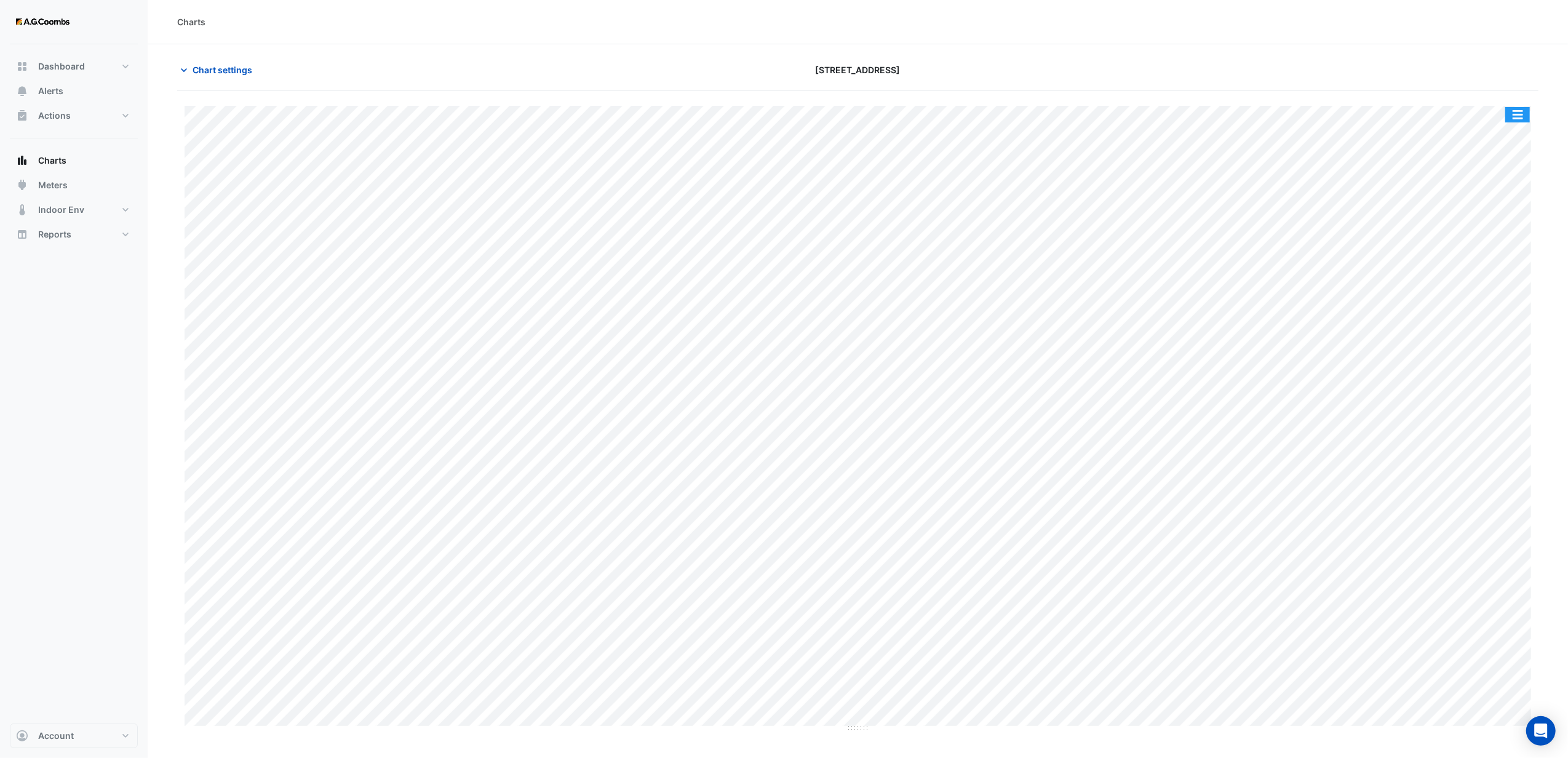
click at [1514, 112] on button "button" at bounding box center [1518, 115] width 25 height 16
click at [1486, 326] on div "Export CSV - Flat" at bounding box center [1493, 321] width 74 height 29
drag, startPoint x: 964, startPoint y: 58, endPoint x: 992, endPoint y: 58, distance: 28.0
click at [964, 58] on section "Chart settings [STREET_ADDRESS] Full Size Split by Equip Split by Unit Split Al…" at bounding box center [858, 388] width 1420 height 688
click at [1513, 114] on button "button" at bounding box center [1518, 115] width 25 height 16
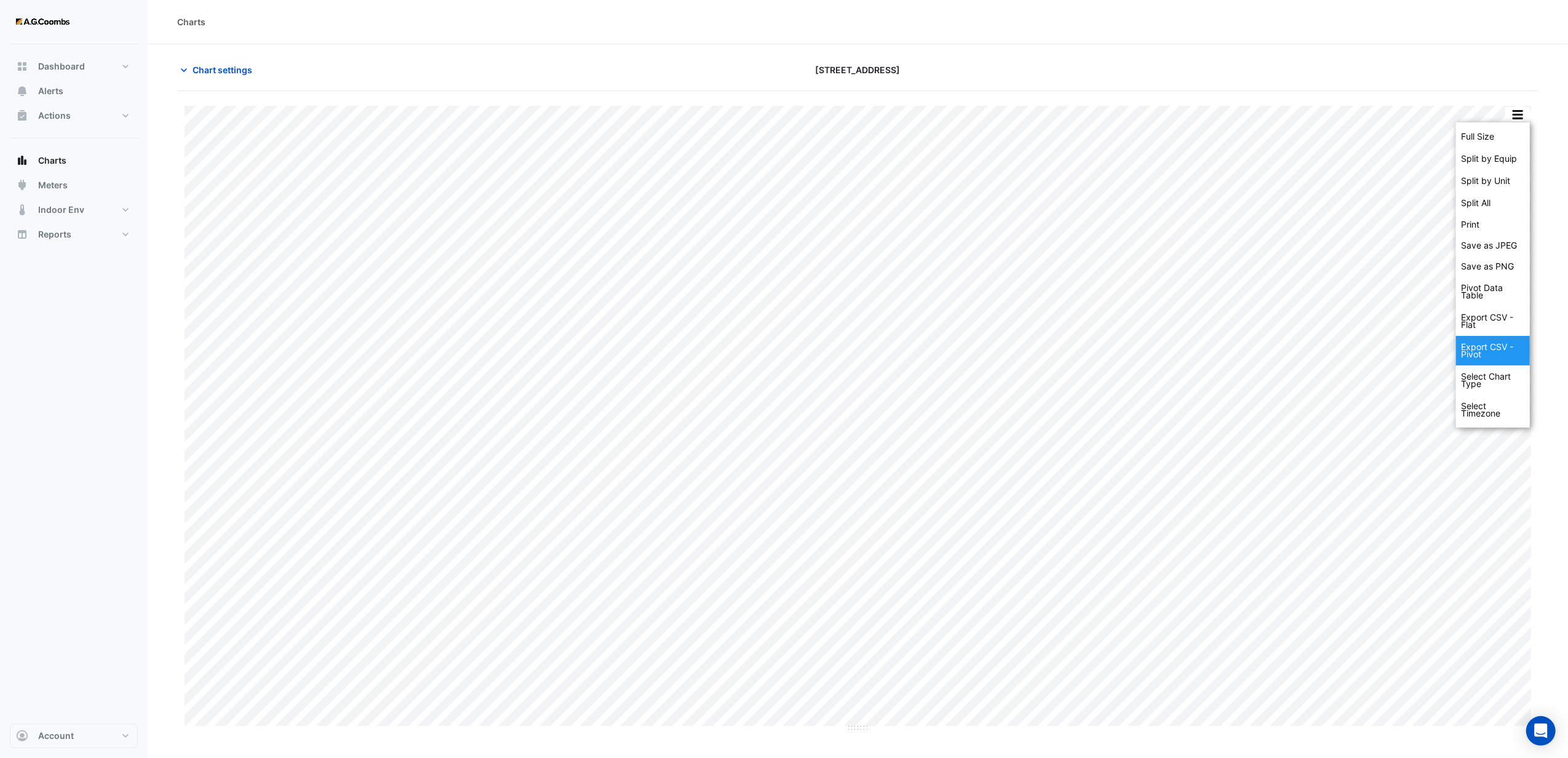
click at [1486, 350] on div "Export CSV - Pivot" at bounding box center [1493, 351] width 74 height 29
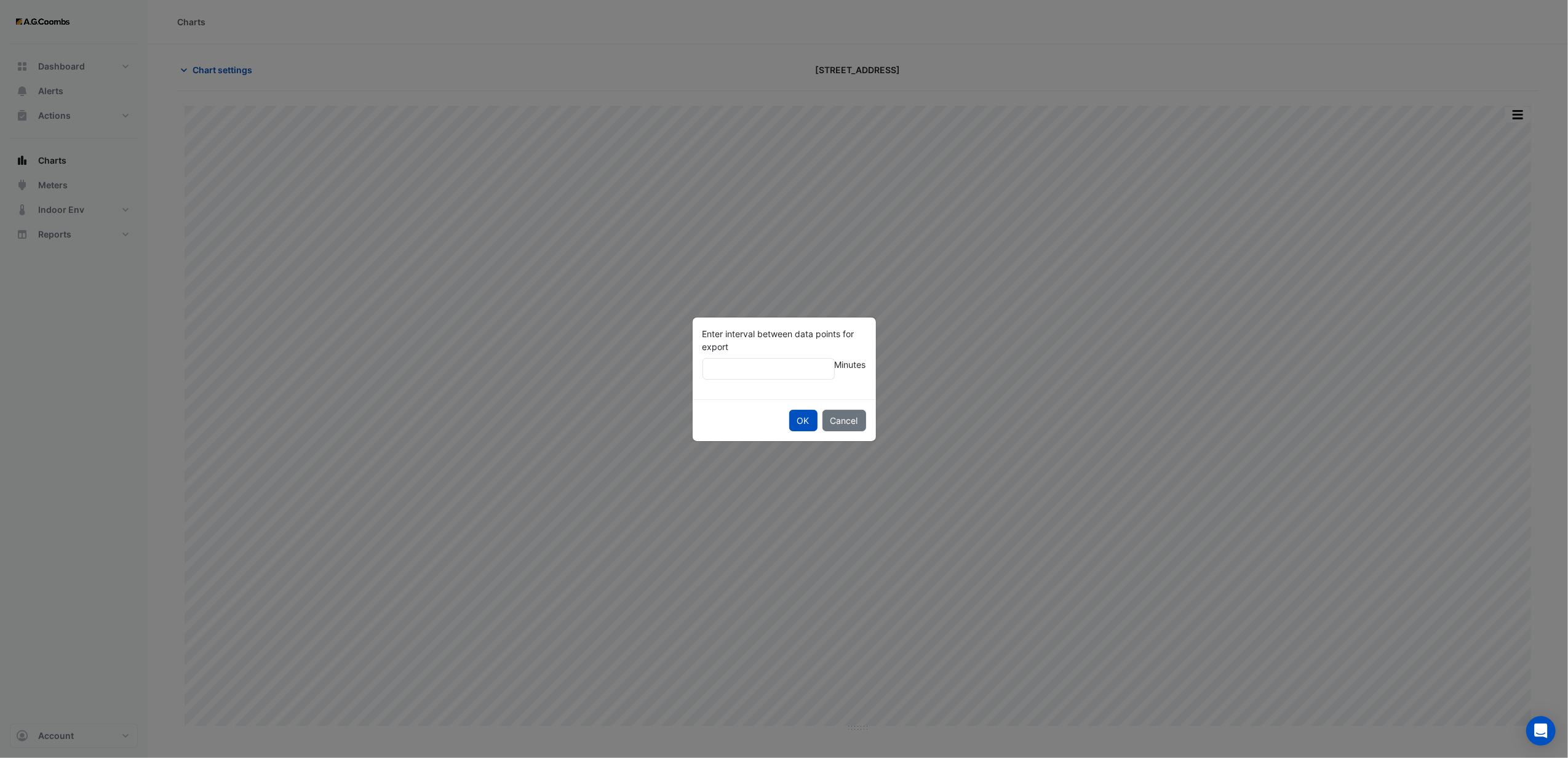
click at [789, 410] on button "OK" at bounding box center [803, 420] width 28 height 22
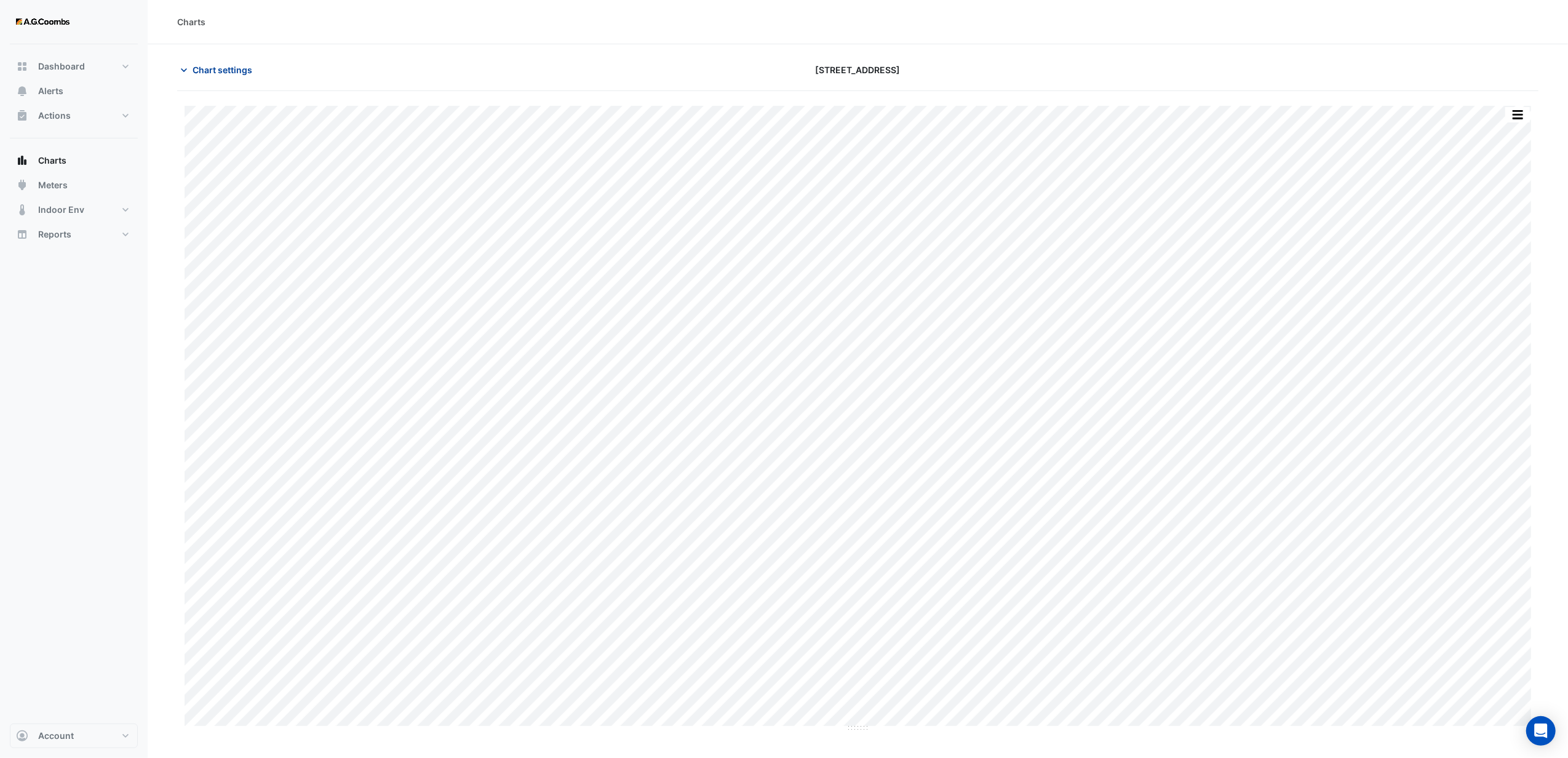
click at [188, 68] on icon "button" at bounding box center [184, 70] width 12 height 12
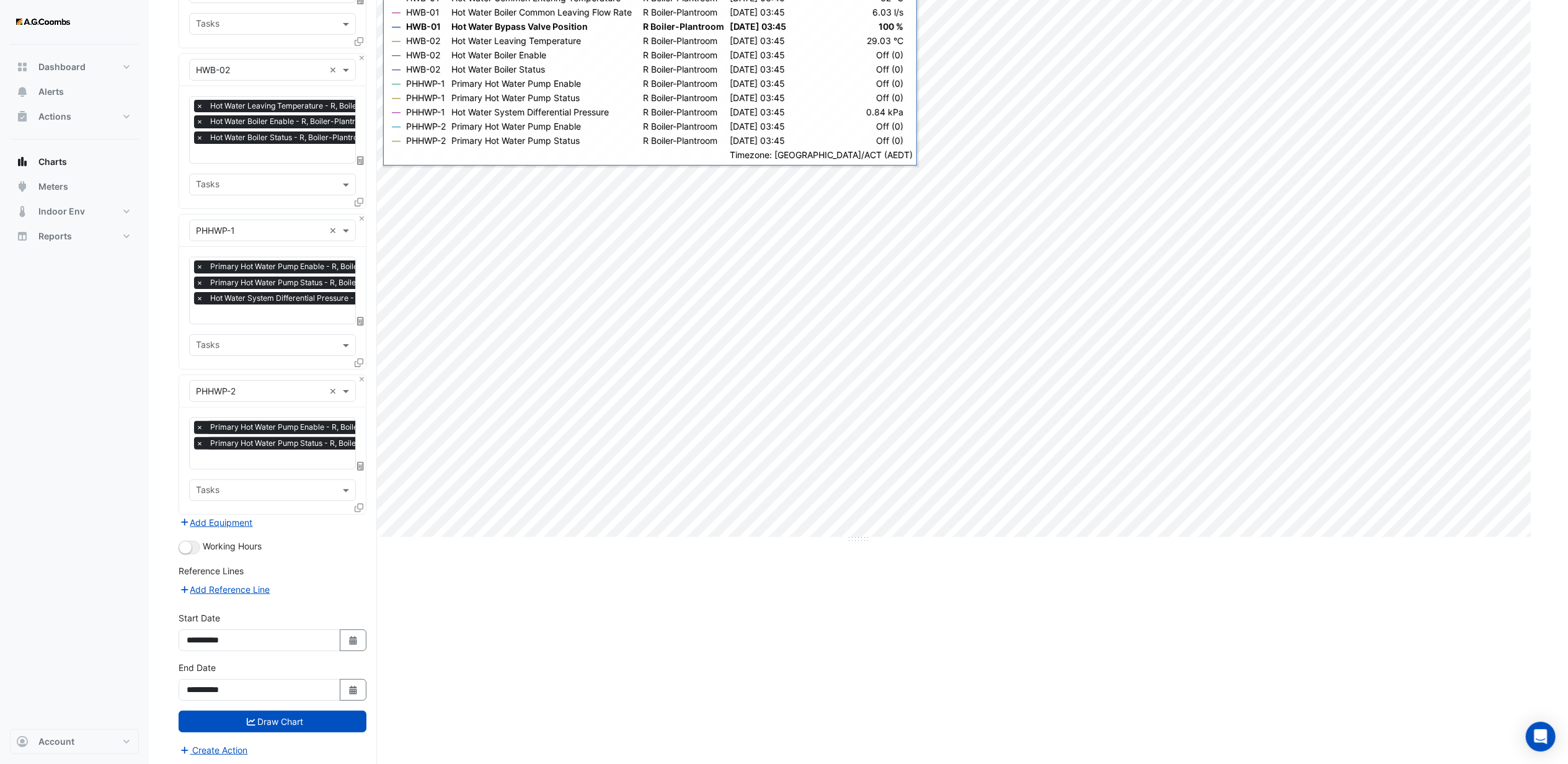
scroll to position [200, 0]
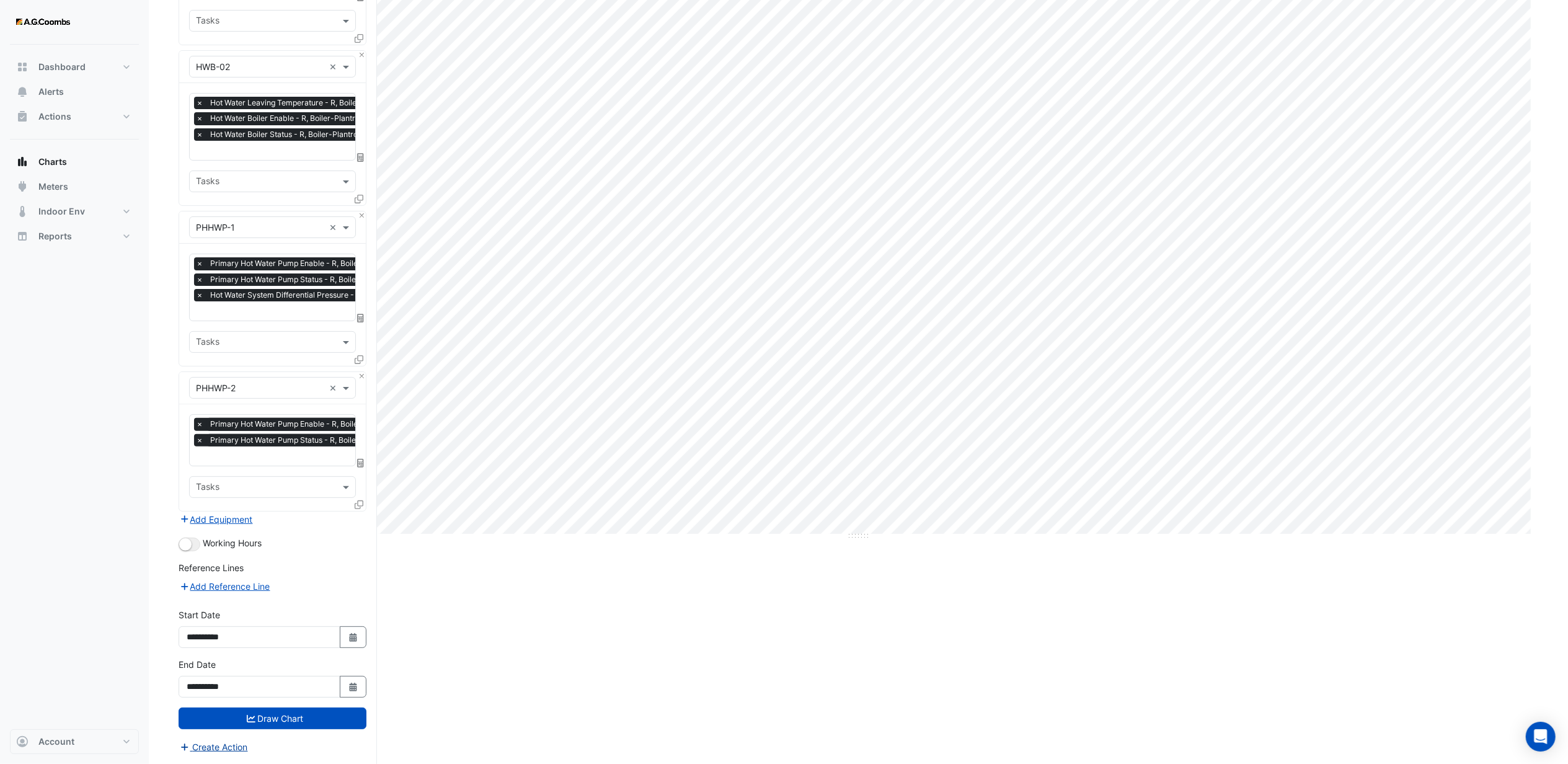
click at [232, 743] on button "Create Action" at bounding box center [214, 747] width 70 height 14
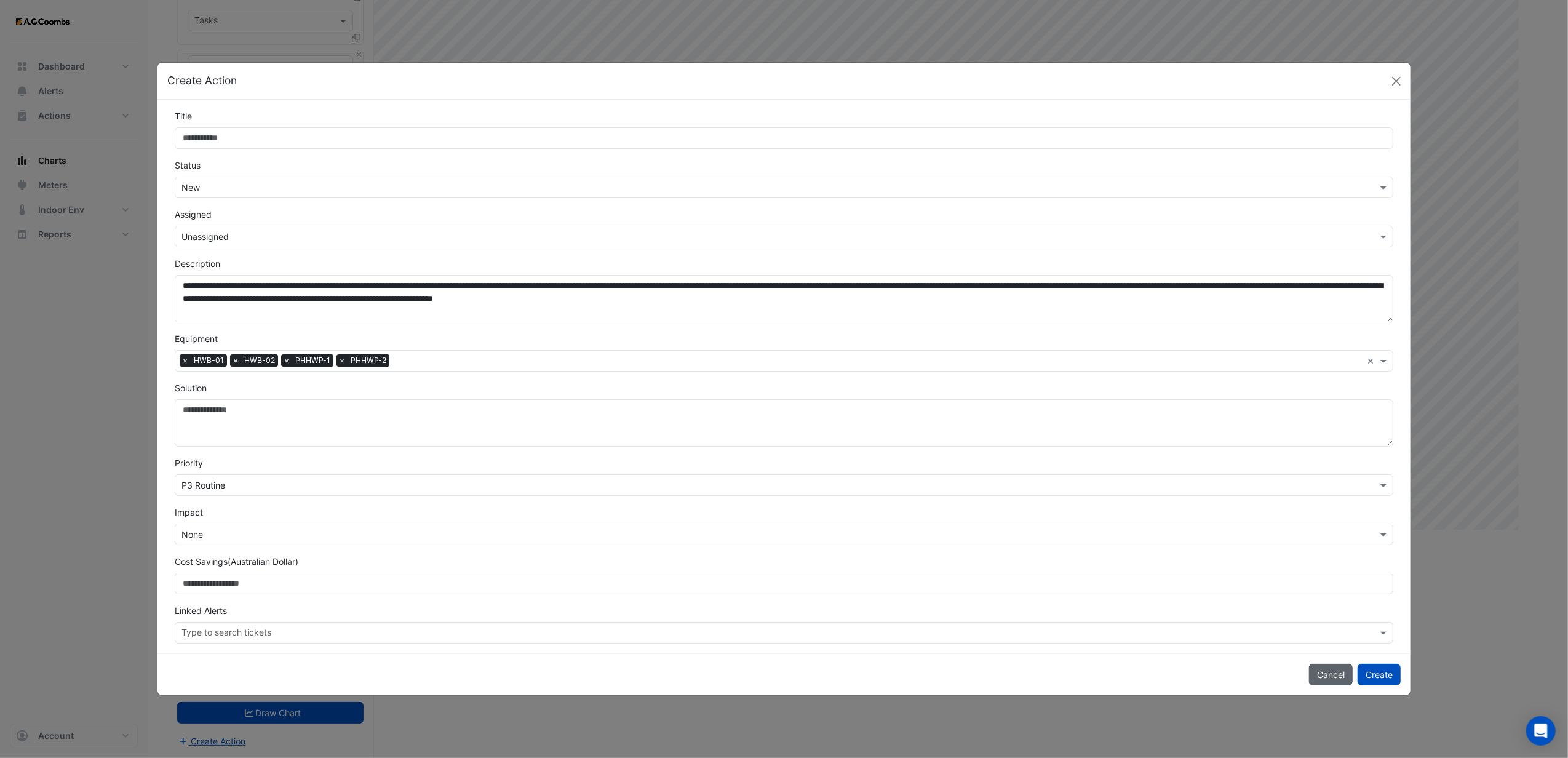
click at [1341, 675] on button "Cancel" at bounding box center [1331, 675] width 44 height 22
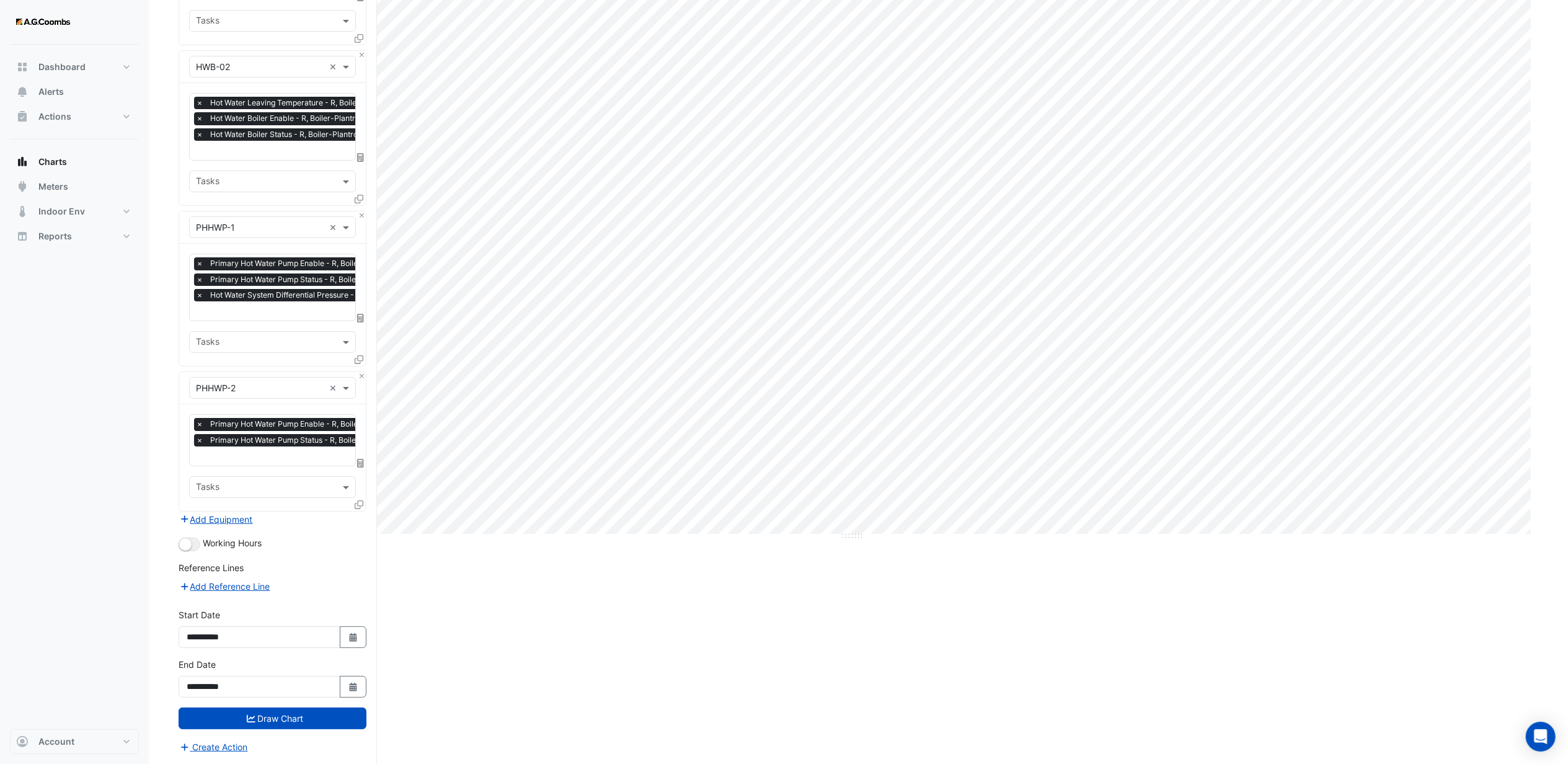
click at [850, 588] on div "Full Size Split by Equip Split by Unit Split All Print Save as JPEG Save as PNG…" at bounding box center [852, 329] width 1347 height 870
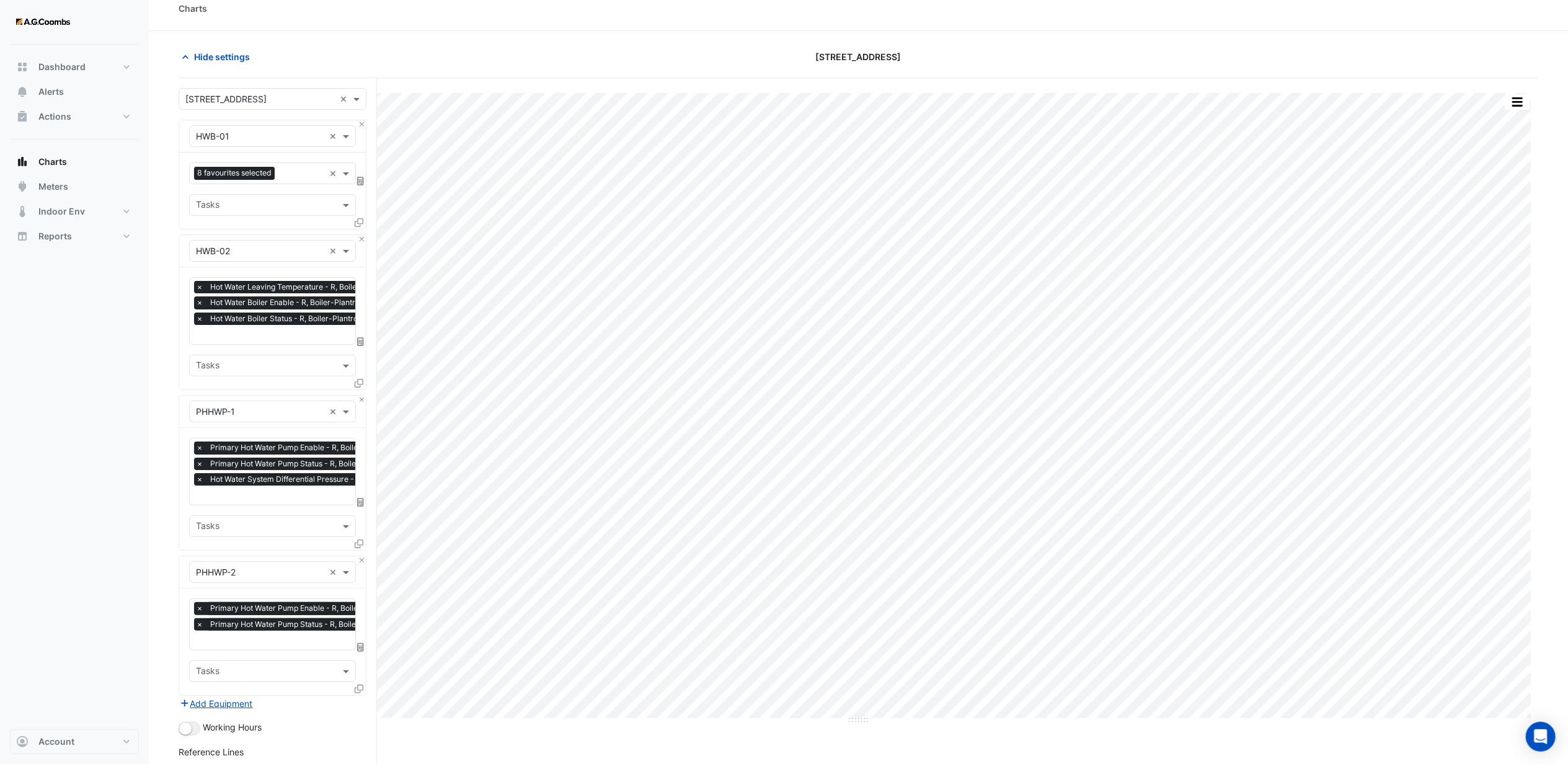
scroll to position [0, 0]
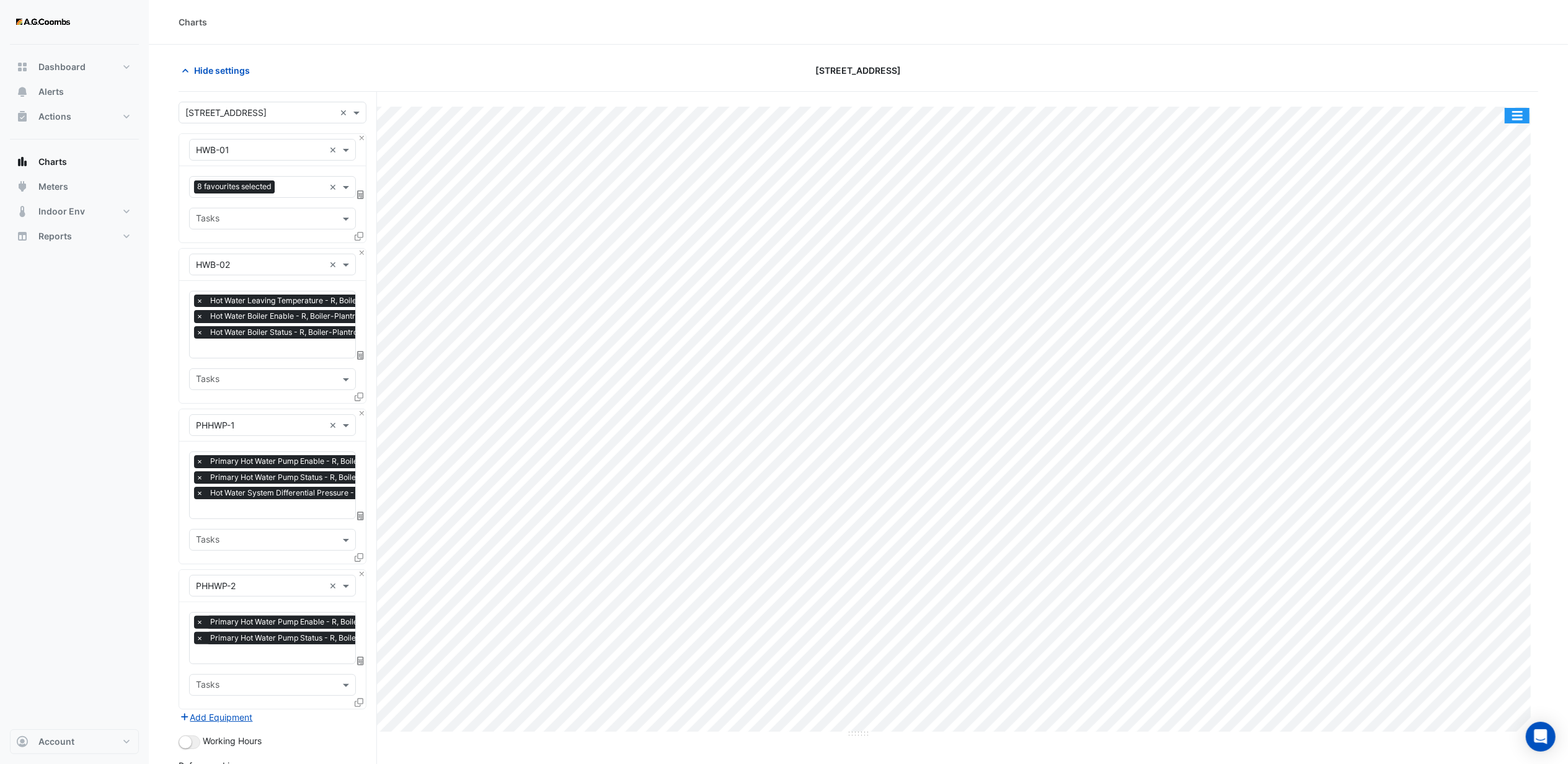
click at [1521, 112] on button "button" at bounding box center [1517, 116] width 25 height 16
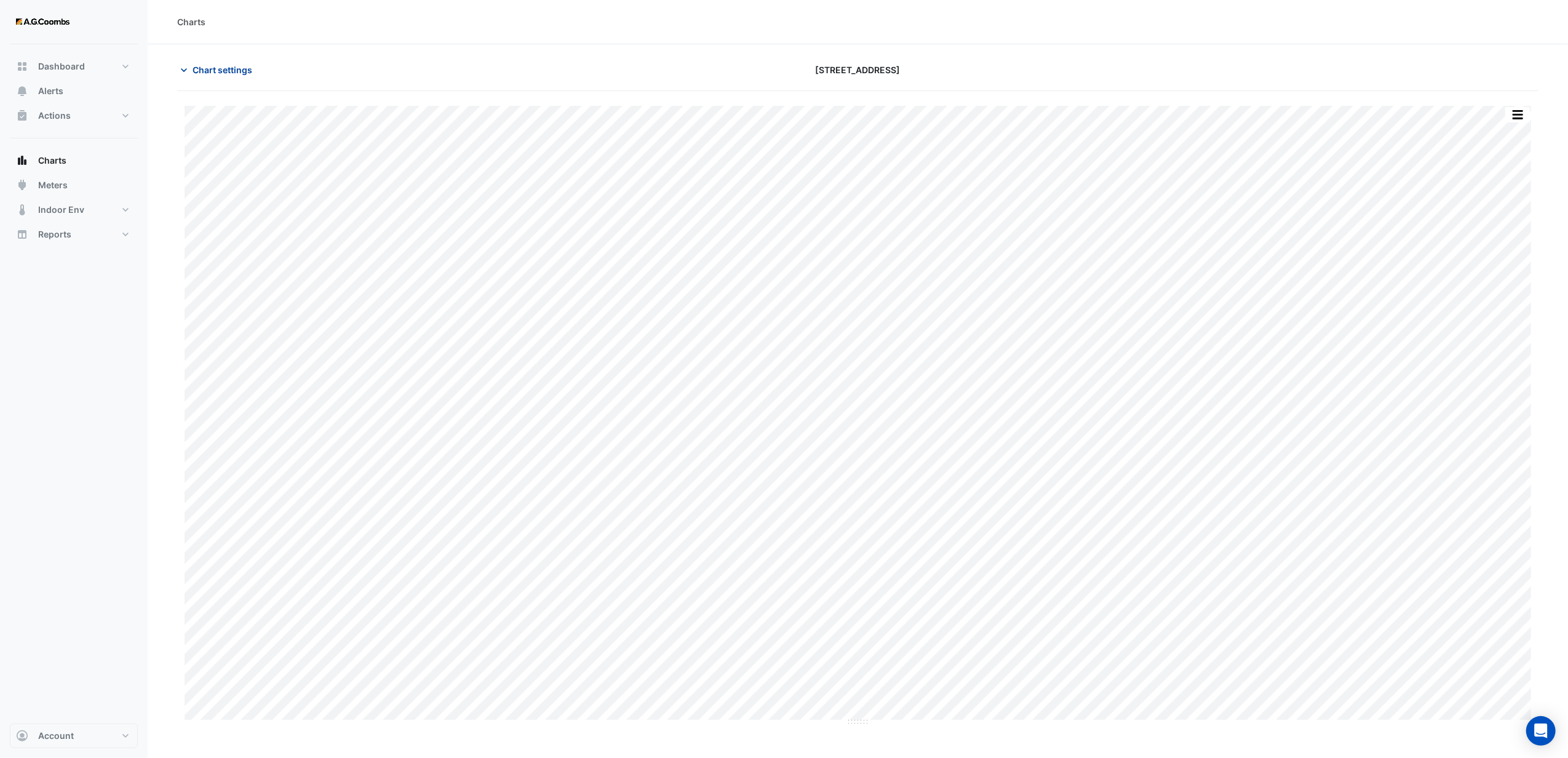
click at [227, 70] on span "Chart settings" at bounding box center [222, 70] width 60 height 13
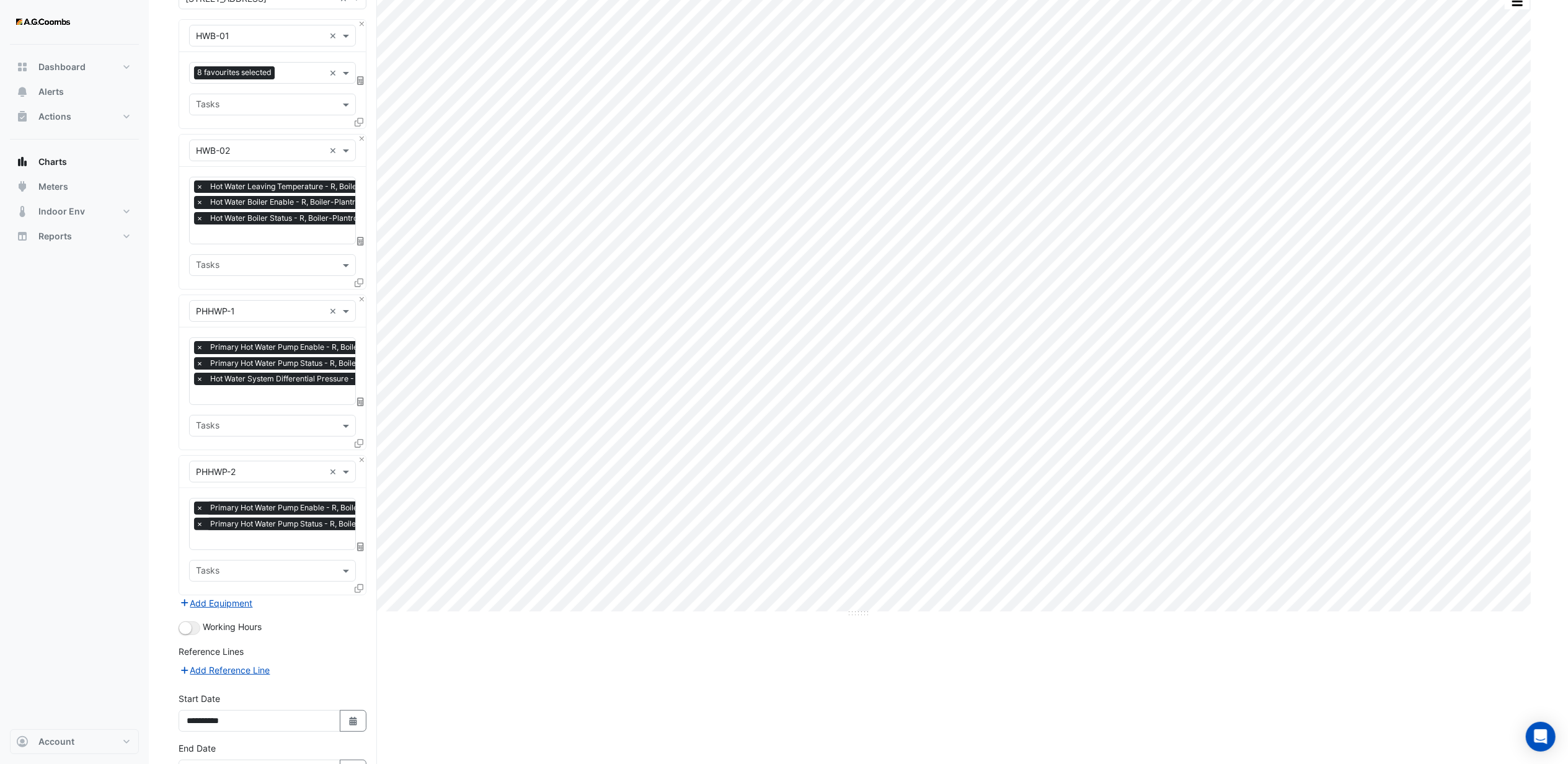
scroll to position [200, 0]
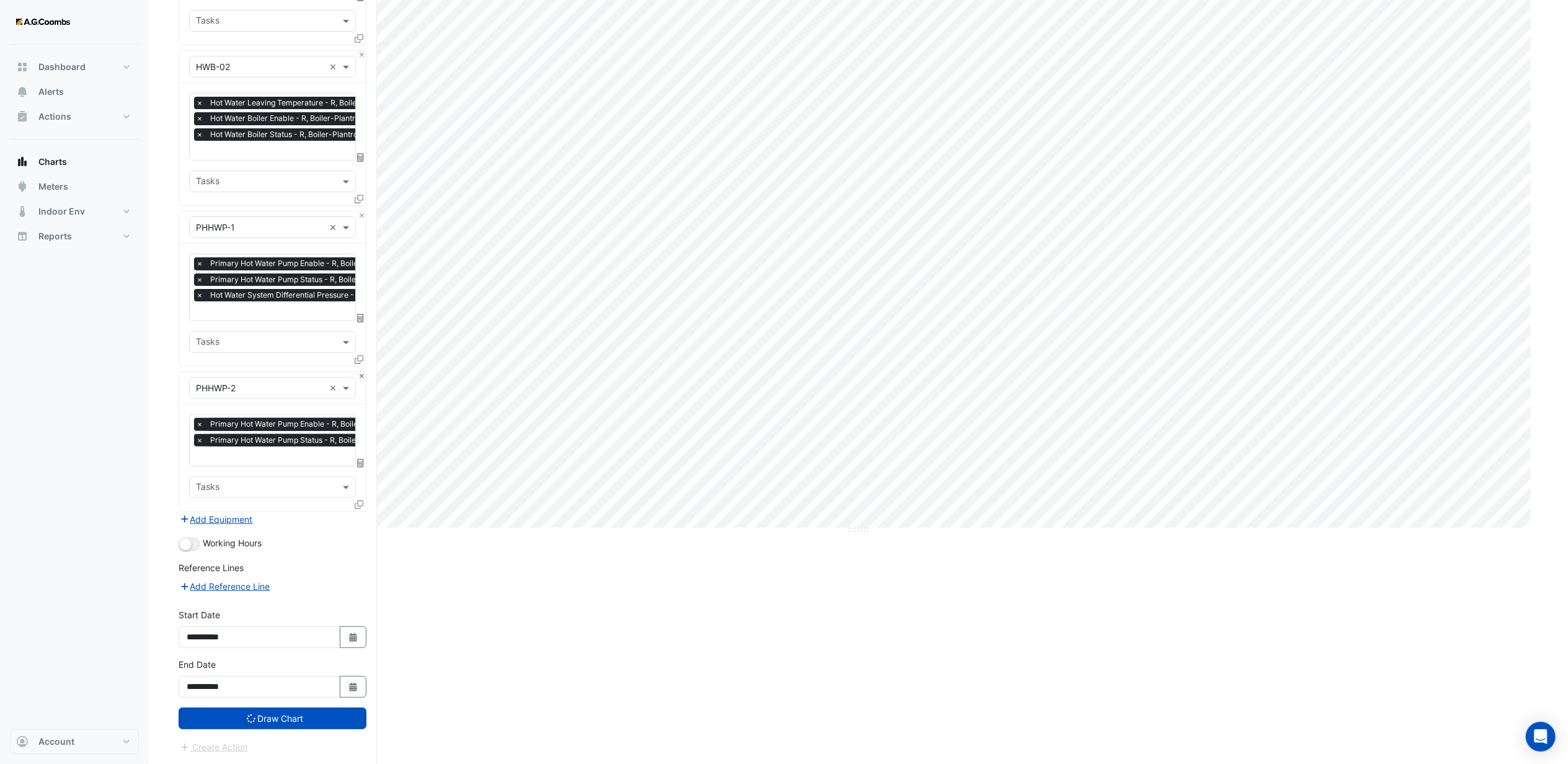
click at [358, 373] on button "Close" at bounding box center [361, 376] width 8 height 8
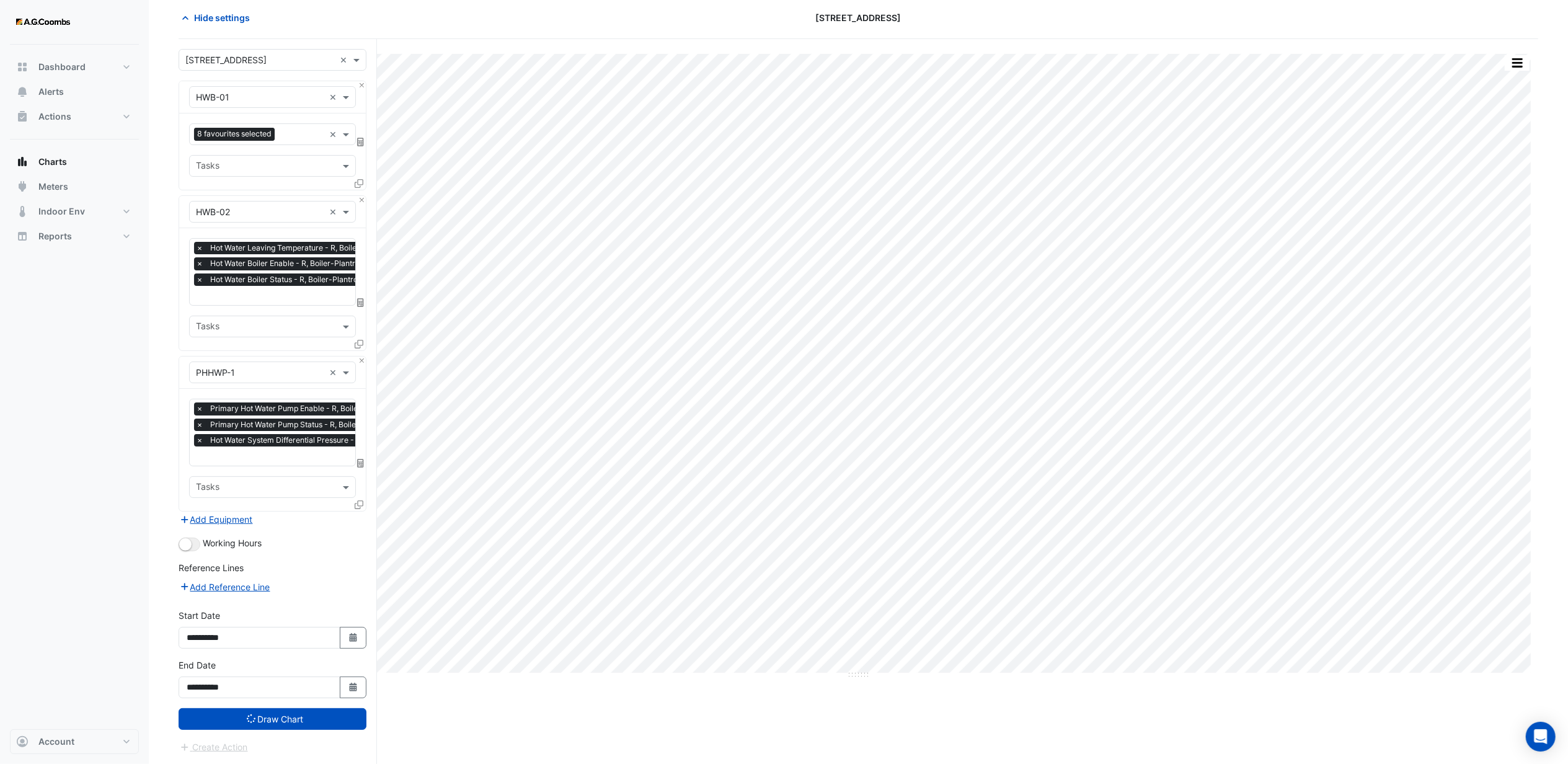
scroll to position [55, 0]
click at [358, 357] on button "Close" at bounding box center [361, 360] width 8 height 8
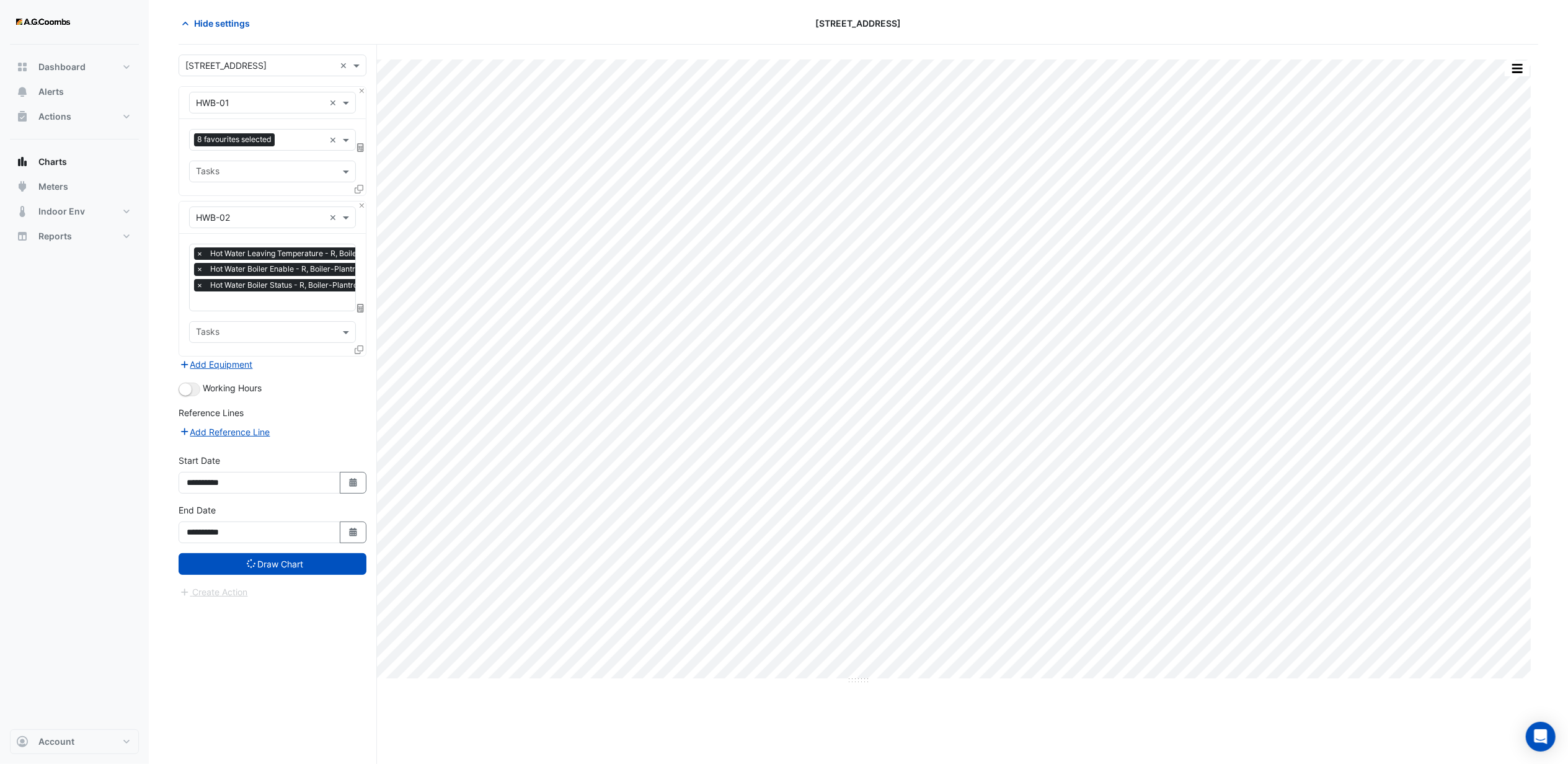
scroll to position [0, 0]
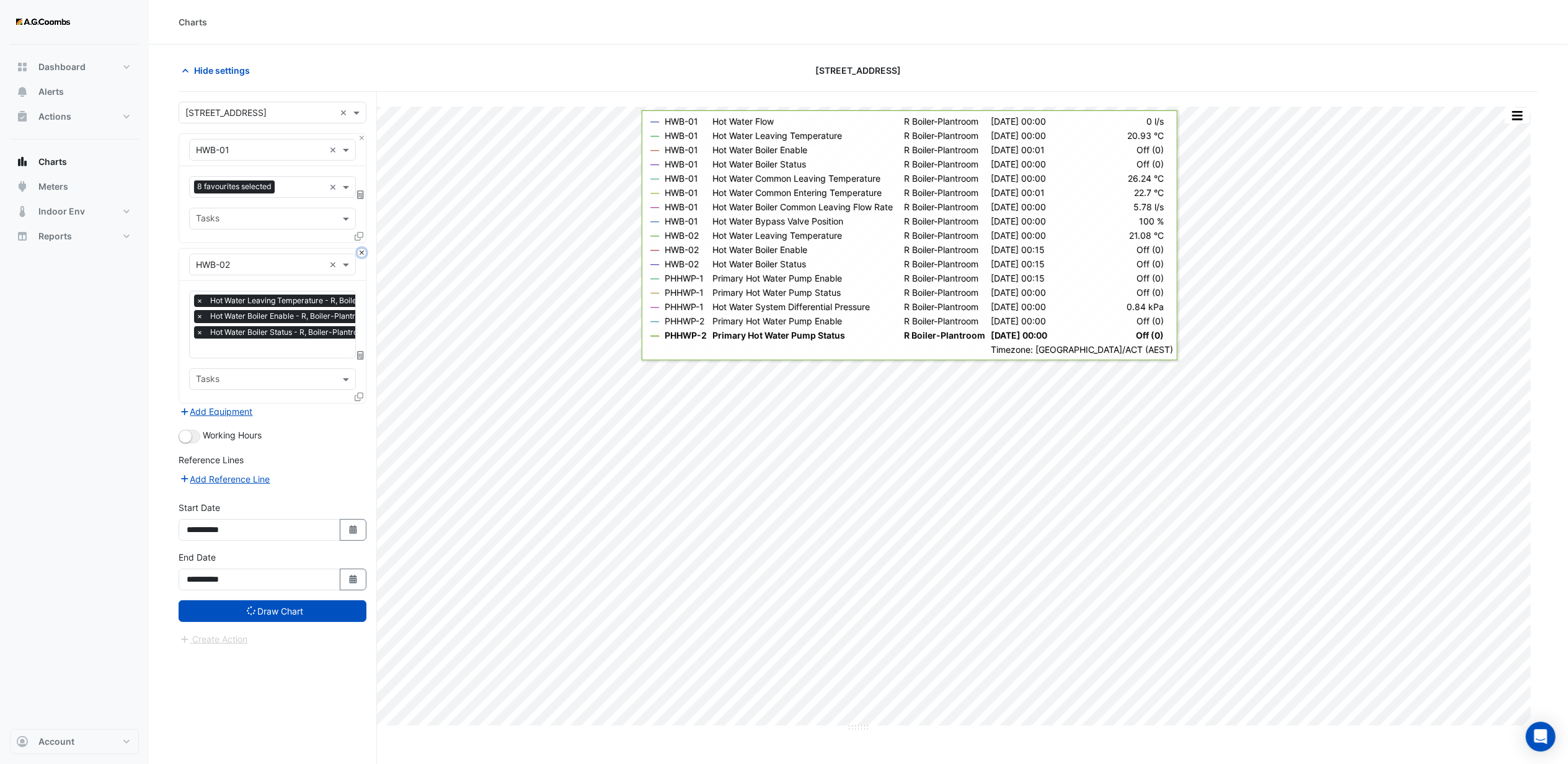
click at [360, 254] on button "Close" at bounding box center [361, 252] width 8 height 8
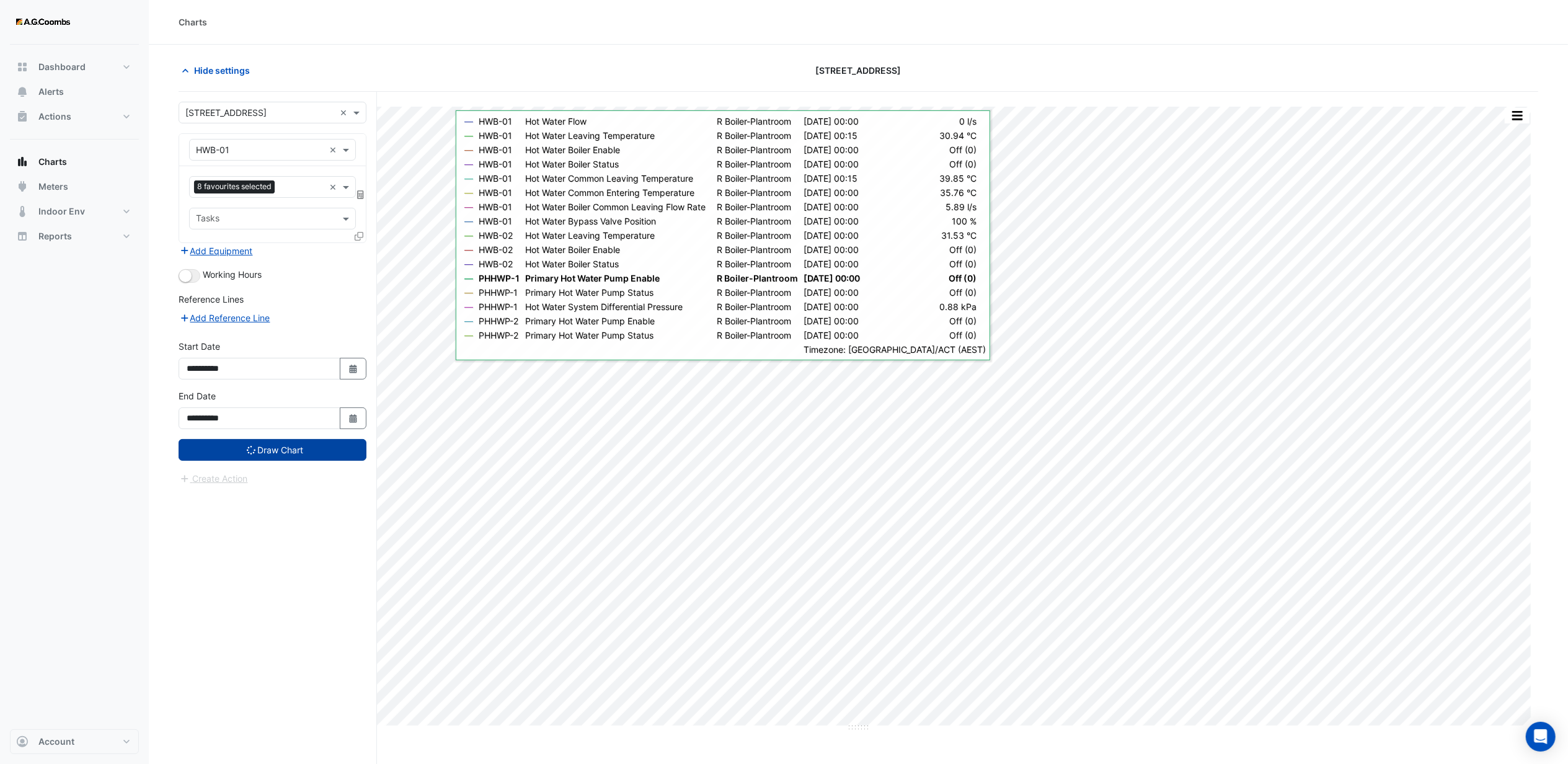
click at [262, 449] on button "Draw Chart" at bounding box center [272, 450] width 188 height 22
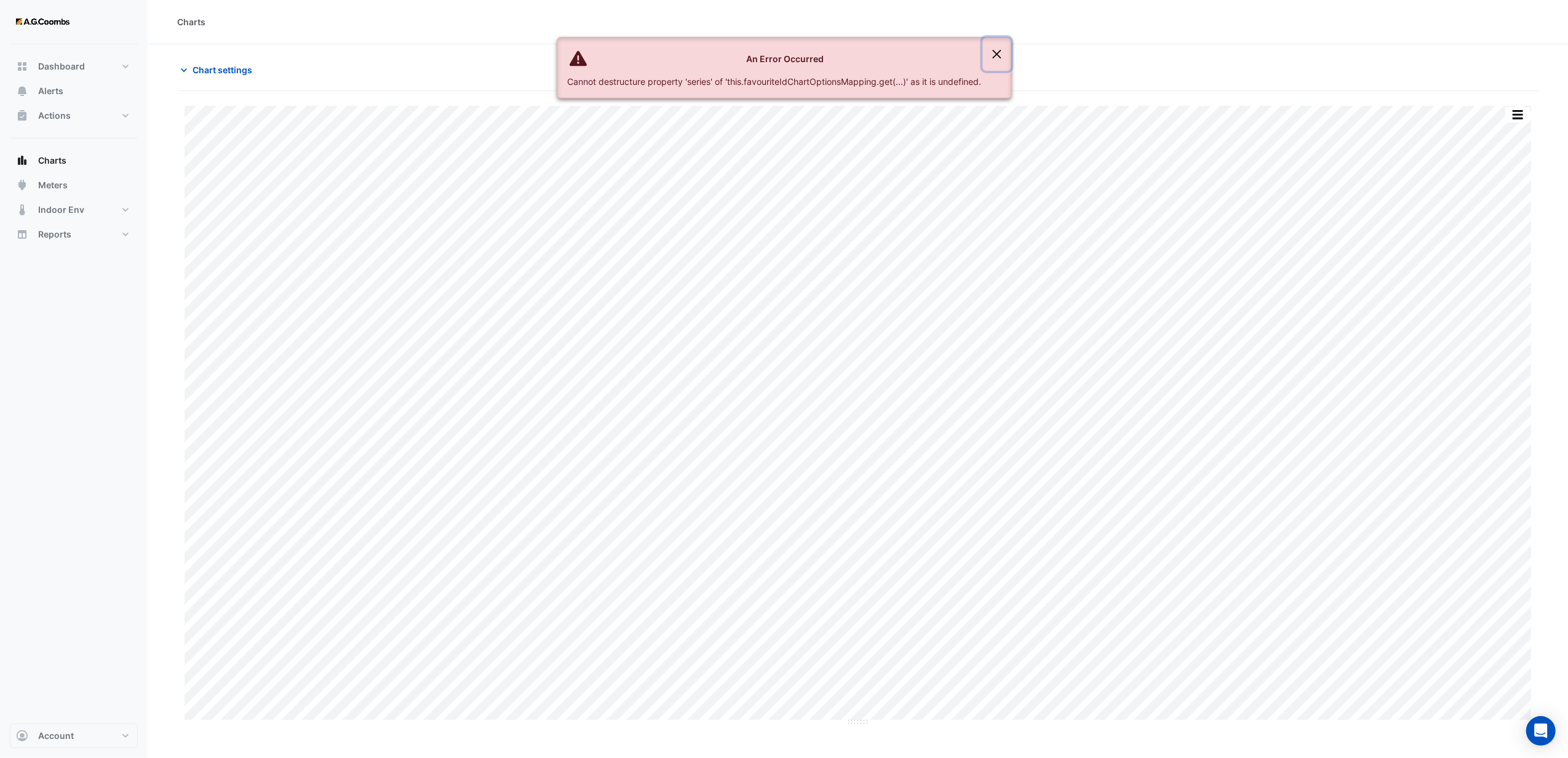
click at [997, 54] on button "Close" at bounding box center [996, 54] width 28 height 33
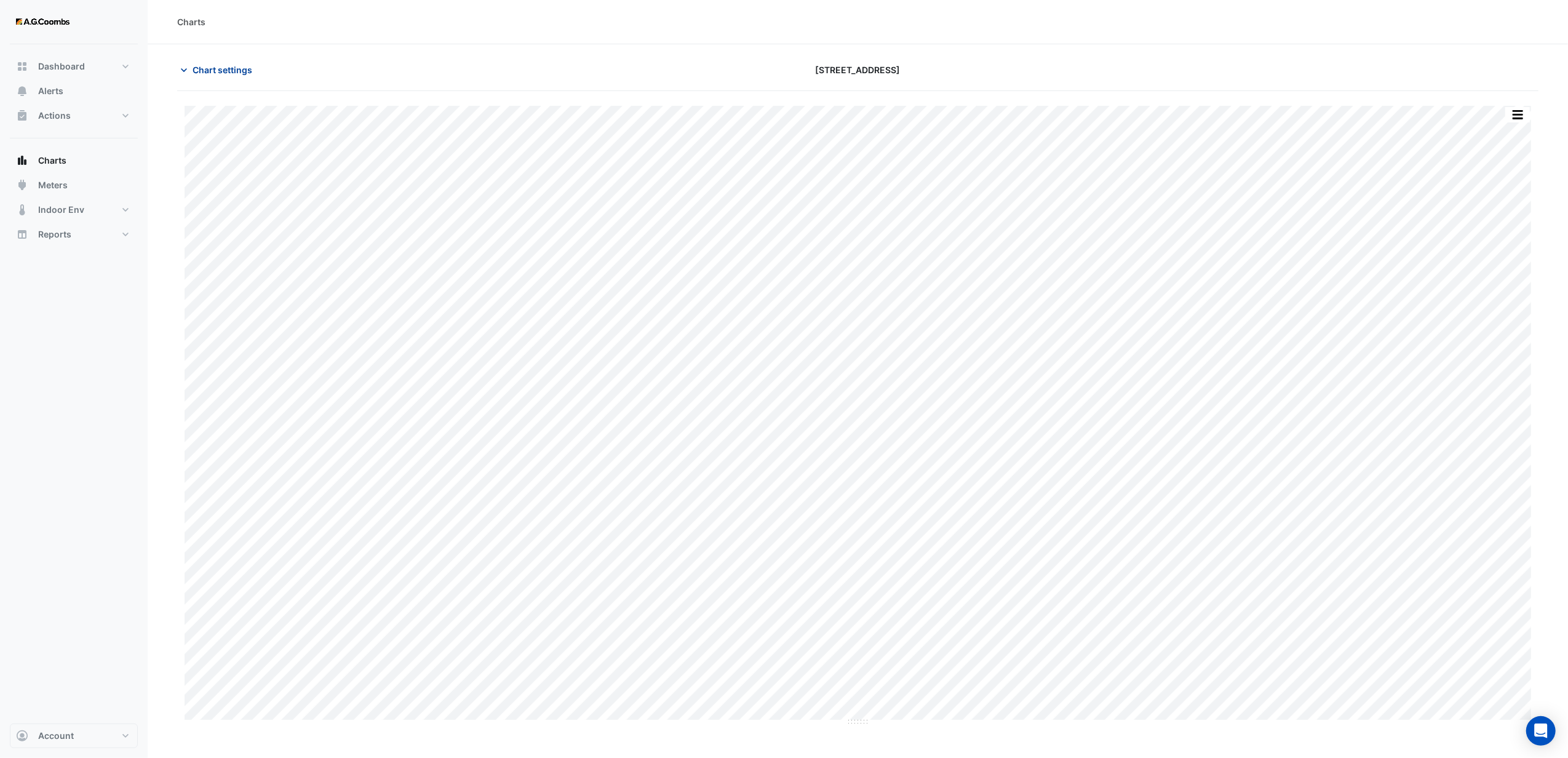
click at [209, 77] on span "Chart settings" at bounding box center [222, 70] width 60 height 13
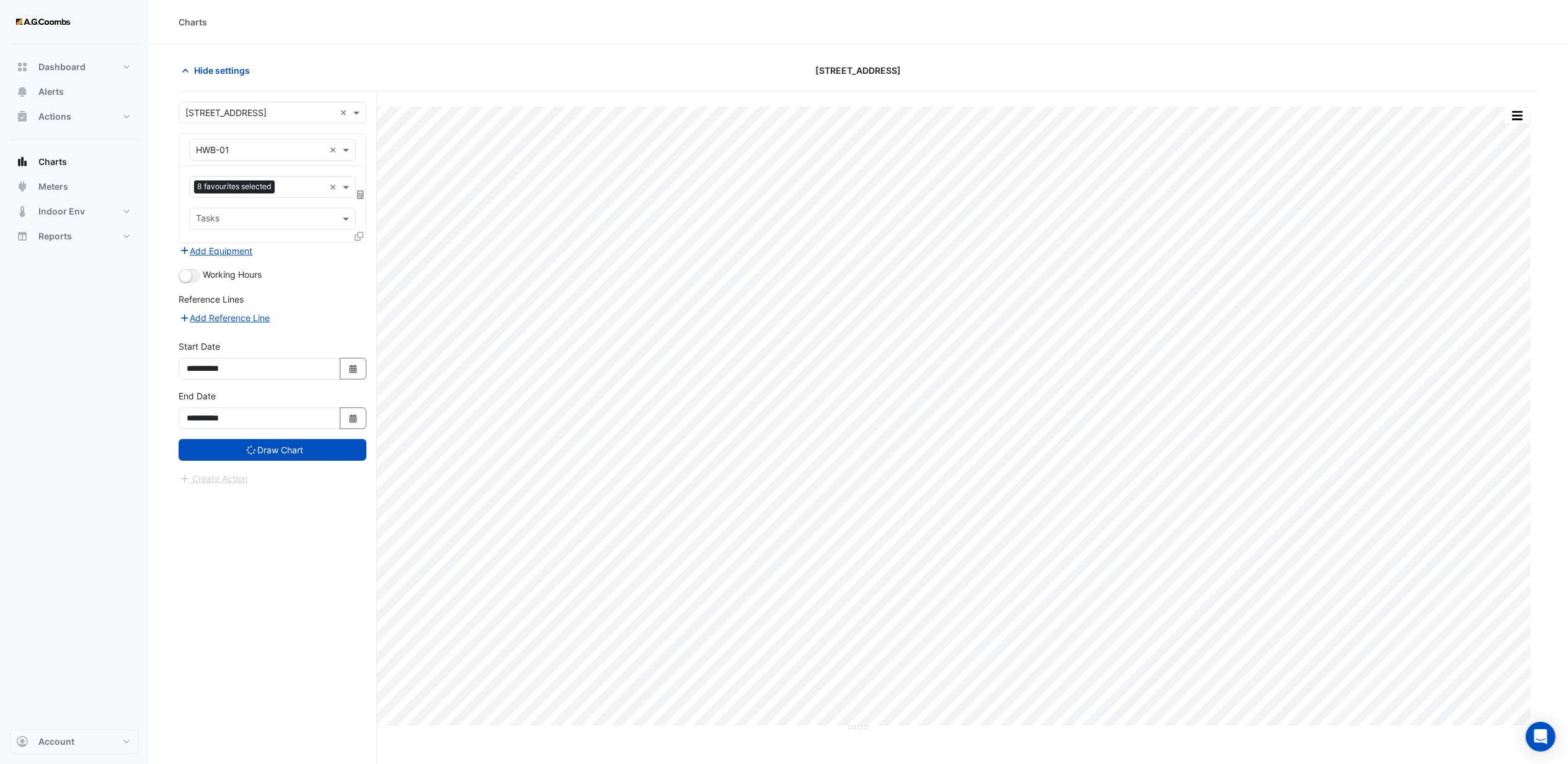
click at [1147, 84] on div "Hide settings 44 Sydney Avenue" at bounding box center [858, 75] width 1360 height 32
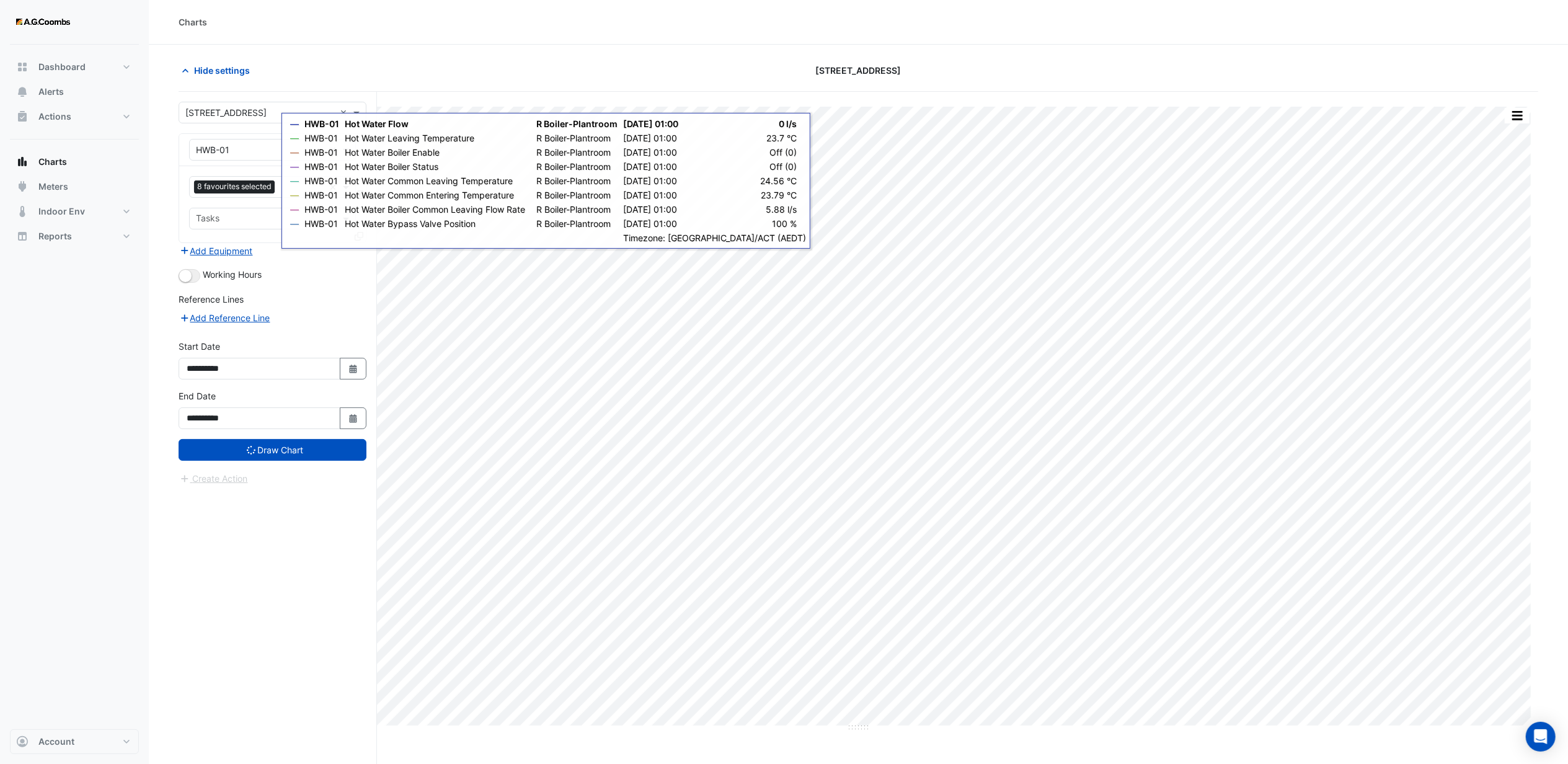
click at [412, 43] on div "Charts" at bounding box center [858, 22] width 1419 height 45
click at [961, 63] on div "[STREET_ADDRESS]" at bounding box center [858, 70] width 458 height 22
click at [1000, 50] on section "Hide settings 44 Sydney Avenue Print Save as JPEG Save as PNG — HWB-01 Hot Wate…" at bounding box center [858, 428] width 1419 height 767
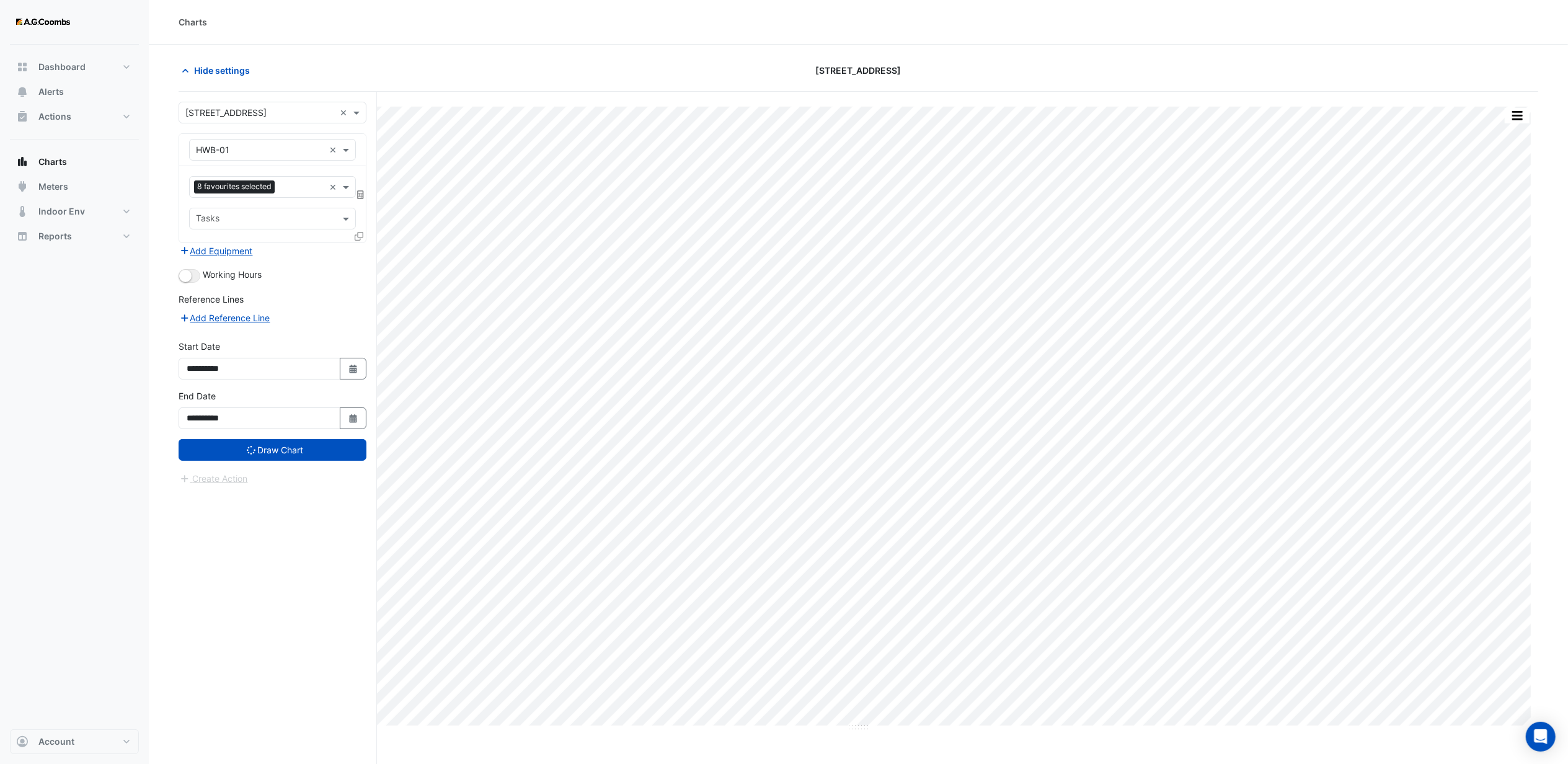
click at [1360, 95] on div "Print Save as JPEG Save as PNG — HWB-01 Hot Water Flow R Boiler-Plantroom Mon 3…" at bounding box center [858, 451] width 1360 height 719
click at [247, 68] on span "Hide settings" at bounding box center [221, 70] width 56 height 13
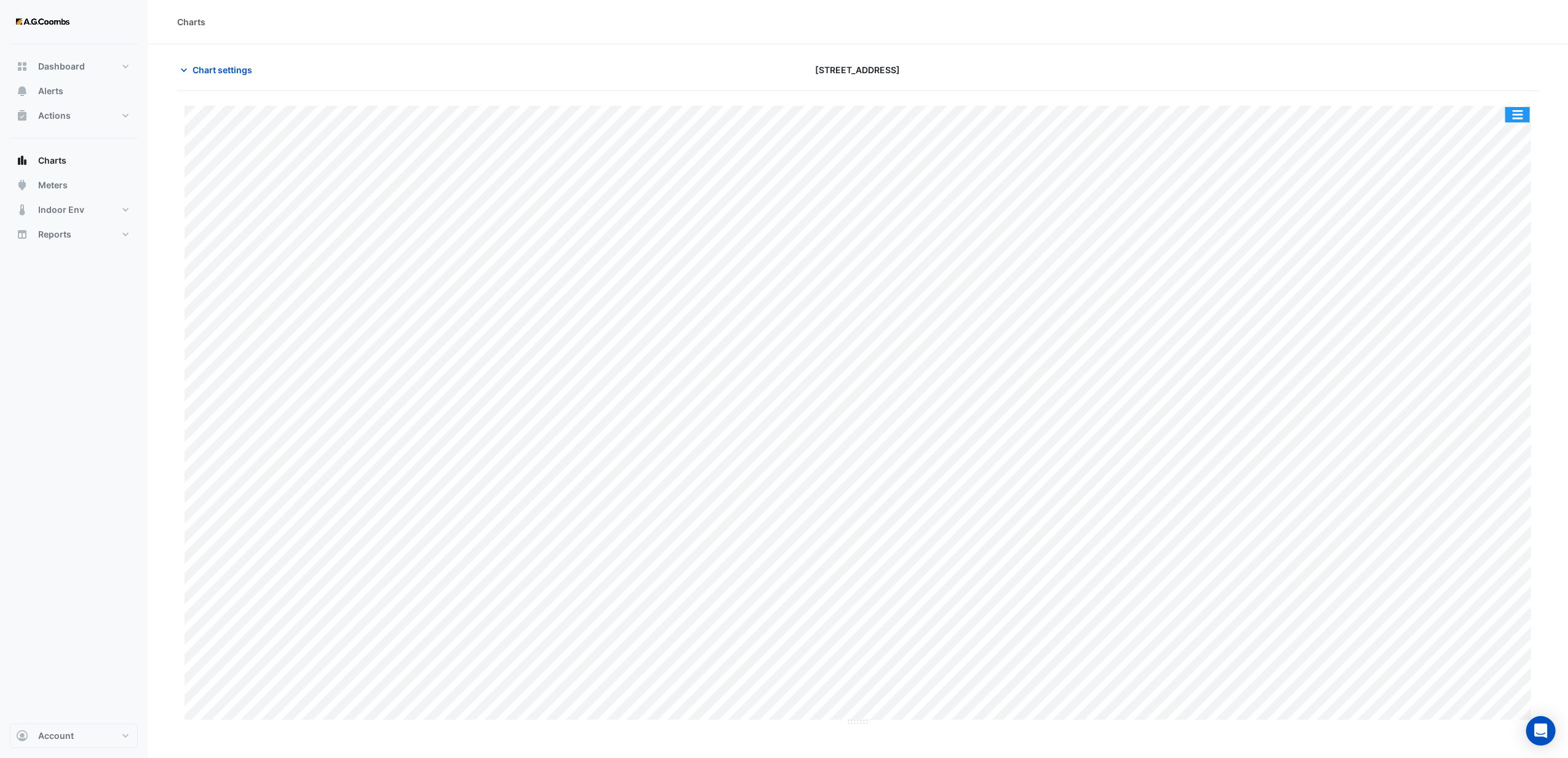
click at [1524, 114] on button "button" at bounding box center [1518, 115] width 25 height 16
click at [1483, 303] on div "Export CSV - Pivot" at bounding box center [1493, 306] width 74 height 29
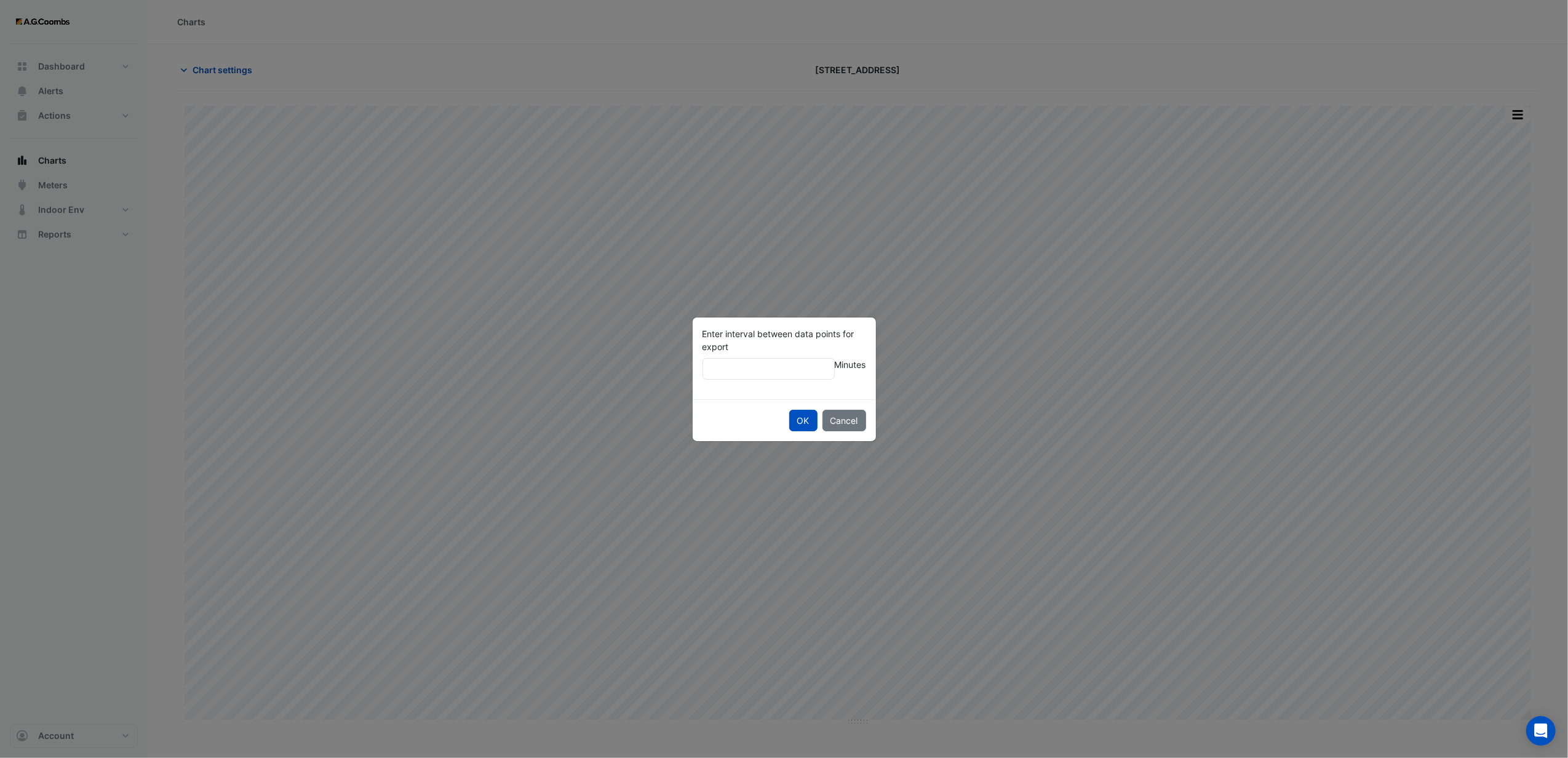
type input "**"
click at [789, 410] on button "OK" at bounding box center [803, 420] width 28 height 22
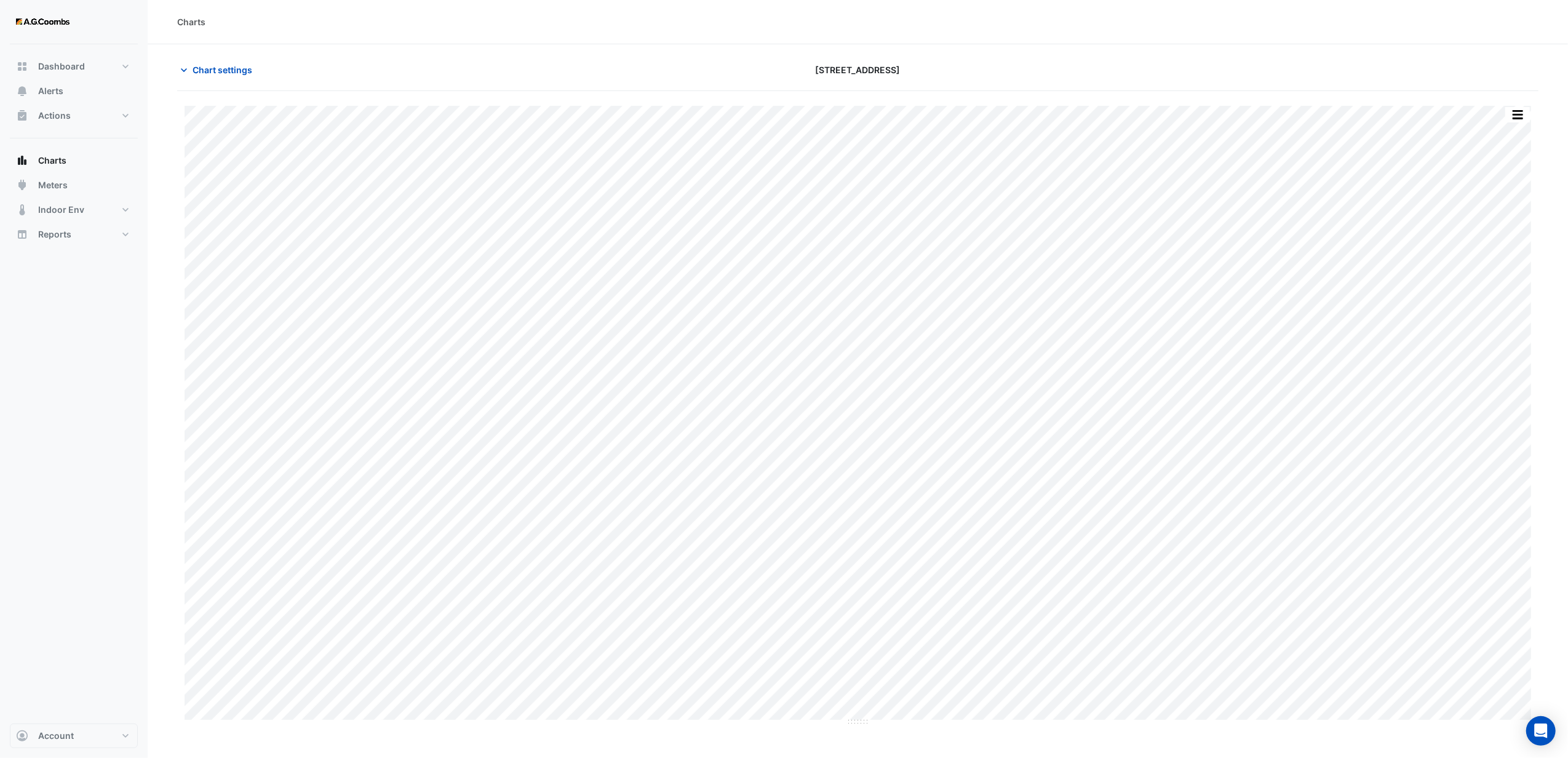
click at [909, 77] on div "[STREET_ADDRESS]" at bounding box center [858, 70] width 459 height 22
click at [712, 53] on section "Chart settings 44 Sydney Avenue Split by Unit Split All Print Save as JPEG Save…" at bounding box center [858, 385] width 1420 height 682
click at [700, 75] on div "[STREET_ADDRESS]" at bounding box center [858, 70] width 459 height 22
click at [1516, 114] on button "button" at bounding box center [1518, 115] width 25 height 16
click at [1486, 309] on div "Export CSV - Pivot" at bounding box center [1493, 306] width 74 height 29
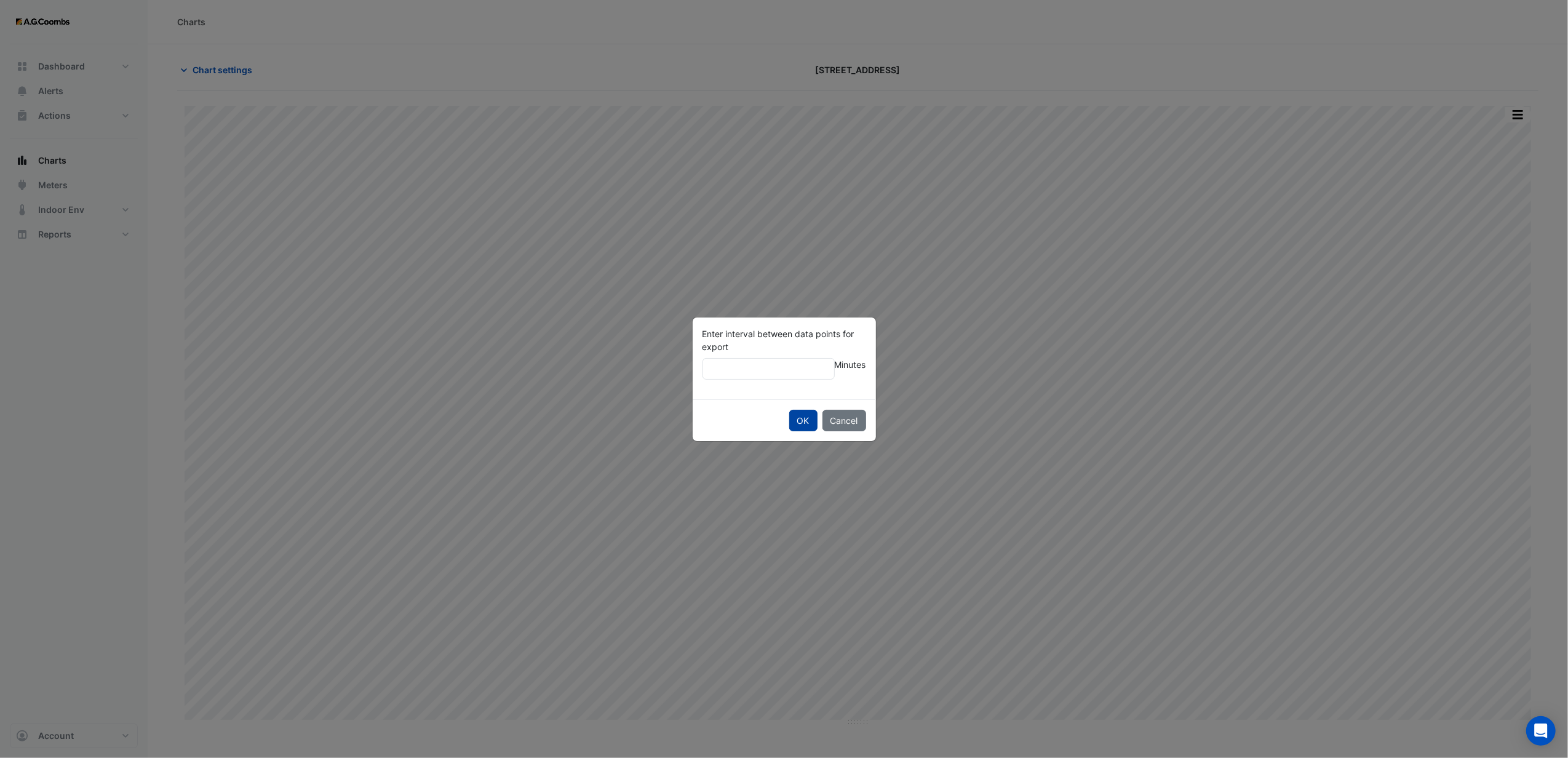
click at [794, 417] on button "OK" at bounding box center [803, 420] width 28 height 22
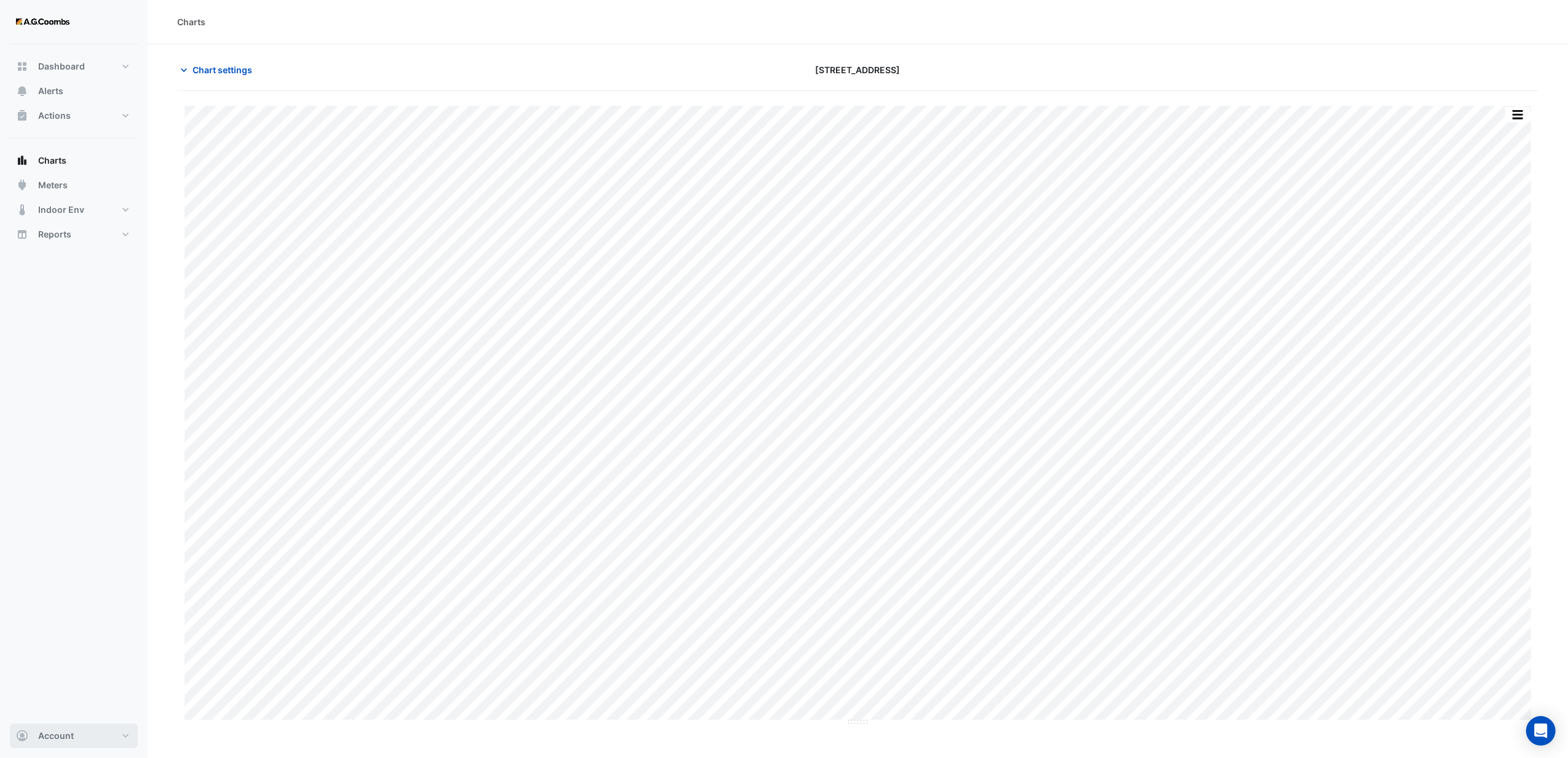
click at [37, 727] on button "Account" at bounding box center [74, 736] width 128 height 25
click at [45, 361] on div "Dashboard Portfolio Ratings Performance Alerts Actions Site Manager Charts" at bounding box center [74, 384] width 128 height 680
click at [69, 70] on span "Dashboard" at bounding box center [61, 67] width 47 height 12
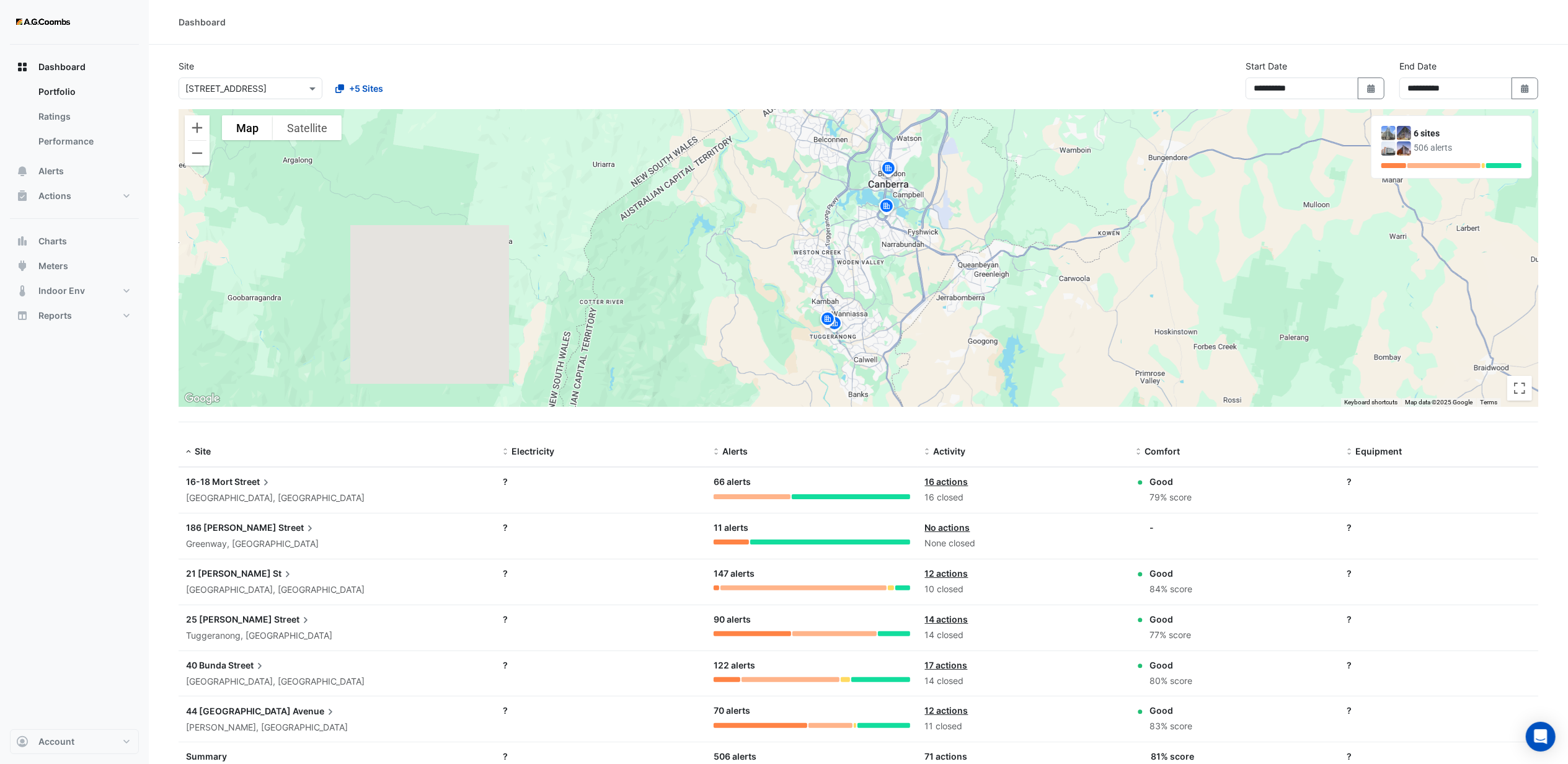
click at [762, 78] on div "**********" at bounding box center [858, 84] width 1375 height 50
